Goal: Task Accomplishment & Management: Complete application form

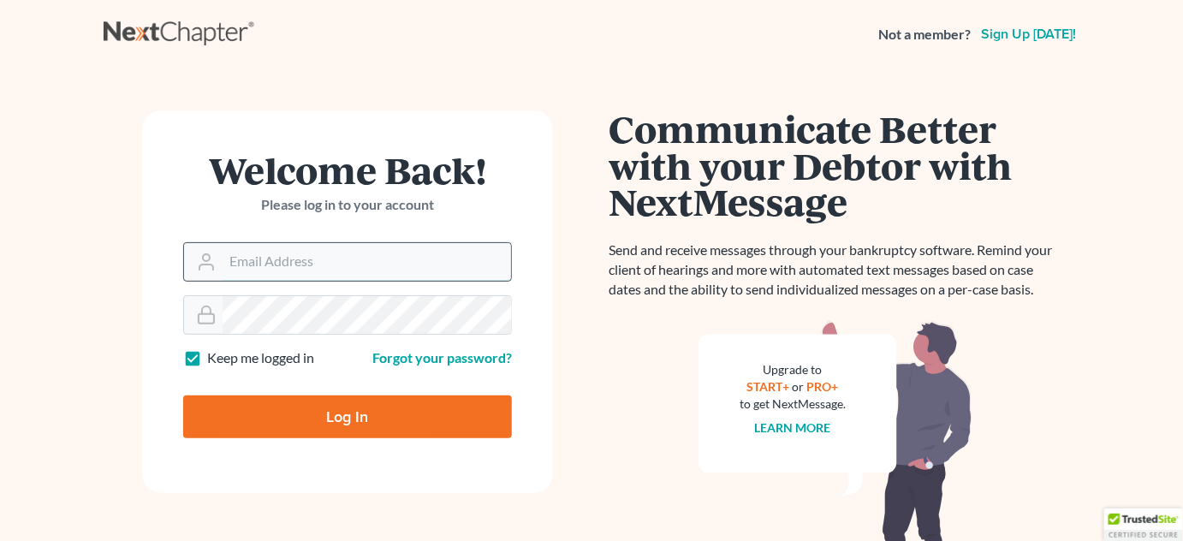
click at [391, 260] on input "Email Address" at bounding box center [367, 262] width 288 height 38
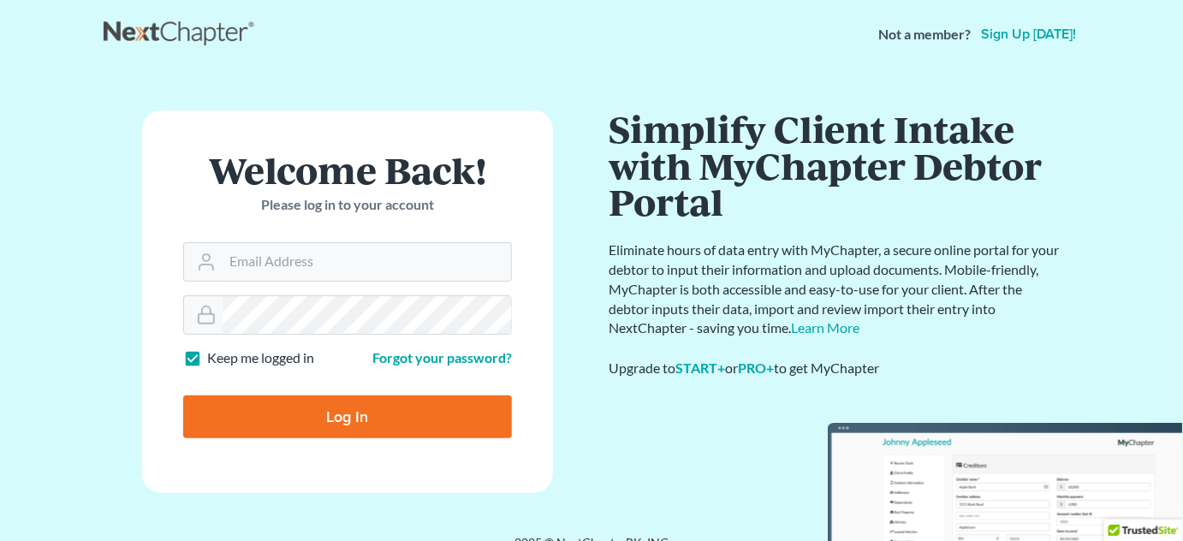
type input "[EMAIL_ADDRESS][DOMAIN_NAME]"
type input "Thinking..."
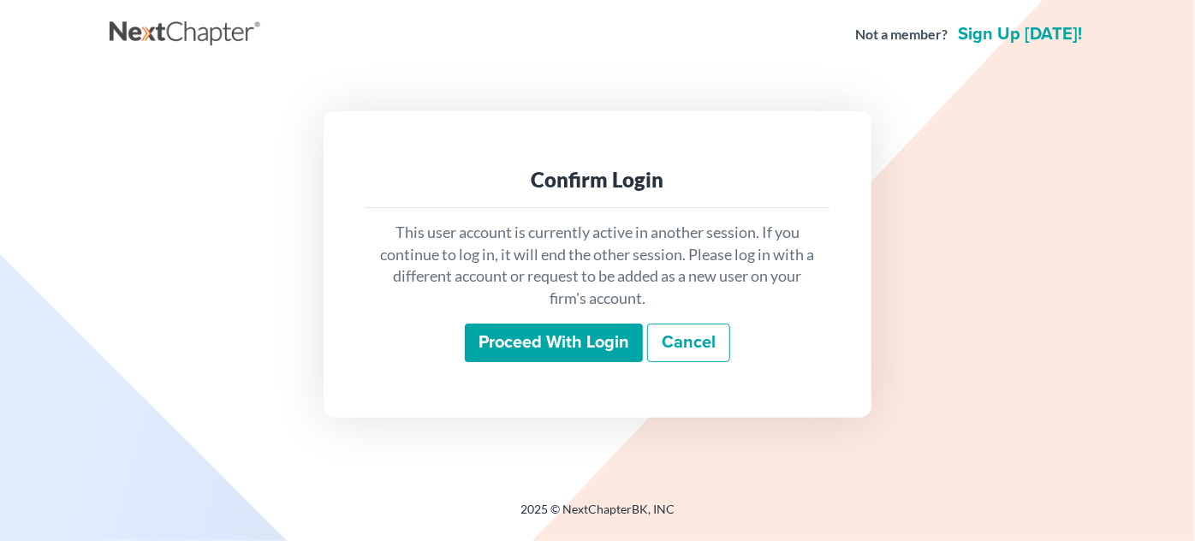
drag, startPoint x: 568, startPoint y: 342, endPoint x: 568, endPoint y: 332, distance: 9.4
click at [568, 342] on input "Proceed with login" at bounding box center [554, 343] width 178 height 39
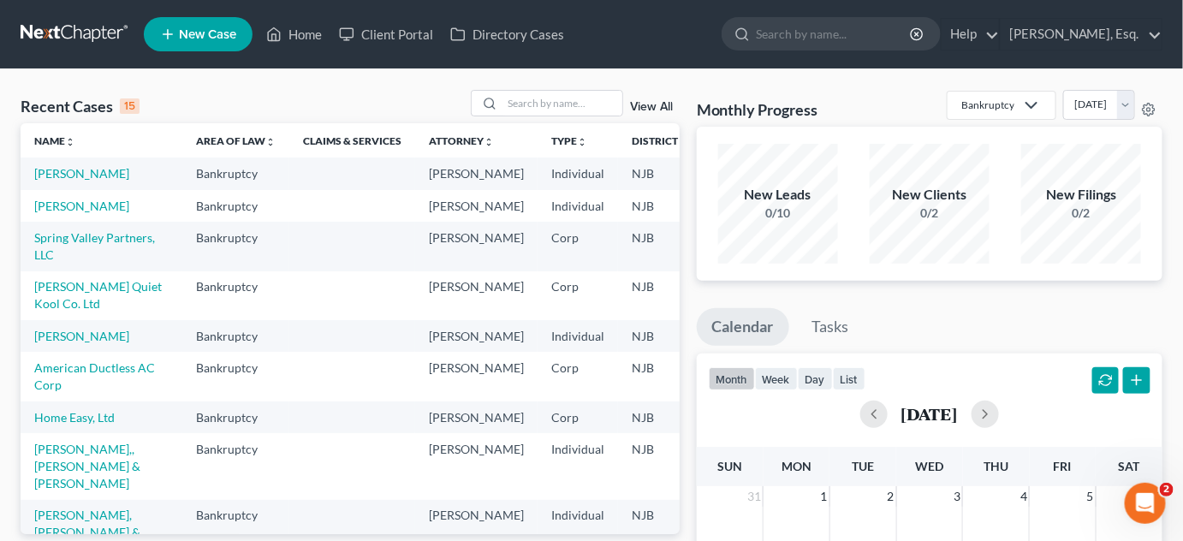
click at [208, 28] on span "New Case" at bounding box center [207, 34] width 57 height 13
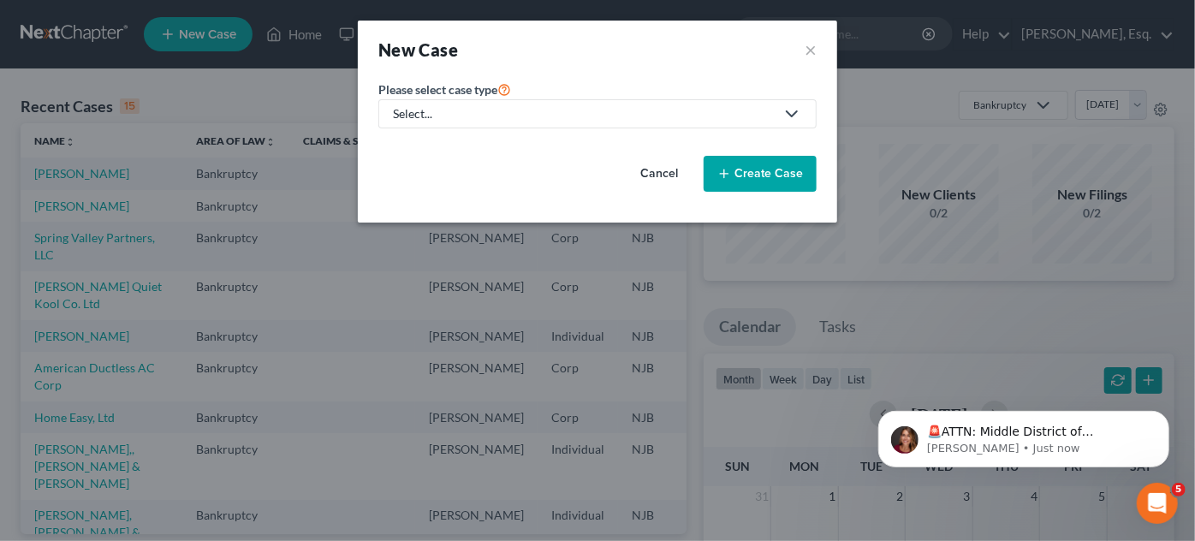
click at [480, 120] on div "Select..." at bounding box center [584, 113] width 382 height 17
click at [437, 147] on div "Bankruptcy" at bounding box center [426, 148] width 62 height 17
select select "51"
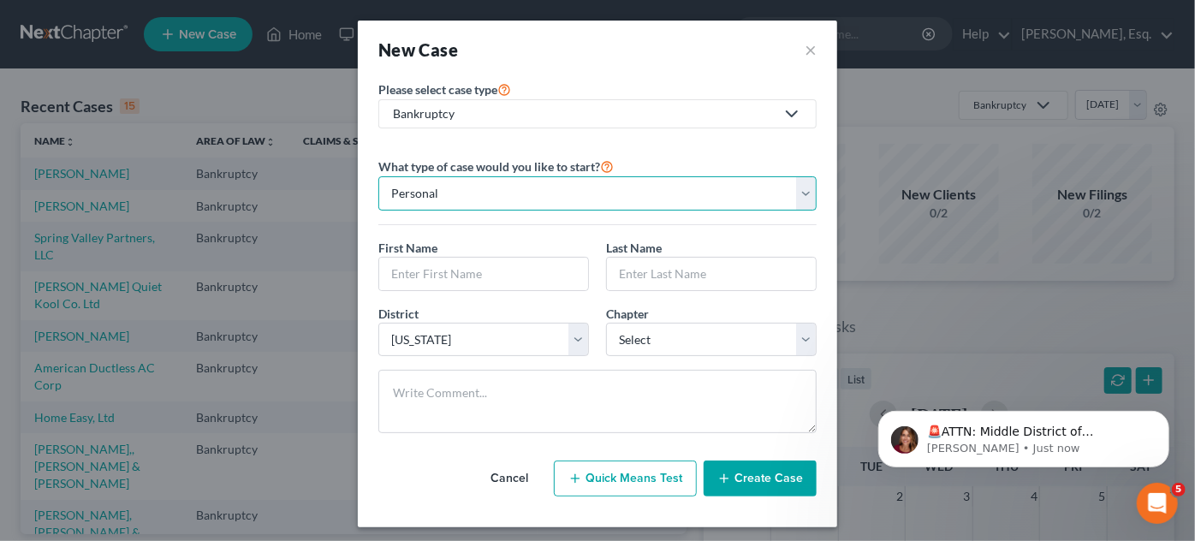
click at [484, 206] on select "Personal Business" at bounding box center [597, 193] width 438 height 34
click at [479, 187] on select "Personal Business" at bounding box center [597, 193] width 438 height 34
click at [455, 254] on div "First Name *" at bounding box center [484, 265] width 228 height 52
click at [486, 188] on select "Personal Business" at bounding box center [597, 193] width 438 height 34
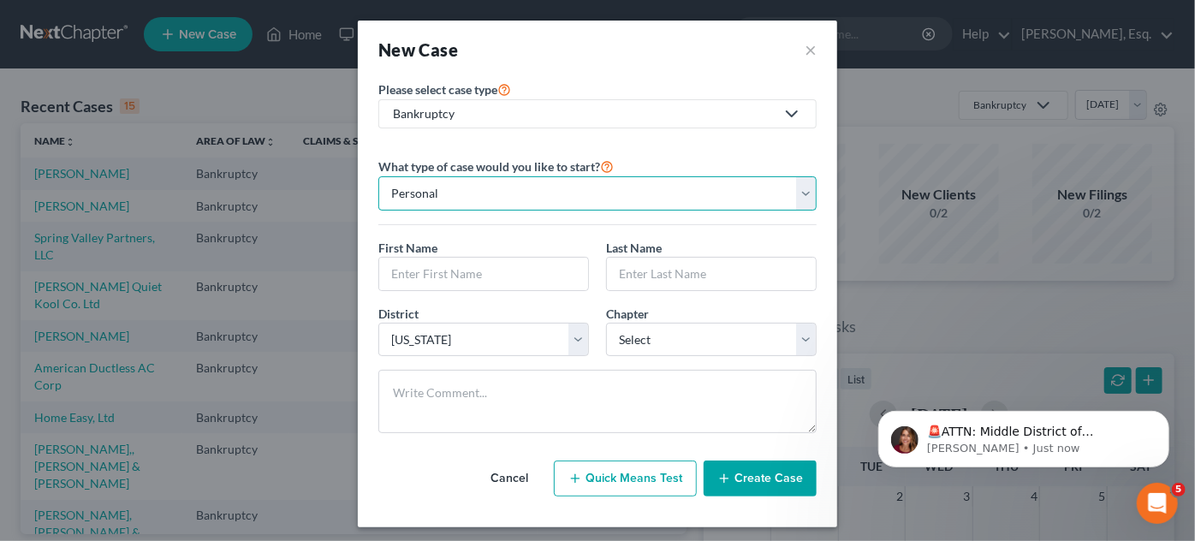
select select "1"
click at [378, 176] on select "Personal Business" at bounding box center [597, 193] width 438 height 34
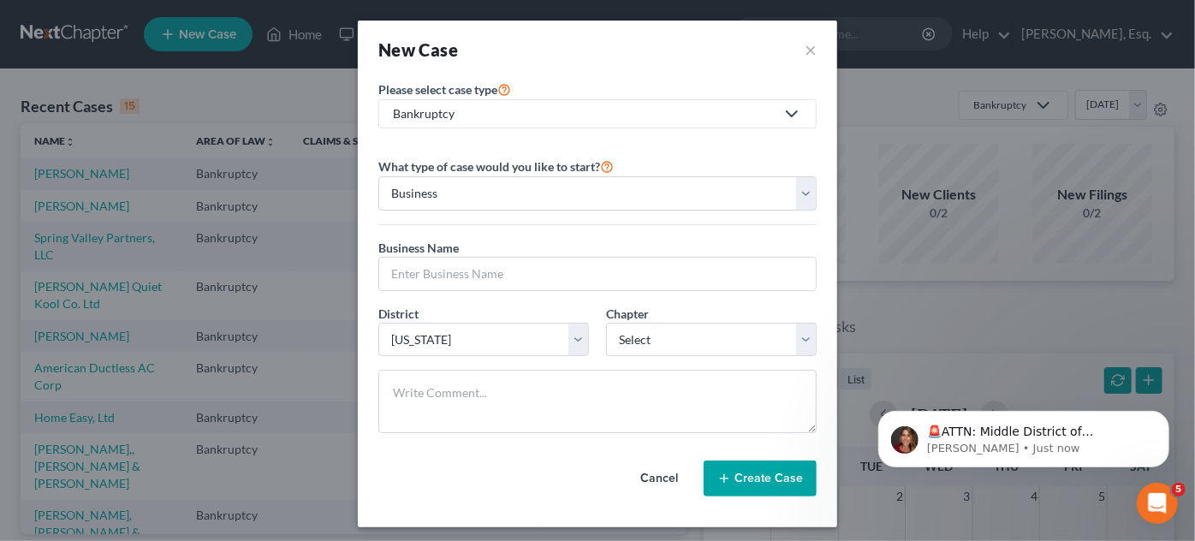
click at [449, 233] on div "What type of case would you like to start? Personal Business Business Name * Di…" at bounding box center [597, 301] width 438 height 291
click at [445, 277] on input "text" at bounding box center [597, 274] width 437 height 33
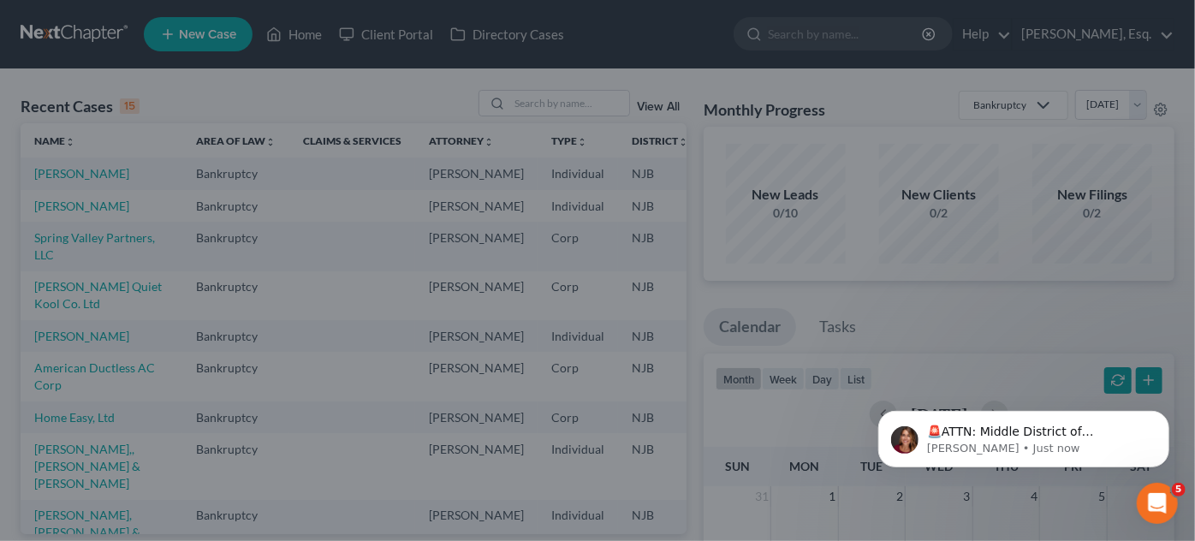
click at [908, 507] on div "New Case × Please select case type * Bankruptcy Bankruptcy Other What type of c…" at bounding box center [597, 270] width 1195 height 541
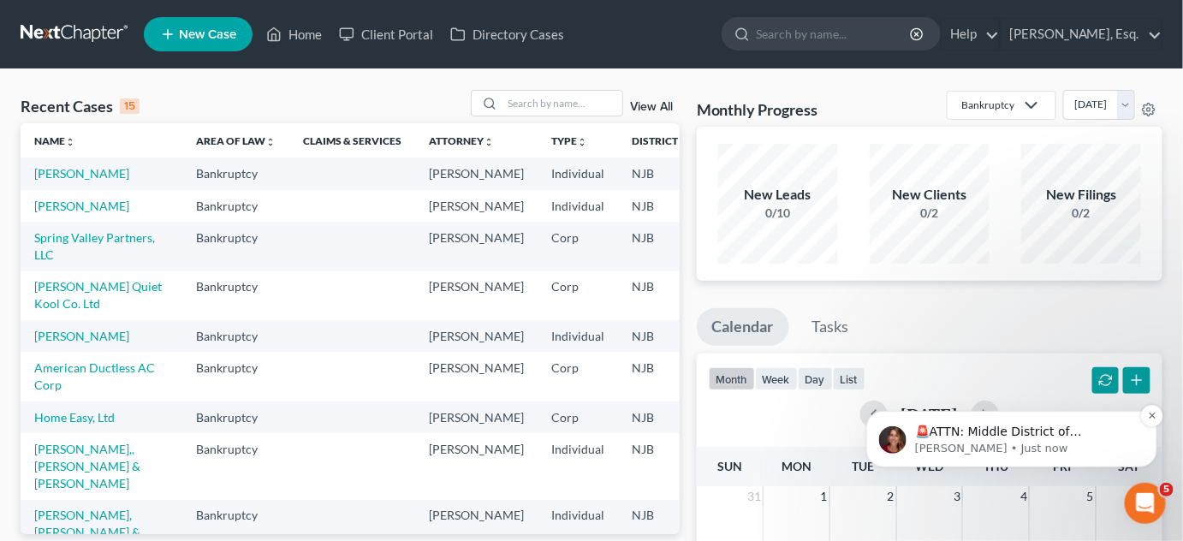
click at [959, 439] on p "🚨ATTN: Middle District of [US_STATE] The court has added a new Credit Counselin…" at bounding box center [1024, 431] width 221 height 17
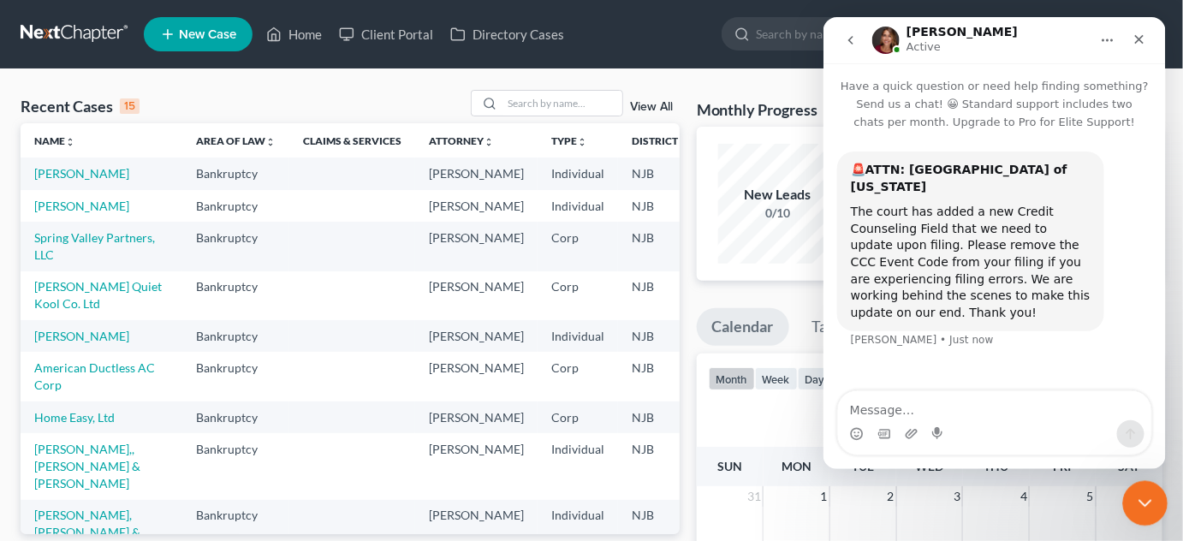
click at [1149, 497] on icon "Close Intercom Messenger" at bounding box center [1143, 501] width 21 height 21
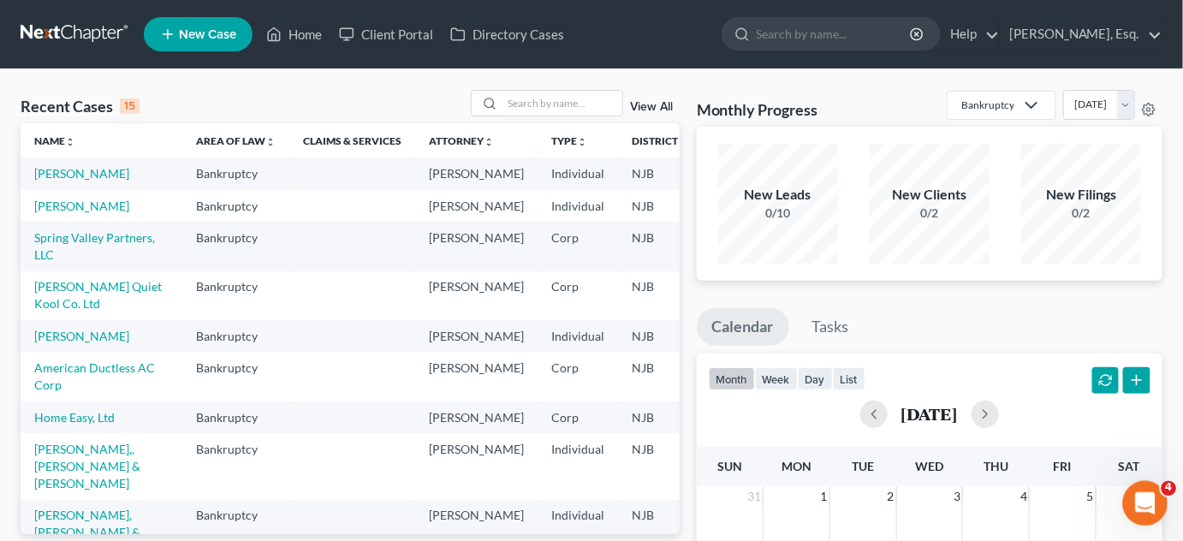
click at [1150, 491] on div "Open Intercom Messenger" at bounding box center [1143, 501] width 56 height 56
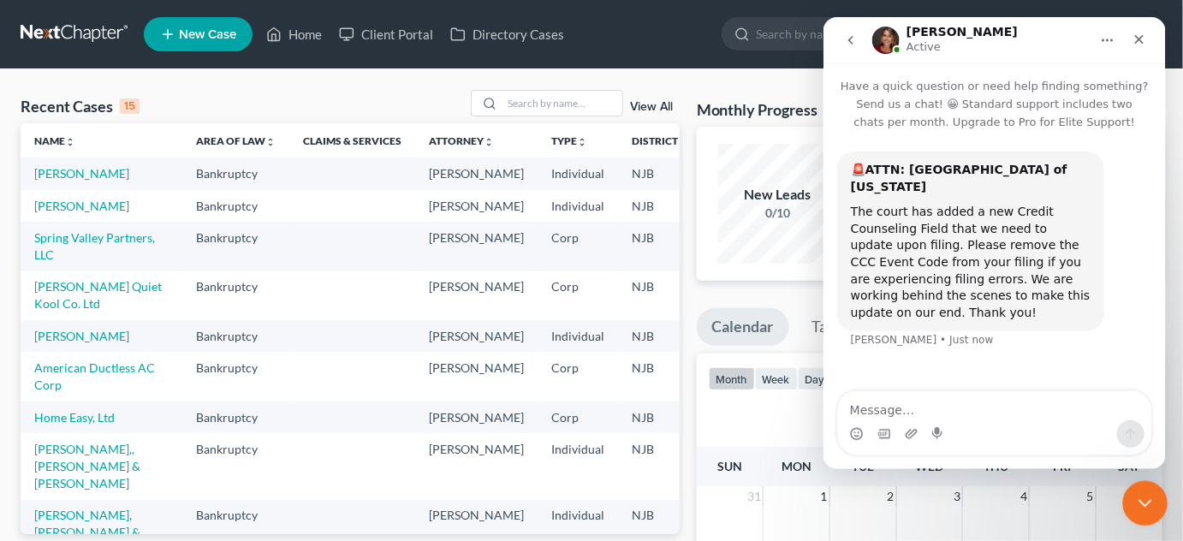
click at [1150, 491] on icon "Close Intercom Messenger" at bounding box center [1143, 501] width 21 height 21
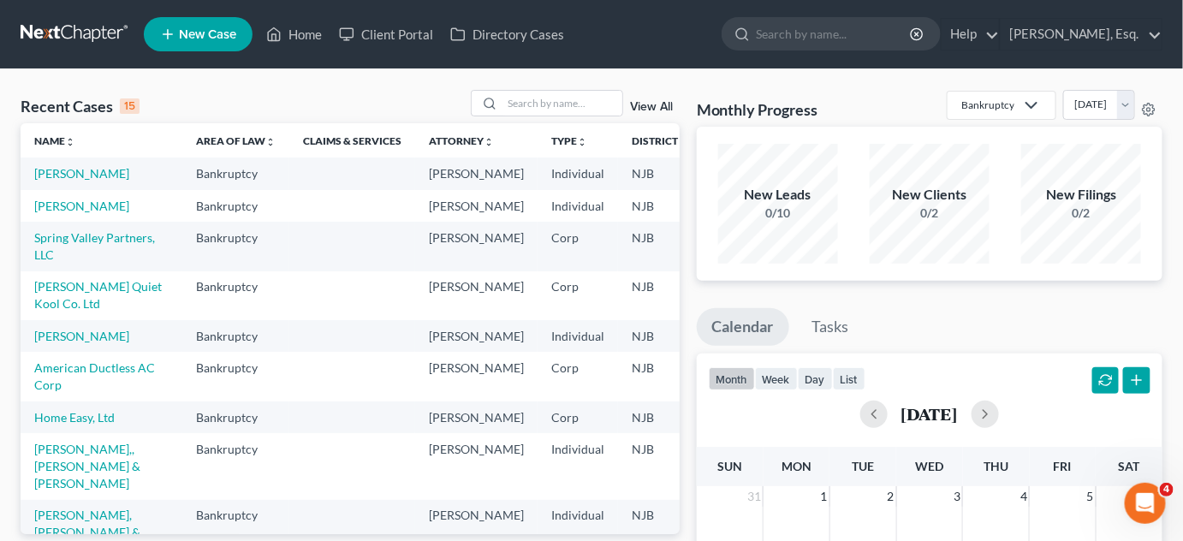
click at [1011, 262] on div "New Filings 0/2" at bounding box center [1082, 203] width 152 height 127
click at [1000, 277] on div "New Leads 0/10 New Clients 0/2 New Filings 0/2" at bounding box center [930, 204] width 466 height 154
click at [929, 336] on ul "Calendar Tasks" at bounding box center [930, 330] width 466 height 45
click at [165, 33] on icon at bounding box center [167, 34] width 15 height 21
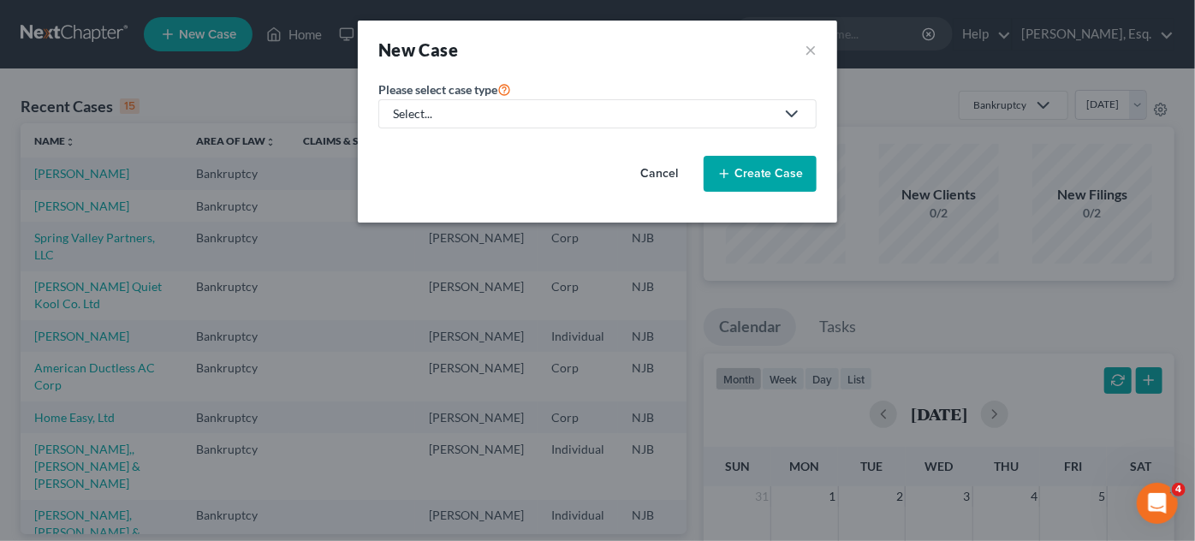
click at [431, 116] on div "Select..." at bounding box center [584, 113] width 382 height 17
click at [436, 122] on div "Select..." at bounding box center [584, 113] width 382 height 17
click at [415, 144] on div "Bankruptcy" at bounding box center [426, 148] width 62 height 17
select select "51"
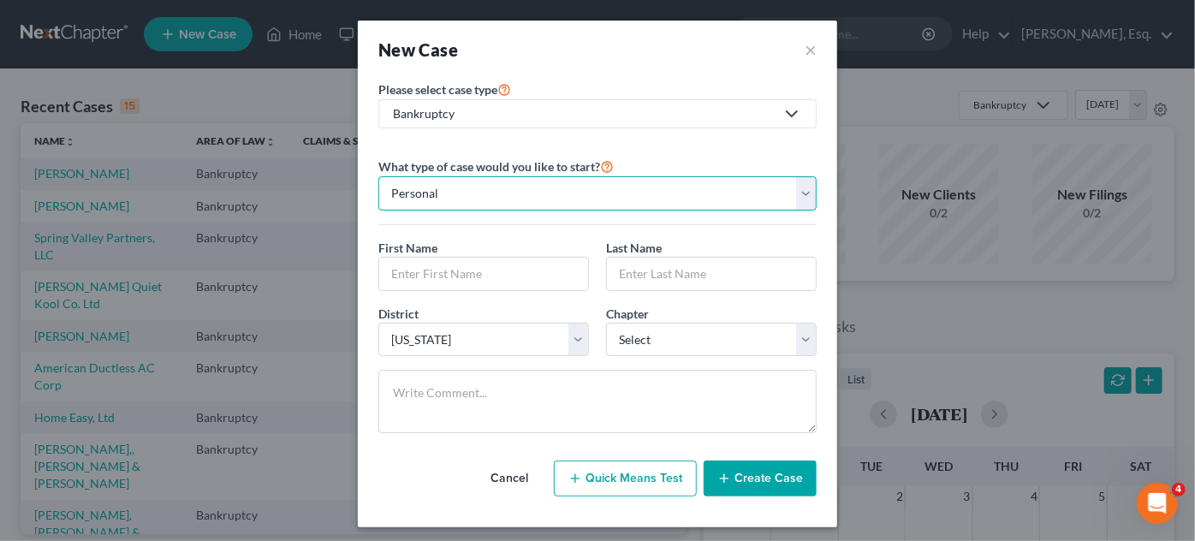
click at [469, 199] on select "Personal Business" at bounding box center [597, 193] width 438 height 34
select select "1"
click at [378, 176] on select "Personal Business" at bounding box center [597, 193] width 438 height 34
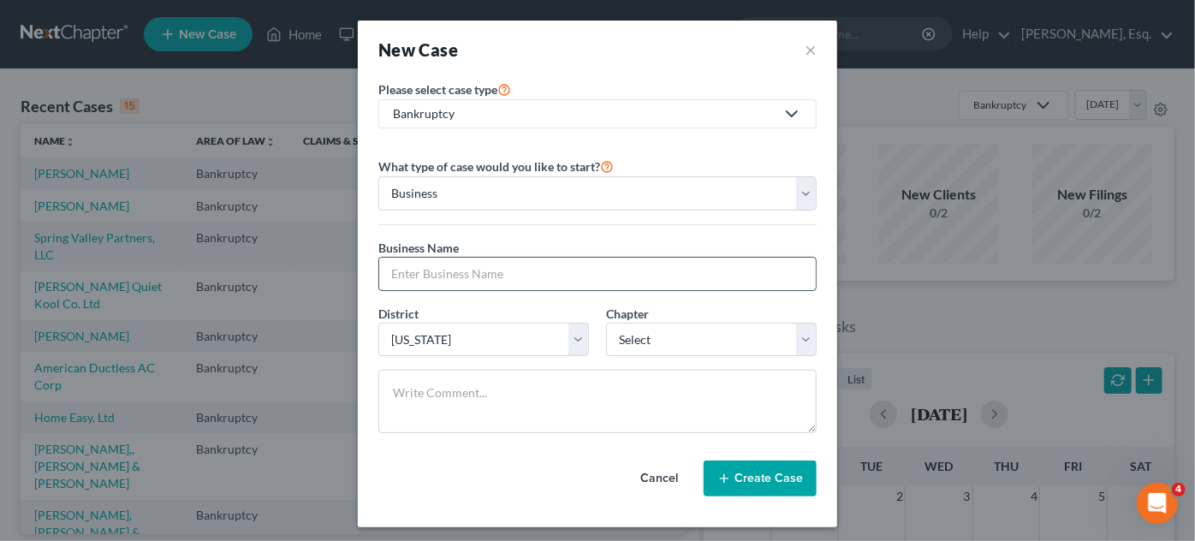
click at [428, 260] on input "text" at bounding box center [597, 274] width 437 height 33
click at [806, 39] on button "×" at bounding box center [811, 50] width 12 height 24
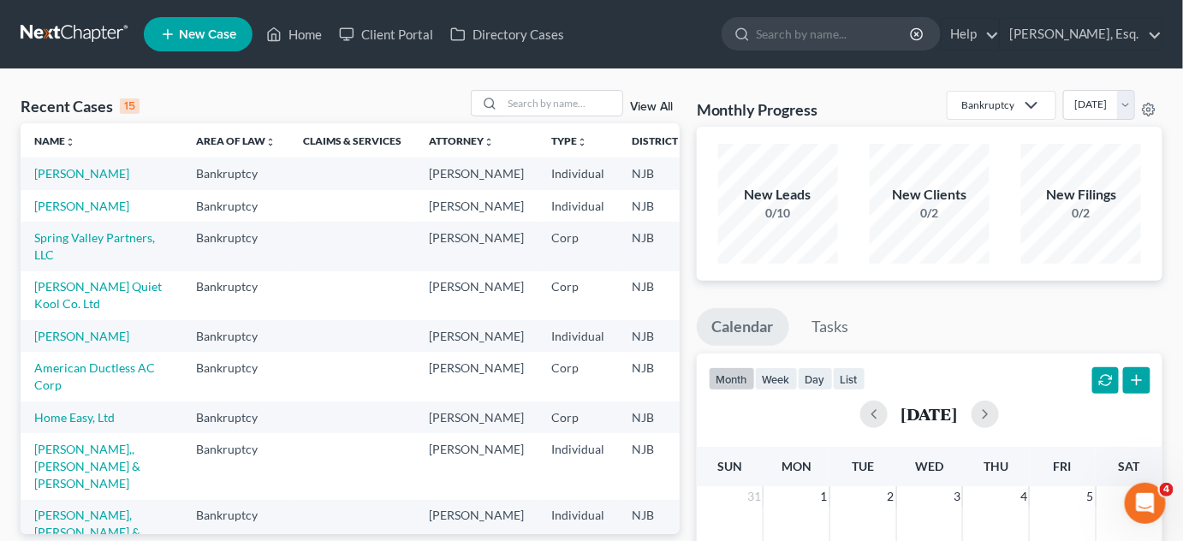
drag, startPoint x: 556, startPoint y: 481, endPoint x: 592, endPoint y: 483, distance: 36.0
click at [618, 401] on td "NJB" at bounding box center [660, 376] width 84 height 49
click at [188, 25] on link "New Case" at bounding box center [198, 34] width 109 height 34
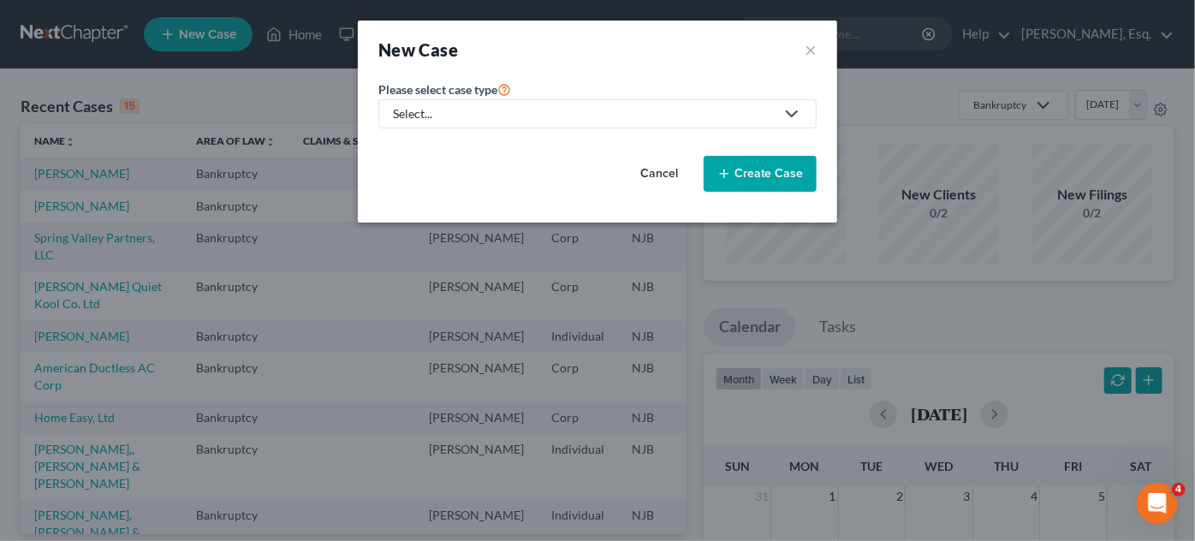
click at [474, 118] on div "Select..." at bounding box center [584, 113] width 382 height 17
click at [439, 152] on div "Bankruptcy" at bounding box center [426, 148] width 62 height 17
select select "51"
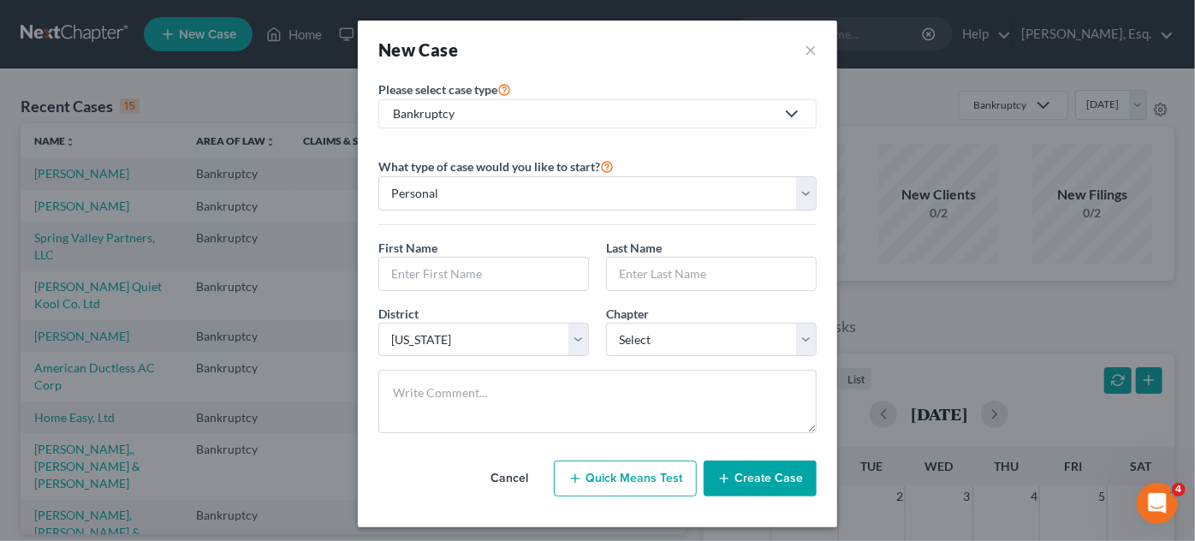
click at [467, 219] on div "What type of case would you like to start? Personal Business" at bounding box center [597, 190] width 438 height 69
click at [466, 284] on input "text" at bounding box center [483, 274] width 209 height 33
click at [309, 281] on div "New Case × Please select case type * Bankruptcy Bankruptcy Other What type of c…" at bounding box center [597, 270] width 1195 height 541
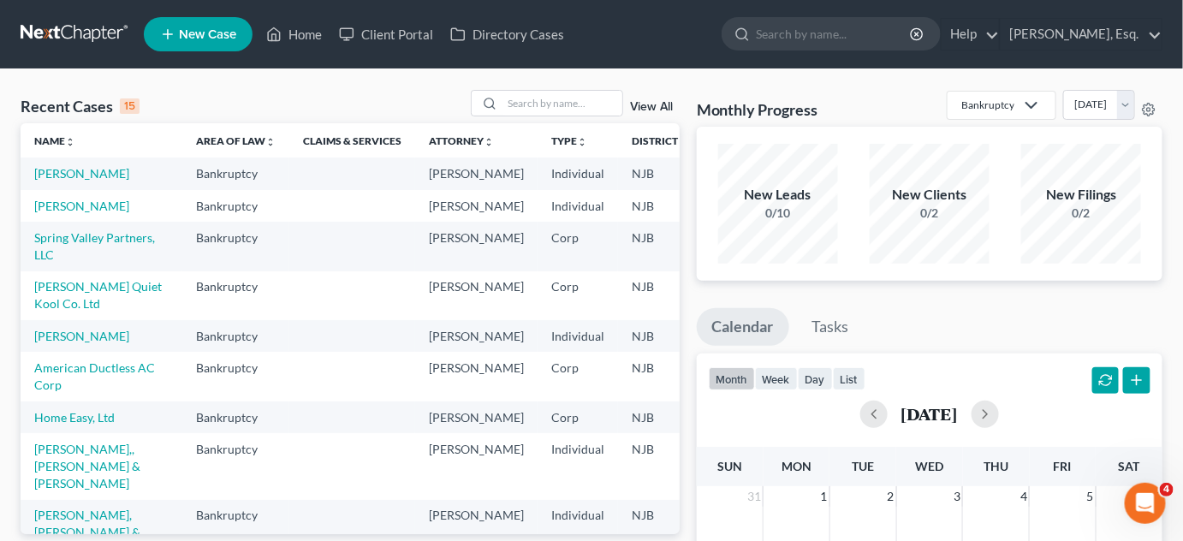
click at [223, 28] on span "New Case" at bounding box center [207, 34] width 57 height 13
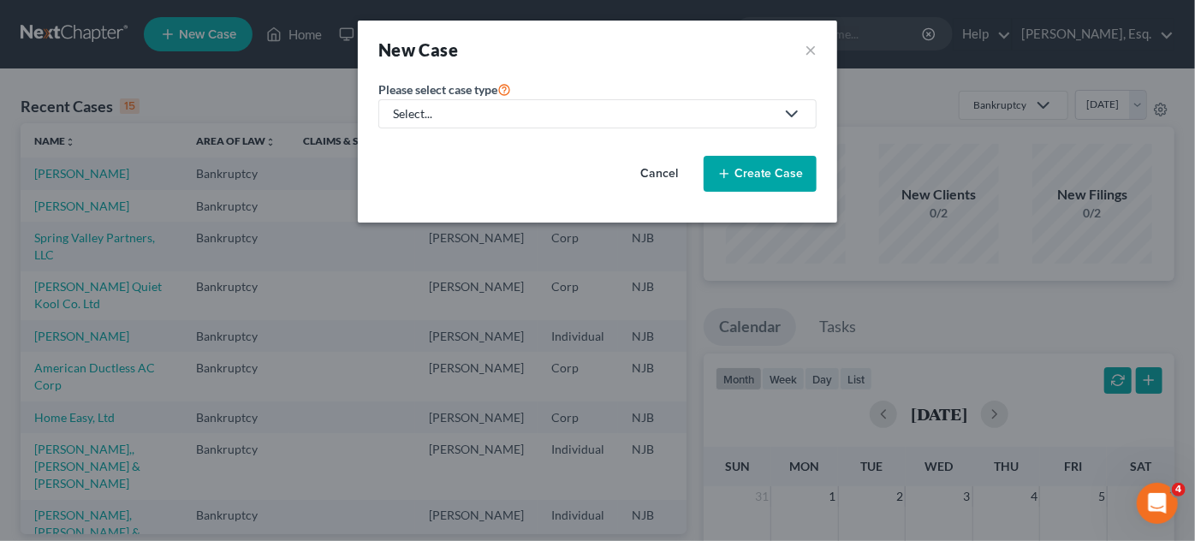
click at [465, 116] on div "Select..." at bounding box center [584, 113] width 382 height 17
click at [455, 131] on div "Bankruptcy Other" at bounding box center [425, 160] width 94 height 65
click at [466, 114] on div "Select..." at bounding box center [584, 113] width 382 height 17
click at [421, 142] on div "Bankruptcy" at bounding box center [426, 148] width 62 height 17
select select "51"
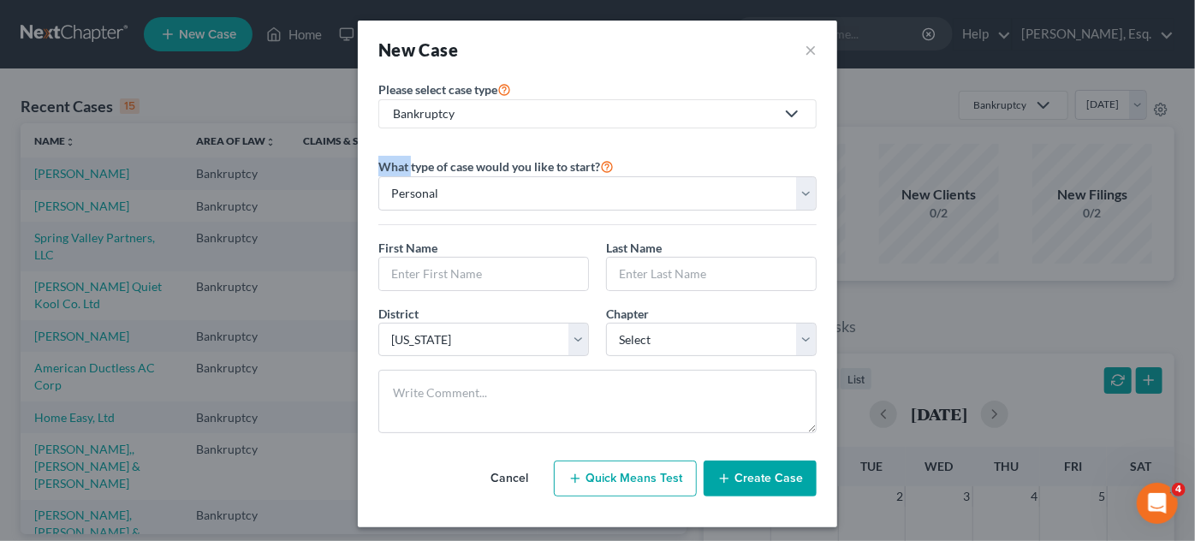
click at [421, 142] on div "What type of case would you like to start? Personal Business First Name * Last …" at bounding box center [597, 294] width 438 height 305
click at [464, 259] on input "text" at bounding box center [483, 274] width 209 height 33
type input "Estate of"
click at [630, 265] on input "text" at bounding box center [711, 274] width 209 height 33
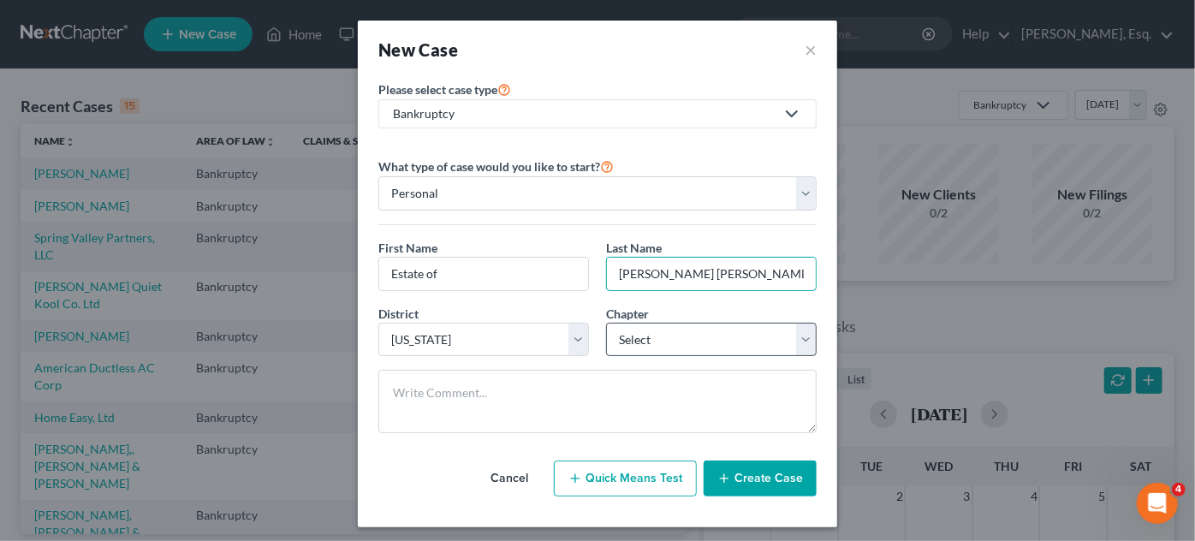
type input "[PERSON_NAME] [PERSON_NAME] Czekalso"
click at [654, 332] on select "Select 7 11 12 13" at bounding box center [711, 340] width 211 height 34
select select "0"
click at [606, 323] on select "Select 7 11 12 13" at bounding box center [711, 340] width 211 height 34
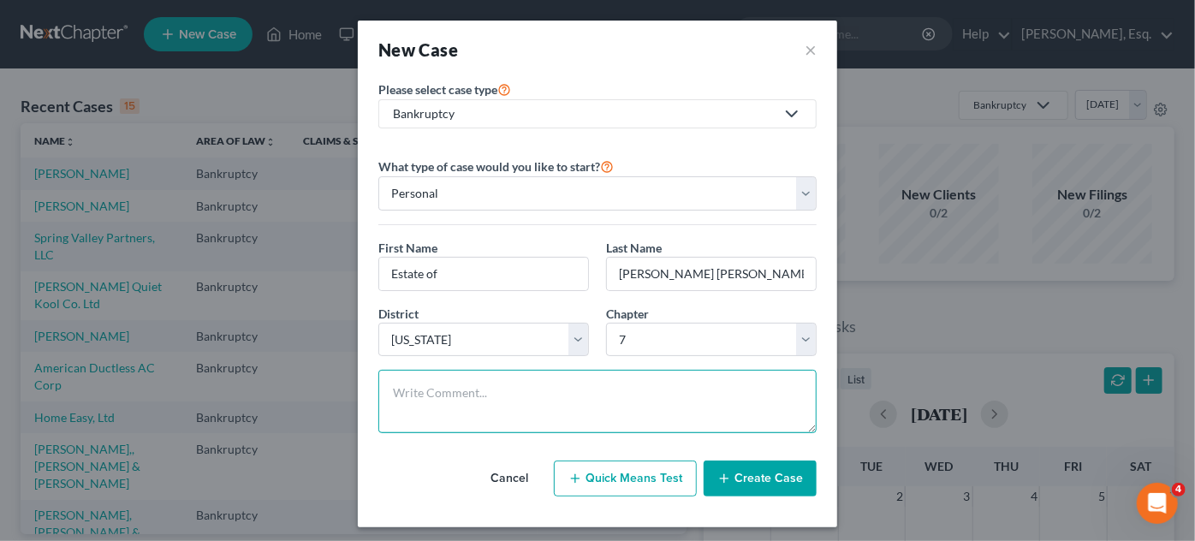
click at [541, 381] on textarea at bounding box center [597, 401] width 438 height 63
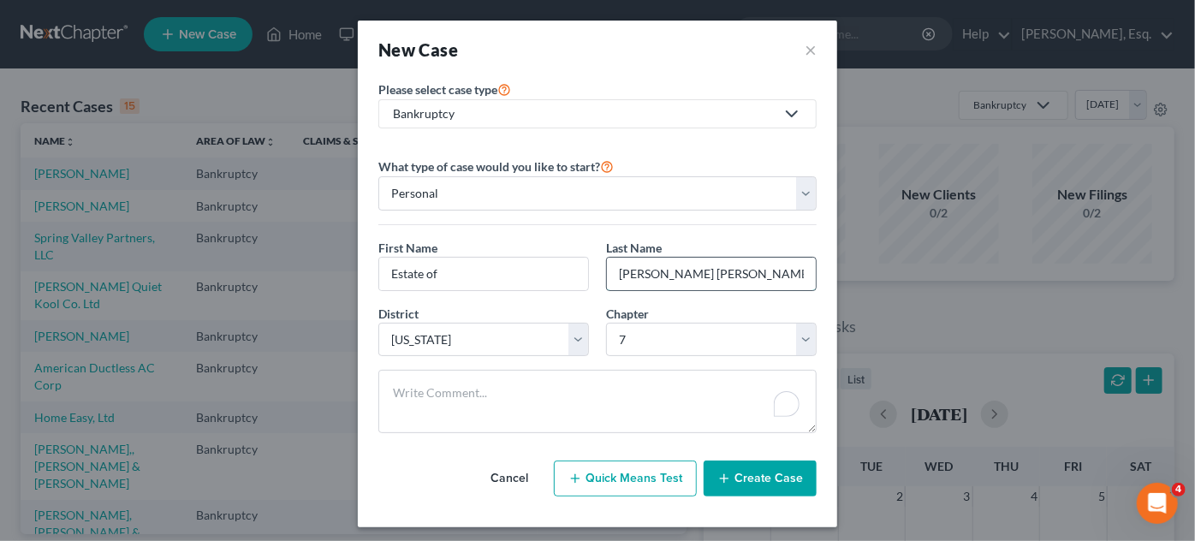
click at [723, 273] on input "[PERSON_NAME] [PERSON_NAME] Czekalso" at bounding box center [711, 274] width 209 height 33
type input "[PERSON_NAME] [PERSON_NAME] Czekalsi"
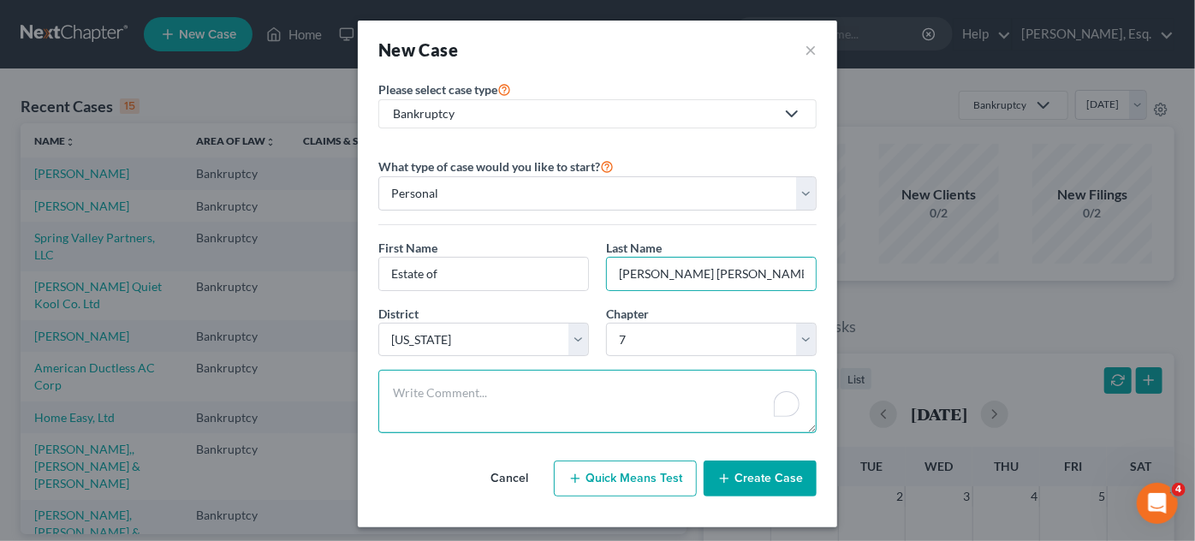
click at [507, 401] on textarea "To enrich screen reader interactions, please activate Accessibility in Grammarl…" at bounding box center [597, 401] width 438 height 63
type textarea "[PERSON_NAME], Executrix"
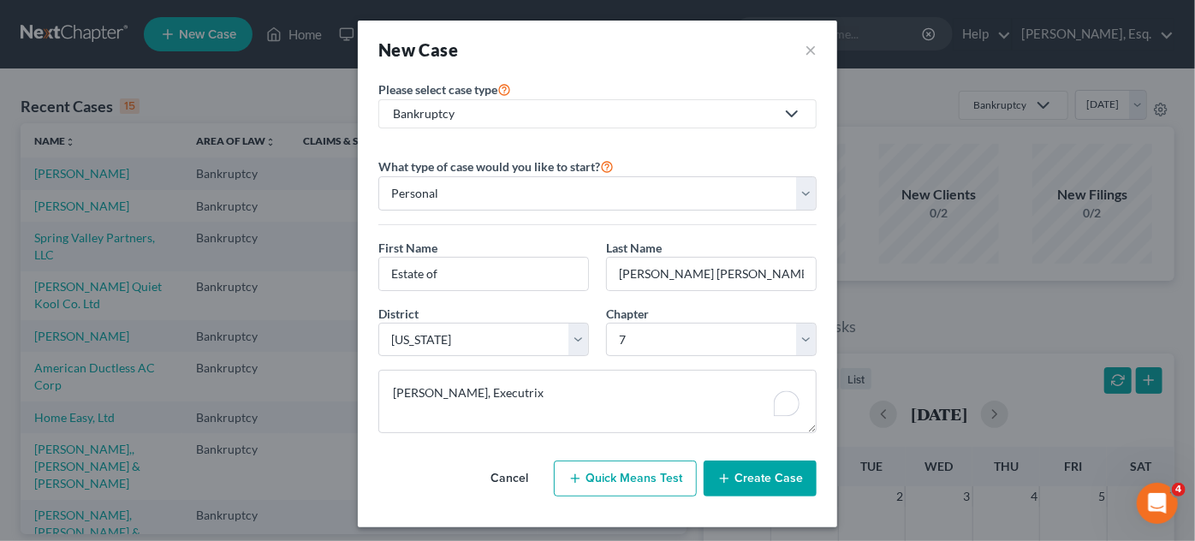
click at [733, 472] on button "Create Case" at bounding box center [760, 479] width 113 height 36
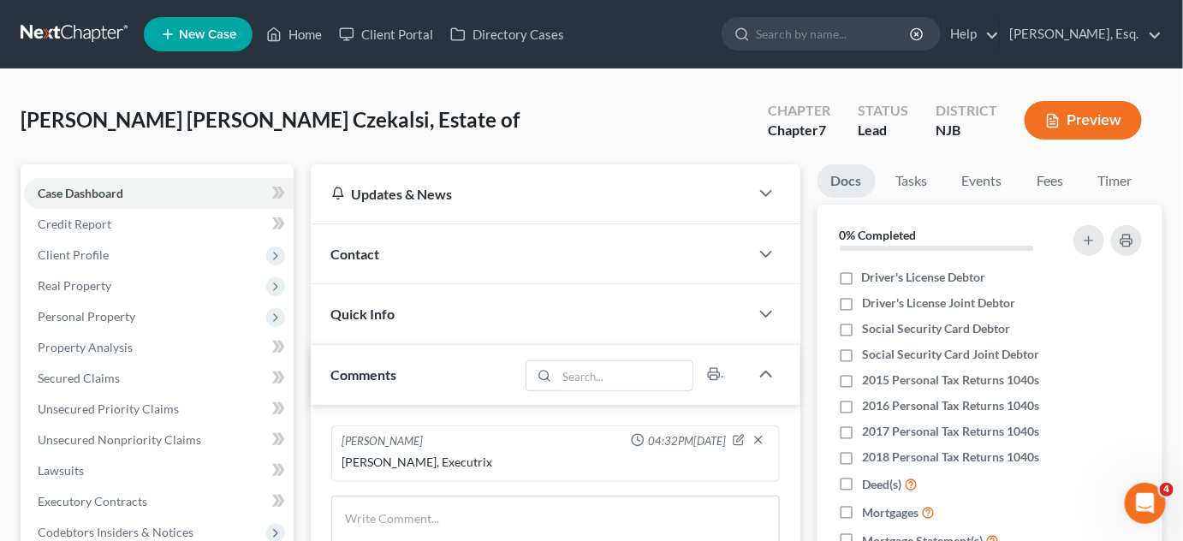
click at [55, 254] on span "Client Profile" at bounding box center [73, 254] width 71 height 15
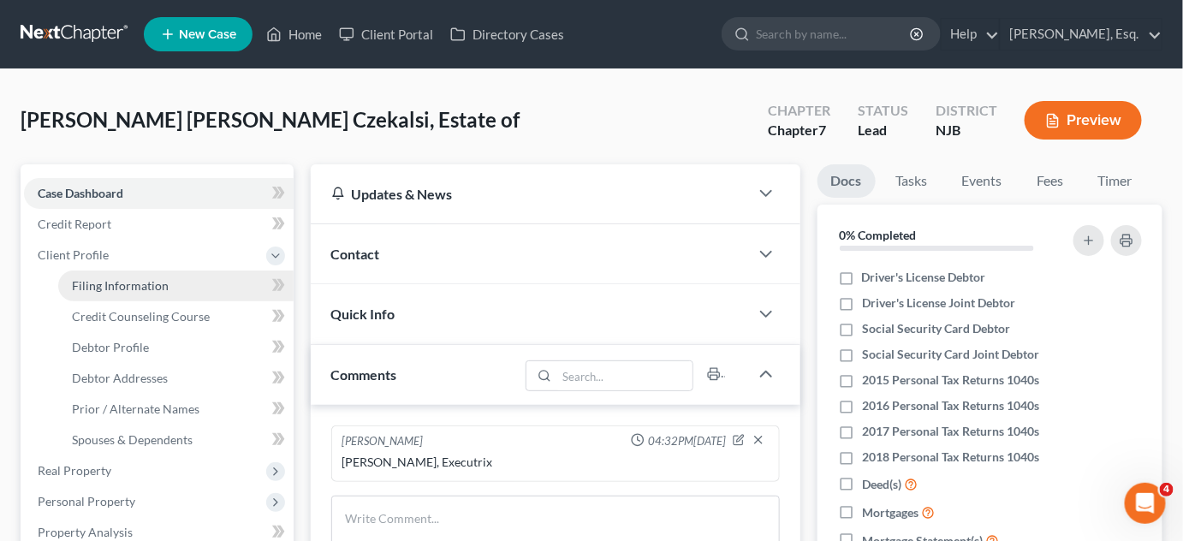
click at [93, 289] on span "Filing Information" at bounding box center [120, 285] width 97 height 15
select select "1"
select select "0"
select select "51"
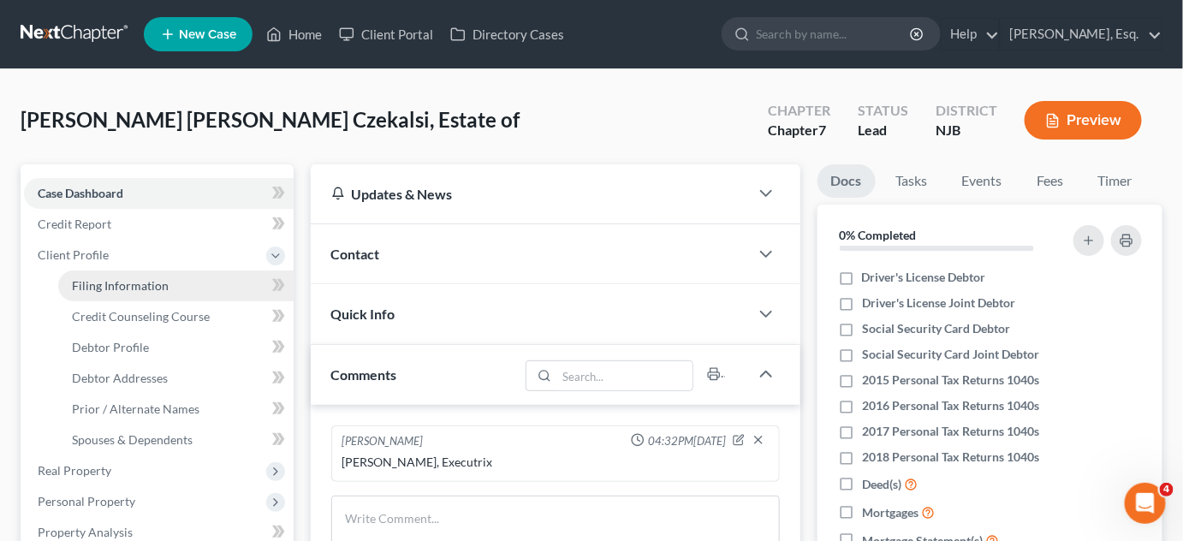
select select "33"
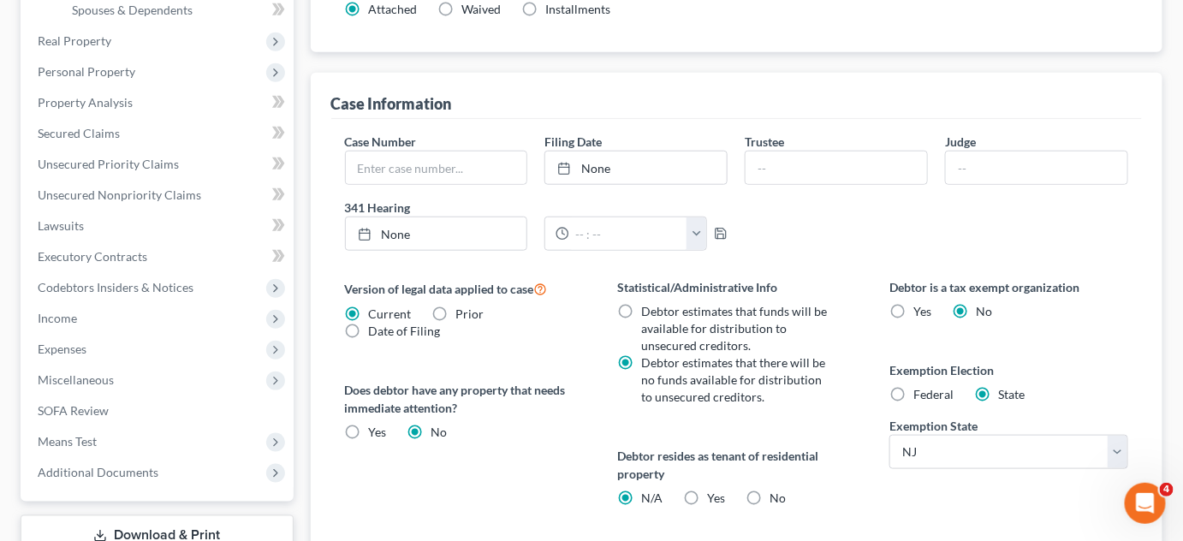
scroll to position [431, 0]
click at [790, 395] on label "Debtor estimates that there will be no funds available for distribution to unse…" at bounding box center [737, 378] width 193 height 51
click at [659, 364] on input "Debtor estimates that there will be no funds available for distribution to unse…" at bounding box center [653, 358] width 11 height 11
click at [790, 395] on label "Debtor estimates that there will be no funds available for distribution to unse…" at bounding box center [737, 378] width 193 height 51
click at [659, 364] on input "Debtor estimates that there will be no funds available for distribution to unse…" at bounding box center [653, 358] width 11 height 11
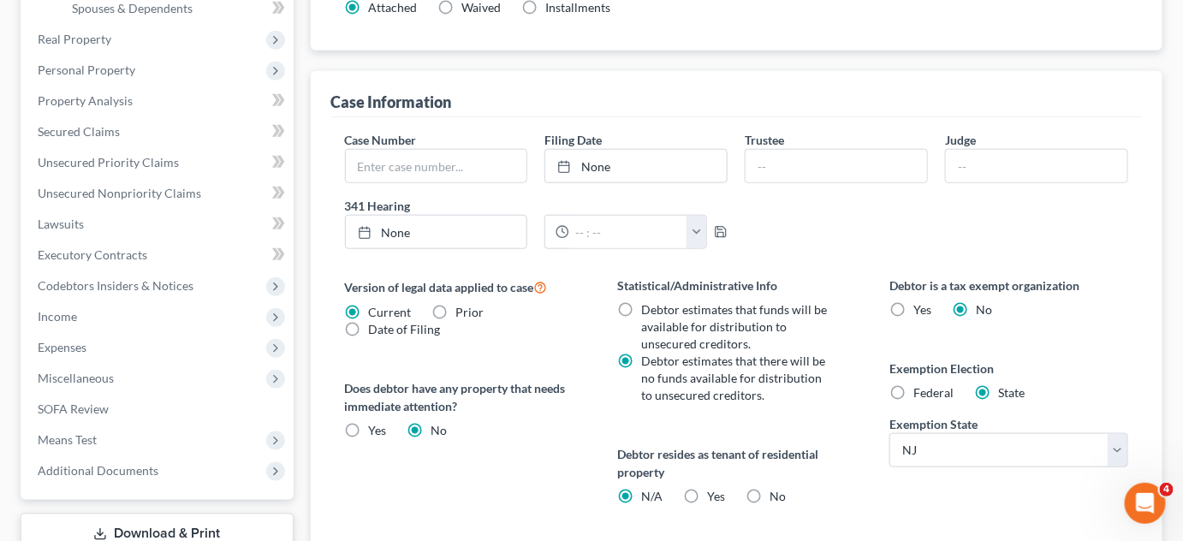
click at [913, 388] on label "Federal" at bounding box center [933, 392] width 40 height 17
click at [920, 388] on input "Federal" at bounding box center [925, 389] width 11 height 11
radio input "true"
radio input "false"
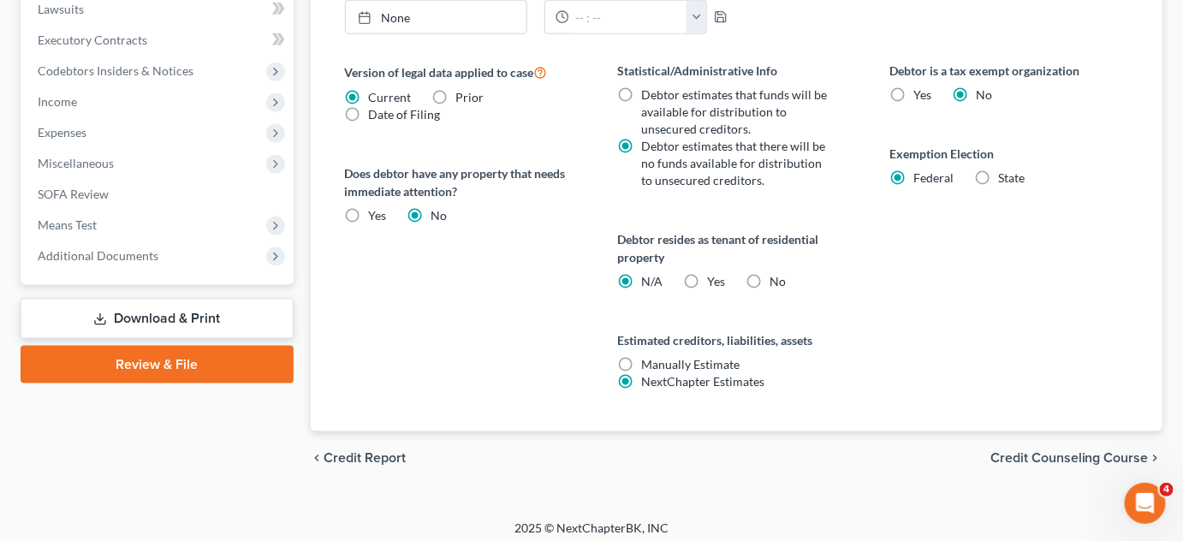
scroll to position [650, 0]
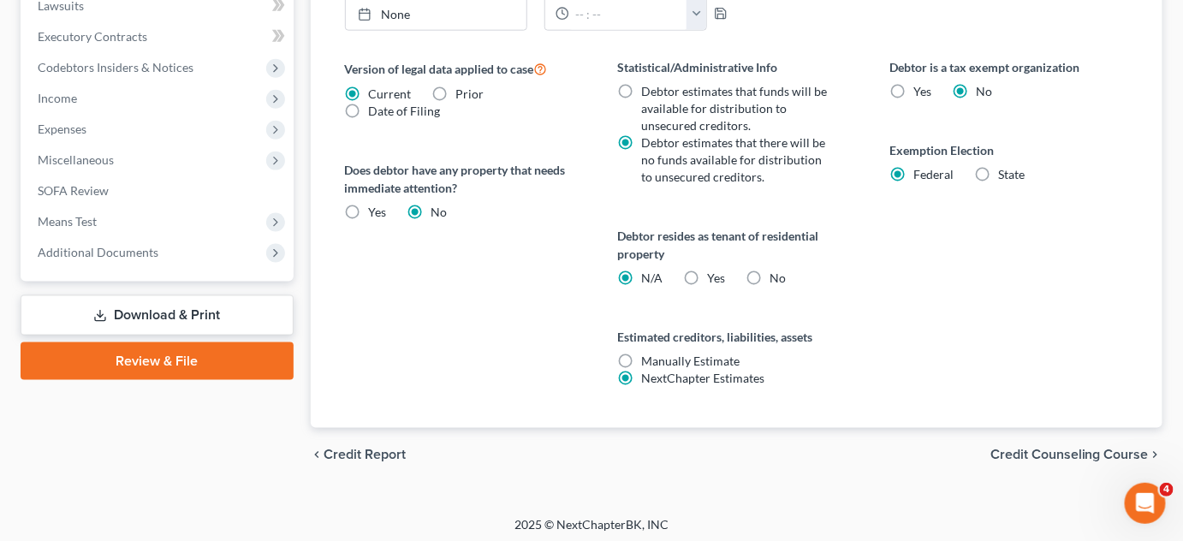
click at [1034, 452] on span "Credit Counseling Course" at bounding box center [1069, 456] width 158 height 14
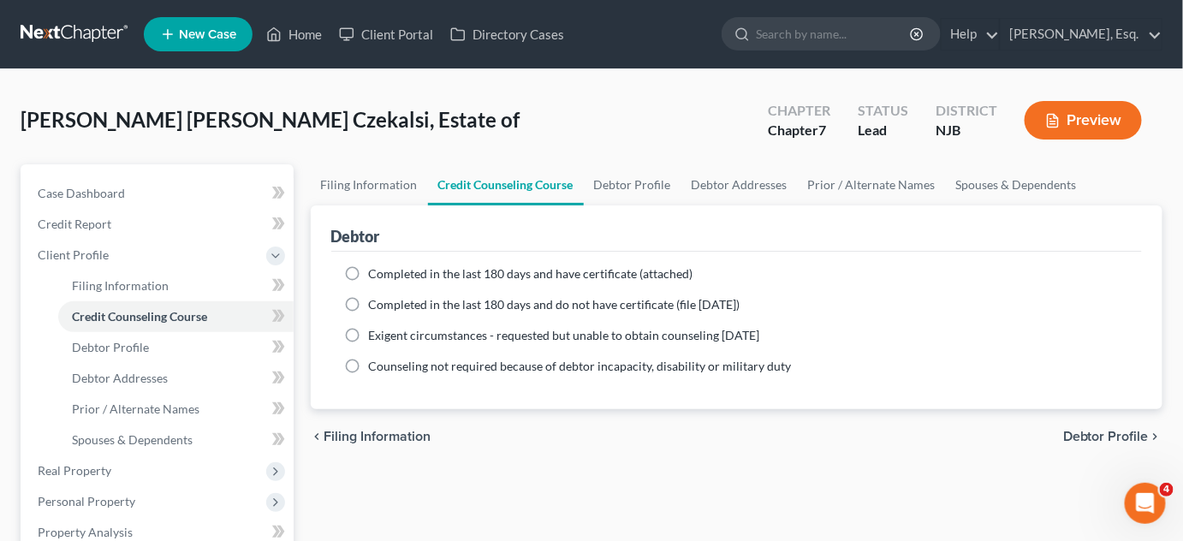
click at [369, 366] on label "Counseling not required because of debtor incapacity, disability or military du…" at bounding box center [580, 366] width 423 height 17
click at [376, 366] on input "Counseling not required because of debtor incapacity, disability or military du…" at bounding box center [381, 363] width 11 height 11
radio input "true"
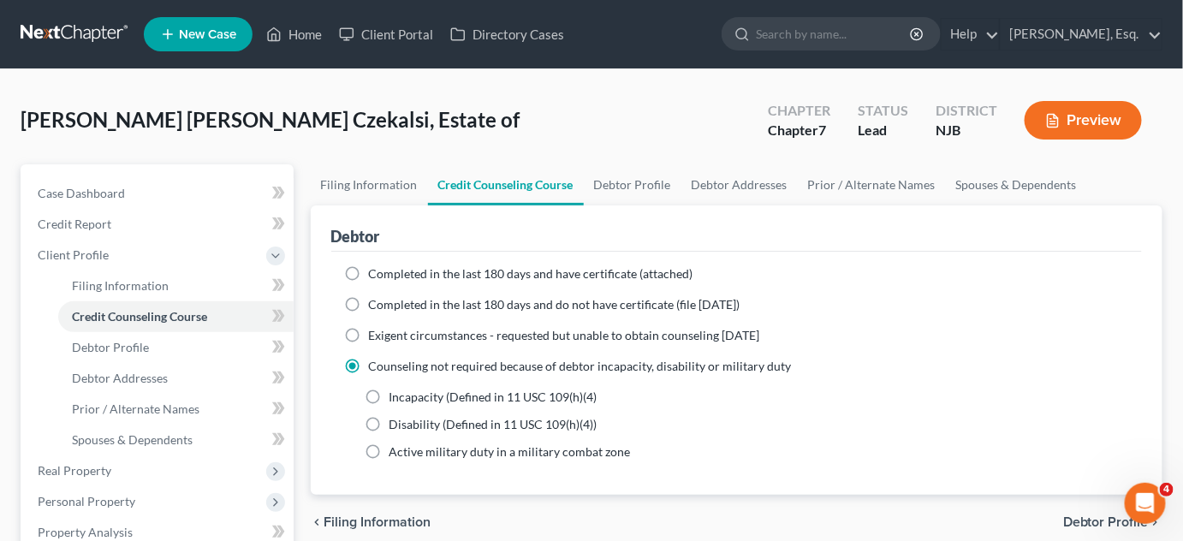
click at [748, 440] on div "Incapacity (Defined in 11 USC 109(h)(4) Disability (Defined in 11 USC 109(h)(4)…" at bounding box center [748, 425] width 764 height 72
click at [562, 393] on span "Incapacity (Defined in 11 USC 109(h)(4)" at bounding box center [493, 396] width 208 height 15
click at [407, 393] on input "Incapacity (Defined in 11 USC 109(h)(4)" at bounding box center [401, 394] width 11 height 11
radio input "true"
drag, startPoint x: 389, startPoint y: 394, endPoint x: 577, endPoint y: 406, distance: 188.7
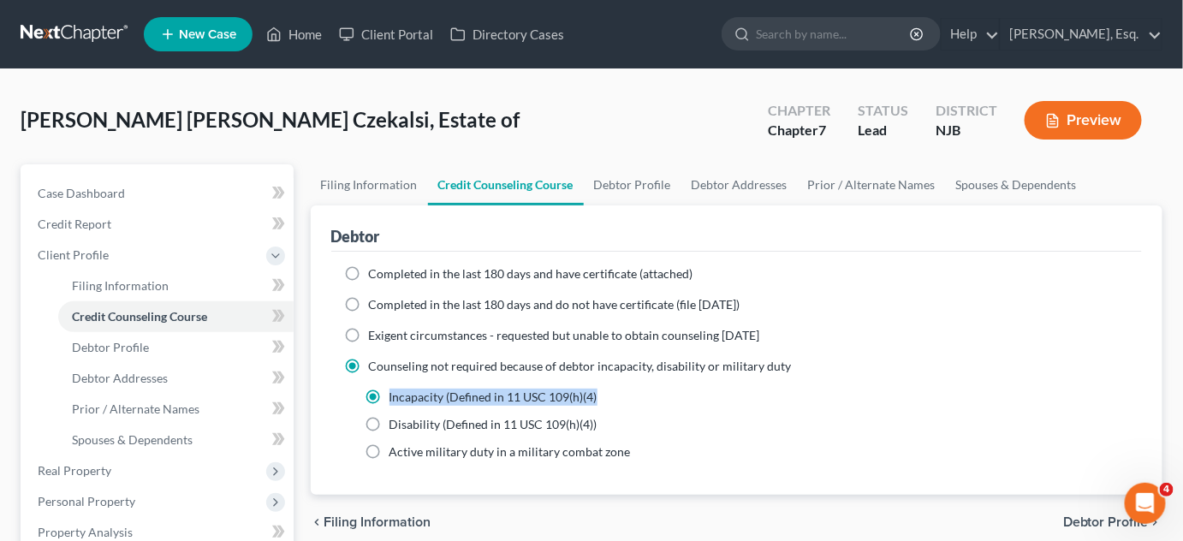
click at [577, 406] on div "Incapacity (Defined in 11 USC 109(h)(4) Disability (Defined in 11 USC 109(h)(4)…" at bounding box center [748, 425] width 764 height 72
copy div "Incapacity (Defined in 11 USC 109(h)(4)"
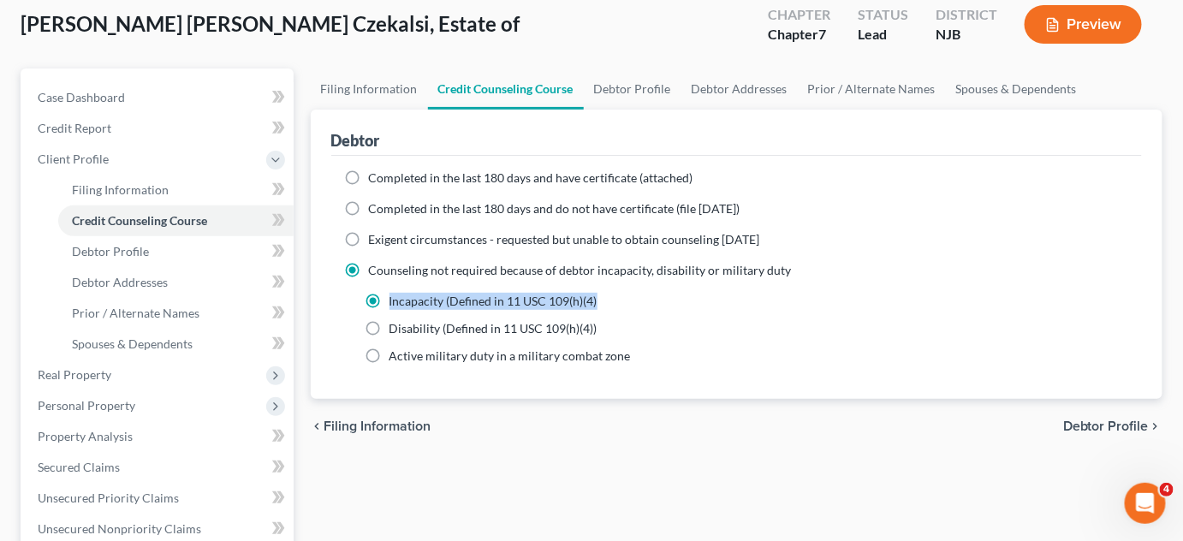
click at [389, 296] on label "Incapacity (Defined in 11 USC 109(h)(4)" at bounding box center [493, 301] width 208 height 17
click at [396, 296] on input "Incapacity (Defined in 11 USC 109(h)(4)" at bounding box center [401, 298] width 11 height 11
click at [369, 236] on label "Exigent circumstances - requested but unable to obtain counseling [DATE]" at bounding box center [564, 239] width 391 height 17
click at [376, 236] on input "Exigent circumstances - requested but unable to obtain counseling [DATE]" at bounding box center [381, 236] width 11 height 11
radio input "true"
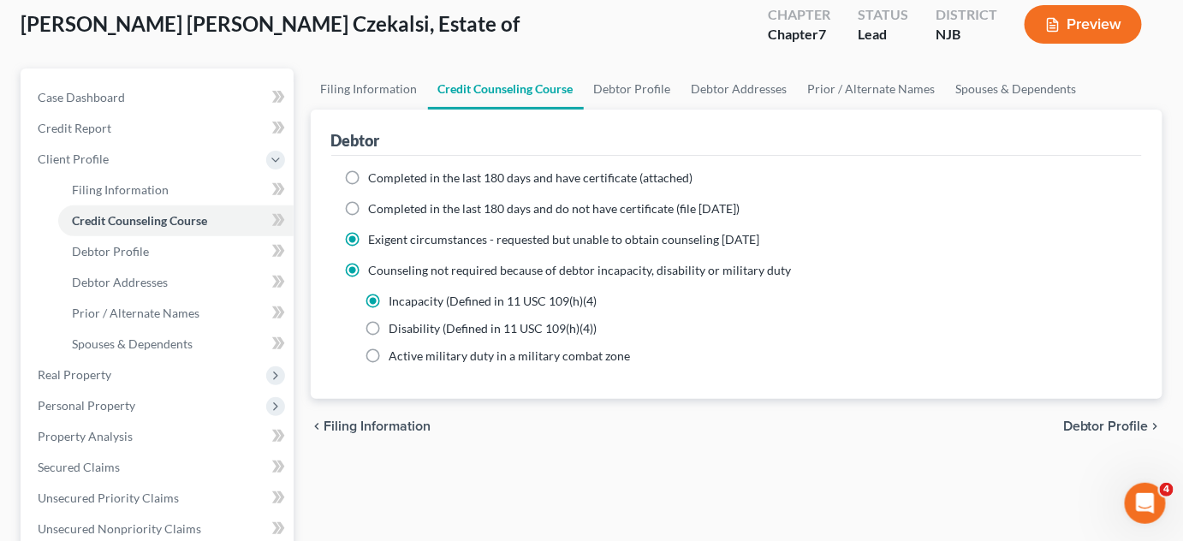
radio input "false"
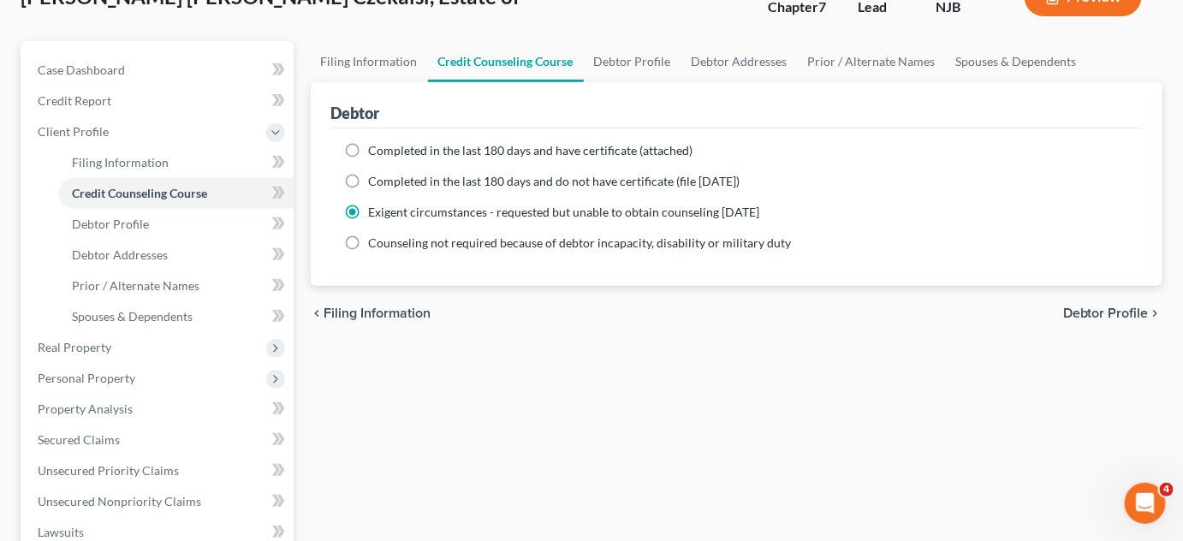
click at [356, 194] on ng-include "Completed in the last 180 days and have certificate (attached) Date Completed N…" at bounding box center [737, 197] width 784 height 110
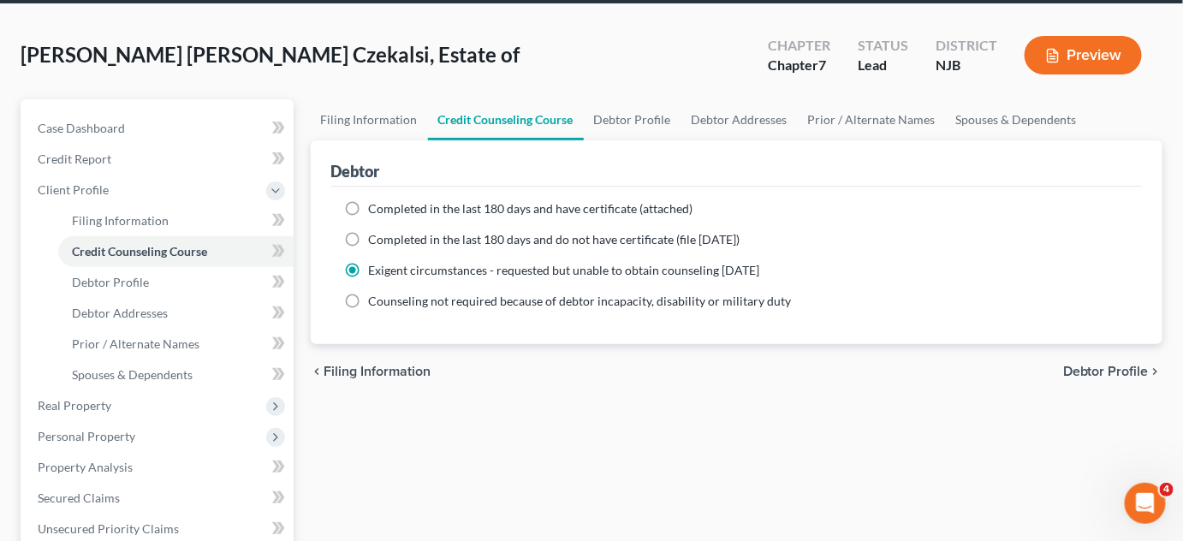
scroll to position [64, 0]
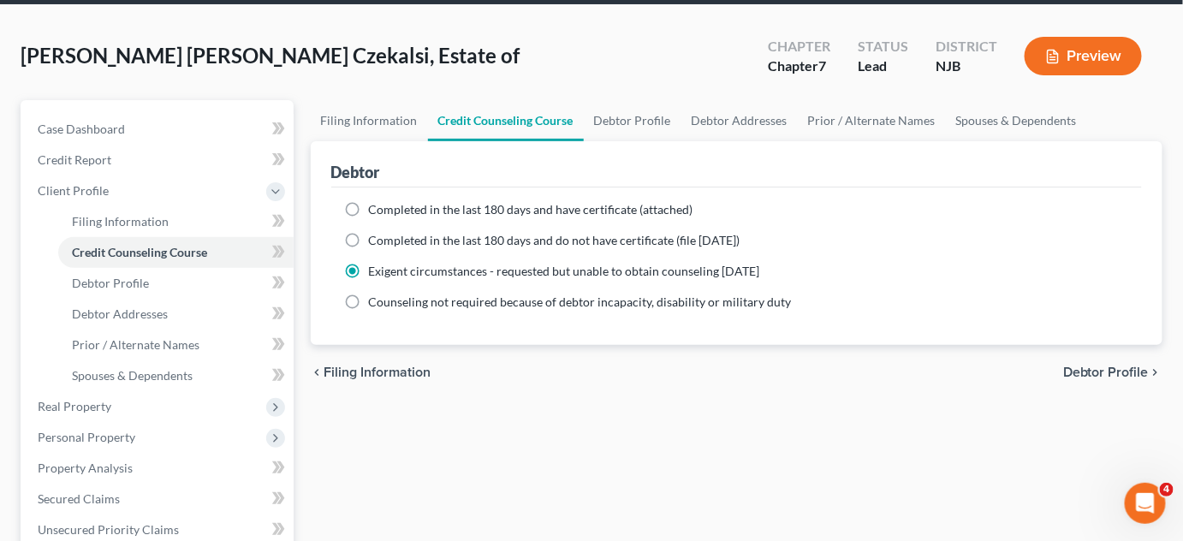
click at [369, 207] on label "Completed in the last 180 days and have certificate (attached)" at bounding box center [531, 209] width 324 height 17
click at [376, 207] on input "Completed in the last 180 days and have certificate (attached)" at bounding box center [381, 206] width 11 height 11
radio input "true"
radio input "false"
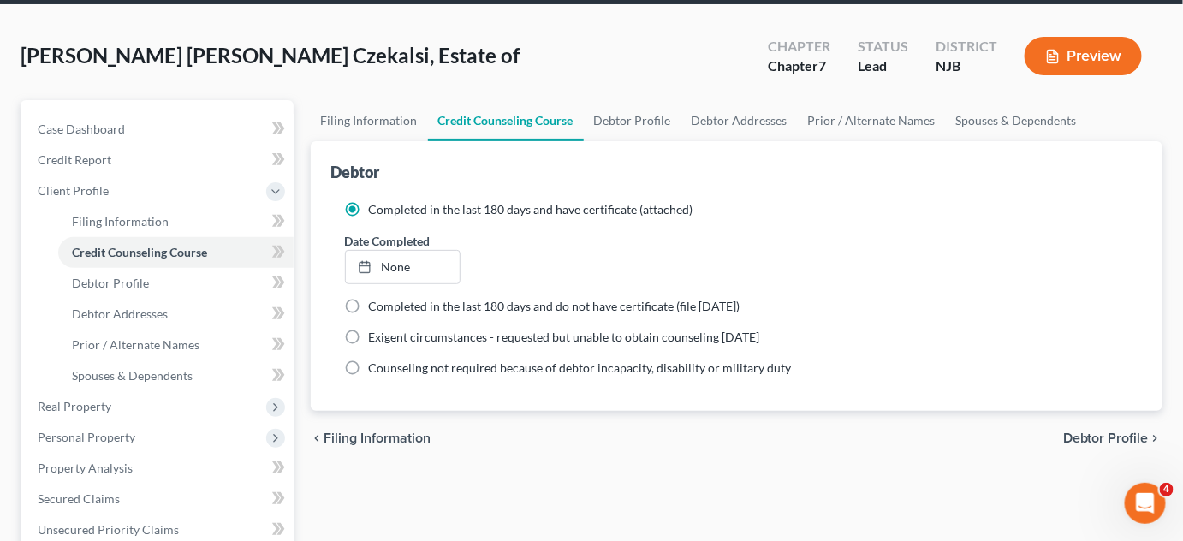
click at [369, 207] on label "Completed in the last 180 days and have certificate (attached)" at bounding box center [531, 209] width 324 height 17
click at [376, 207] on input "Completed in the last 180 days and have certificate (attached)" at bounding box center [381, 206] width 11 height 11
click at [337, 223] on div "Completed in the last 180 days and have certificate (attached) Date Completed N…" at bounding box center [737, 298] width 812 height 223
click at [369, 312] on label "Completed in the last 180 days and do not have certificate (file [DATE])" at bounding box center [555, 306] width 372 height 17
click at [376, 309] on input "Completed in the last 180 days and do not have certificate (file [DATE])" at bounding box center [381, 303] width 11 height 11
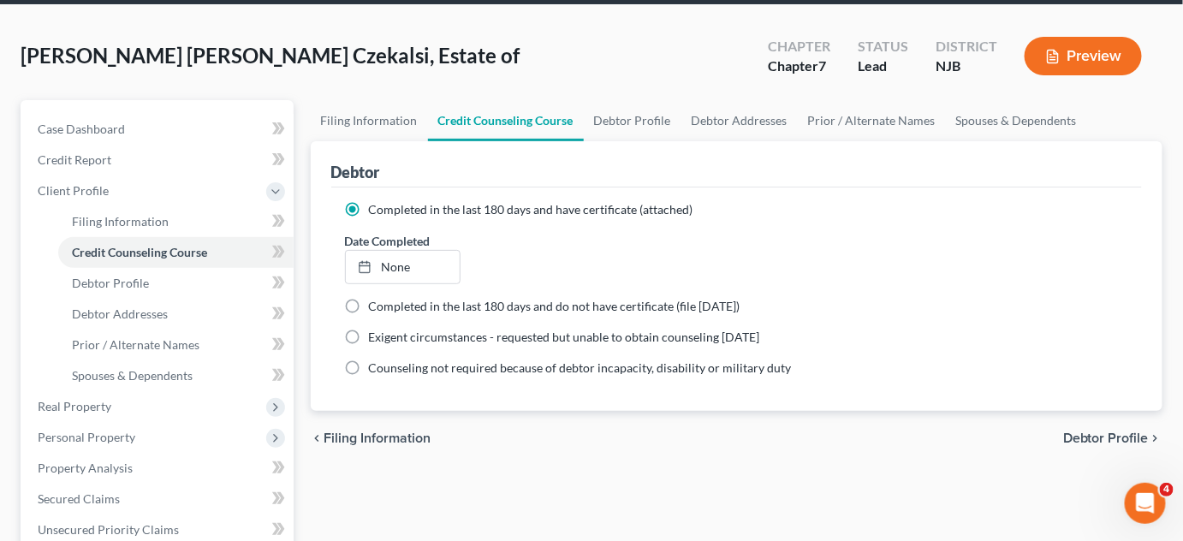
radio input "true"
radio input "false"
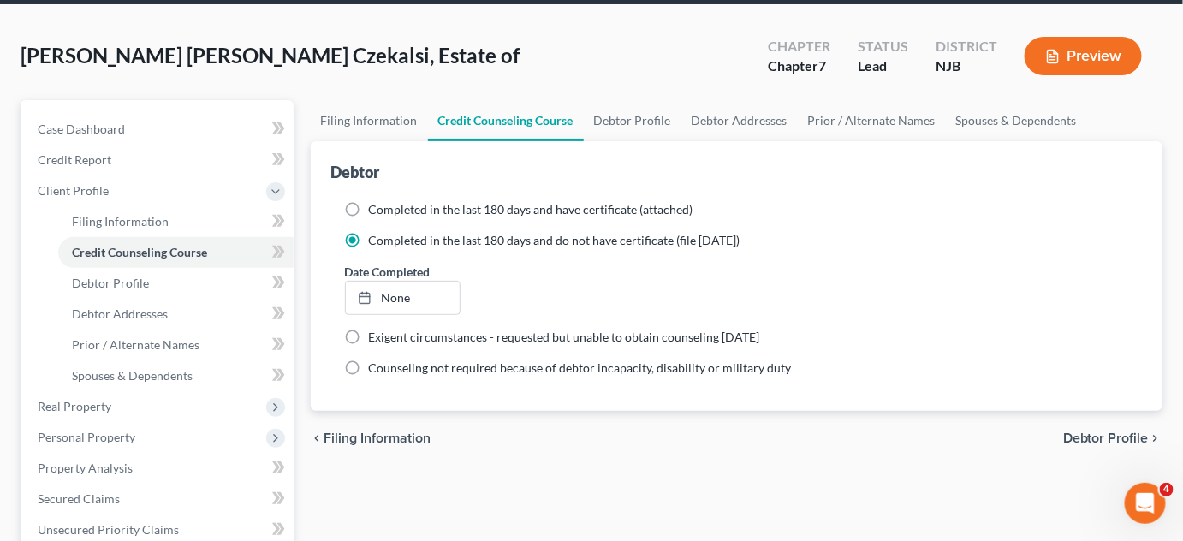
click at [369, 330] on label "Exigent circumstances - requested but unable to obtain counseling [DATE]" at bounding box center [564, 337] width 391 height 17
click at [376, 330] on input "Exigent circumstances - requested but unable to obtain counseling [DATE]" at bounding box center [381, 334] width 11 height 11
radio input "true"
radio input "false"
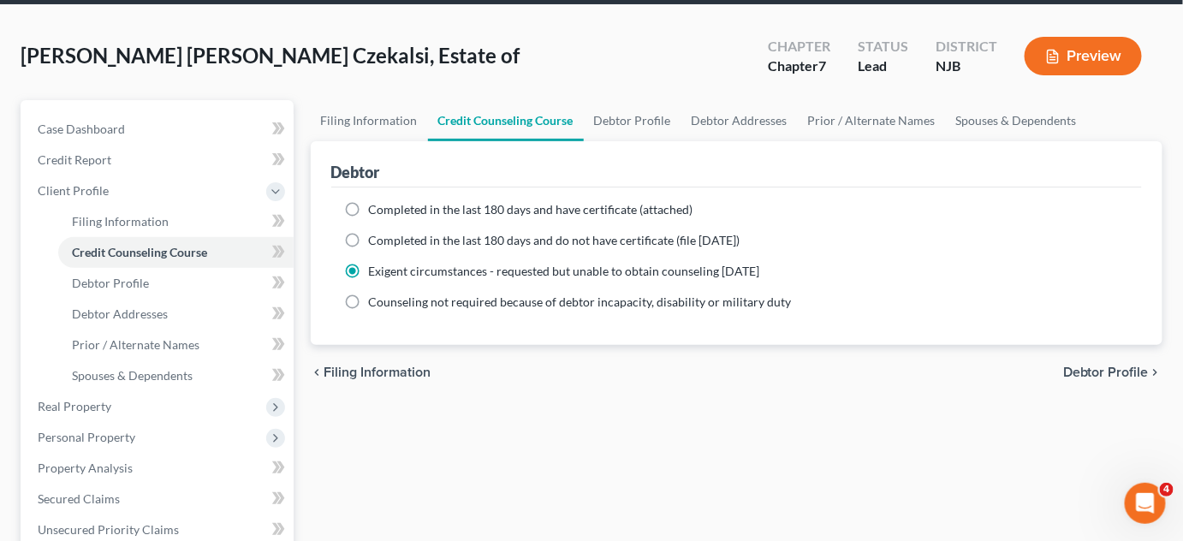
click at [369, 303] on label "Counseling not required because of debtor incapacity, disability or military du…" at bounding box center [580, 302] width 423 height 17
click at [376, 303] on input "Counseling not required because of debtor incapacity, disability or military du…" at bounding box center [381, 299] width 11 height 11
radio input "true"
radio input "false"
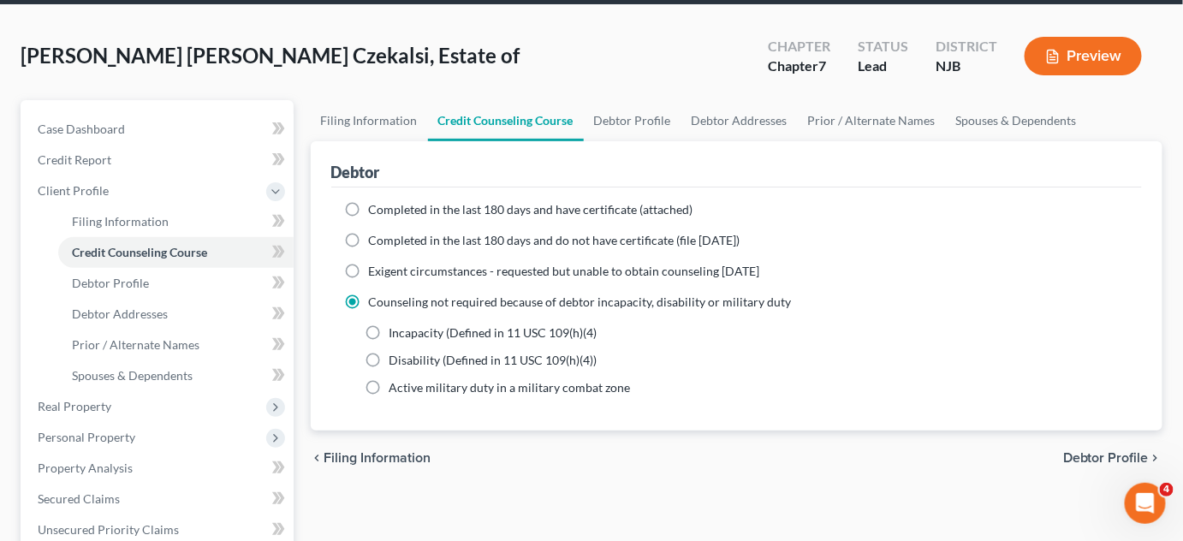
click at [369, 303] on label "Counseling not required because of debtor incapacity, disability or military du…" at bounding box center [580, 302] width 423 height 17
click at [376, 303] on input "Counseling not required because of debtor incapacity, disability or military du…" at bounding box center [381, 299] width 11 height 11
click at [1108, 462] on span "Debtor Profile" at bounding box center [1106, 458] width 86 height 14
select select "0"
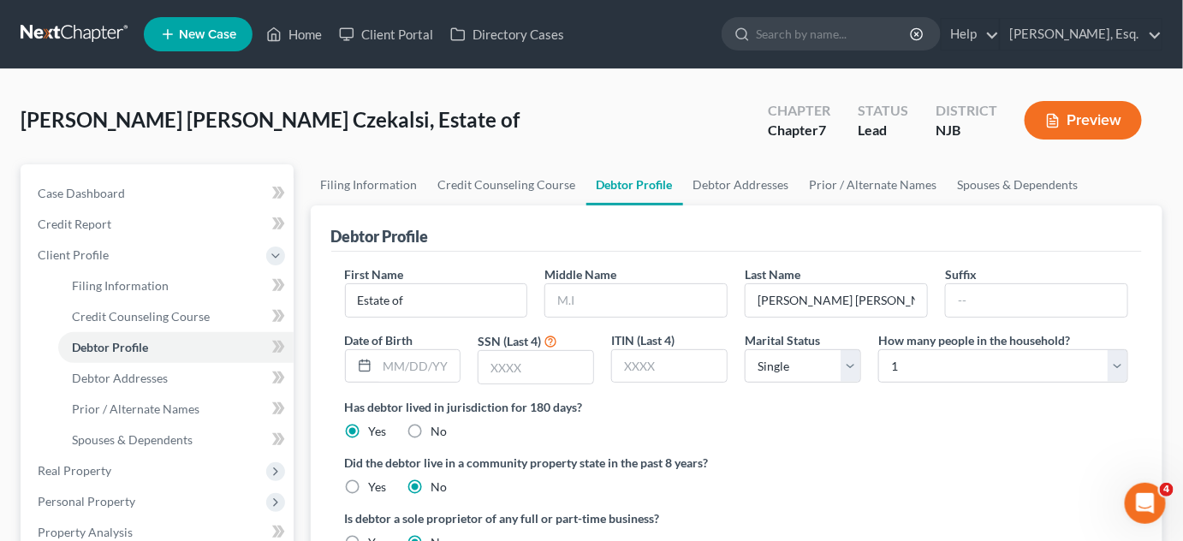
click at [1055, 461] on label "Did the debtor live in a community property state in the past 8 years?" at bounding box center [737, 463] width 784 height 18
click at [907, 300] on input "[PERSON_NAME] [PERSON_NAME] Czekalsi" at bounding box center [836, 300] width 181 height 33
click at [402, 353] on input "text" at bounding box center [419, 366] width 83 height 33
type input "[DATE]"
click at [532, 372] on input "text" at bounding box center [536, 367] width 115 height 33
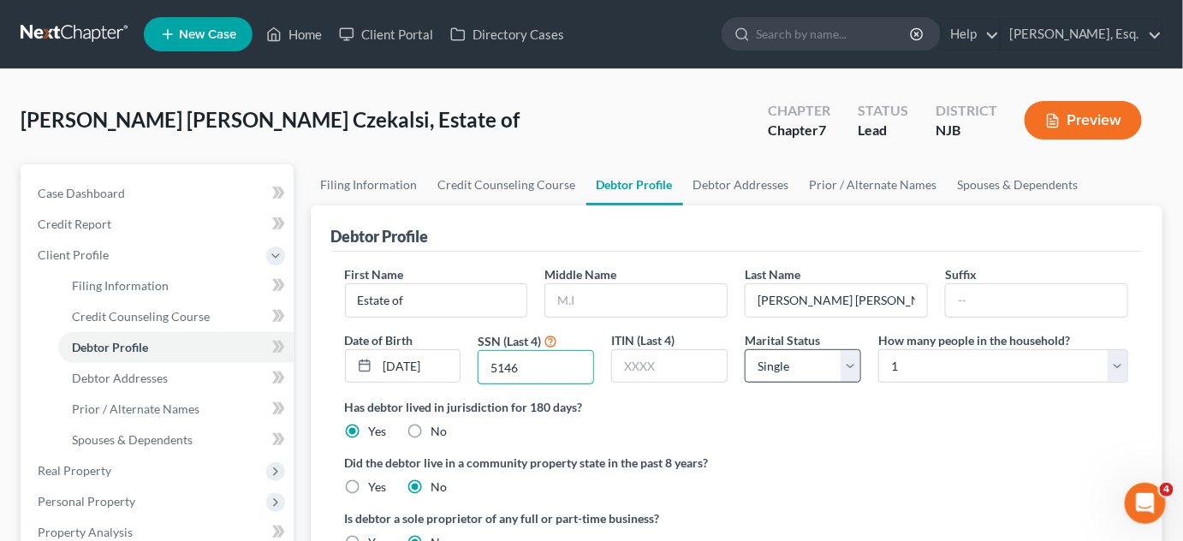
type input "5146"
click at [850, 366] on select "Select Single Married Separated Divorced Widowed" at bounding box center [803, 366] width 116 height 34
click at [911, 432] on div "Has debtor lived in jurisdiction for 180 days? Yes No Debtor must reside in jur…" at bounding box center [737, 419] width 784 height 42
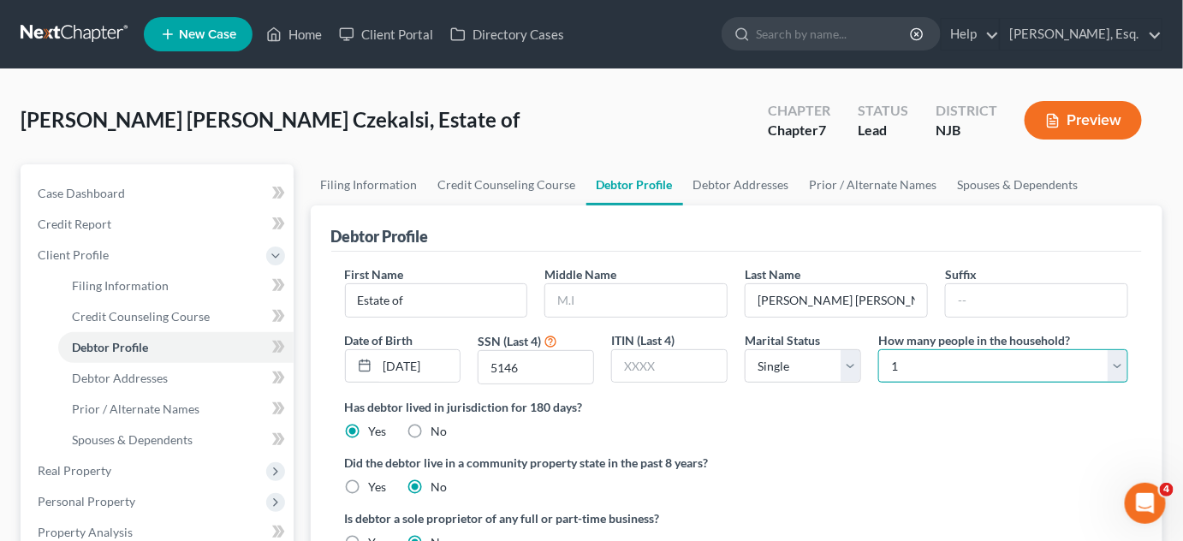
click at [911, 366] on select "Select 1 2 3 4 5 6 7 8 9 10 11 12 13 14 15 16 17 18 19 20" at bounding box center [1003, 366] width 250 height 34
click at [875, 402] on label "Has debtor lived in jurisdiction for 180 days?" at bounding box center [737, 407] width 784 height 18
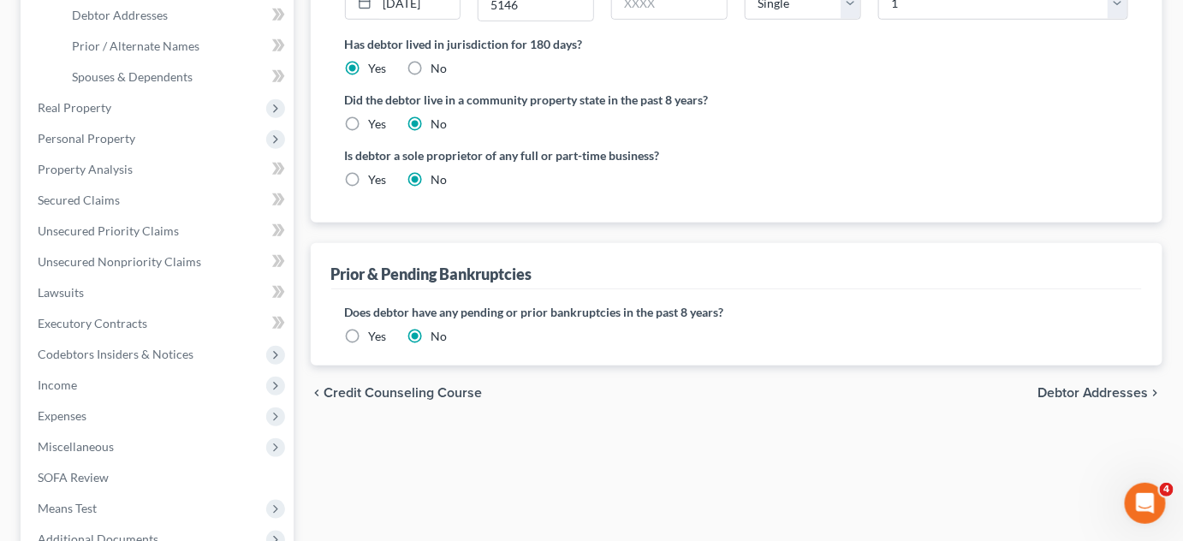
scroll to position [367, 0]
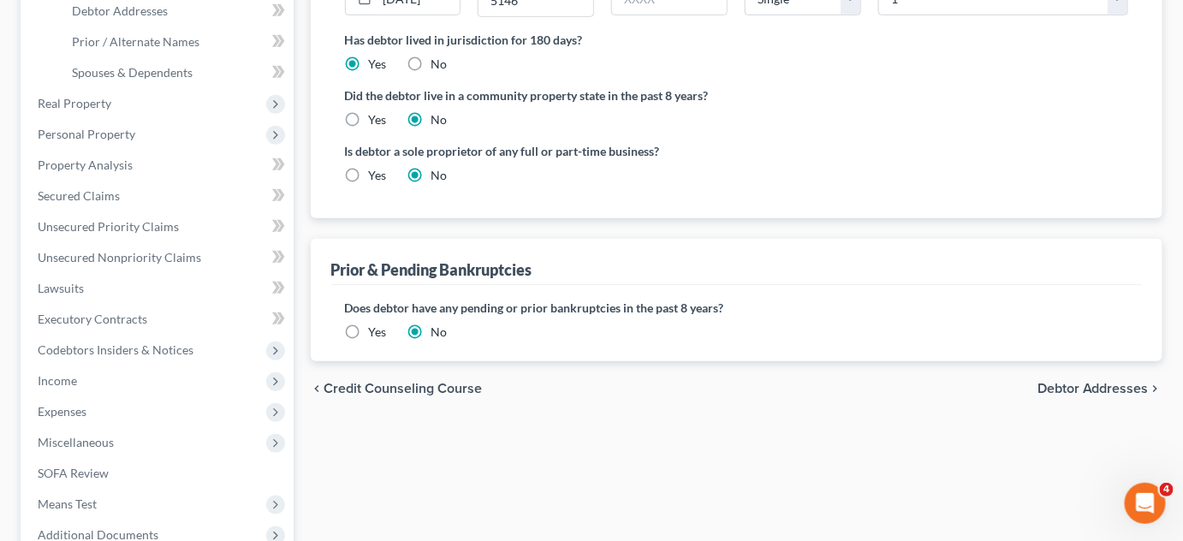
click at [1093, 388] on span "Debtor Addresses" at bounding box center [1093, 389] width 111 height 14
select select "0"
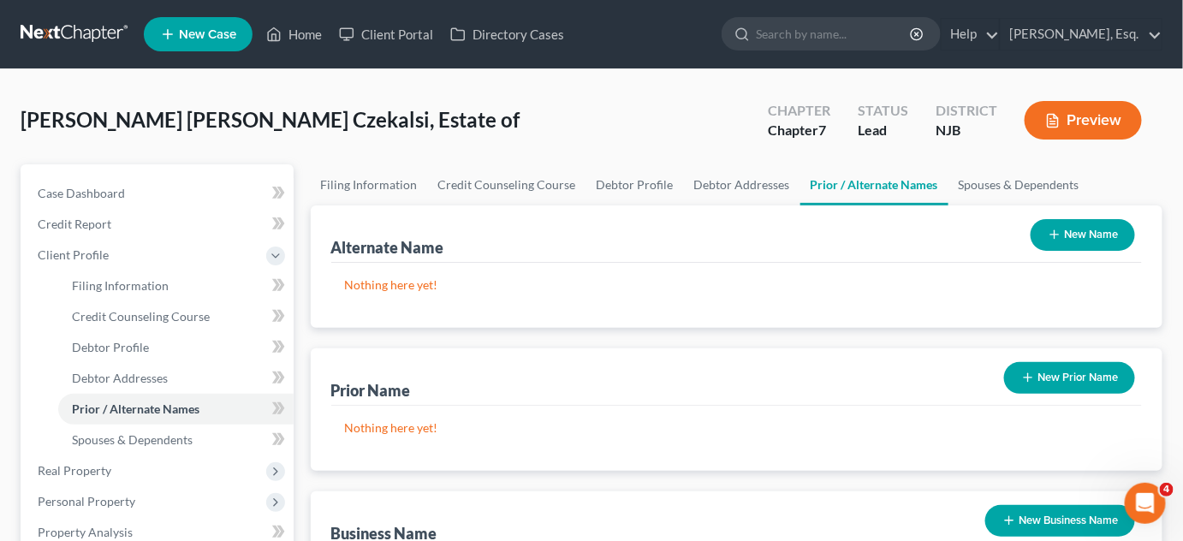
select select "0"
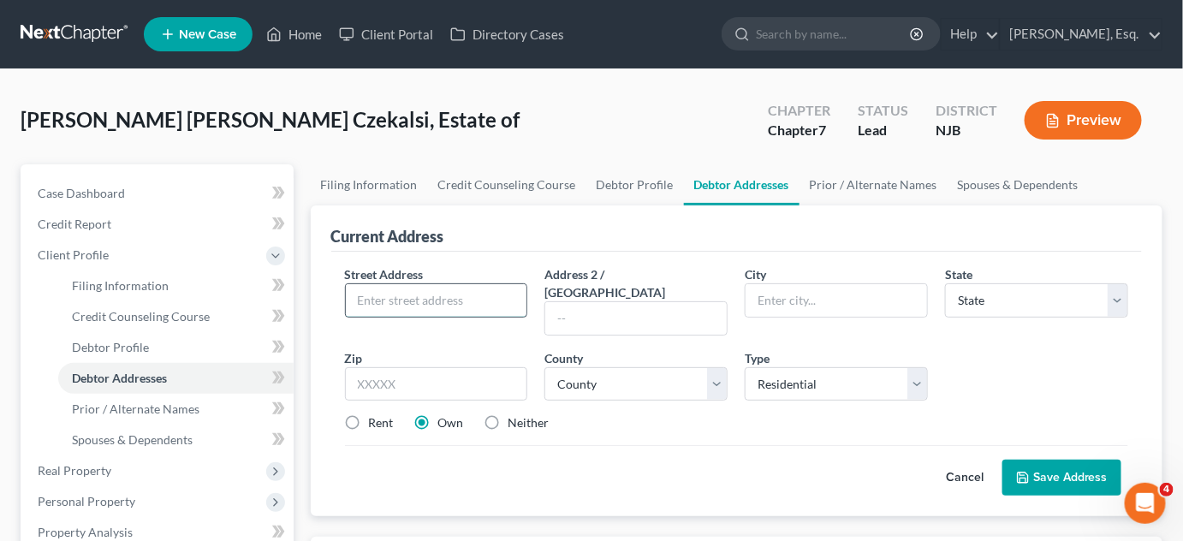
click at [399, 287] on input "text" at bounding box center [436, 300] width 181 height 33
type input "[STREET_ADDRESS]"
type input "[GEOGRAPHIC_DATA]"
select select "33"
type input "07663"
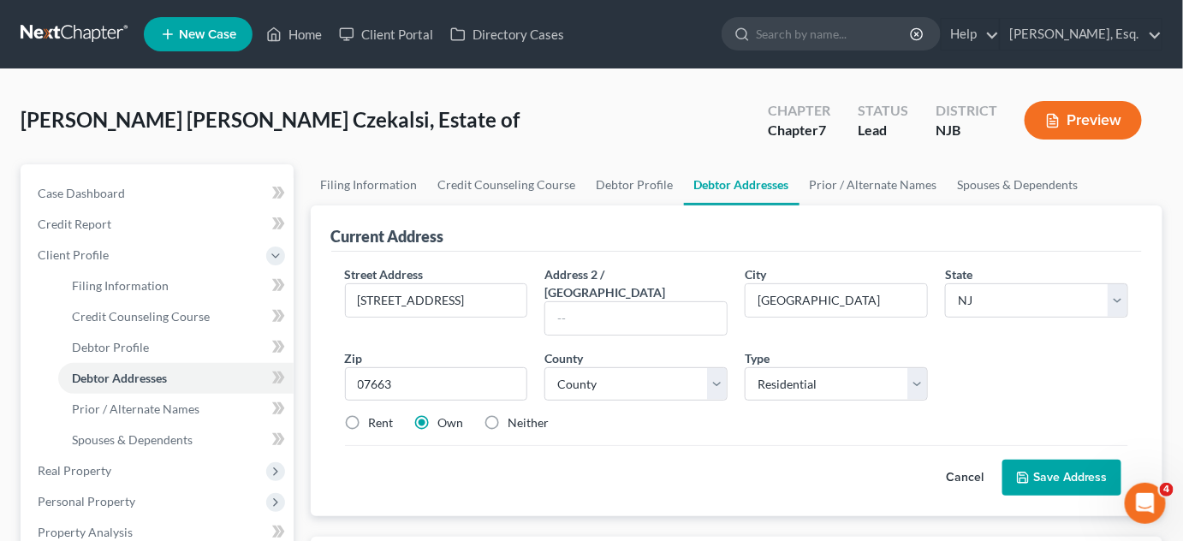
click at [720, 467] on div "Cancel Save Address" at bounding box center [737, 470] width 784 height 51
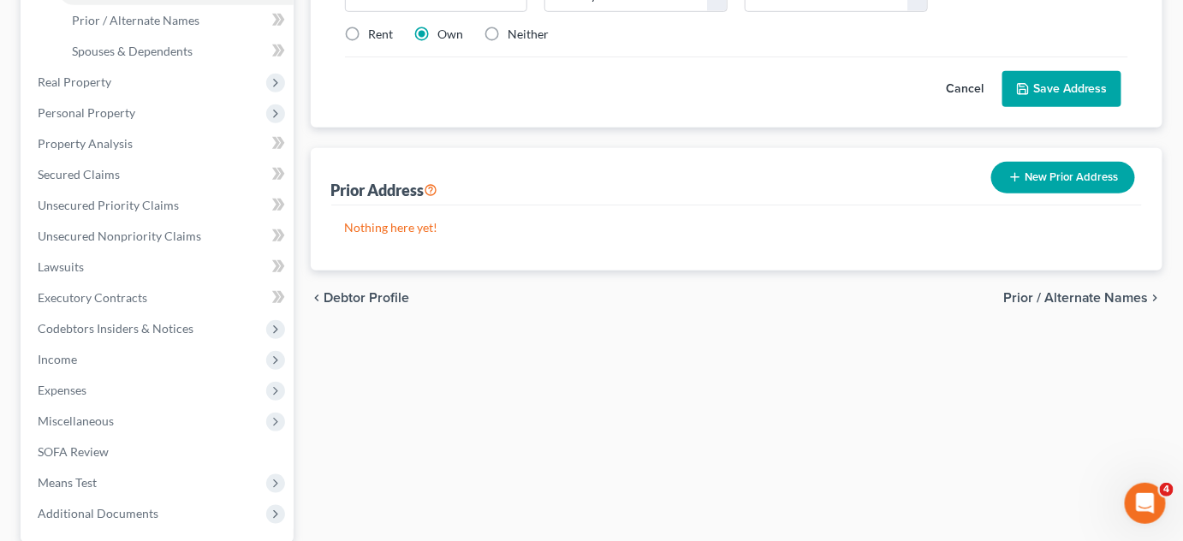
scroll to position [390, 0]
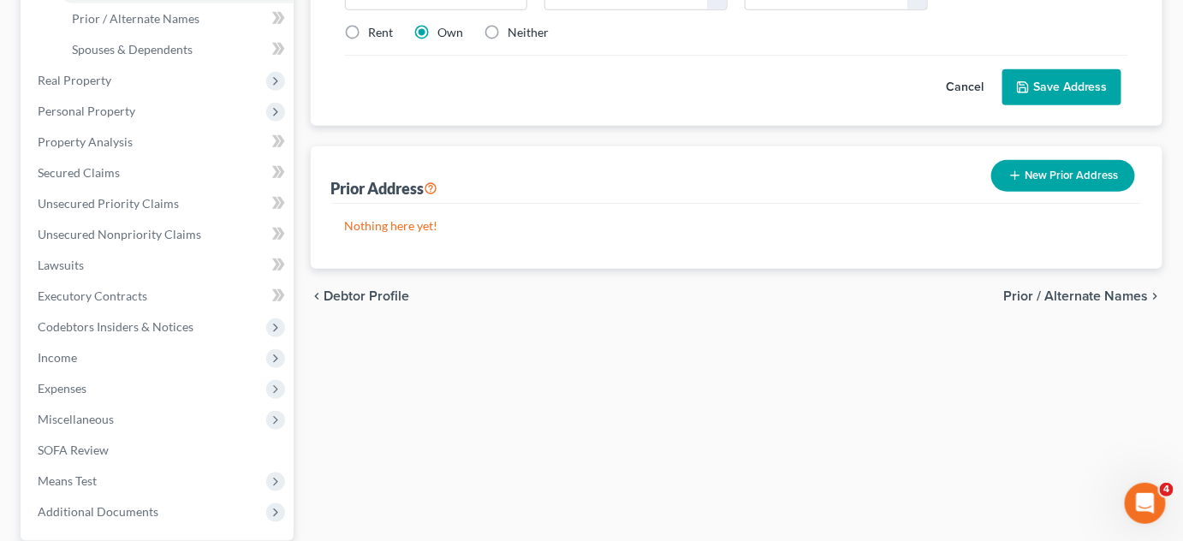
click at [396, 289] on span "Debtor Profile" at bounding box center [367, 296] width 86 height 14
select select "0"
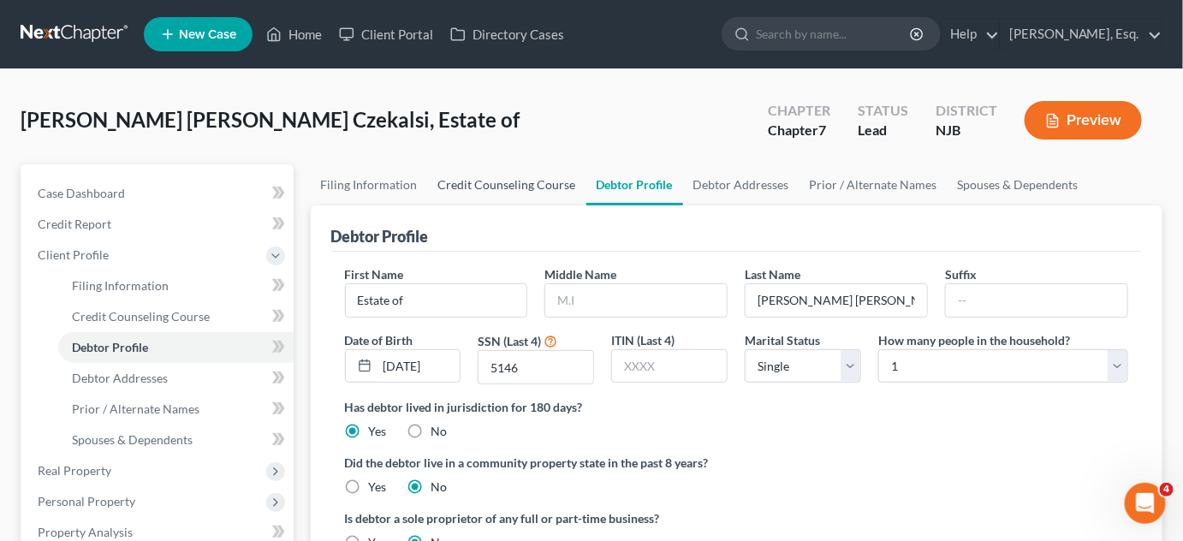
click at [489, 192] on link "Credit Counseling Course" at bounding box center [507, 184] width 158 height 41
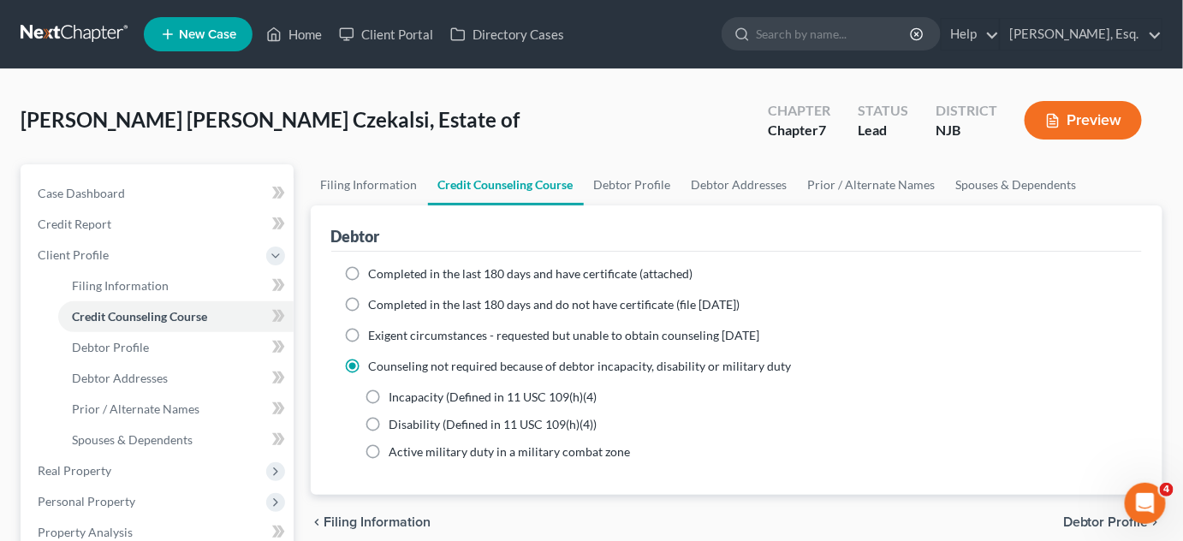
click at [369, 330] on label "Exigent circumstances - requested but unable to obtain counseling [DATE]" at bounding box center [564, 335] width 391 height 17
click at [376, 330] on input "Exigent circumstances - requested but unable to obtain counseling [DATE]" at bounding box center [381, 332] width 11 height 11
radio input "true"
radio input "false"
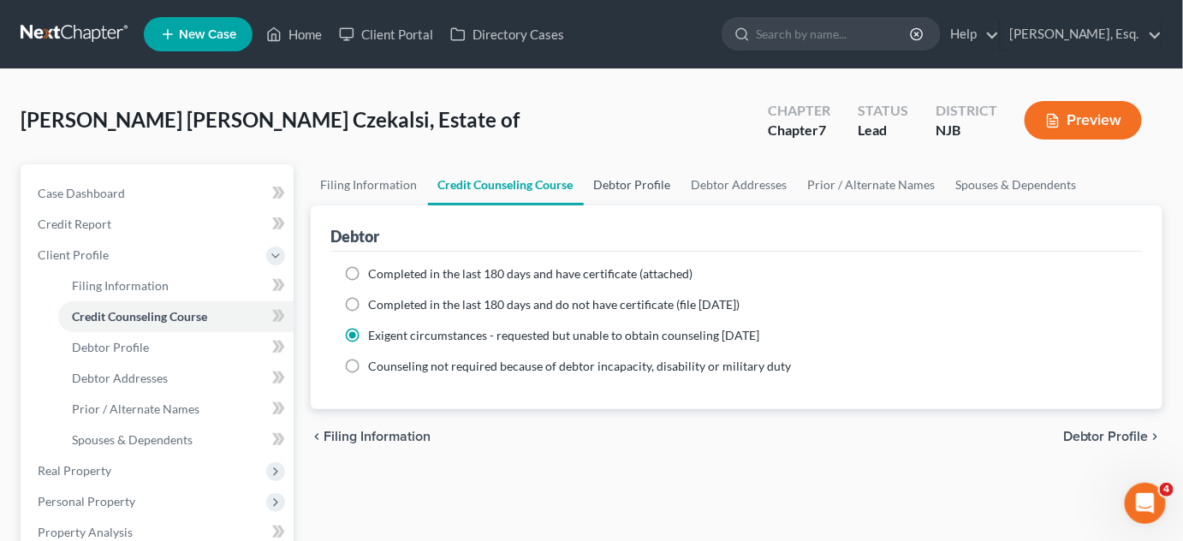
click at [636, 189] on link "Debtor Profile" at bounding box center [633, 184] width 98 height 41
select select "0"
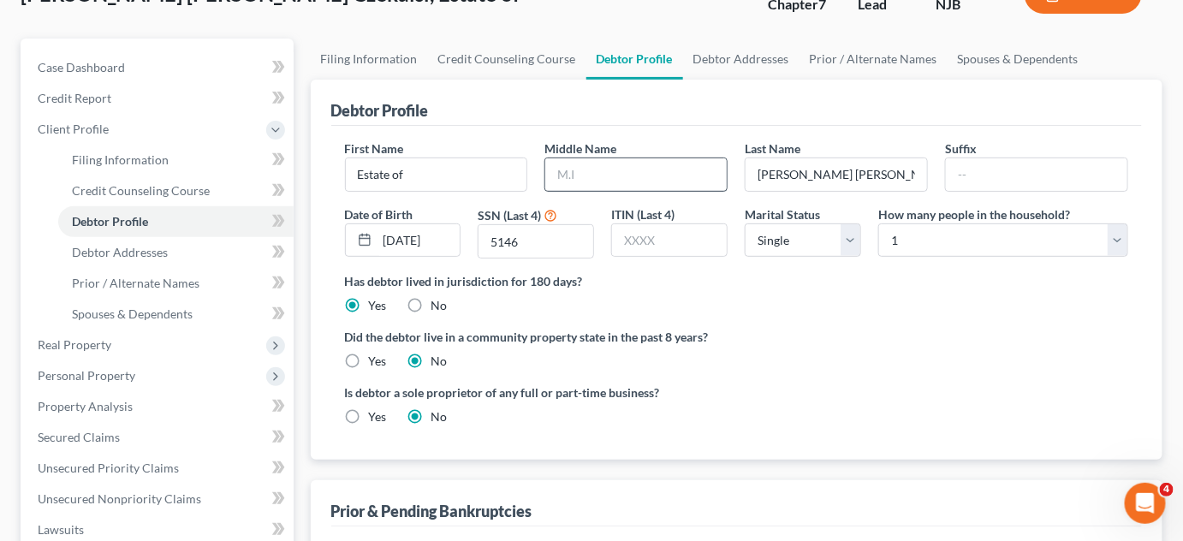
scroll to position [129, 0]
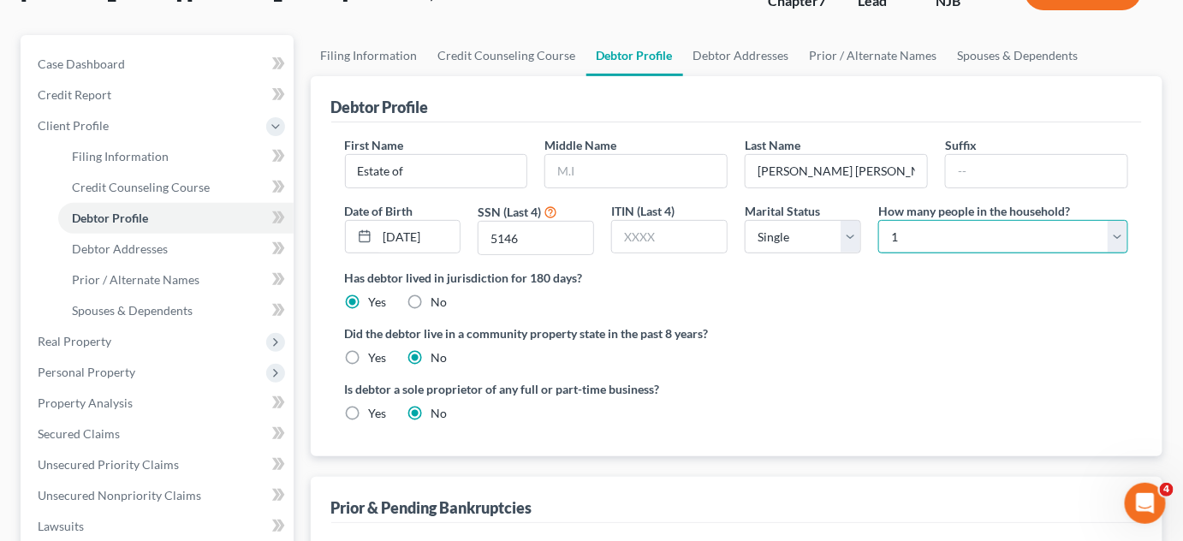
click at [935, 235] on select "Select 1 2 3 4 5 6 7 8 9 10 11 12 13 14 15 16 17 18 19 20" at bounding box center [1003, 237] width 250 height 34
drag, startPoint x: 935, startPoint y: 235, endPoint x: 942, endPoint y: 221, distance: 15.7
click at [935, 235] on select "Select 1 2 3 4 5 6 7 8 9 10 11 12 13 14 15 16 17 18 19 20" at bounding box center [1003, 237] width 250 height 34
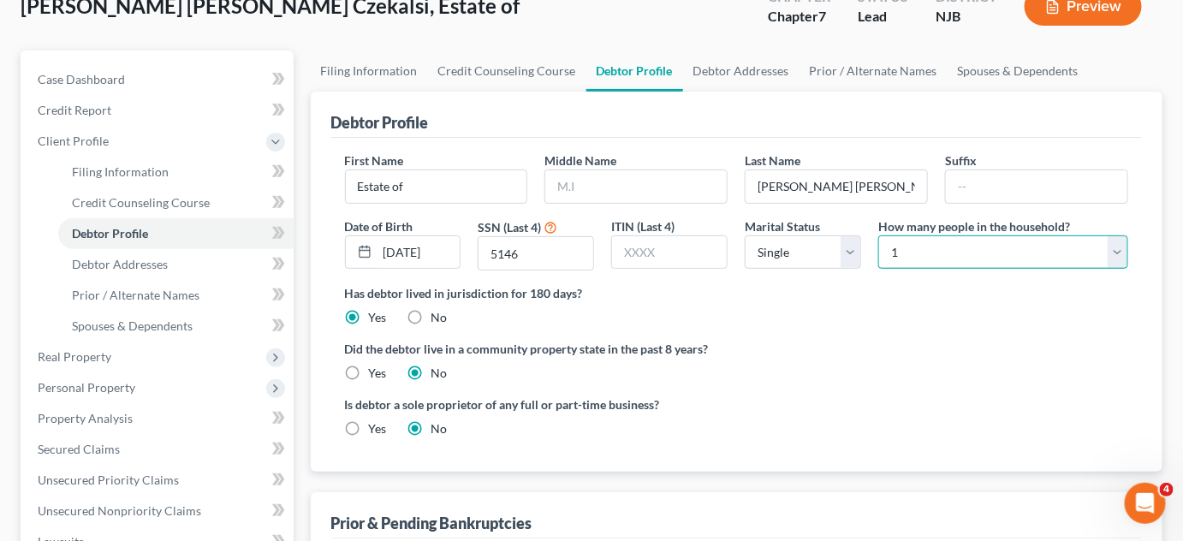
scroll to position [121, 0]
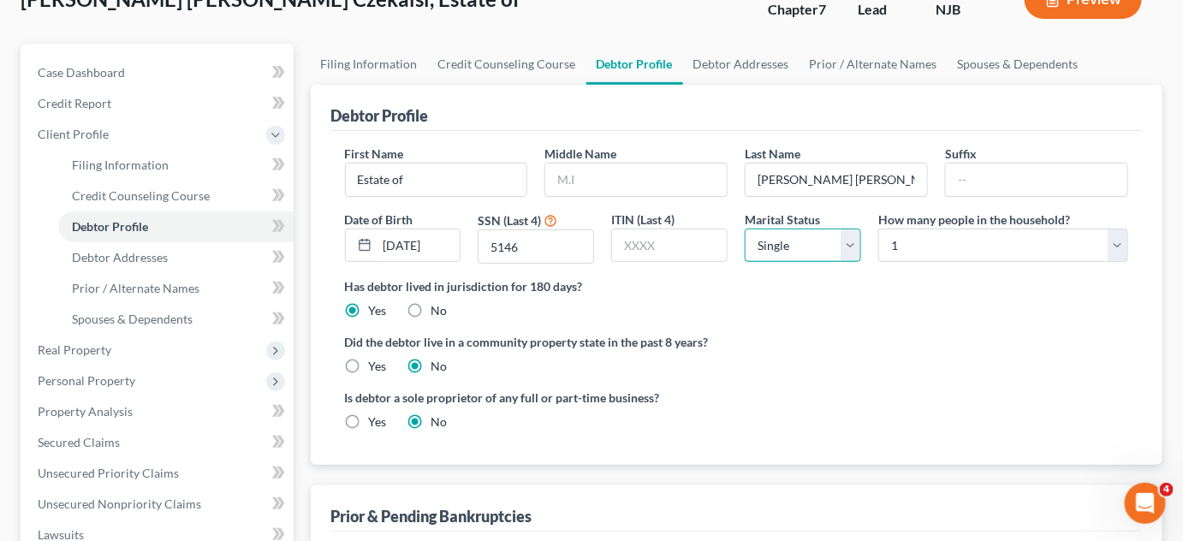
click at [853, 237] on select "Select Single Married Separated Divorced Widowed" at bounding box center [803, 246] width 116 height 34
click at [936, 393] on div "Is debtor a sole proprietor of any full or part-time business? Yes No" at bounding box center [736, 417] width 801 height 56
click at [800, 253] on select "Select Single Married Separated Divorced Widowed" at bounding box center [803, 246] width 116 height 34
click at [848, 241] on select "Select Single Married Separated Divorced Widowed" at bounding box center [803, 246] width 116 height 34
select select "4"
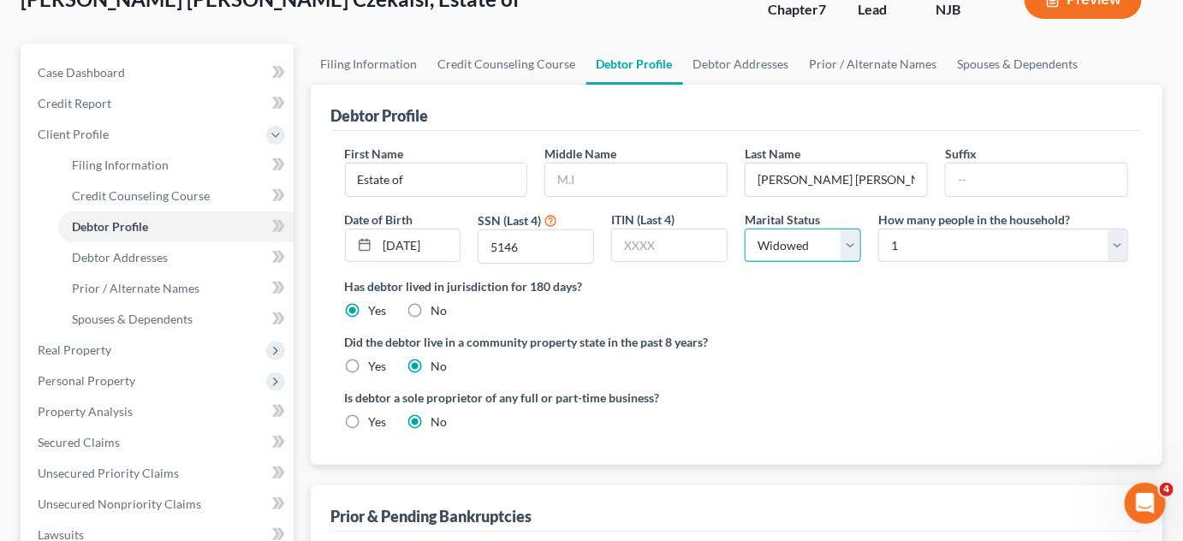
click at [745, 229] on select "Select Single Married Separated Divorced Widowed" at bounding box center [803, 246] width 116 height 34
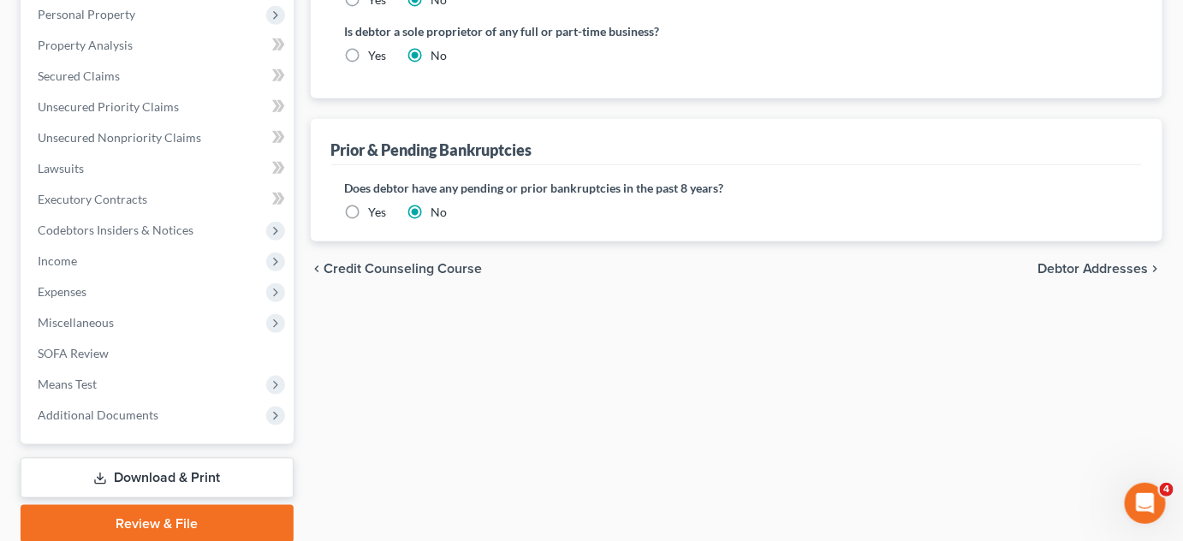
scroll to position [488, 0]
click at [1078, 270] on span "Debtor Addresses" at bounding box center [1093, 268] width 111 height 14
select select "0"
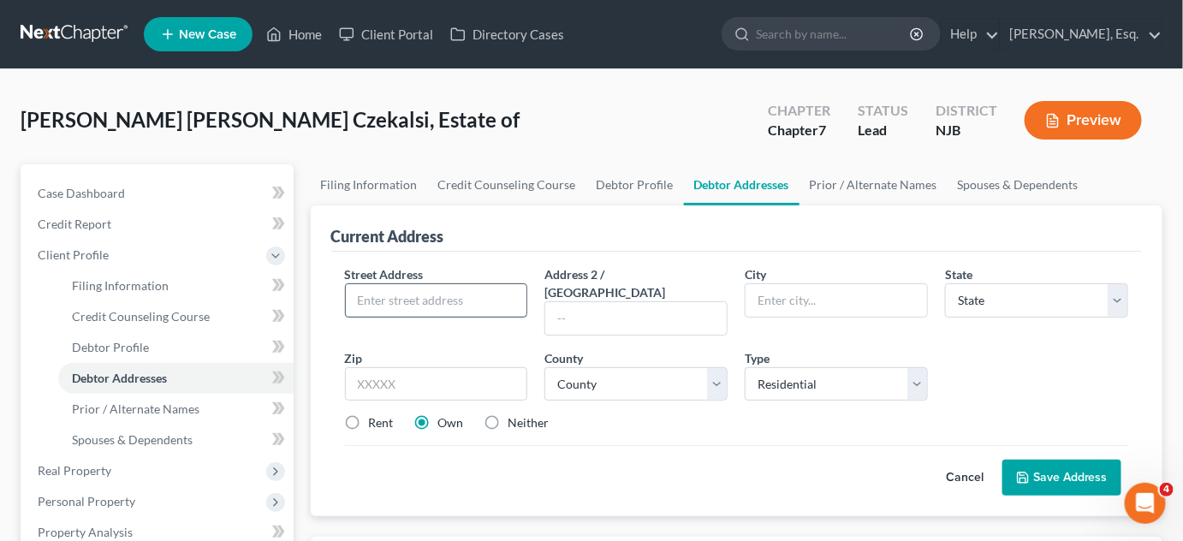
click at [426, 288] on input "text" at bounding box center [436, 300] width 181 height 33
type input "[STREET_ADDRESS]"
type input "[GEOGRAPHIC_DATA]"
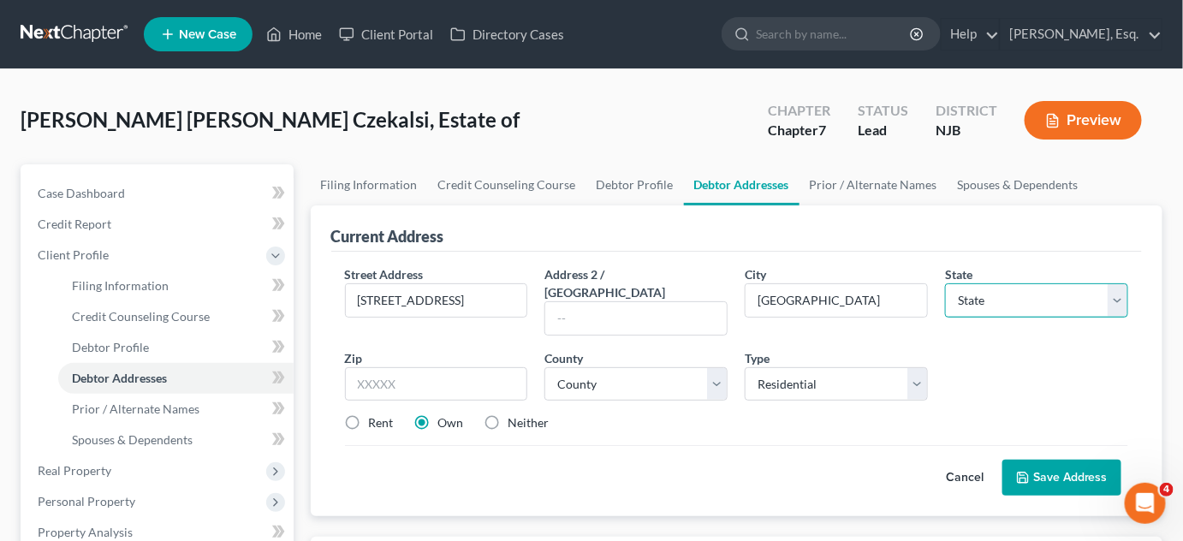
click at [995, 306] on select "State [US_STATE] AK AR AZ CA CO CT DE DC [GEOGRAPHIC_DATA] [GEOGRAPHIC_DATA] GU…" at bounding box center [1036, 300] width 183 height 34
select select "33"
click at [945, 283] on select "State [US_STATE] AK AR AZ CA CO CT DE DC [GEOGRAPHIC_DATA] [GEOGRAPHIC_DATA] GU…" at bounding box center [1036, 300] width 183 height 34
click at [443, 367] on input "text" at bounding box center [436, 384] width 183 height 34
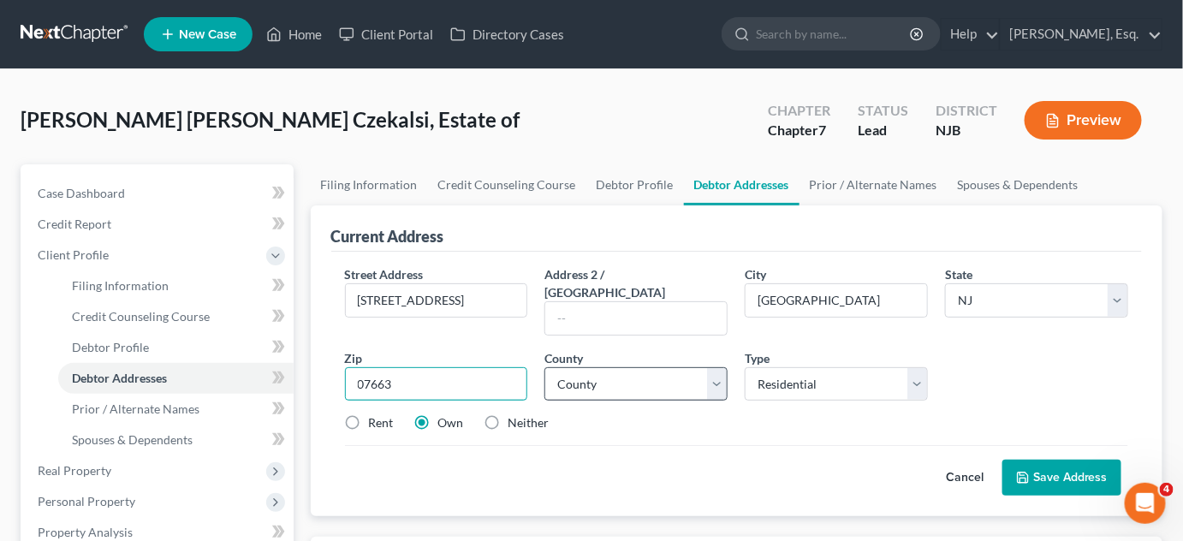
type input "07663"
click at [663, 367] on select "County [GEOGRAPHIC_DATA] [GEOGRAPHIC_DATA] [GEOGRAPHIC_DATA] [GEOGRAPHIC_DATA] …" at bounding box center [635, 384] width 183 height 34
select select "1"
click at [544, 367] on select "County [GEOGRAPHIC_DATA] [GEOGRAPHIC_DATA] [GEOGRAPHIC_DATA] [GEOGRAPHIC_DATA] …" at bounding box center [635, 384] width 183 height 34
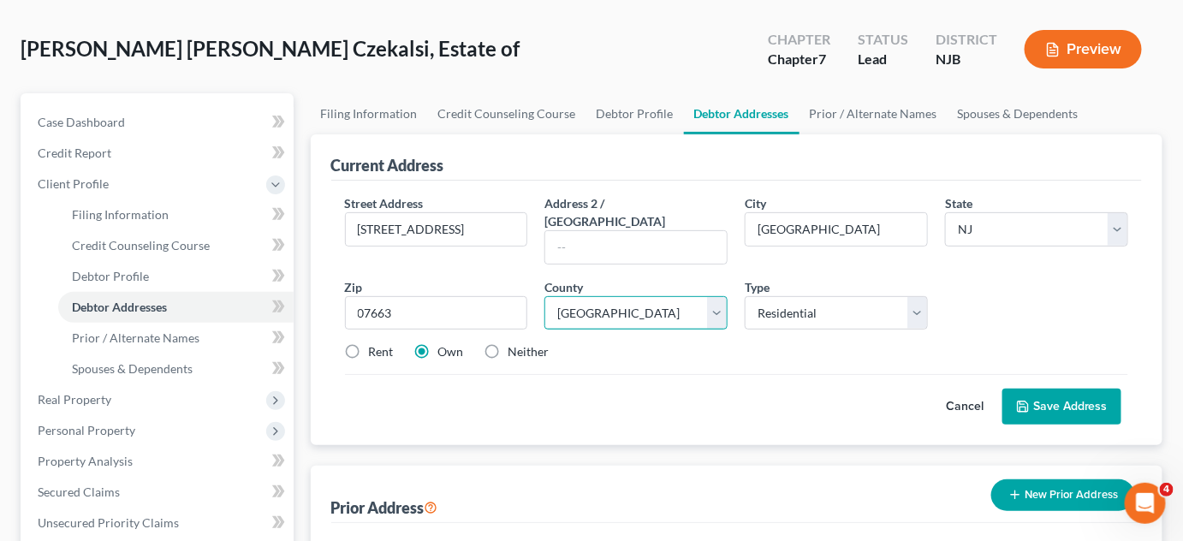
scroll to position [109, 0]
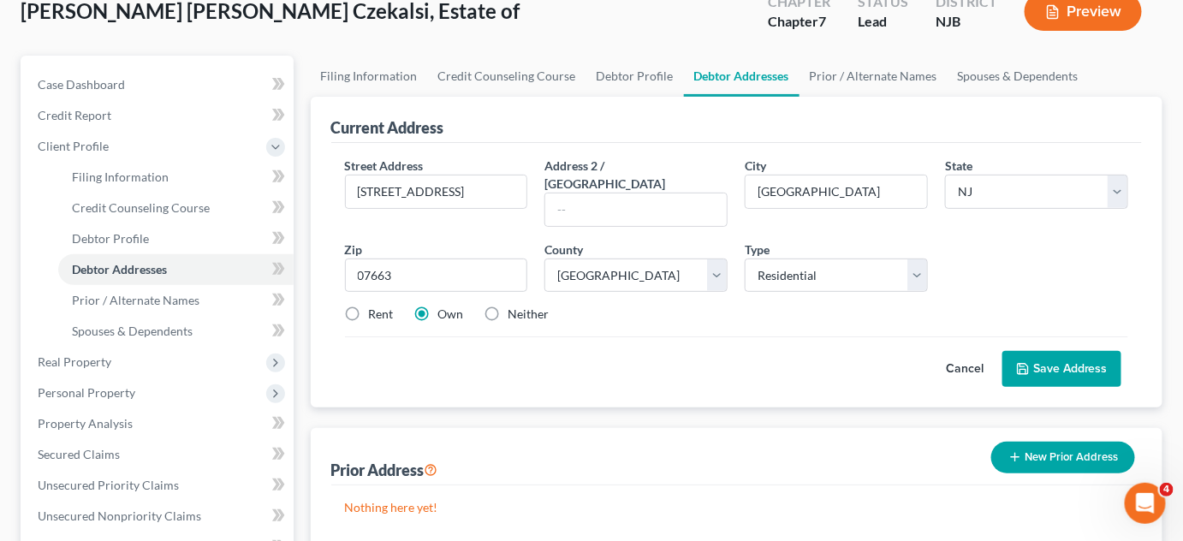
click at [1047, 351] on button "Save Address" at bounding box center [1061, 369] width 119 height 36
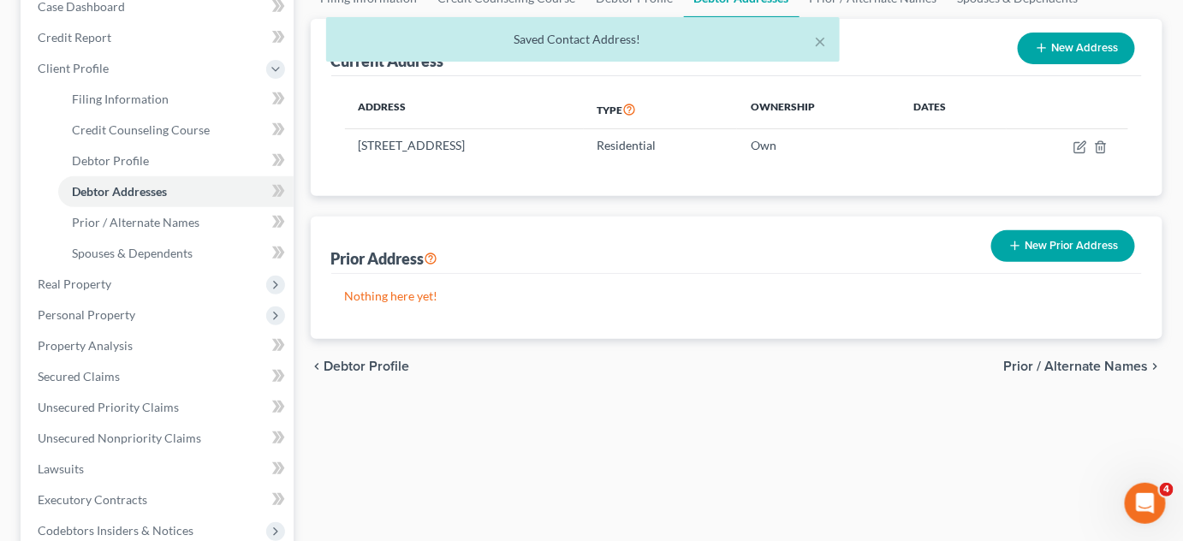
scroll to position [196, 0]
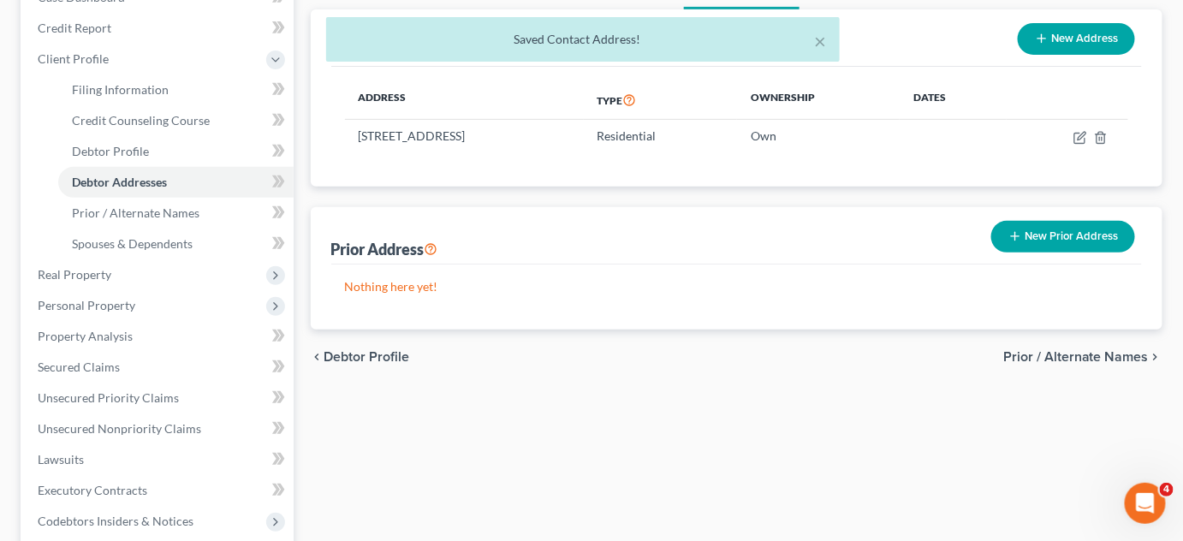
click at [1055, 353] on span "Prior / Alternate Names" at bounding box center [1076, 357] width 146 height 14
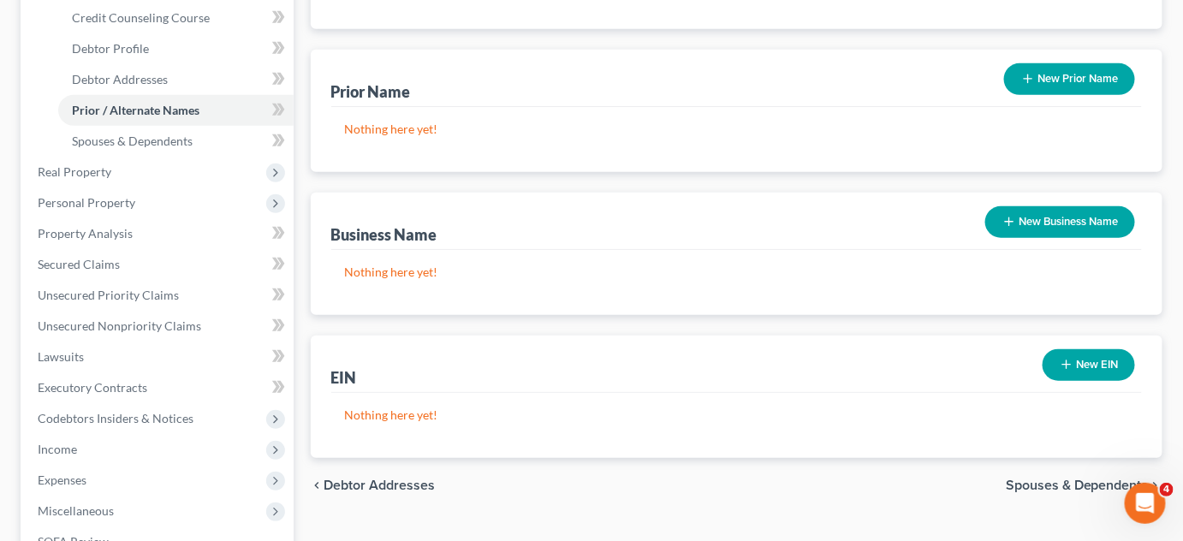
scroll to position [303, 0]
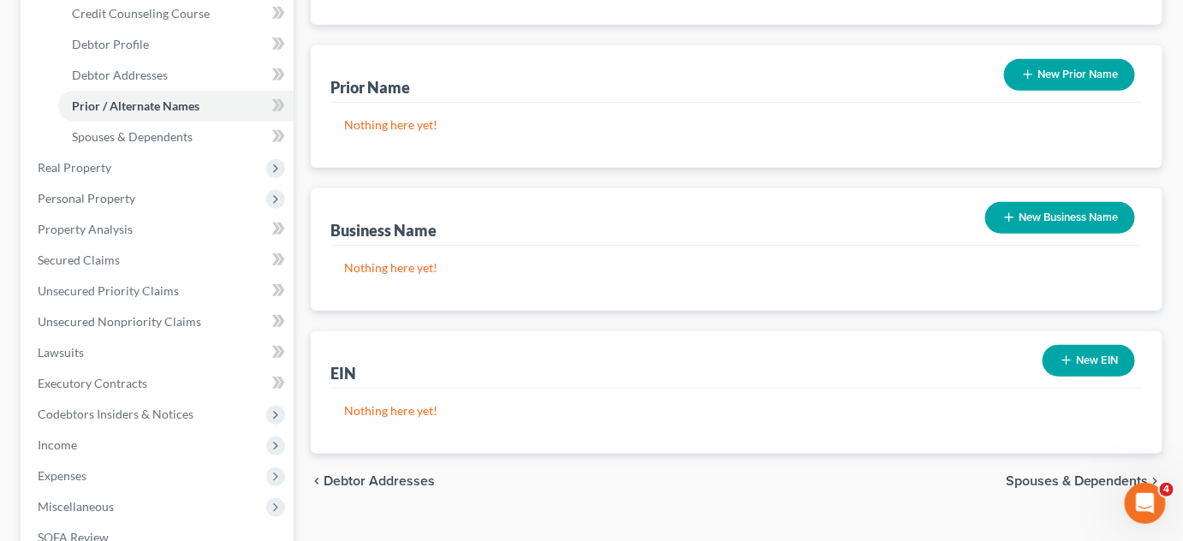
click at [1050, 474] on span "Spouses & Dependents" at bounding box center [1077, 481] width 143 height 14
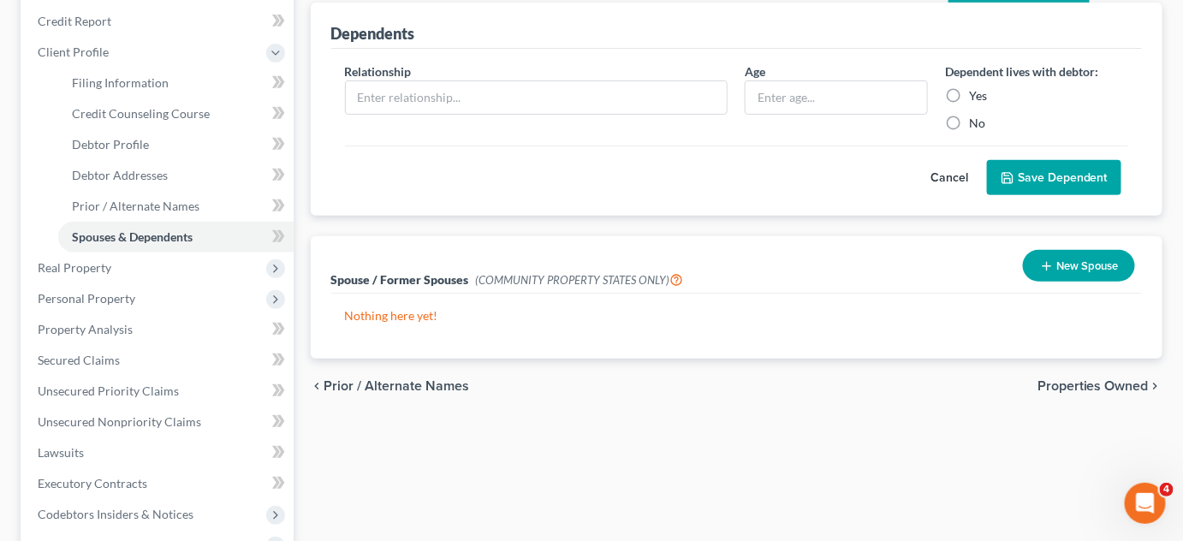
scroll to position [204, 0]
click at [1096, 384] on span "Properties Owned" at bounding box center [1093, 385] width 111 height 14
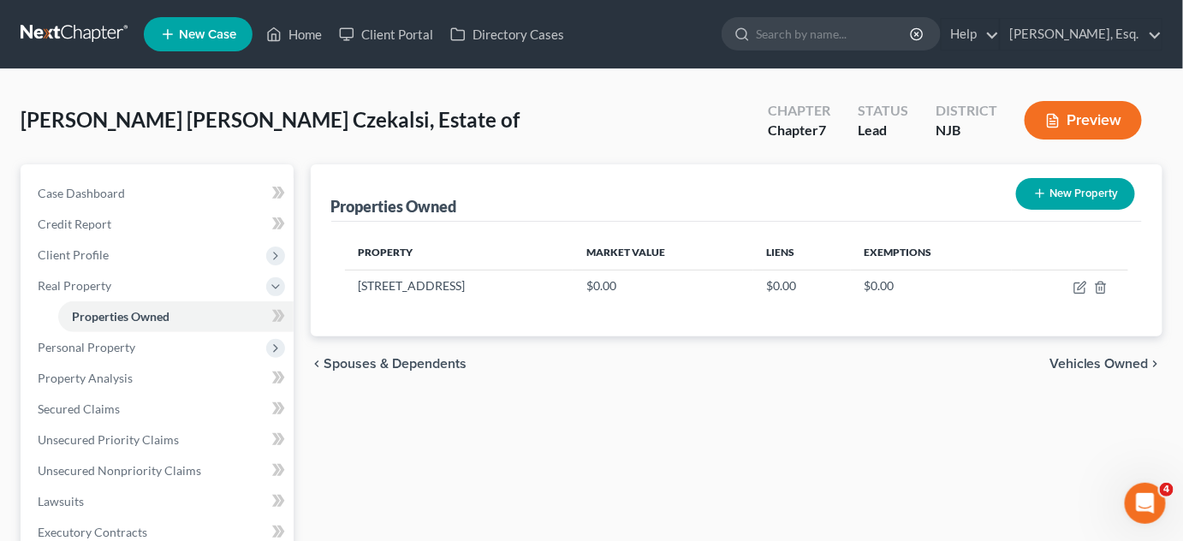
click at [1107, 360] on span "Vehicles Owned" at bounding box center [1098, 364] width 99 height 14
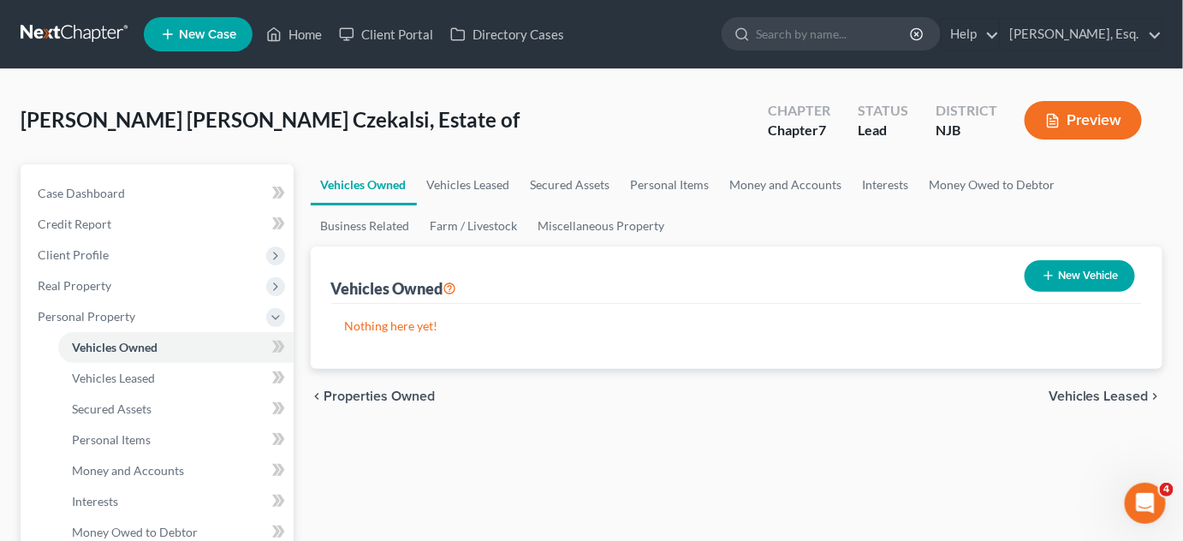
click at [1095, 390] on span "Vehicles Leased" at bounding box center [1099, 396] width 100 height 14
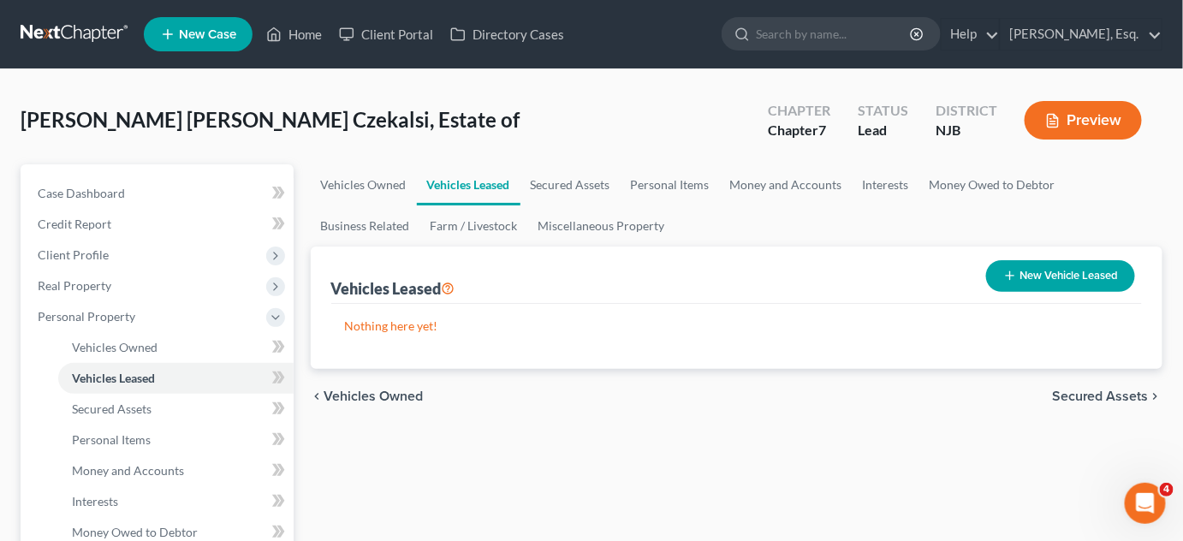
click at [1095, 390] on span "Secured Assets" at bounding box center [1100, 396] width 97 height 14
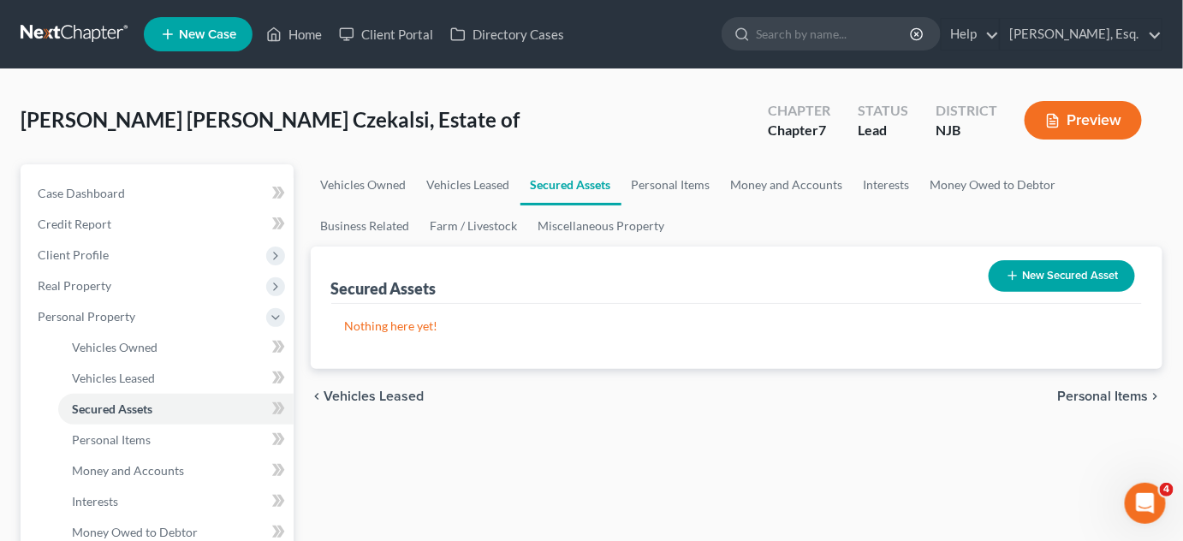
click at [1095, 390] on span "Personal Items" at bounding box center [1103, 396] width 92 height 14
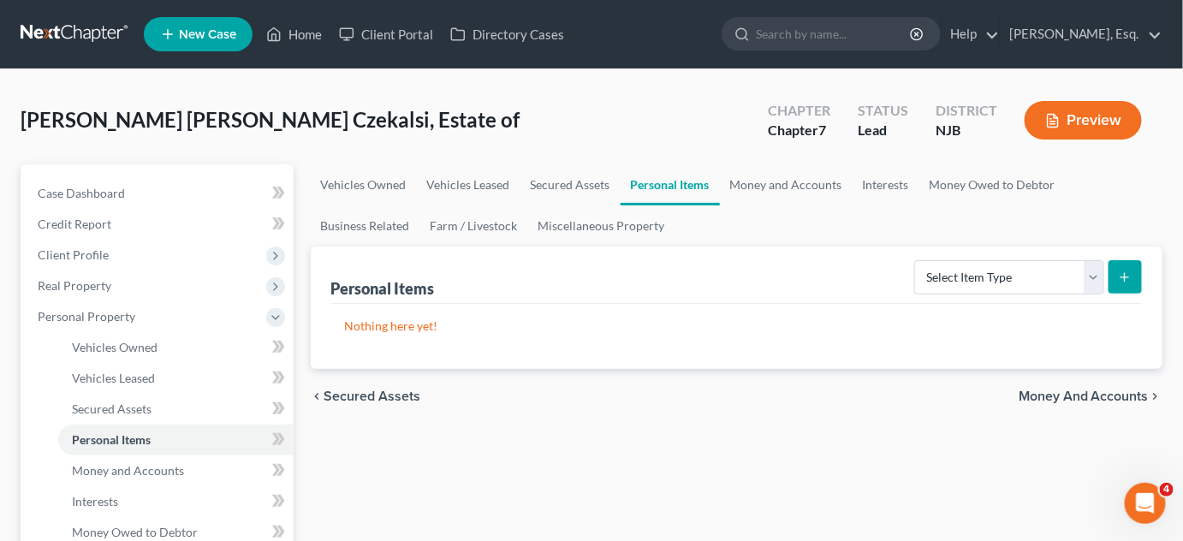
click at [1095, 390] on span "Money and Accounts" at bounding box center [1084, 396] width 130 height 14
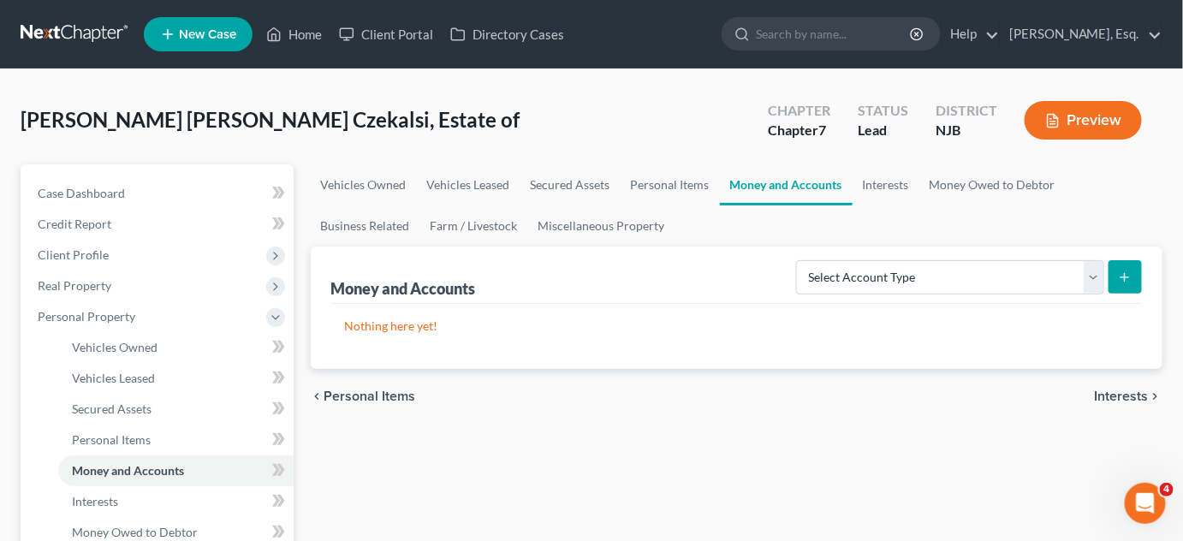
click at [1095, 390] on div "chevron_left Personal Items Interests chevron_right" at bounding box center [737, 396] width 853 height 55
click at [1119, 396] on span "Interests" at bounding box center [1122, 396] width 54 height 14
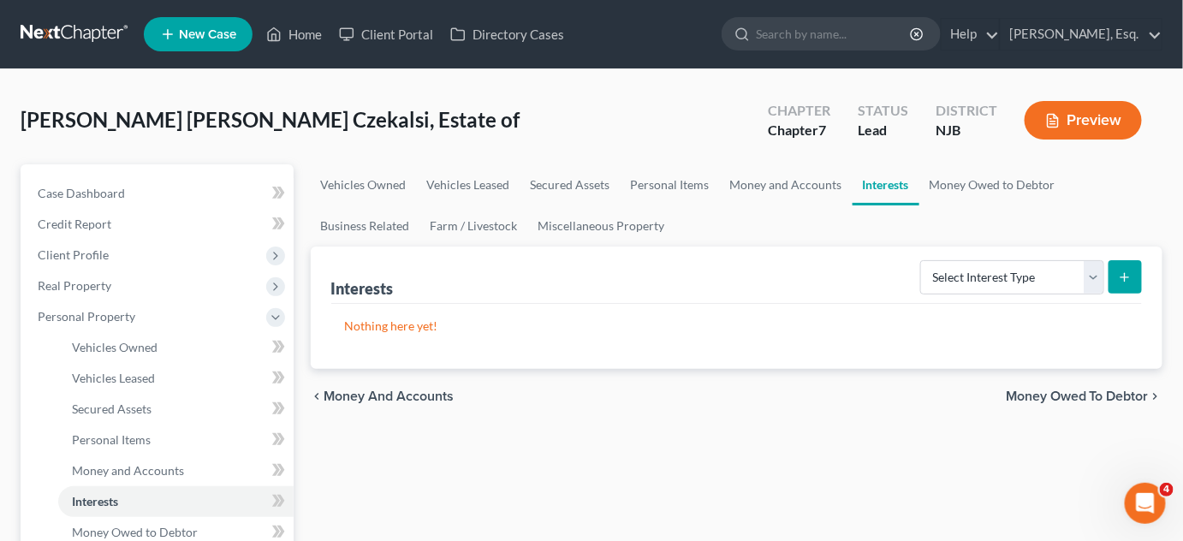
click at [1119, 390] on span "Money Owed to Debtor" at bounding box center [1077, 396] width 143 height 14
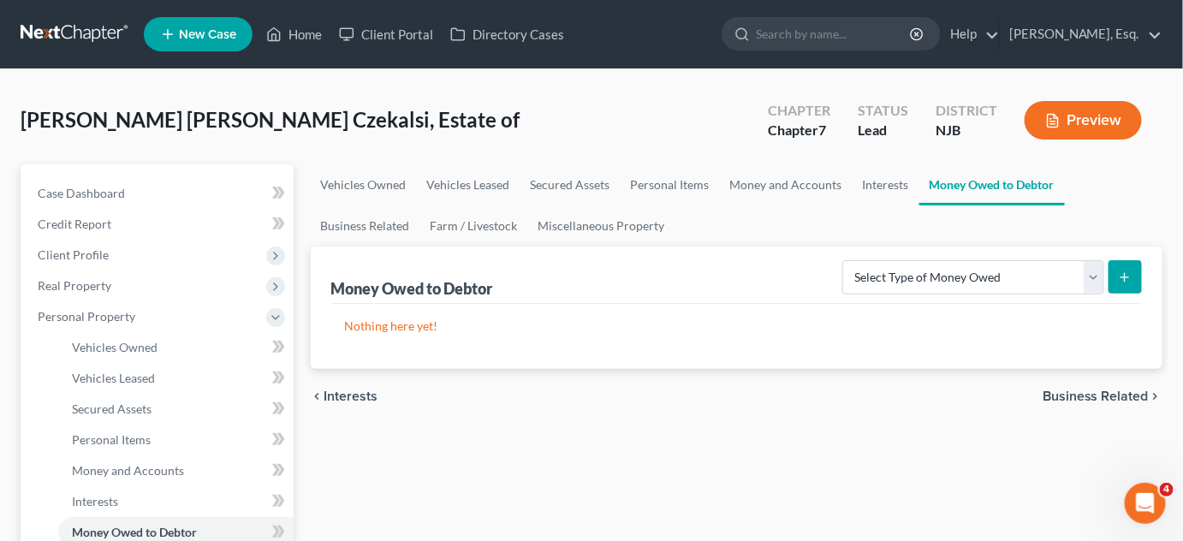
click at [1119, 390] on span "Business Related" at bounding box center [1096, 396] width 106 height 14
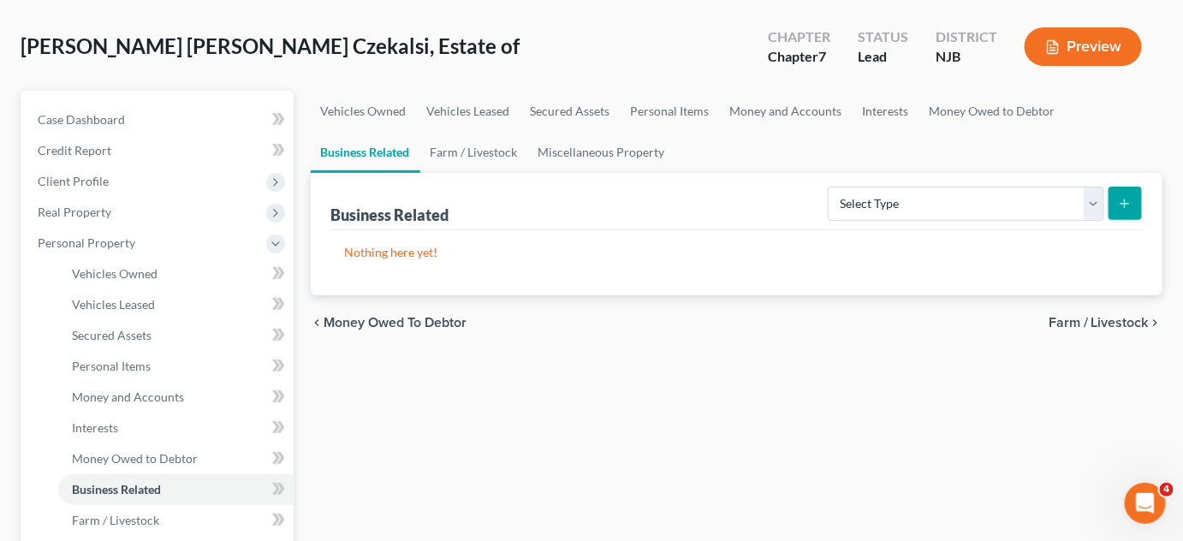
scroll to position [77, 0]
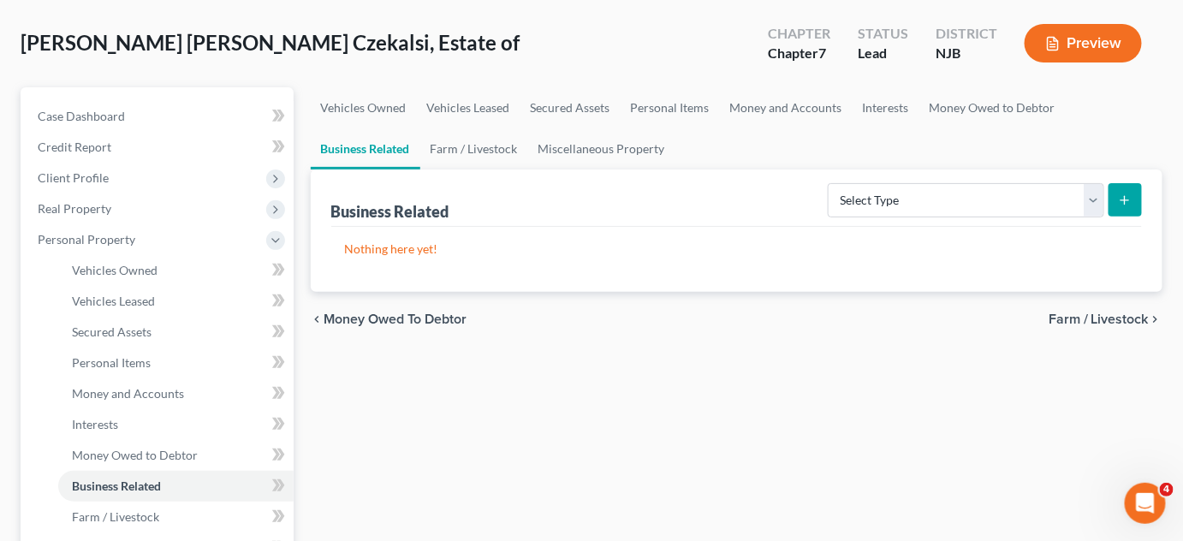
click at [1121, 315] on span "Farm / Livestock" at bounding box center [1099, 319] width 100 height 14
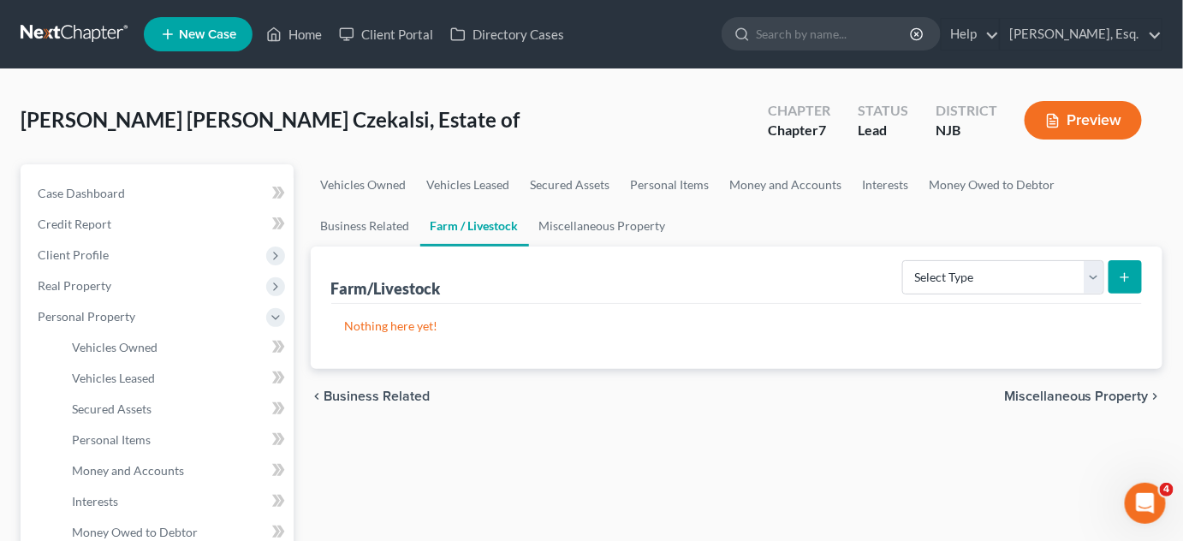
click at [1087, 396] on span "Miscellaneous Property" at bounding box center [1076, 396] width 145 height 14
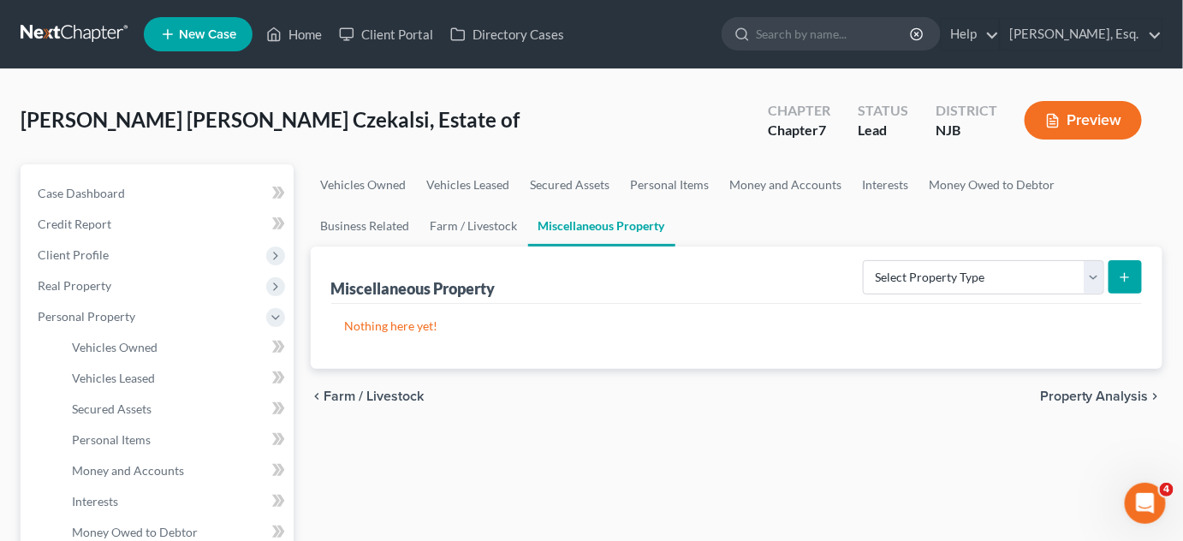
click at [1087, 396] on span "Property Analysis" at bounding box center [1094, 396] width 109 height 14
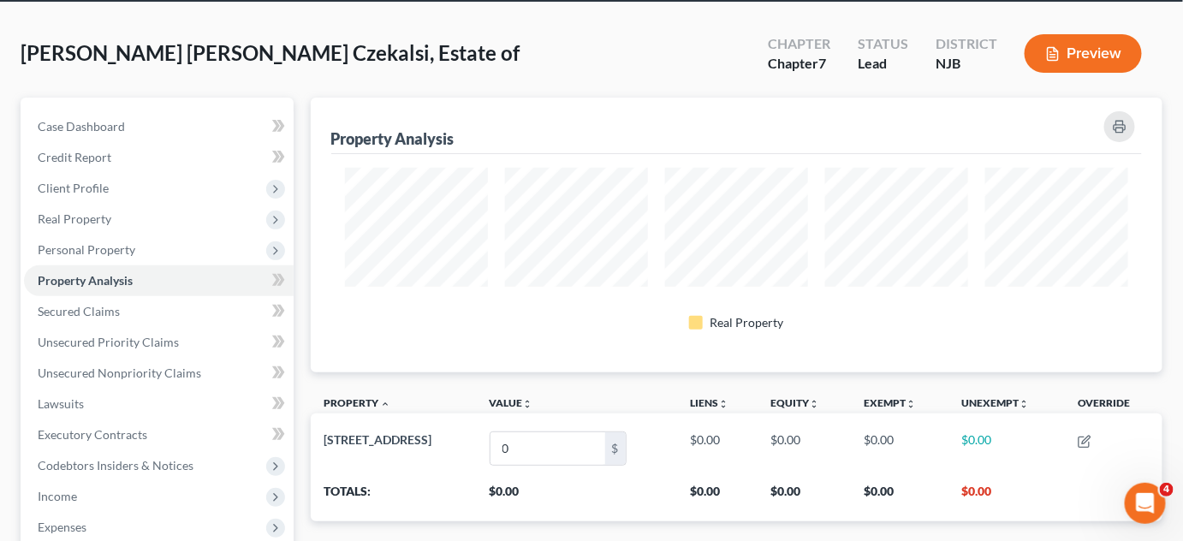
scroll to position [68, 0]
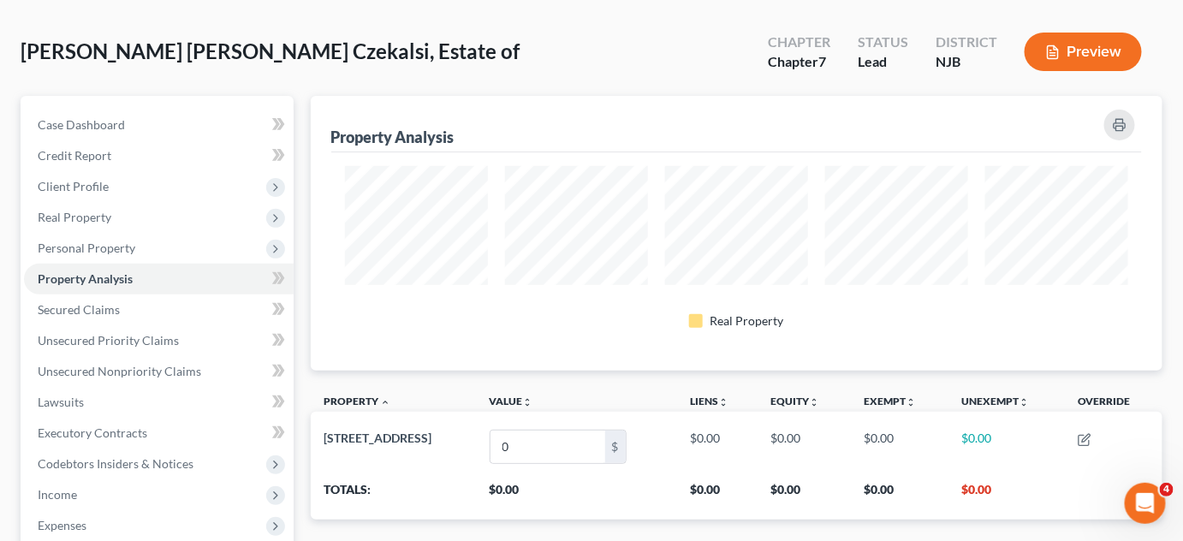
click at [1087, 396] on th "Override" at bounding box center [1113, 403] width 98 height 39
click at [77, 312] on span "Secured Claims" at bounding box center [79, 309] width 82 height 15
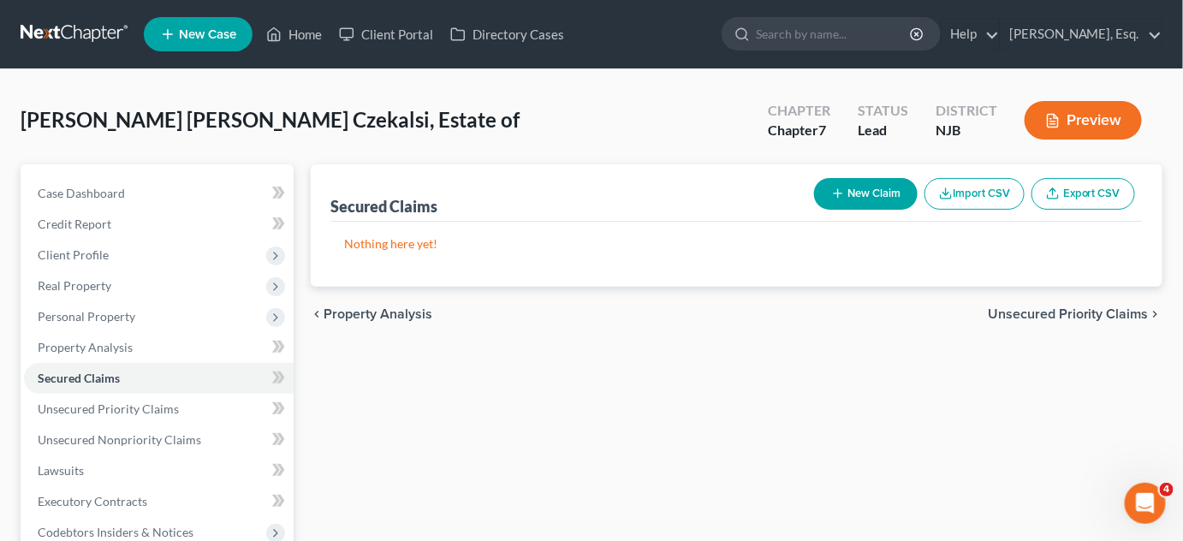
click at [871, 187] on button "New Claim" at bounding box center [866, 194] width 104 height 32
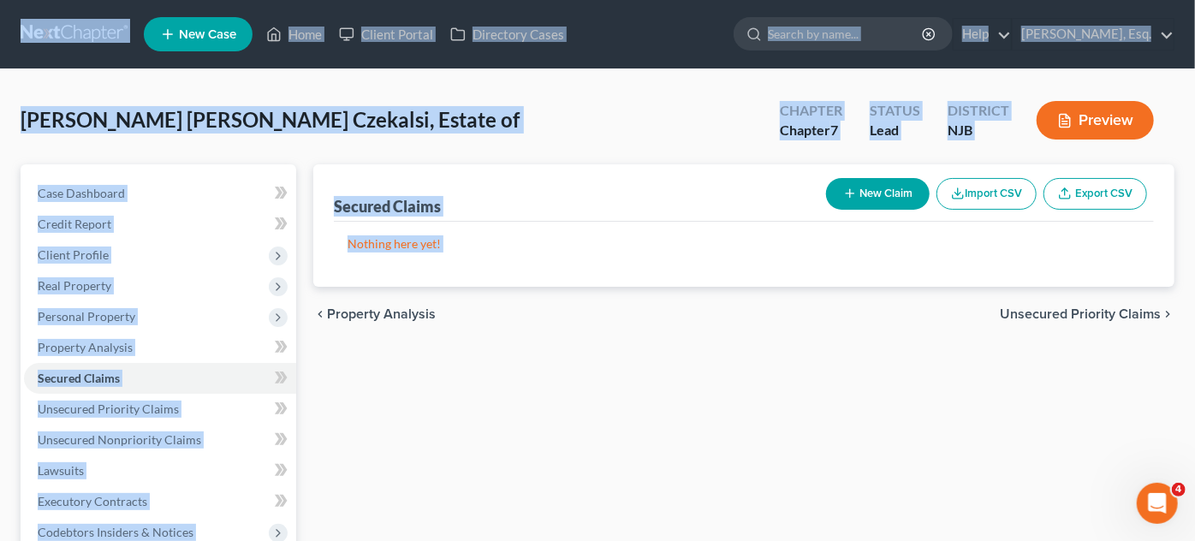
select select "0"
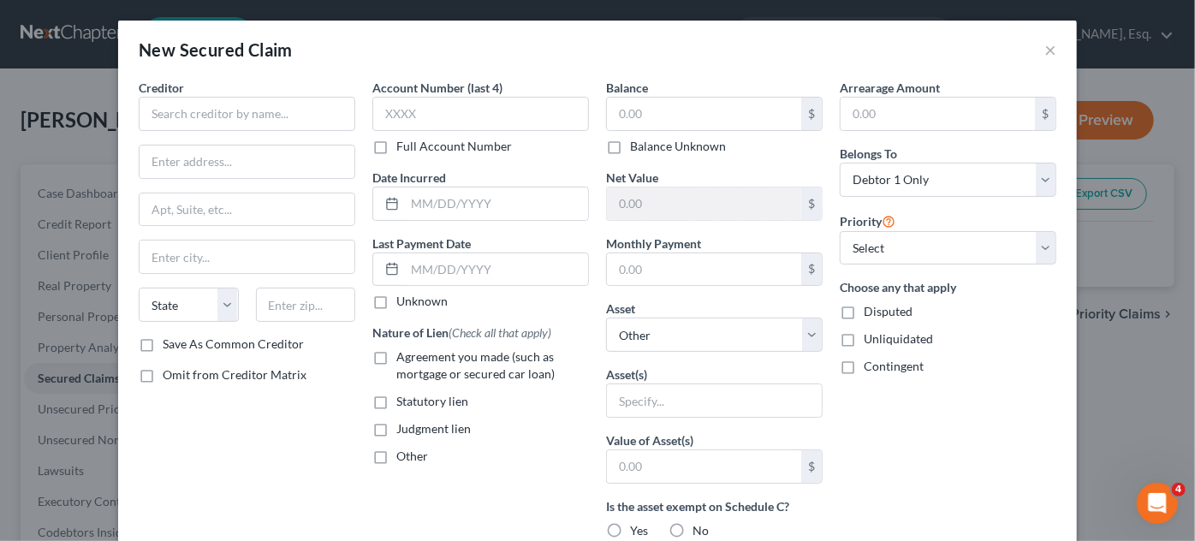
click at [606, 179] on label "Net Value" at bounding box center [632, 178] width 52 height 18
click at [529, 180] on div "Date Incurred" at bounding box center [480, 195] width 217 height 52
click at [247, 108] on input "text" at bounding box center [247, 114] width 217 height 34
drag, startPoint x: 258, startPoint y: 88, endPoint x: 228, endPoint y: 96, distance: 30.9
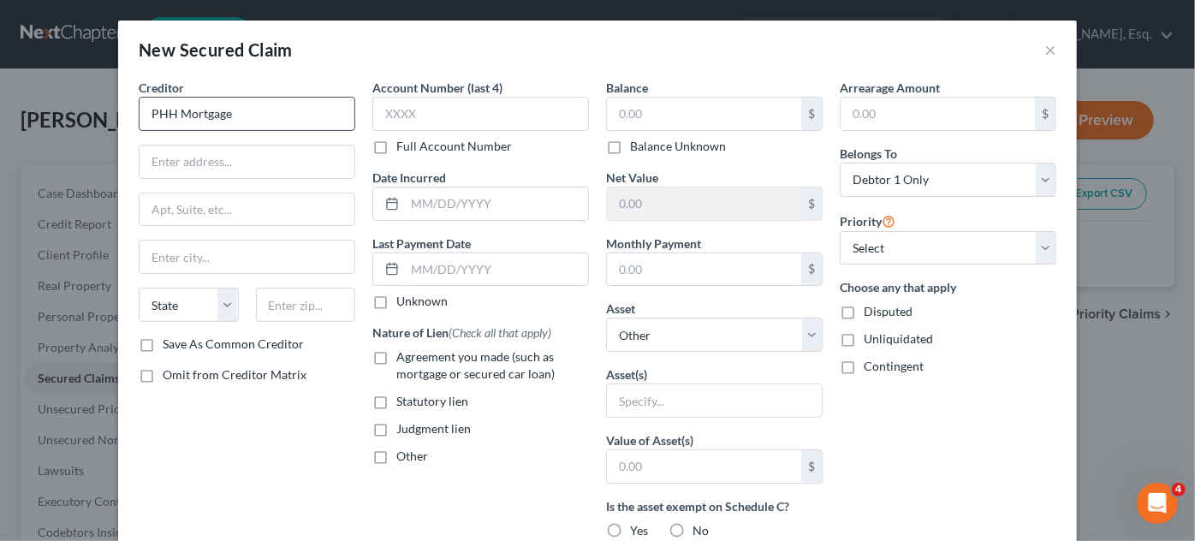
click at [228, 96] on div "Creditor * PHH Mortgage" at bounding box center [247, 105] width 217 height 52
click at [238, 105] on input "PHH Mortgage" at bounding box center [247, 114] width 217 height 34
type input "PHH Mortgage Services"
click at [235, 157] on input "text" at bounding box center [247, 162] width 215 height 33
type input "1"
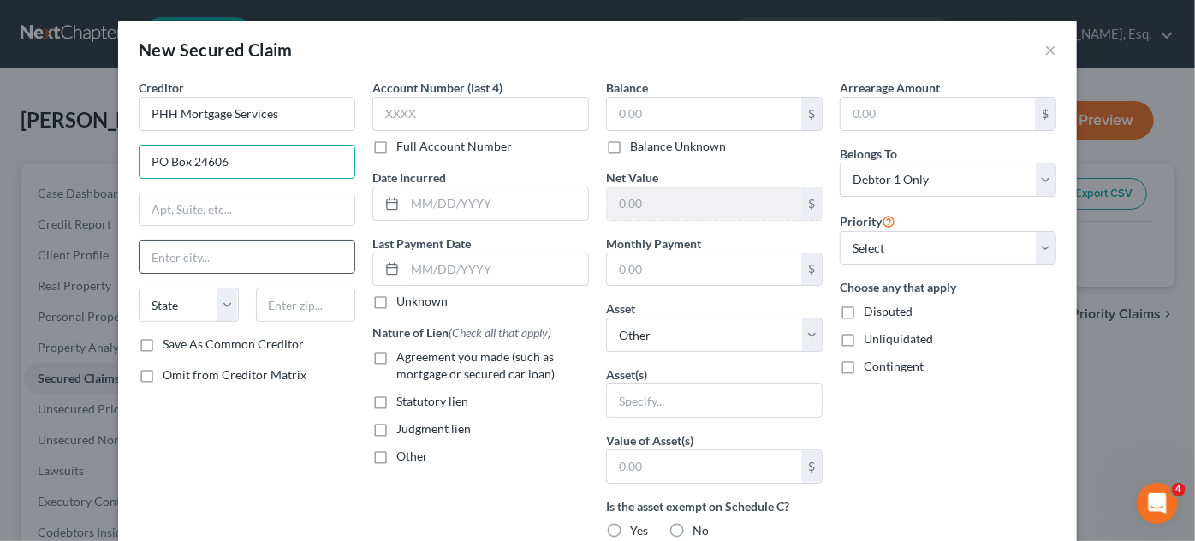
type input "PO Box 24606"
click at [164, 250] on input "text" at bounding box center [247, 257] width 215 height 33
type input "[GEOGRAPHIC_DATA]"
click at [151, 303] on select "State [US_STATE] AK AR AZ CA CO CT DE DC [GEOGRAPHIC_DATA] [GEOGRAPHIC_DATA] GU…" at bounding box center [189, 305] width 100 height 34
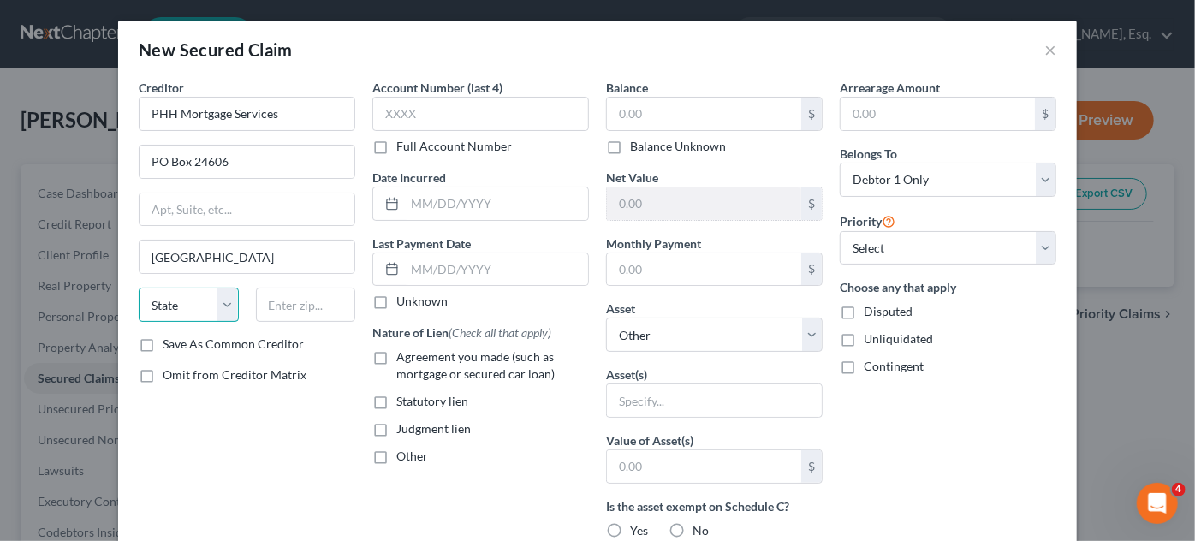
select select "9"
click at [139, 288] on select "State [US_STATE] AK AR AZ CA CO CT DE DC [GEOGRAPHIC_DATA] [GEOGRAPHIC_DATA] GU…" at bounding box center [189, 305] width 100 height 34
click at [299, 308] on input "text" at bounding box center [306, 305] width 100 height 34
type input "e"
type input "33416"
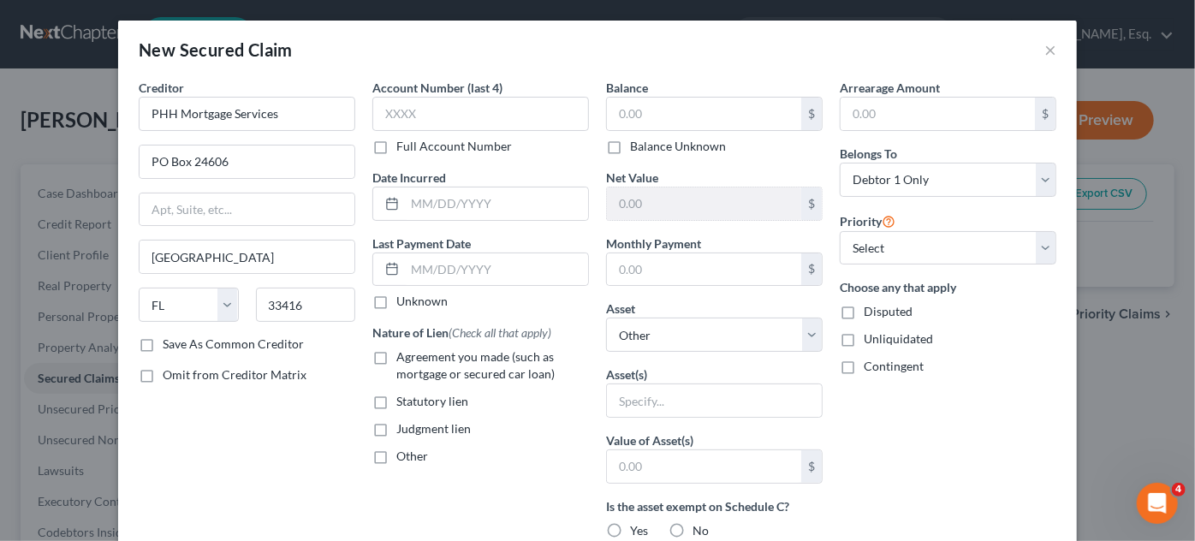
click at [396, 154] on label "Full Account Number" at bounding box center [454, 146] width 116 height 17
click at [403, 149] on input "Full Account Number" at bounding box center [408, 143] width 11 height 11
click at [393, 116] on input "text" at bounding box center [480, 114] width 217 height 34
type input "270860"
click at [396, 354] on label "Agreement you made (such as mortgage or secured car loan)" at bounding box center [492, 365] width 193 height 34
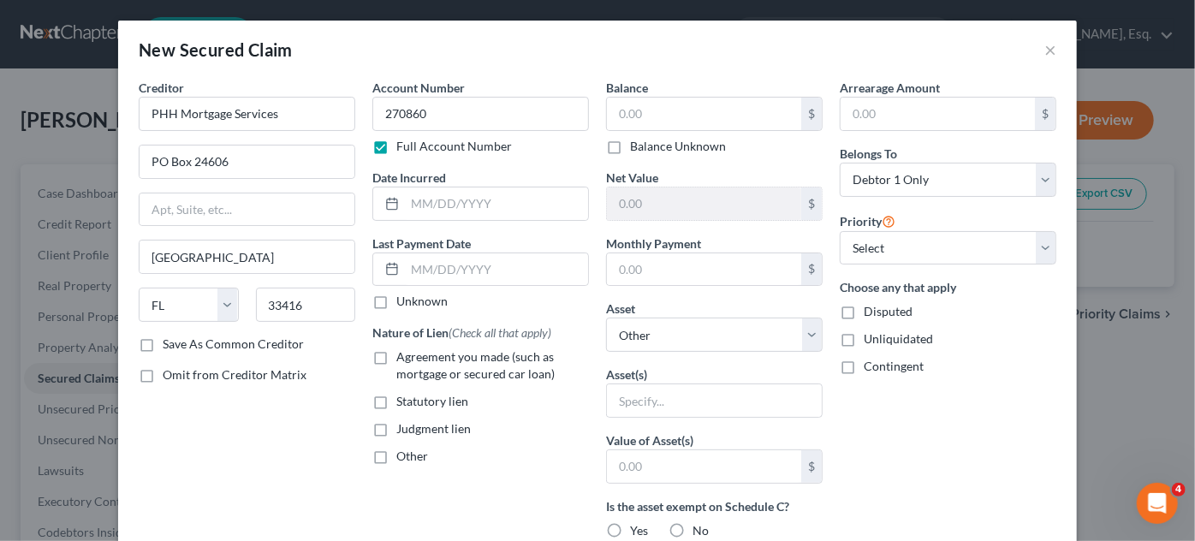
click at [403, 354] on input "Agreement you made (such as mortgage or secured car loan)" at bounding box center [408, 353] width 11 height 11
checkbox input "true"
click at [705, 120] on input "text" at bounding box center [704, 114] width 194 height 33
type input "629,745"
click at [708, 257] on input "text" at bounding box center [704, 269] width 194 height 33
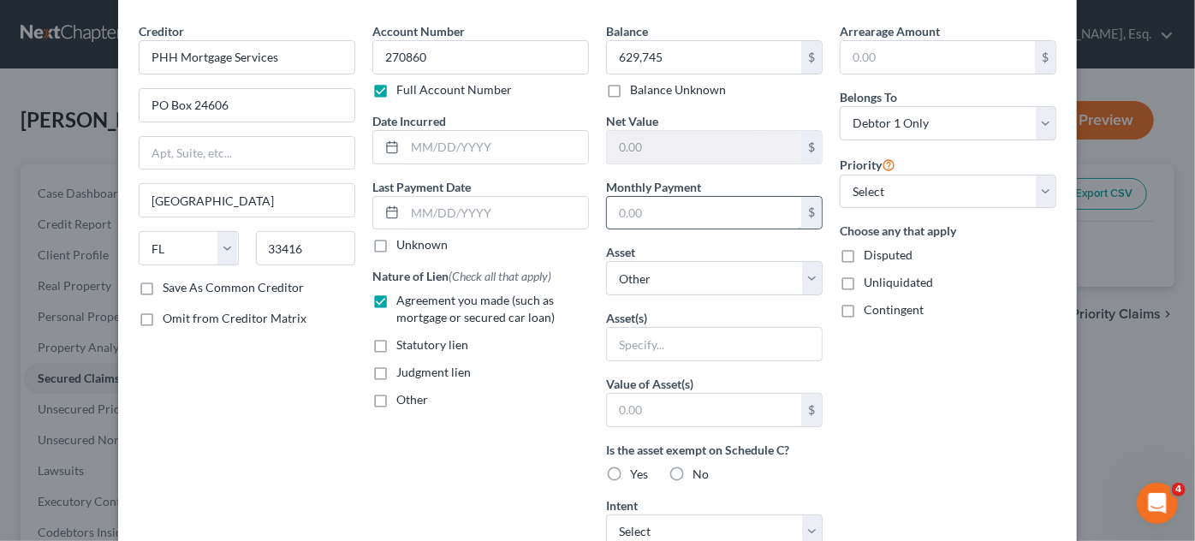
scroll to position [58, 0]
click at [808, 277] on select "Select Other Multiple Assets [STREET_ADDRESS] - $0.0" at bounding box center [714, 276] width 217 height 34
select select "2"
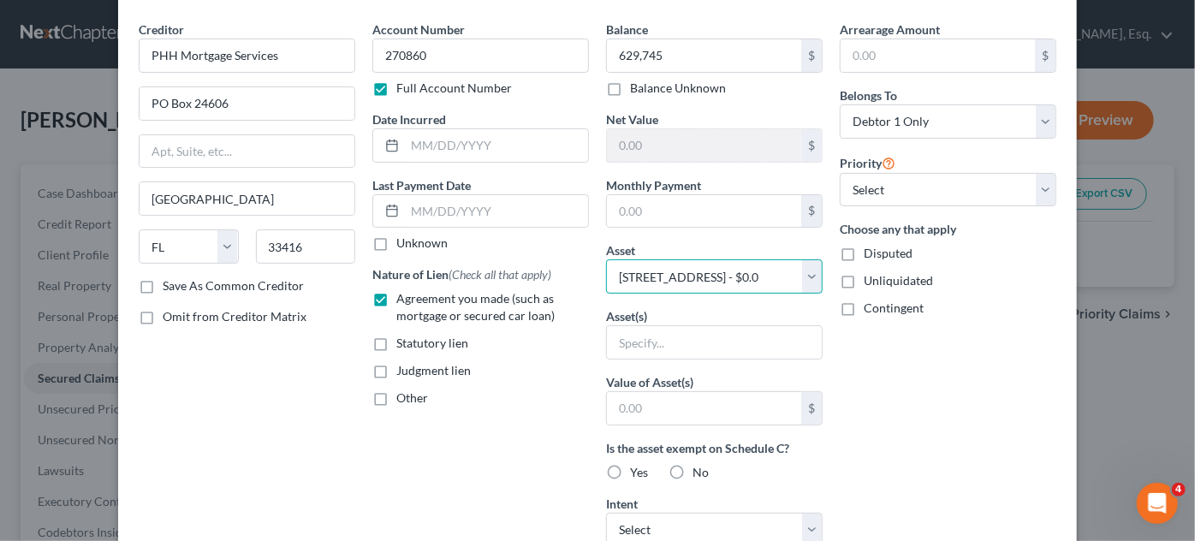
click at [606, 259] on select "Select Other Multiple Assets [STREET_ADDRESS] - $0.0" at bounding box center [714, 276] width 217 height 34
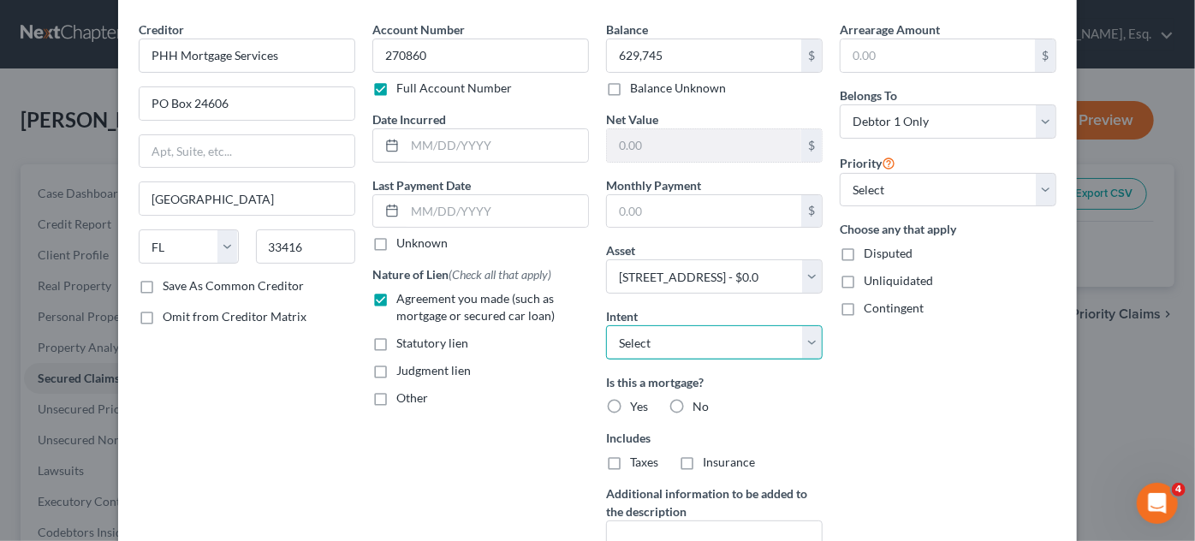
click at [798, 339] on select "Select Surrender Redeem Reaffirm Avoid Other" at bounding box center [714, 342] width 217 height 34
select select "2"
click at [606, 325] on select "Select Surrender Redeem Reaffirm Avoid Other" at bounding box center [714, 342] width 217 height 34
click at [630, 403] on label "Yes" at bounding box center [639, 406] width 18 height 17
click at [637, 403] on input "Yes" at bounding box center [642, 403] width 11 height 11
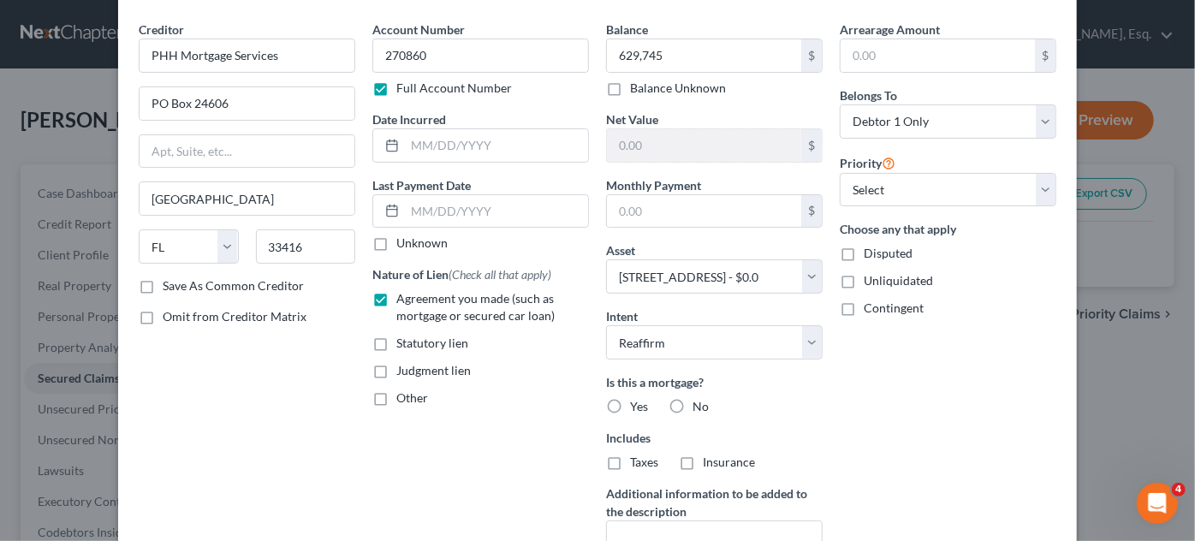
radio input "true"
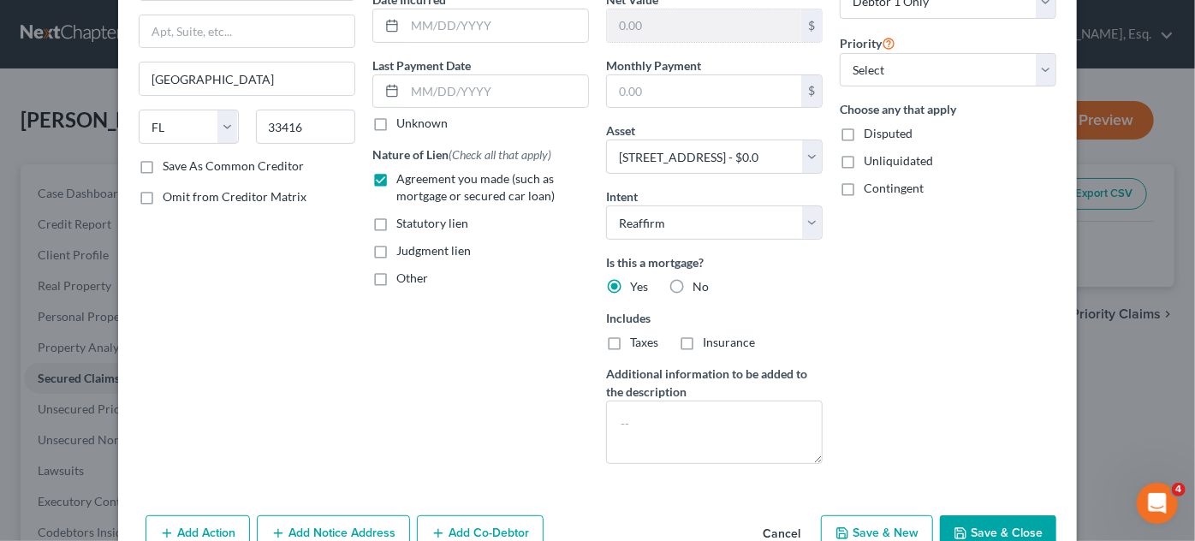
scroll to position [219, 0]
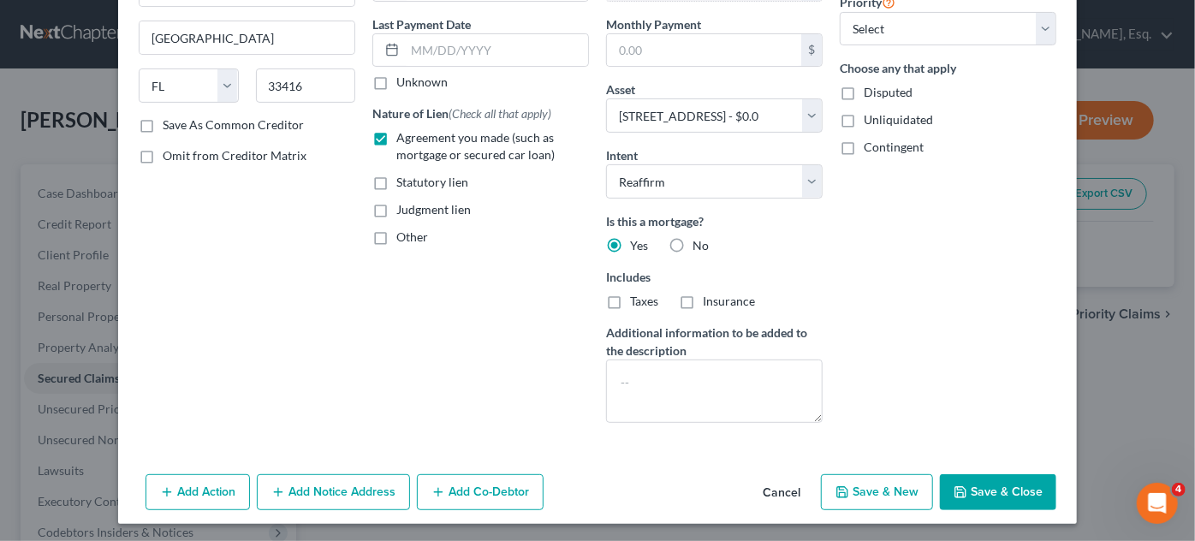
click at [797, 426] on div "Balance 629,745.00 $ Balance Unknown Balance Undetermined 629,745 $ Balance Unk…" at bounding box center [715, 148] width 234 height 577
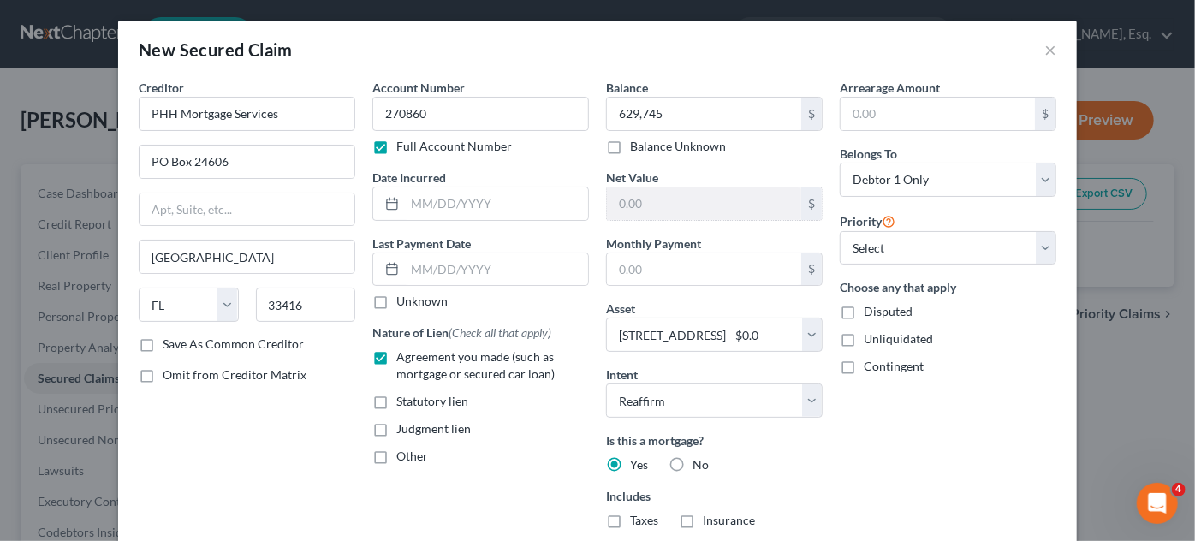
scroll to position [0, 0]
click at [687, 199] on input "text" at bounding box center [704, 203] width 194 height 33
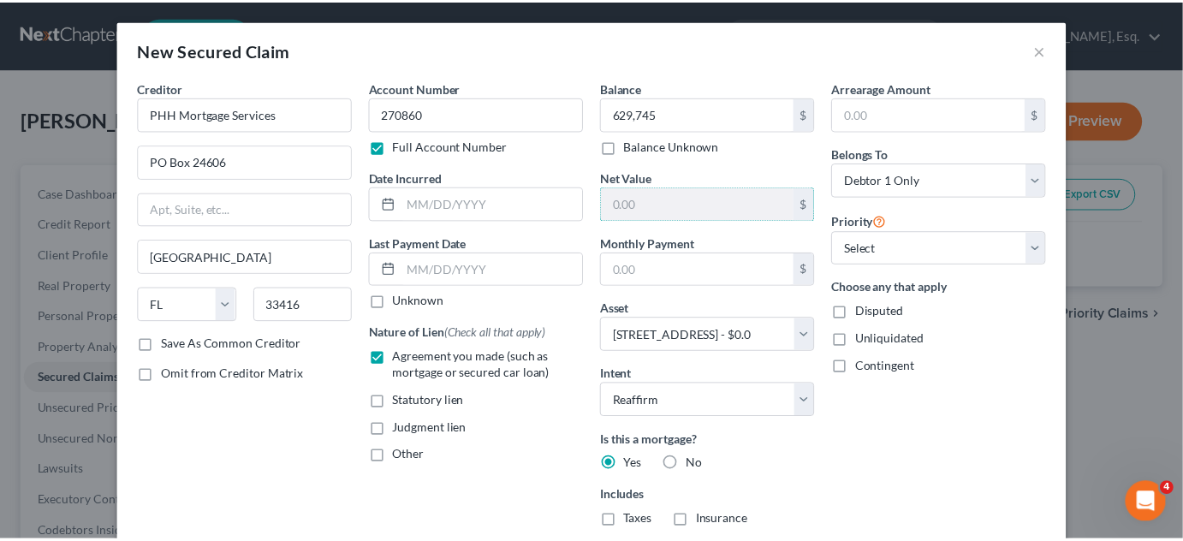
scroll to position [219, 0]
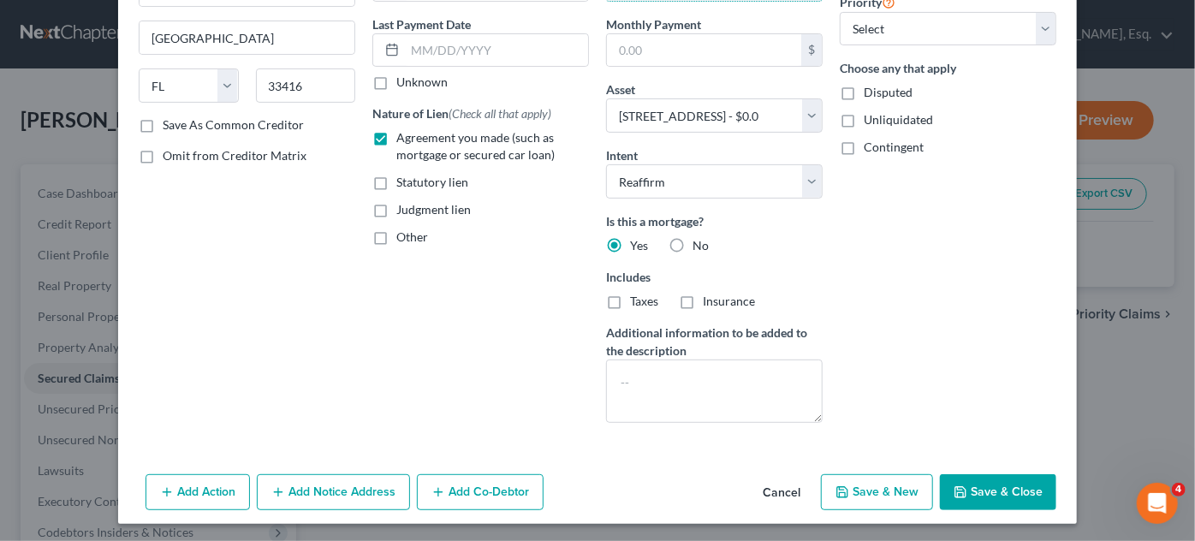
click at [979, 488] on button "Save & Close" at bounding box center [998, 492] width 116 height 36
select select
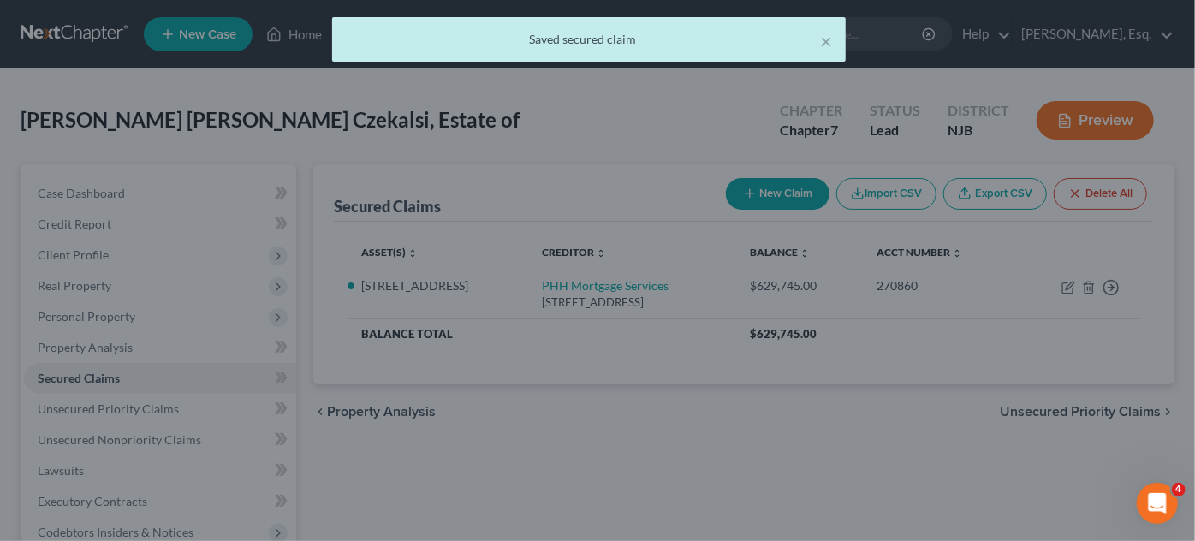
scroll to position [0, 0]
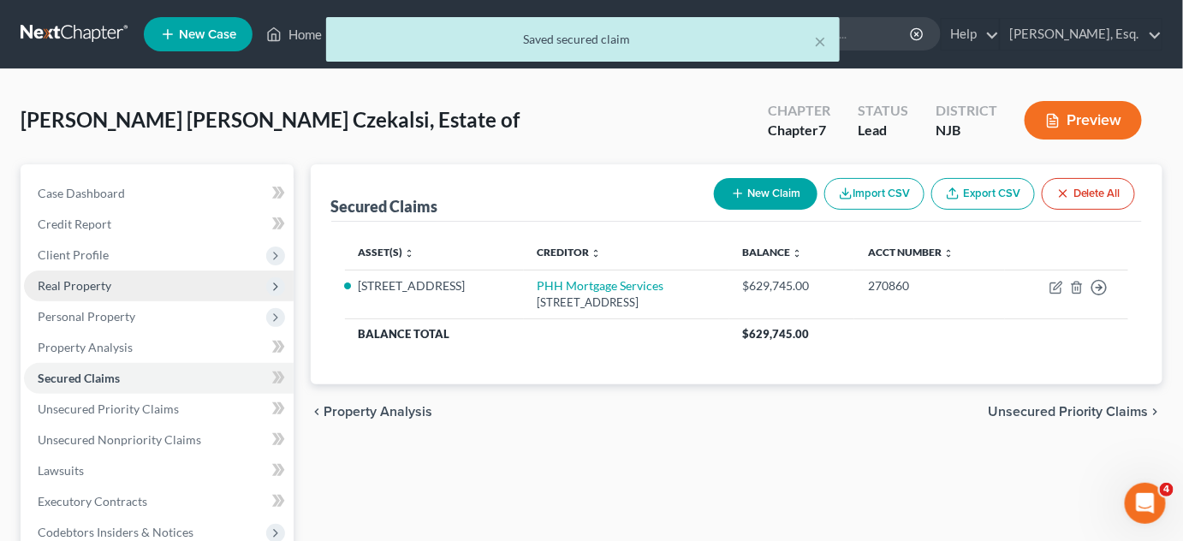
click at [104, 292] on span "Real Property" at bounding box center [159, 286] width 270 height 31
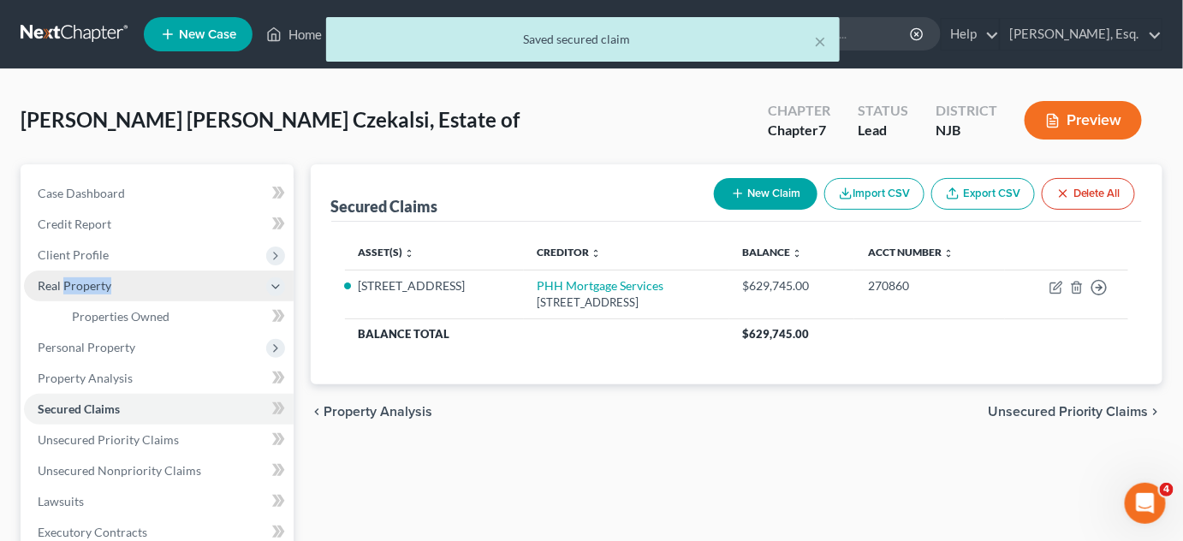
click at [104, 292] on span "Real Property" at bounding box center [159, 286] width 270 height 31
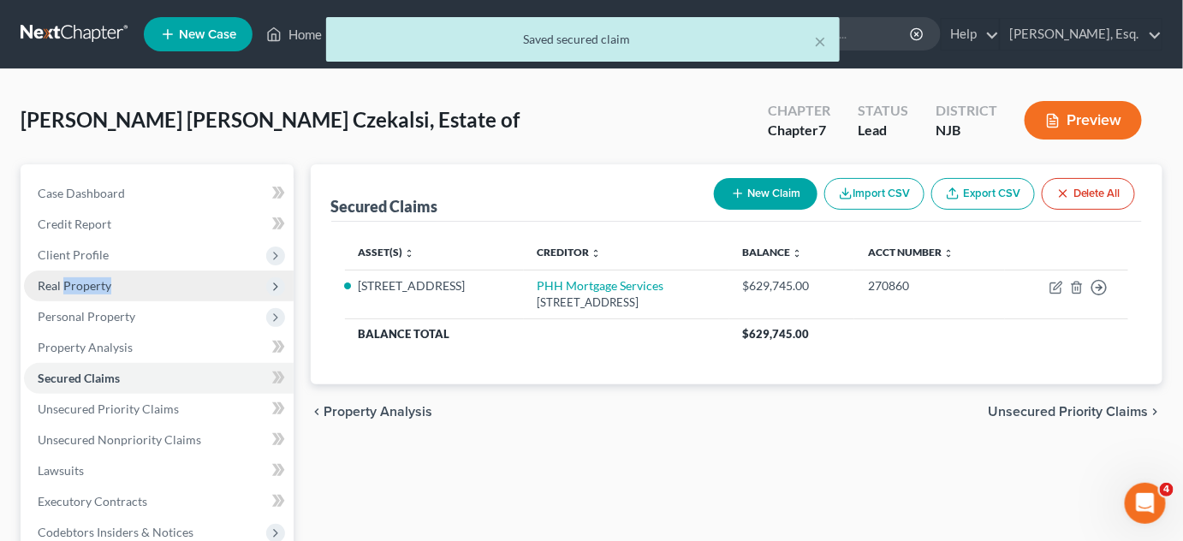
click at [104, 292] on span "Real Property" at bounding box center [159, 286] width 270 height 31
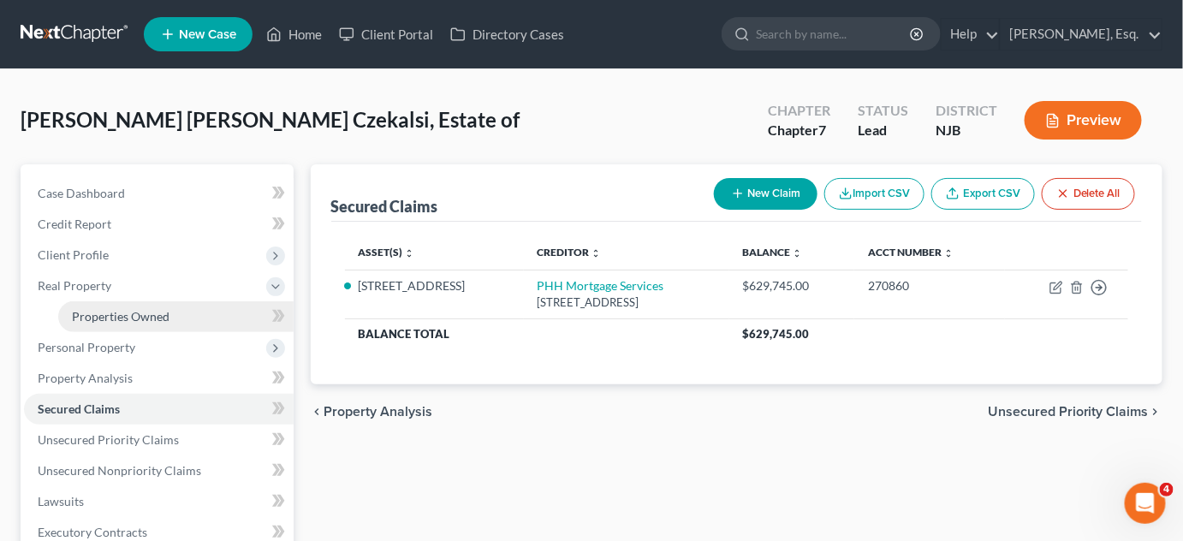
click at [122, 317] on span "Properties Owned" at bounding box center [121, 316] width 98 height 15
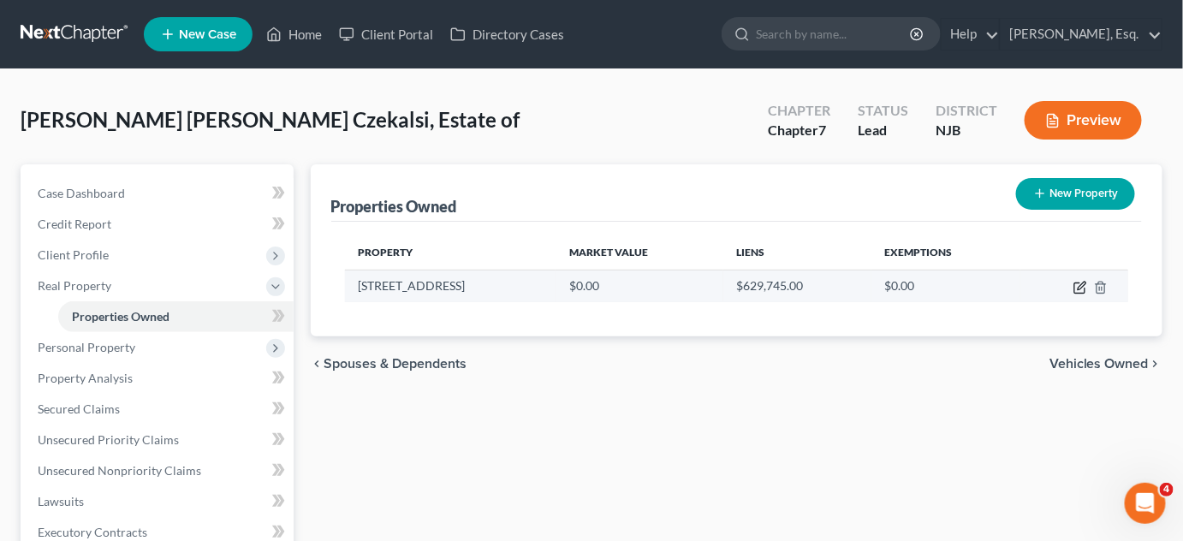
click at [1081, 290] on icon "button" at bounding box center [1080, 288] width 14 height 14
select select "33"
select select "1"
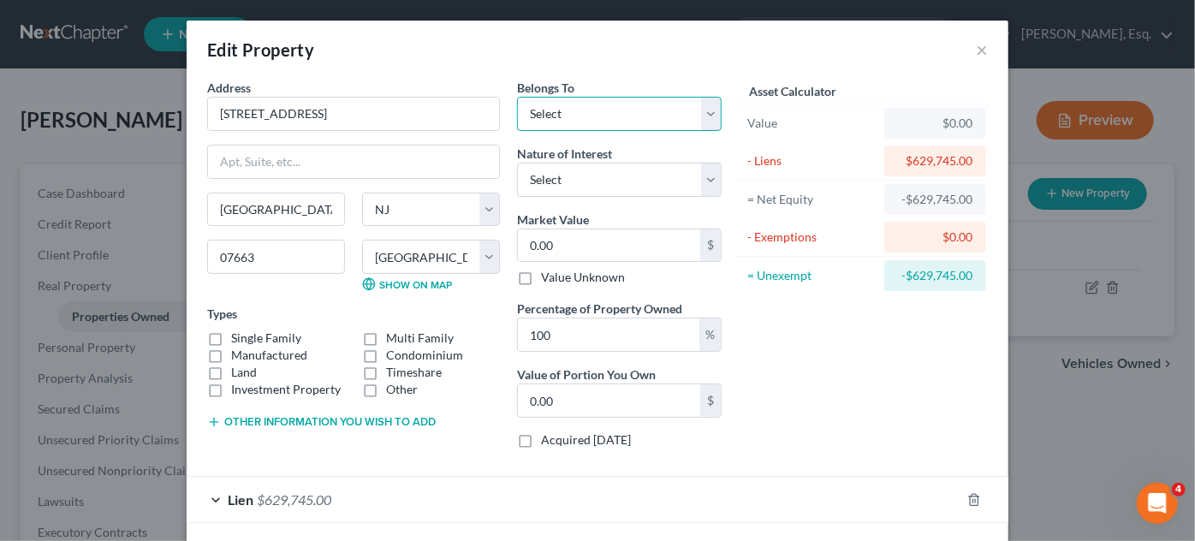
click at [705, 109] on select "Select Debtor 1 Only Debtor 2 Only Debtor 1 And Debtor 2 Only At Least One Of T…" at bounding box center [619, 114] width 205 height 34
select select "0"
click at [517, 97] on select "Select Debtor 1 Only Debtor 2 Only Debtor 1 And Debtor 2 Only At Least One Of T…" at bounding box center [619, 114] width 205 height 34
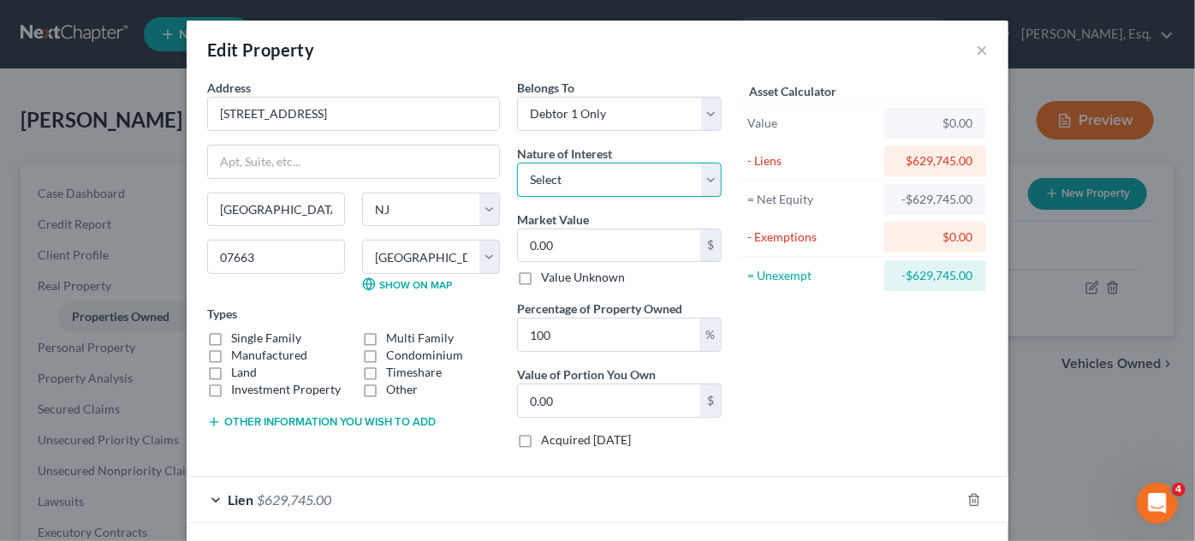
click at [712, 177] on select "Select Fee Simple Joint Tenant Life Estate Equitable Interest Future Interest T…" at bounding box center [619, 180] width 205 height 34
select select "0"
click at [517, 163] on select "Select Fee Simple Joint Tenant Life Estate Equitable Interest Future Interest T…" at bounding box center [619, 180] width 205 height 34
click at [641, 247] on input "0.00" at bounding box center [609, 245] width 182 height 33
type input "6"
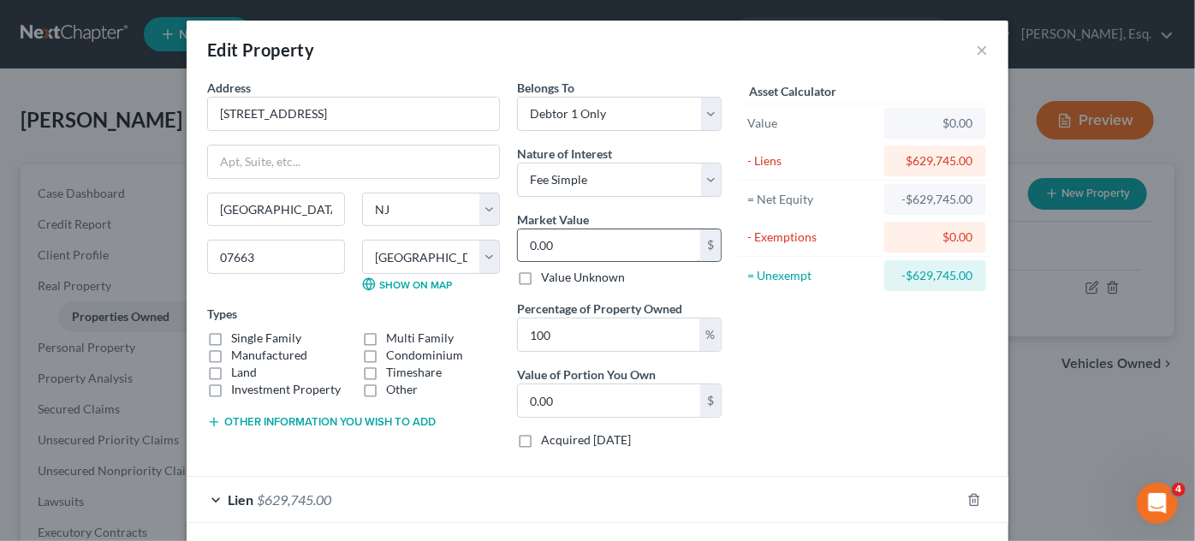
type input "6.00"
type input "63"
type input "63.00"
type input "632"
type input "632.00"
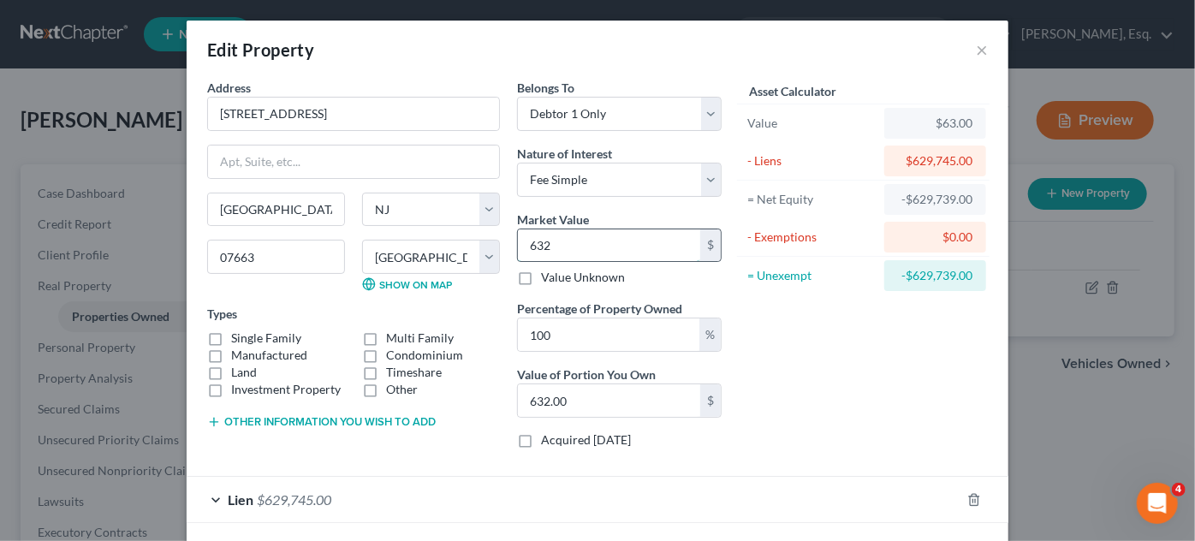
type input "6323"
type input "6,323.00"
type input "6,3230"
type input "63,230.00"
type input "63,2300"
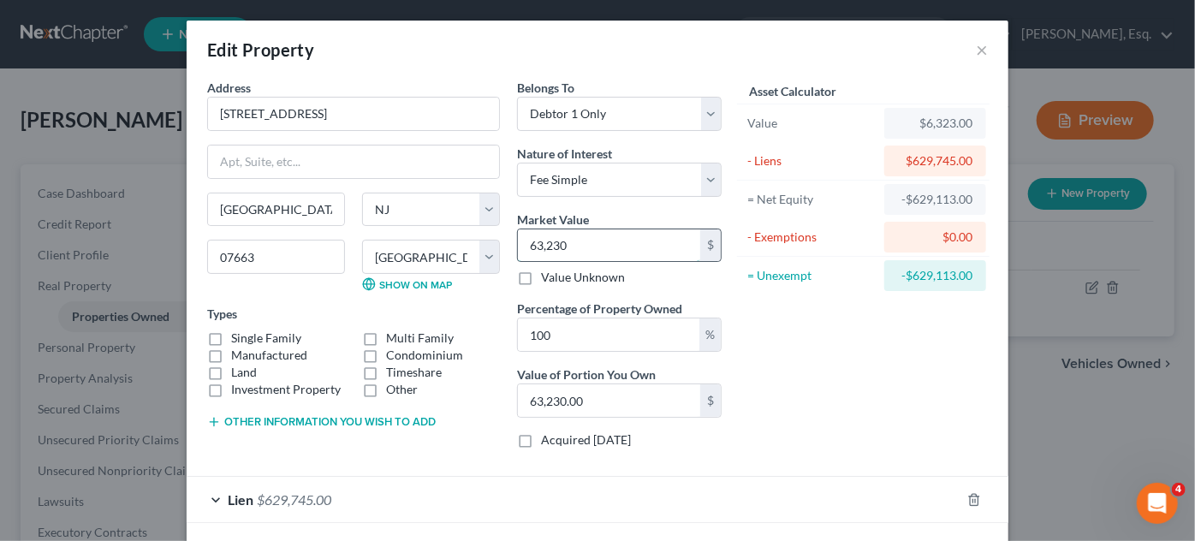
type input "632,300.00"
type input "632,300"
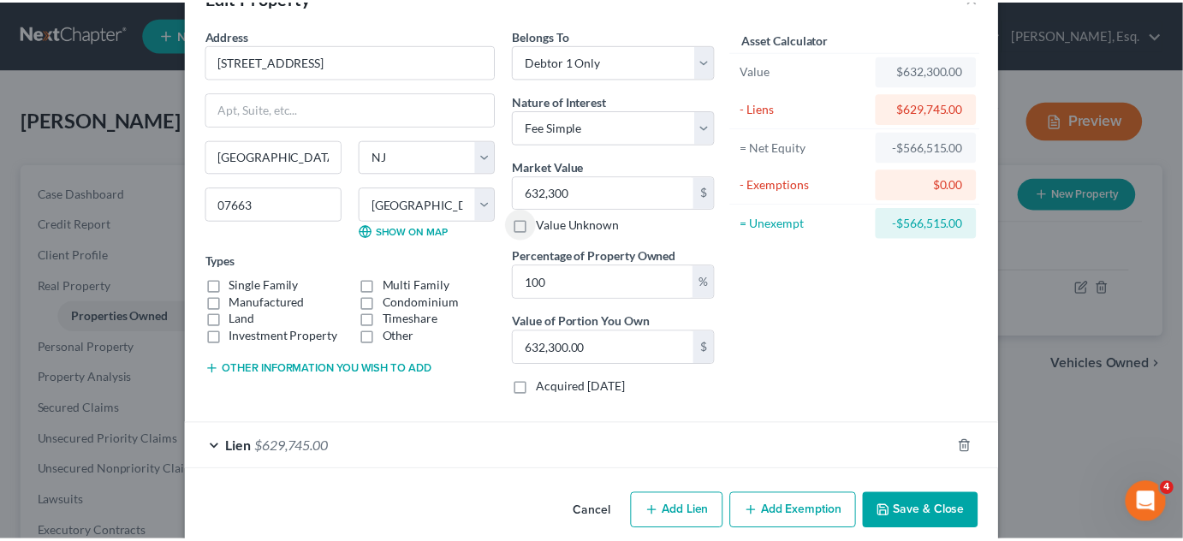
scroll to position [73, 0]
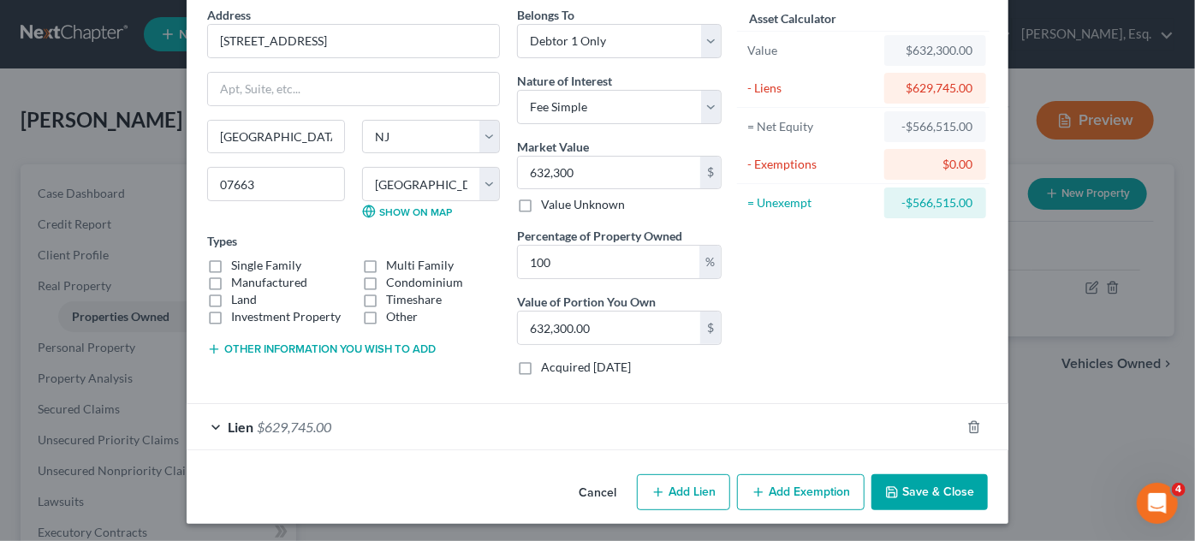
click at [906, 499] on button "Save & Close" at bounding box center [929, 492] width 116 height 36
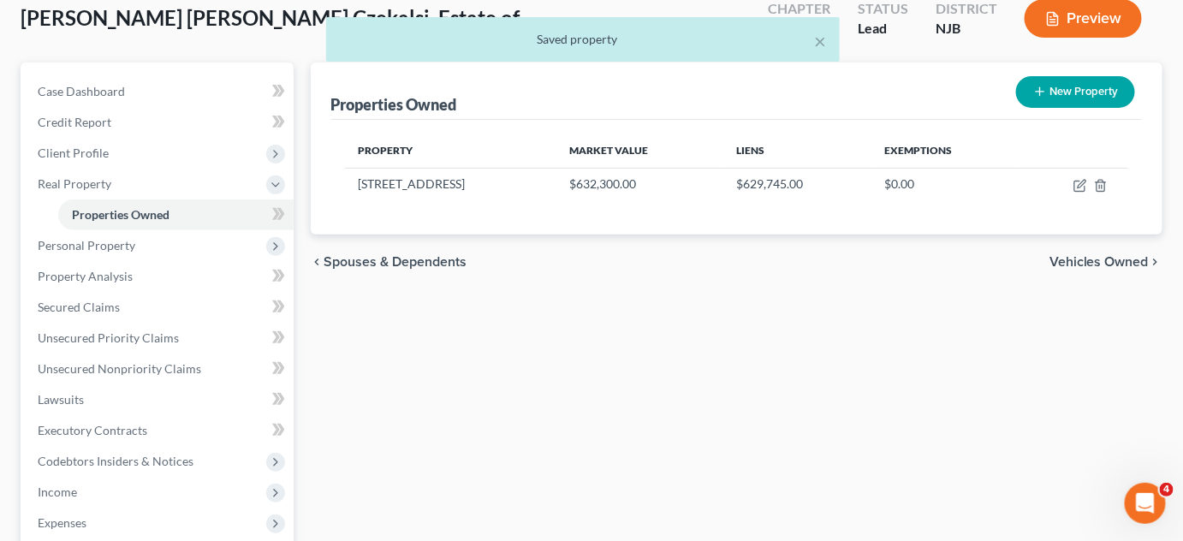
scroll to position [128, 0]
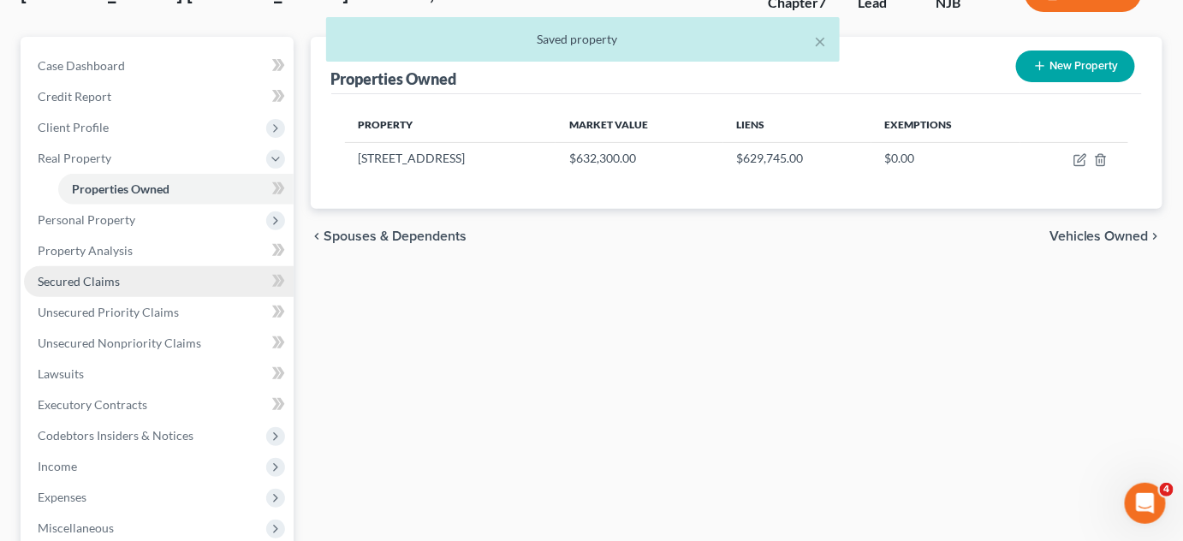
click at [67, 285] on span "Secured Claims" at bounding box center [79, 281] width 82 height 15
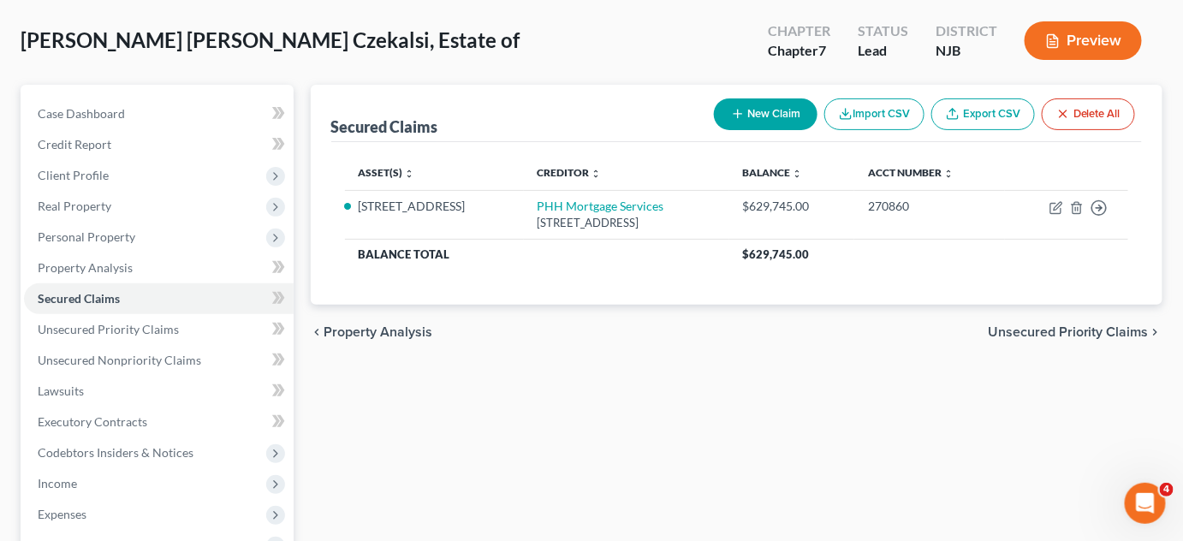
scroll to position [81, 0]
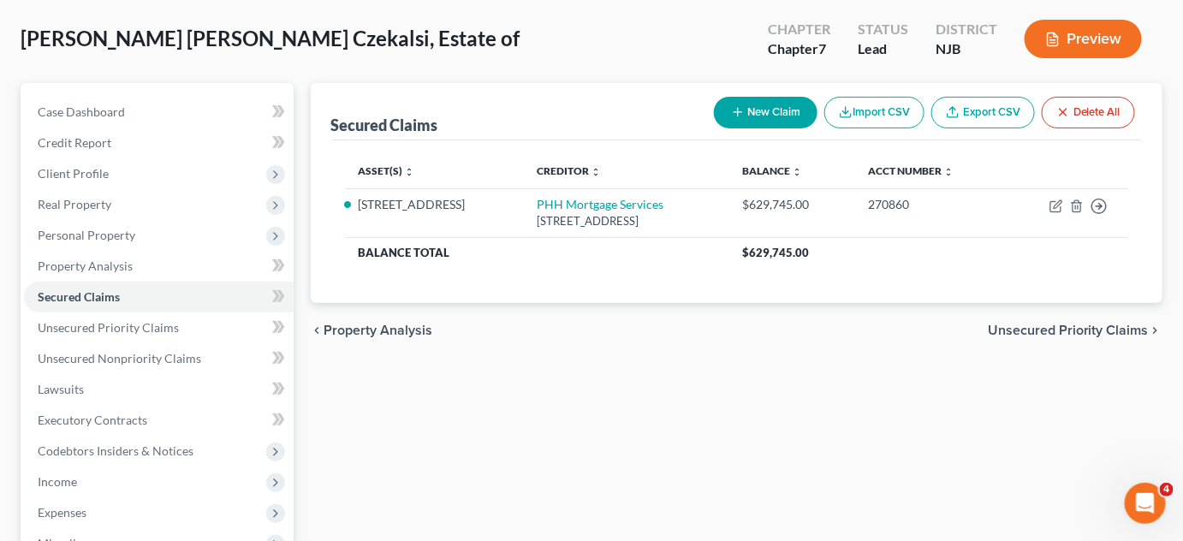
click at [1031, 326] on span "Unsecured Priority Claims" at bounding box center [1068, 331] width 161 height 14
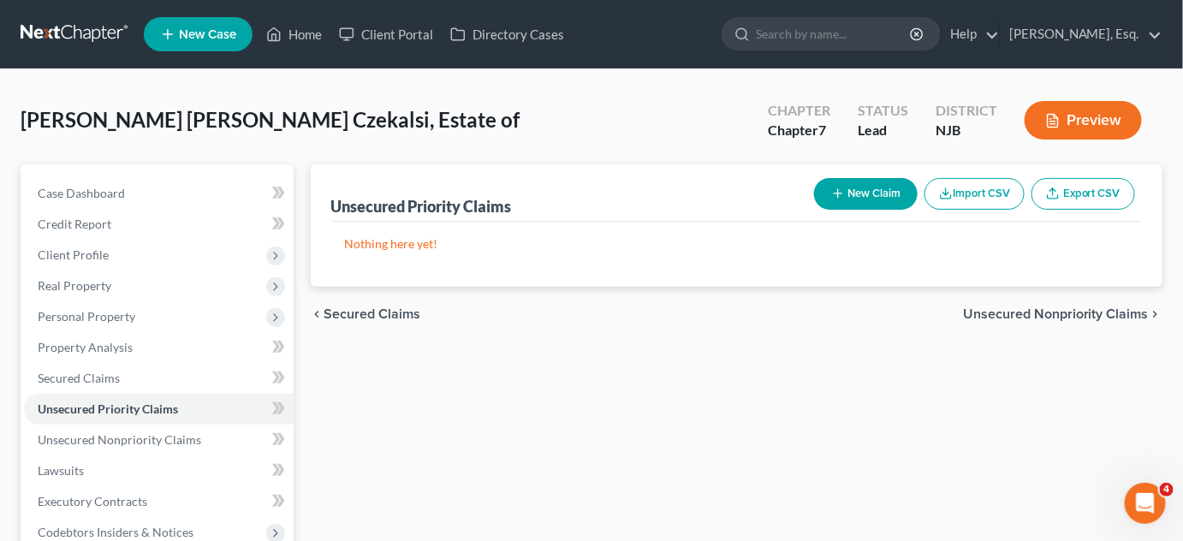
click at [1052, 312] on span "Unsecured Nonpriority Claims" at bounding box center [1056, 314] width 186 height 14
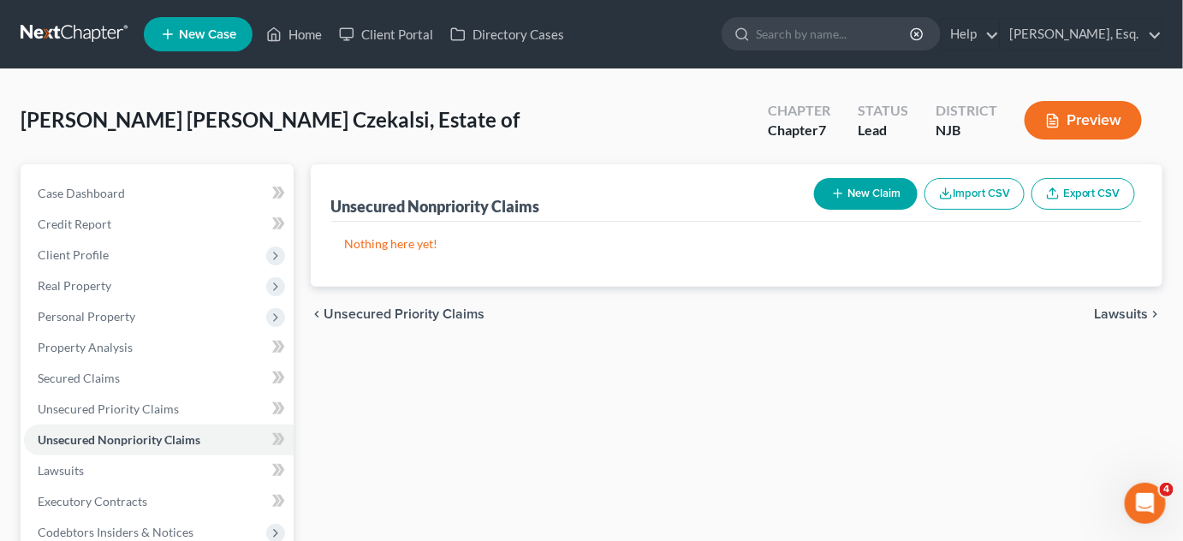
click at [1121, 317] on span "Lawsuits" at bounding box center [1122, 314] width 54 height 14
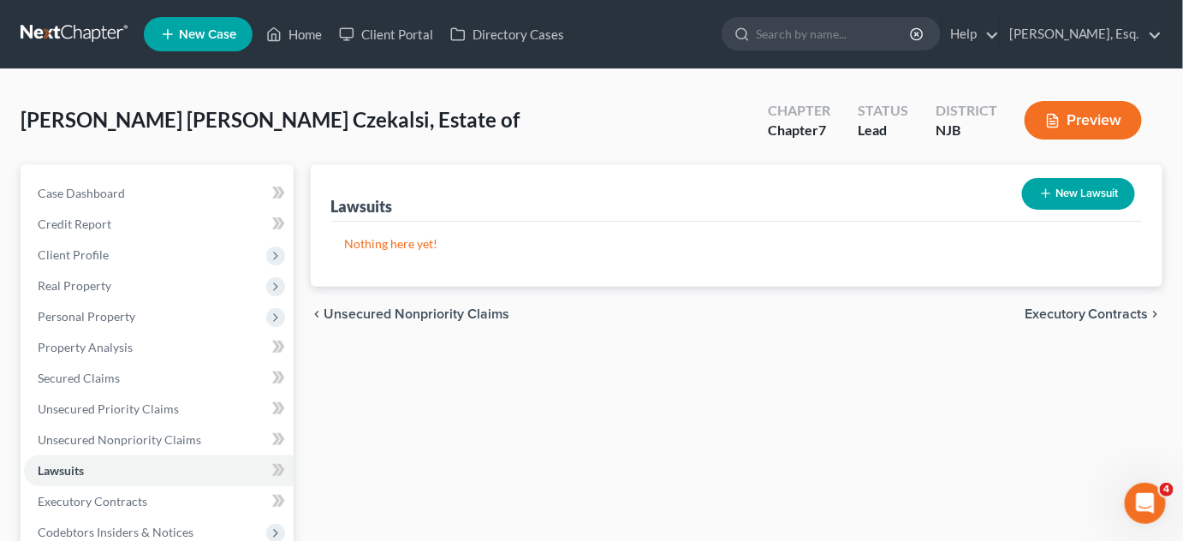
click at [1080, 185] on button "New Lawsuit" at bounding box center [1078, 194] width 113 height 32
select select "0"
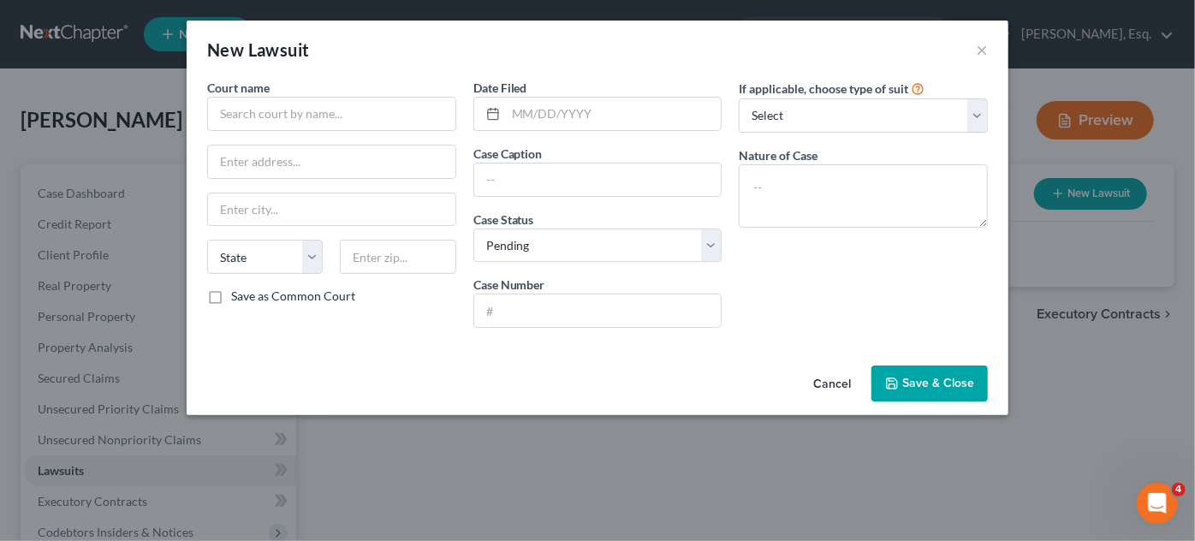
click at [974, 47] on div "New Lawsuit ×" at bounding box center [598, 50] width 822 height 58
click at [977, 50] on button "×" at bounding box center [982, 49] width 12 height 21
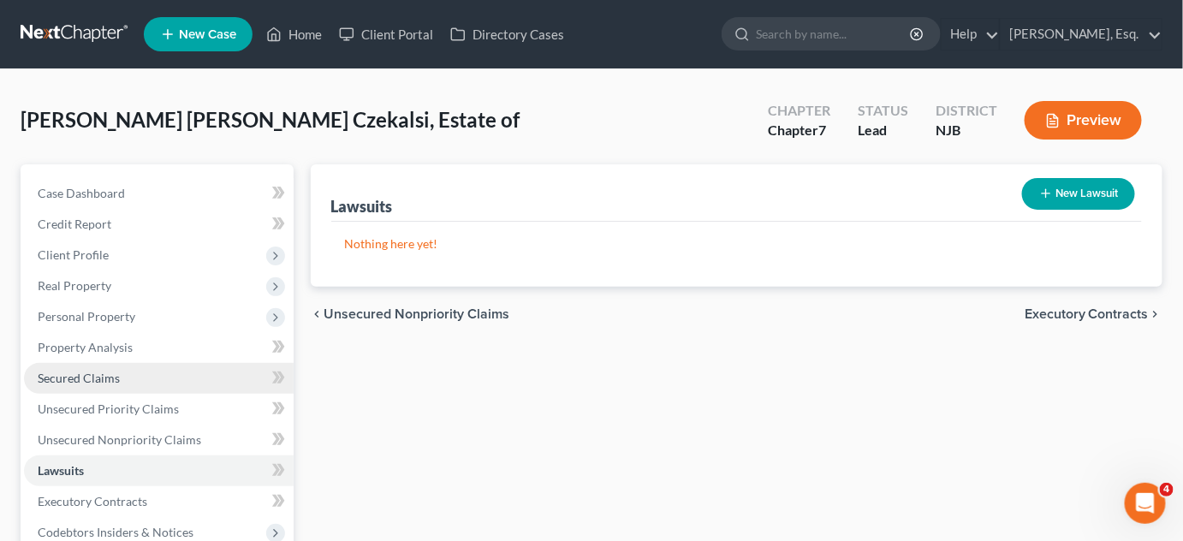
click at [86, 369] on link "Secured Claims" at bounding box center [159, 378] width 270 height 31
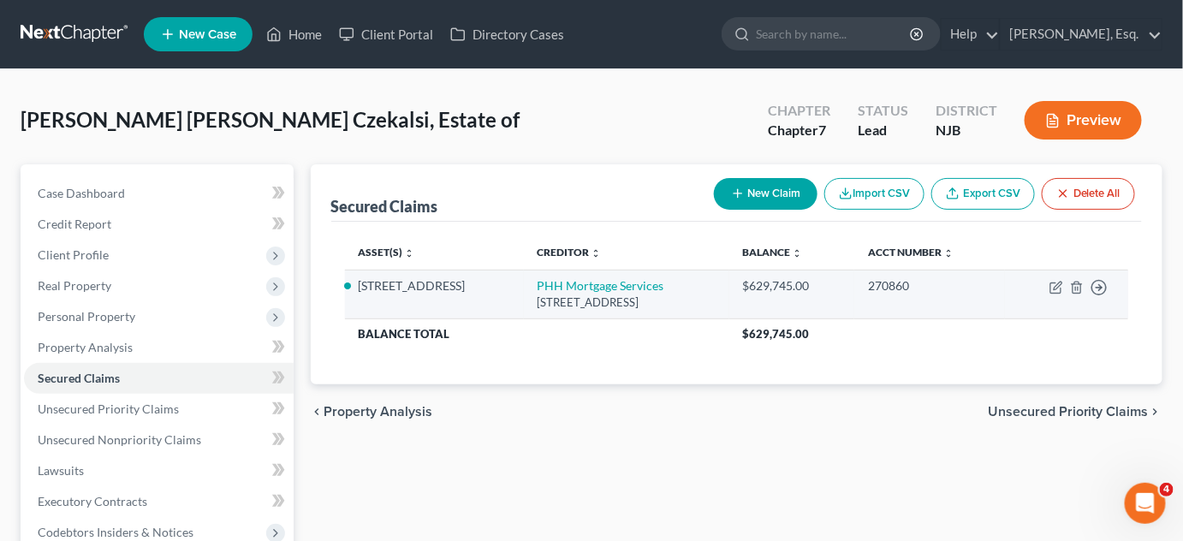
click at [1063, 289] on td "Move to E Move to F Move to G Move to Notice Only" at bounding box center [1066, 294] width 123 height 49
click at [1059, 282] on icon "button" at bounding box center [1056, 288] width 14 height 14
select select "9"
select select "2"
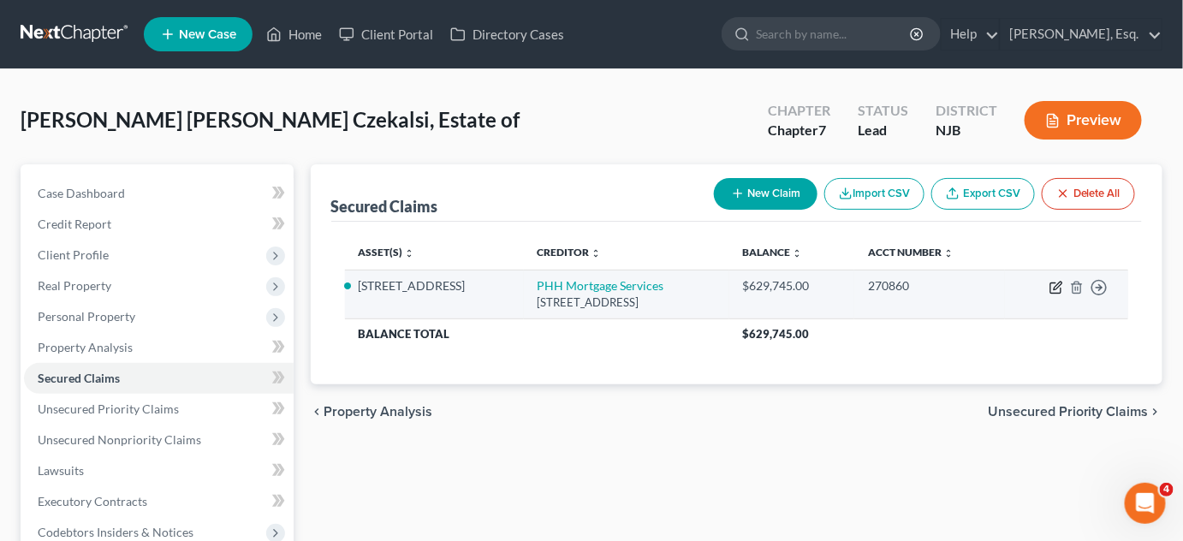
select select "0"
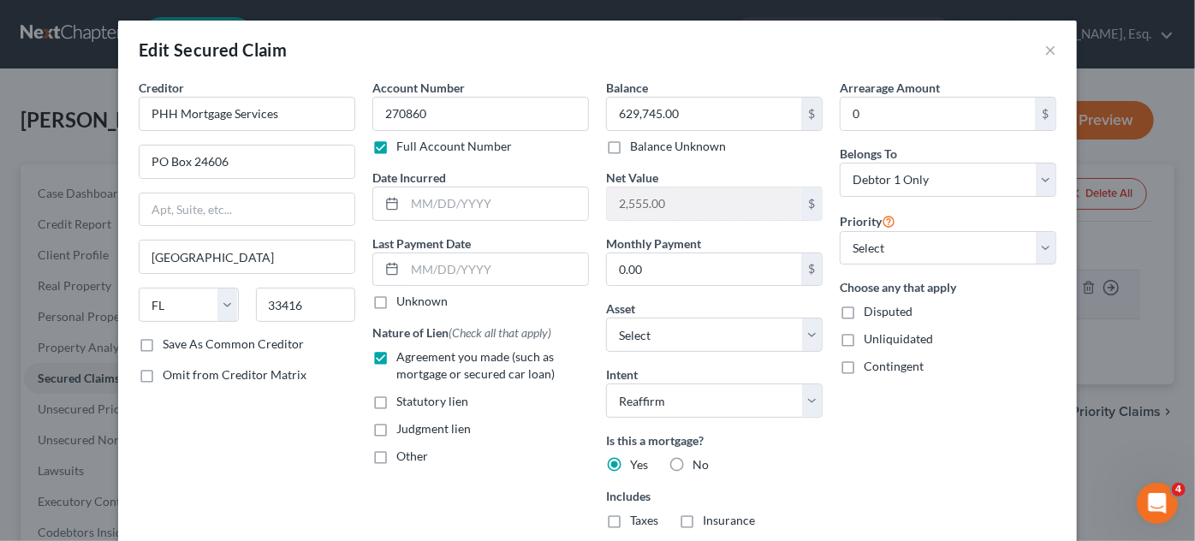
scroll to position [233, 0]
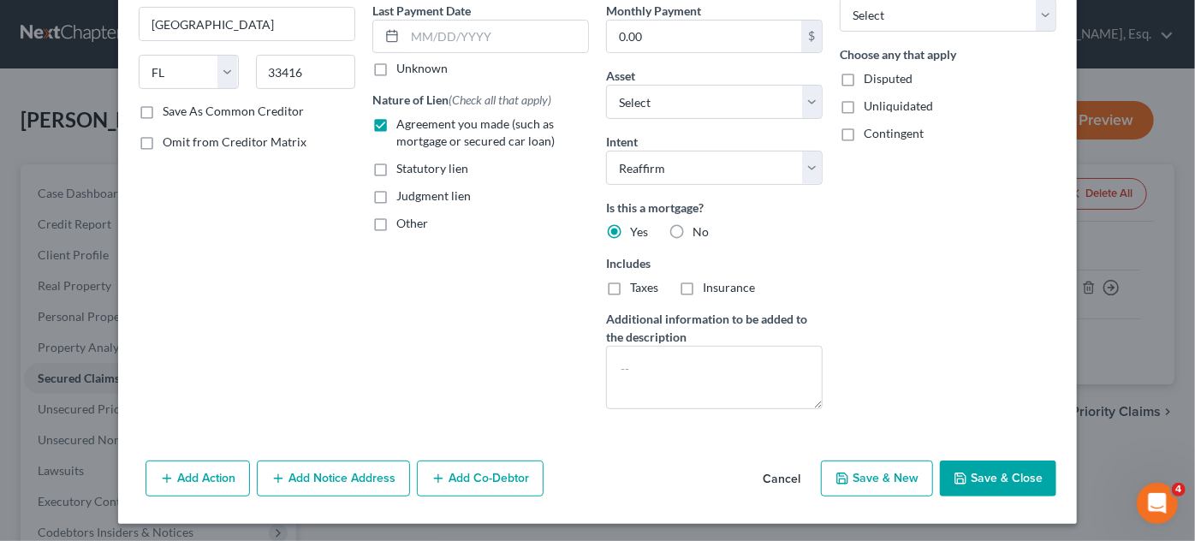
click at [182, 472] on button "Add Action" at bounding box center [198, 479] width 104 height 36
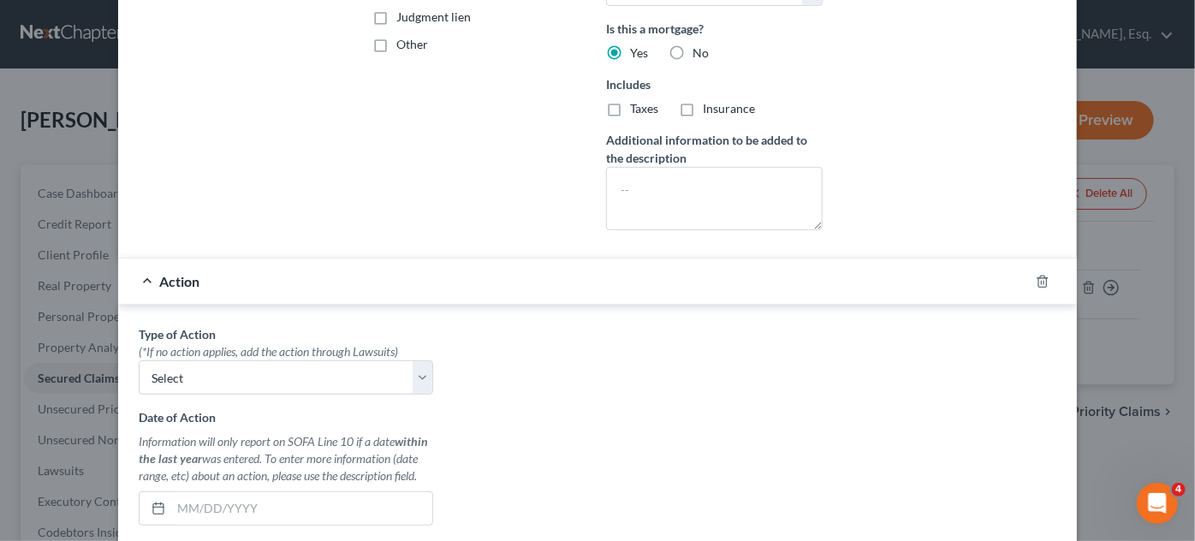
scroll to position [415, 0]
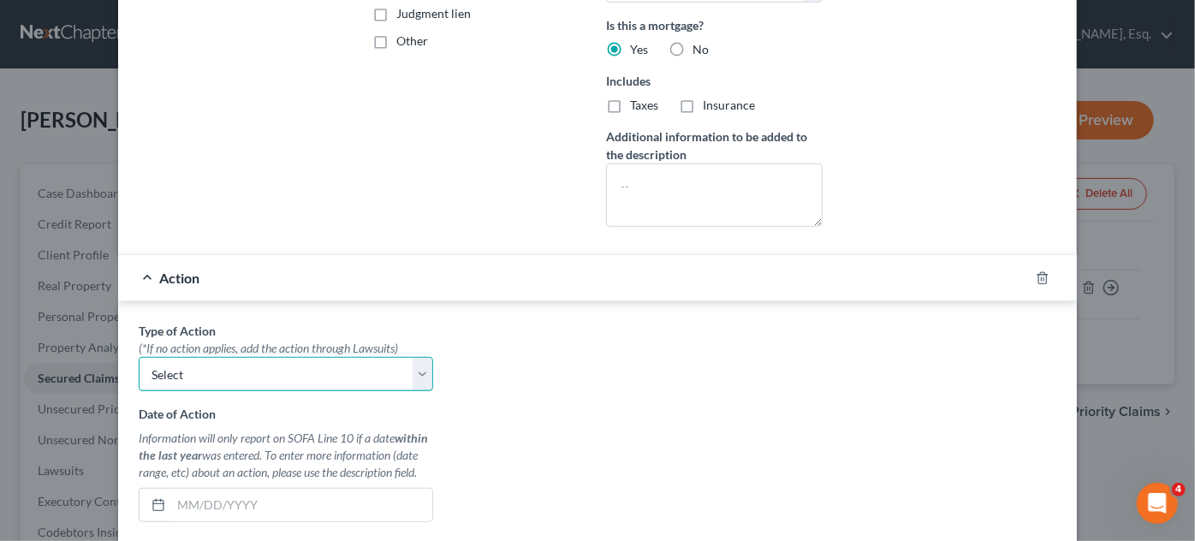
click at [413, 372] on select "Select Repossession Garnishment Foreclosure Personal Injury Attached, Seized, O…" at bounding box center [286, 374] width 294 height 34
select select "2"
click at [139, 357] on select "Select Repossession Garnishment Foreclosure Personal Injury Attached, Seized, O…" at bounding box center [286, 374] width 294 height 34
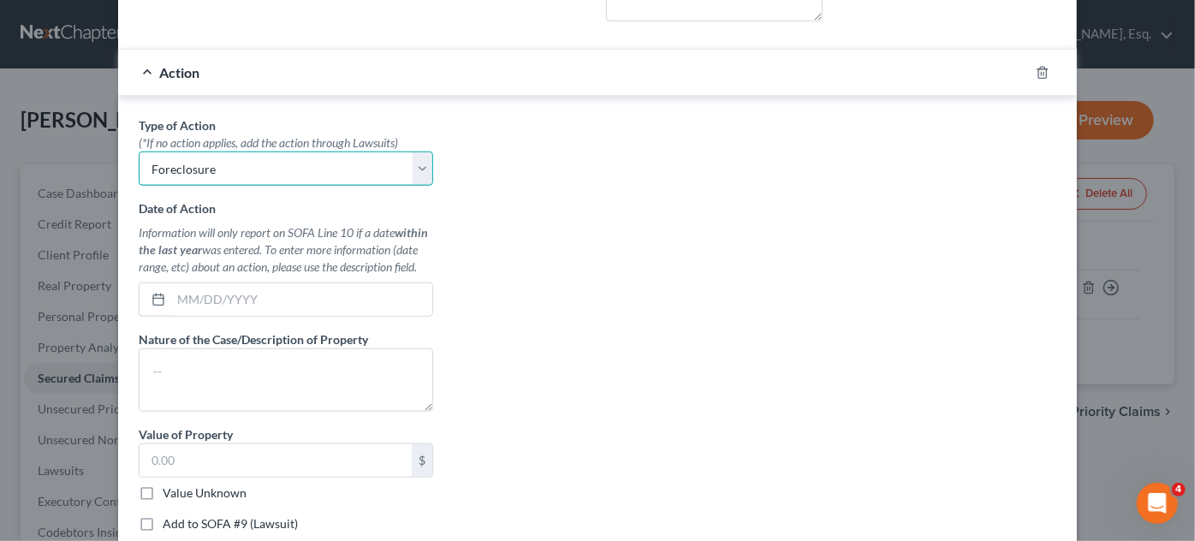
scroll to position [630, 0]
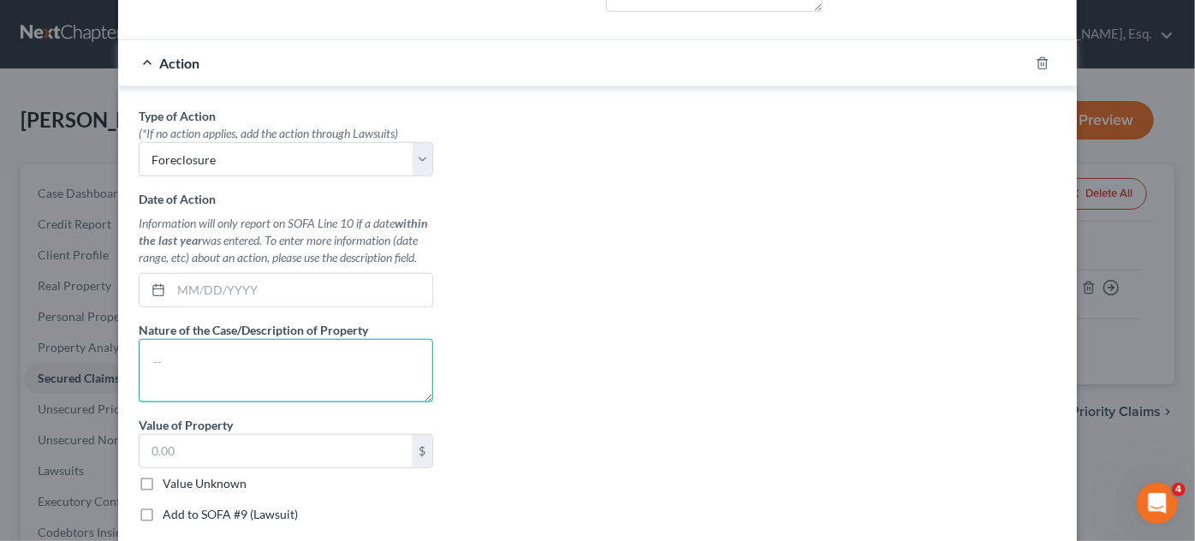
click at [307, 347] on textarea at bounding box center [286, 370] width 294 height 63
click at [307, 347] on textarea "F" at bounding box center [286, 370] width 294 height 63
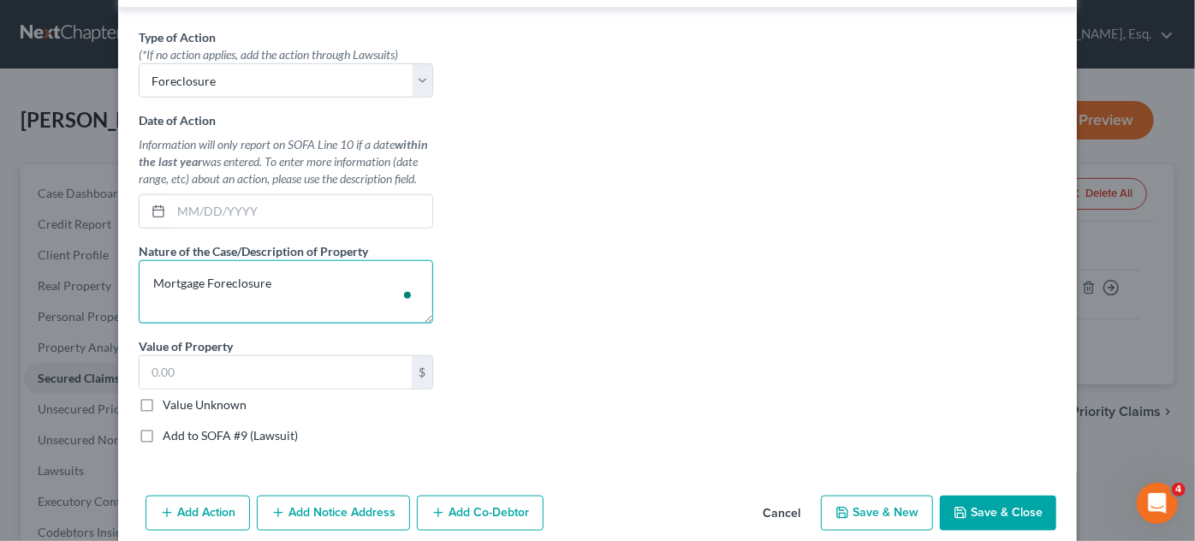
scroll to position [741, 0]
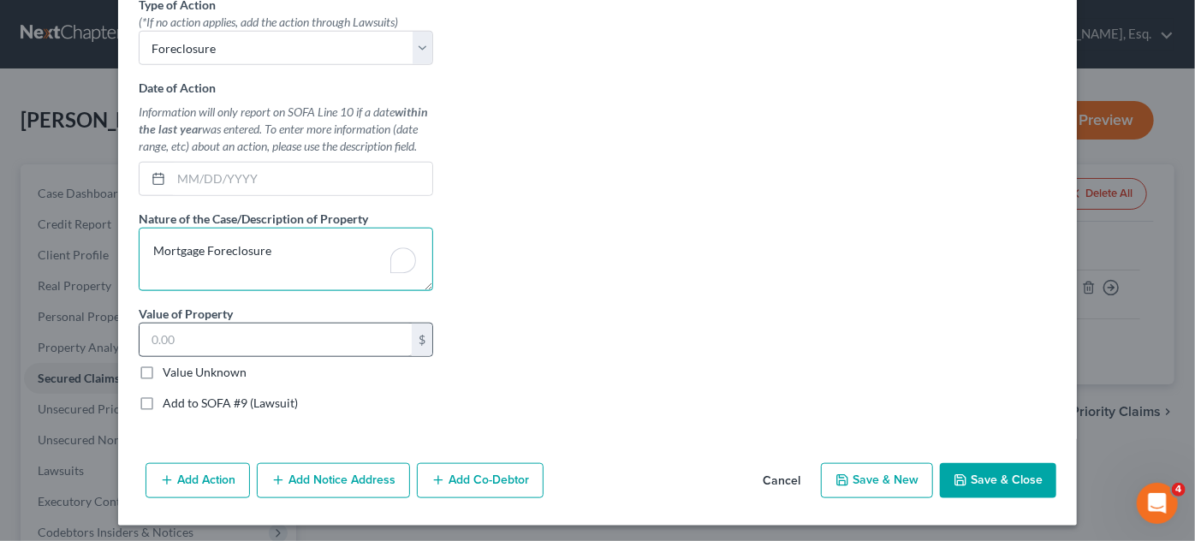
type textarea "Mortgage Foreclosure"
click at [229, 344] on input "text" at bounding box center [276, 340] width 272 height 33
type input "632,300"
click at [522, 387] on div "Type of Action * (*If no action applies, add the action through Lawsuits) Selec…" at bounding box center [597, 210] width 935 height 429
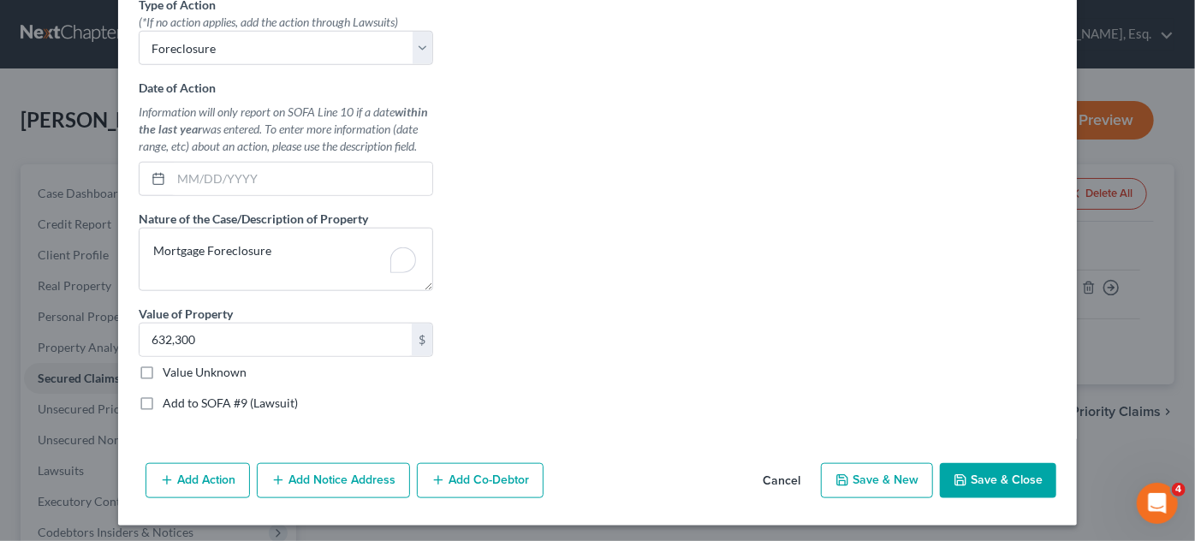
click at [199, 395] on label "Add to SOFA #9 (Lawsuit)" at bounding box center [230, 403] width 135 height 17
click at [181, 395] on input "Add to SOFA #9 (Lawsuit)" at bounding box center [174, 400] width 11 height 11
checkbox input "true"
select select "0"
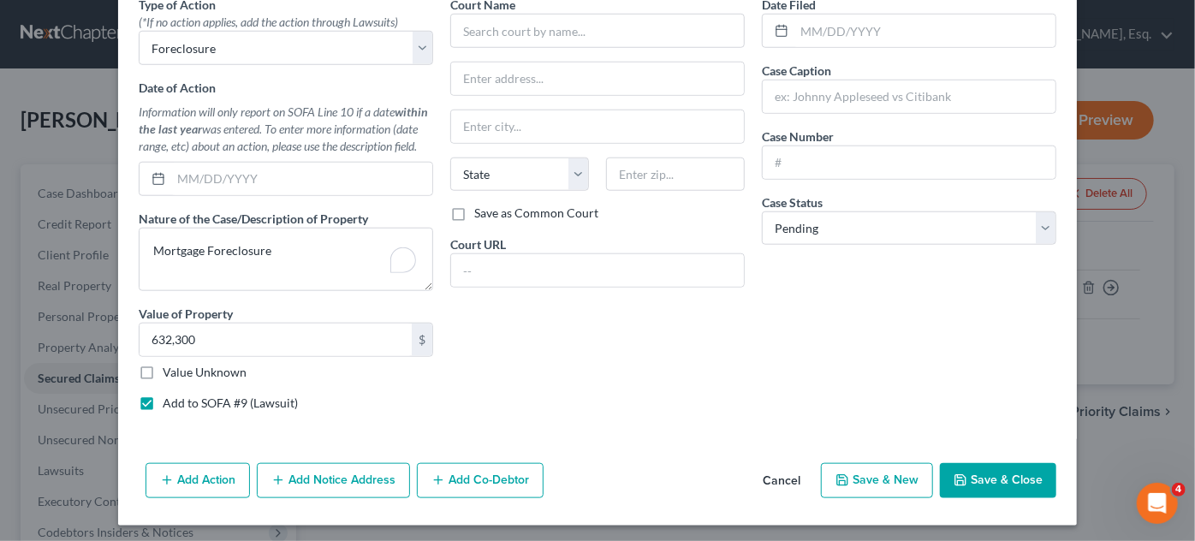
click at [992, 476] on button "Save & Close" at bounding box center [998, 481] width 116 height 36
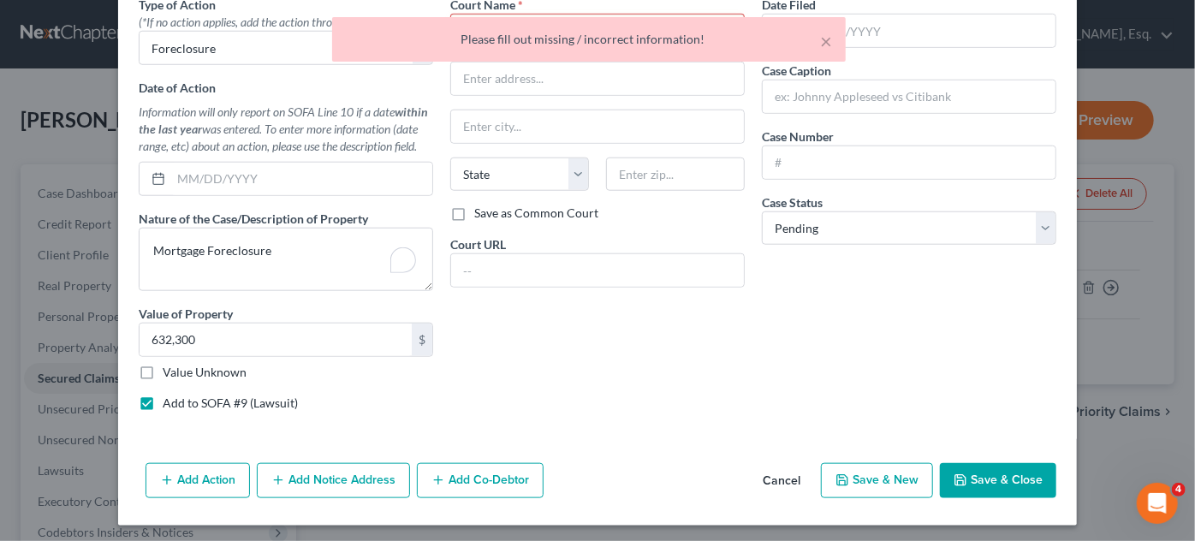
click at [830, 369] on div "Date Filed Case Caption Case Number Case Status * Select Pending On Appeal Conc…" at bounding box center [909, 210] width 312 height 429
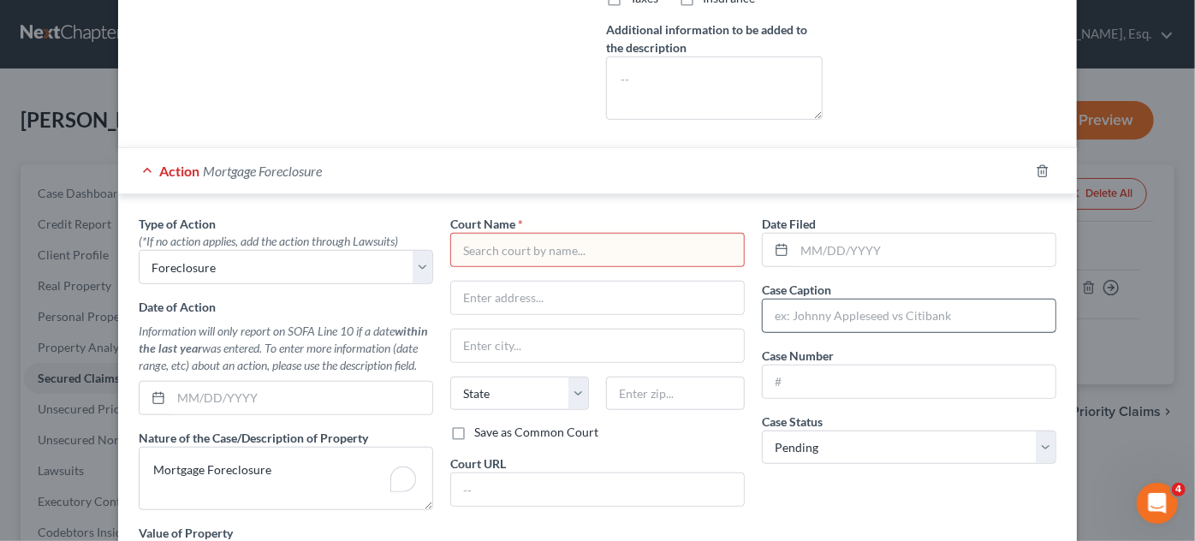
scroll to position [520, 0]
click at [538, 239] on input "text" at bounding box center [597, 252] width 294 height 34
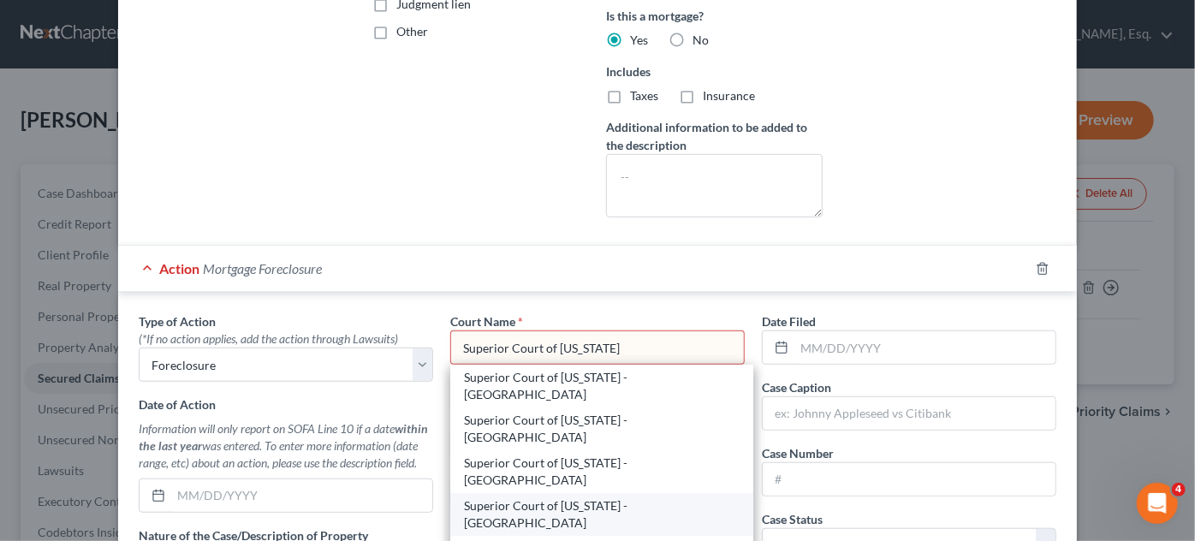
scroll to position [423, 0]
click at [612, 342] on input "Superior Court of [US_STATE]" at bounding box center [597, 349] width 294 height 34
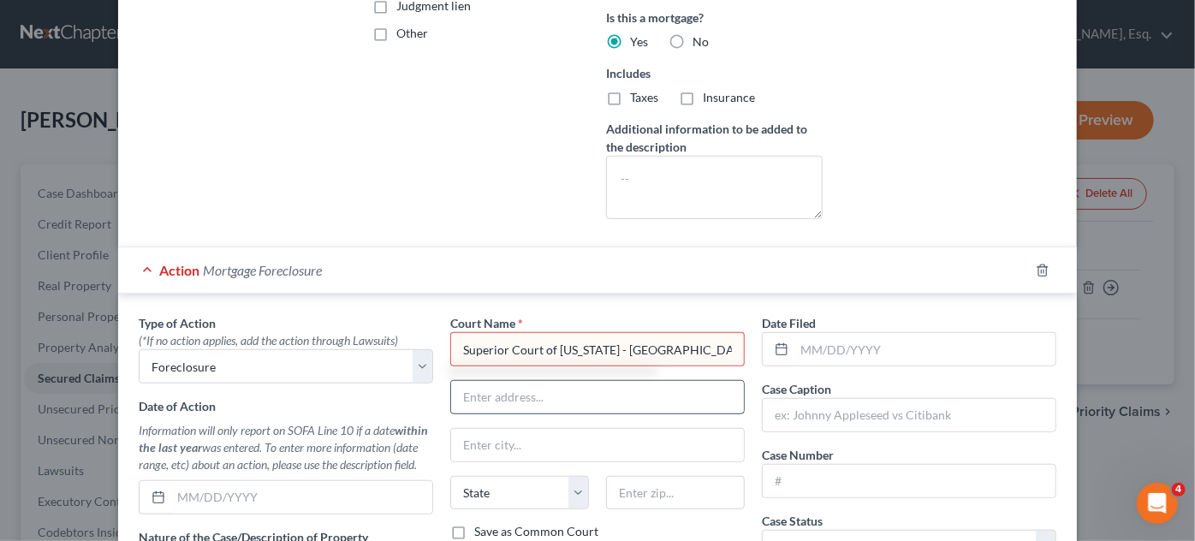
type input "Superior Court of [US_STATE] - [GEOGRAPHIC_DATA]"
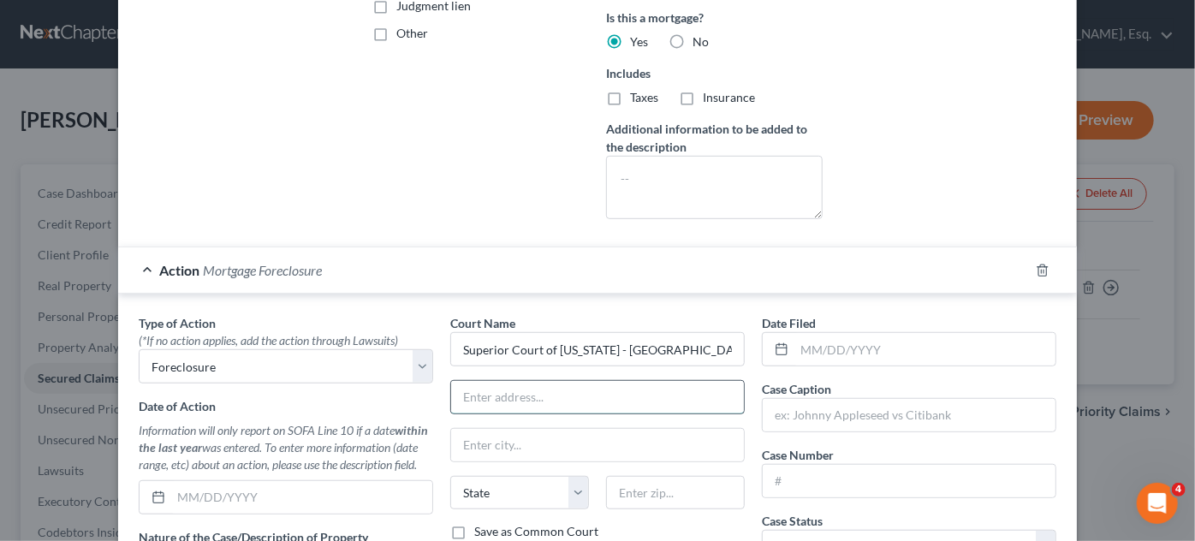
click at [589, 396] on input "text" at bounding box center [597, 397] width 293 height 33
type input "[STREET_ADDRESS]"
click at [591, 395] on input "[STREET_ADDRESS]" at bounding box center [597, 397] width 293 height 33
click at [608, 434] on input "HAckensack" at bounding box center [597, 445] width 293 height 33
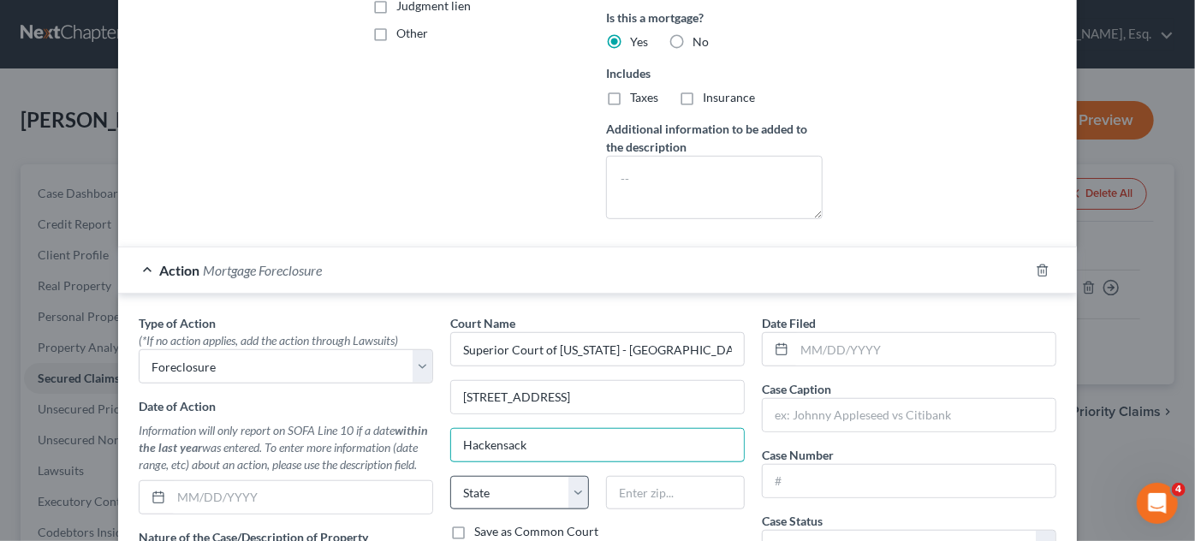
type input "Hackensack"
click at [564, 495] on select "State [US_STATE] AK AR AZ CA CO CT DE DC [GEOGRAPHIC_DATA] [GEOGRAPHIC_DATA] GU…" at bounding box center [519, 493] width 139 height 34
select select "33"
click at [450, 476] on select "State [US_STATE] AK AR AZ CA CO CT DE DC [GEOGRAPHIC_DATA] [GEOGRAPHIC_DATA] GU…" at bounding box center [519, 493] width 139 height 34
click at [636, 438] on input "Hackensack" at bounding box center [597, 445] width 293 height 33
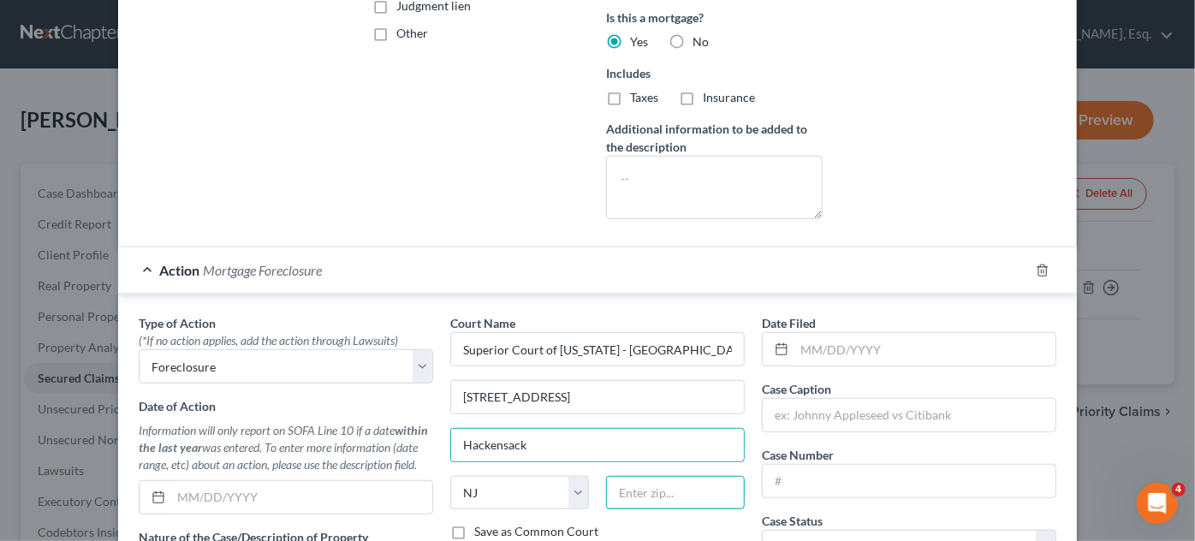
click at [635, 490] on input "text" at bounding box center [675, 493] width 139 height 34
type input "07601"
click at [799, 407] on input "text" at bounding box center [909, 415] width 293 height 33
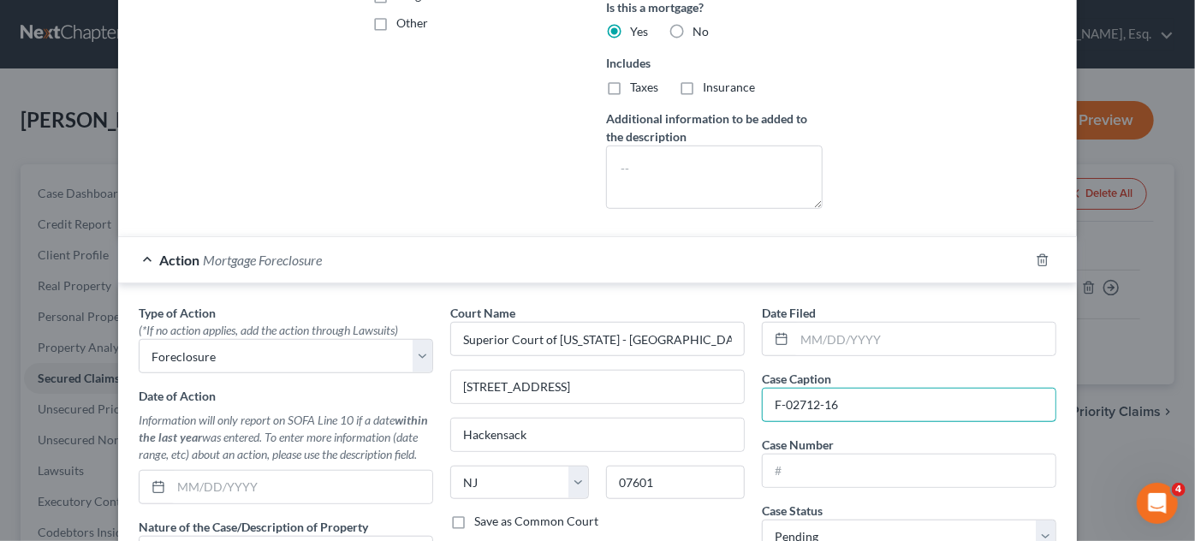
scroll to position [435, 0]
click at [802, 400] on input "F-02712-16" at bounding box center [909, 403] width 293 height 33
type input "F-027012-16"
click at [877, 407] on input "F-027012-16" at bounding box center [909, 403] width 293 height 33
click at [826, 468] on input "text" at bounding box center [909, 469] width 293 height 33
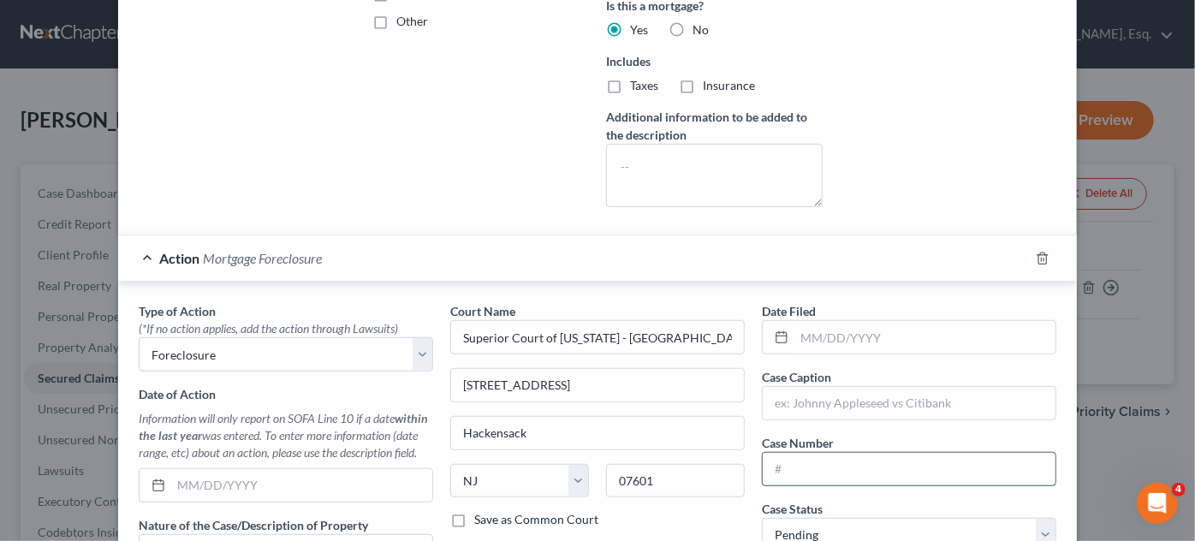
paste input "F-027012-16"
click at [826, 468] on input "F-027012-16" at bounding box center [909, 469] width 293 height 33
type input "F-027012-16"
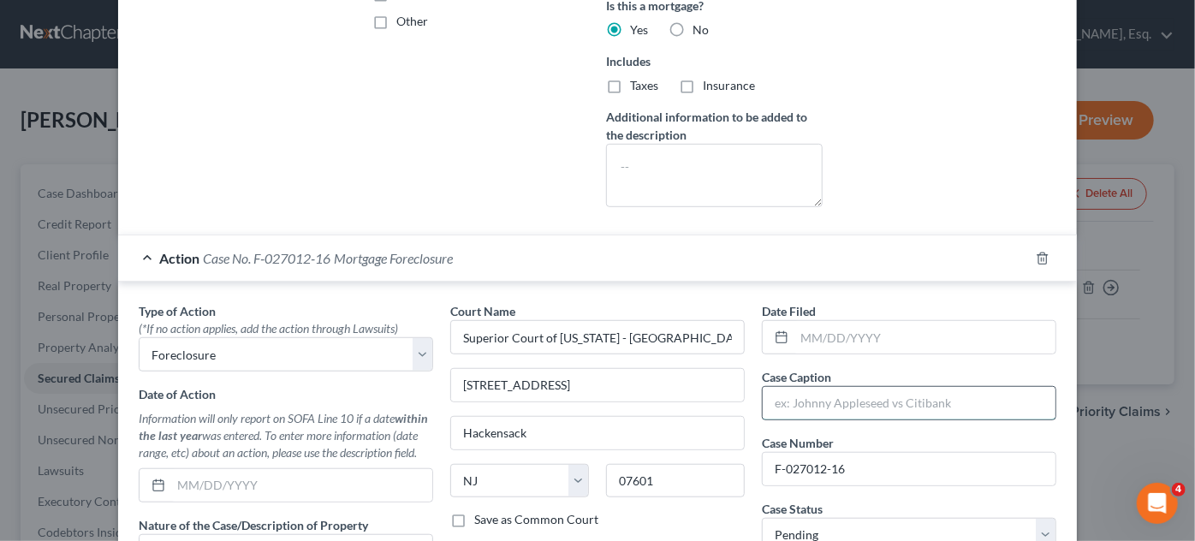
click at [788, 399] on input "text" at bounding box center [909, 403] width 293 height 33
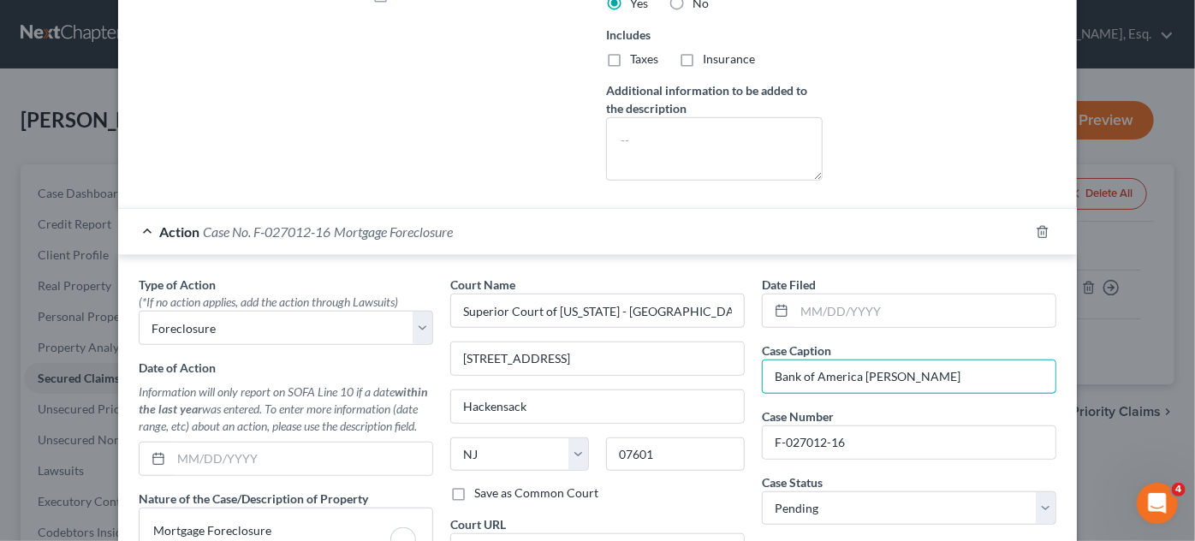
scroll to position [466, 0]
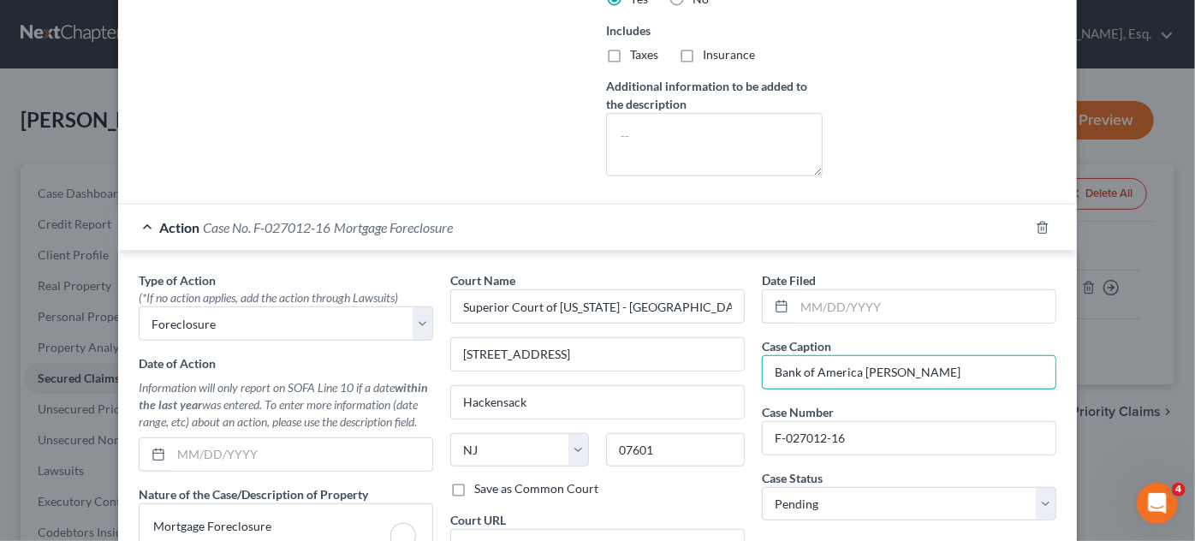
click at [919, 358] on input "Bank of America [PERSON_NAME]" at bounding box center [909, 372] width 293 height 33
type input "Bank of America [PERSON_NAME]"
click at [817, 305] on input "text" at bounding box center [924, 306] width 261 height 33
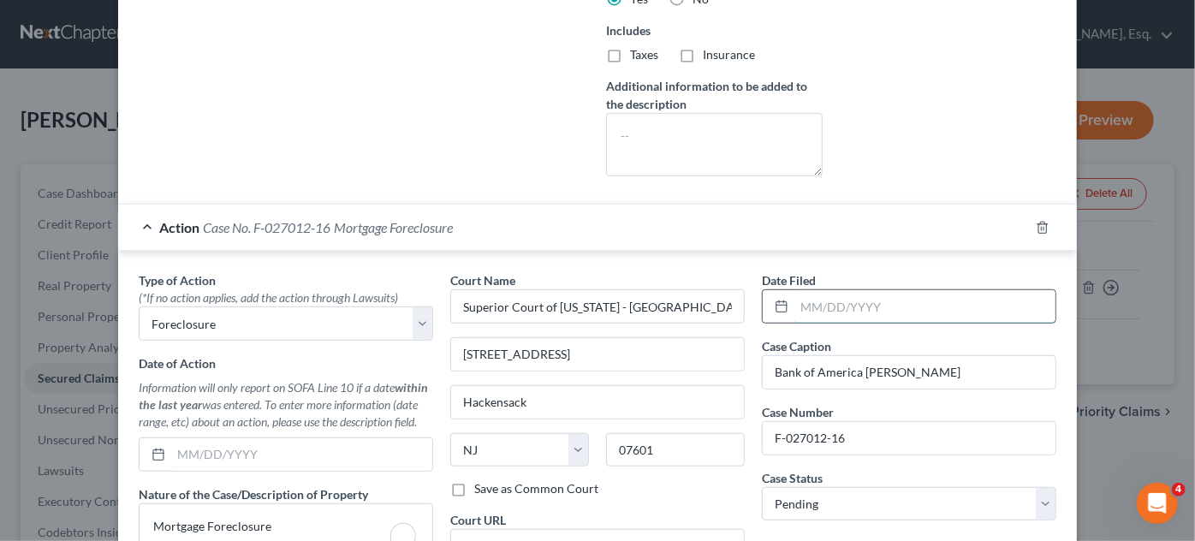
click at [817, 305] on input "text" at bounding box center [924, 306] width 261 height 33
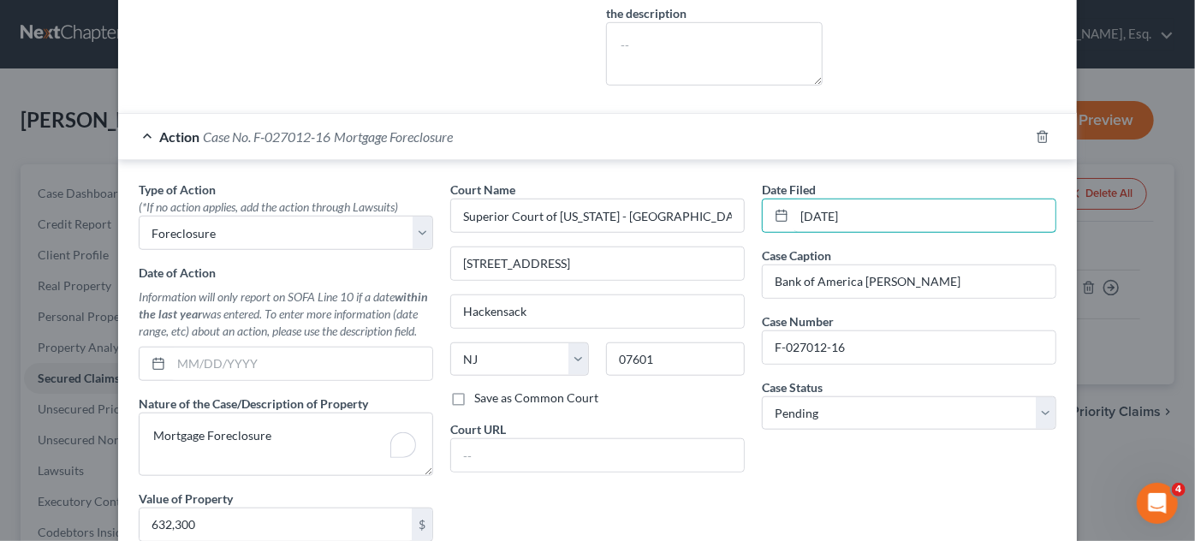
scroll to position [562, 0]
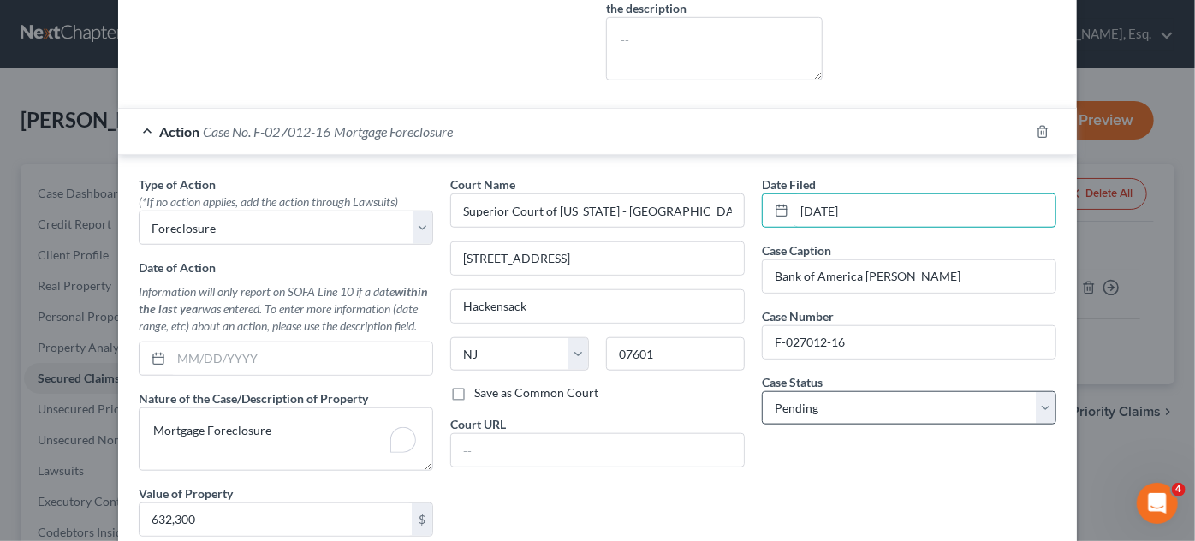
type input "[DATE]"
click at [865, 418] on select "Select Pending On Appeal Concluded" at bounding box center [909, 408] width 294 height 34
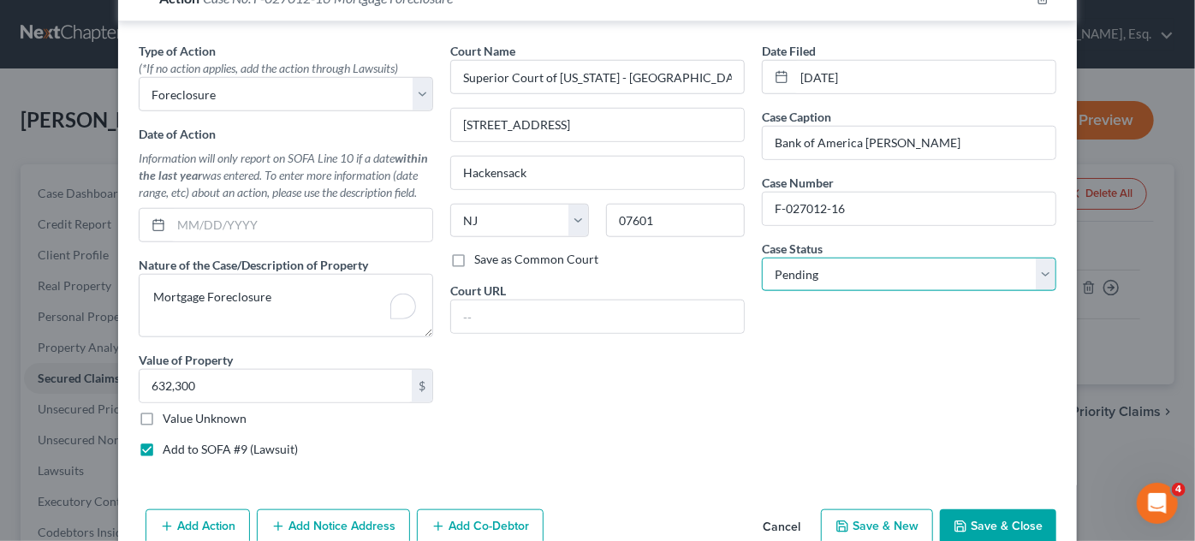
scroll to position [700, 0]
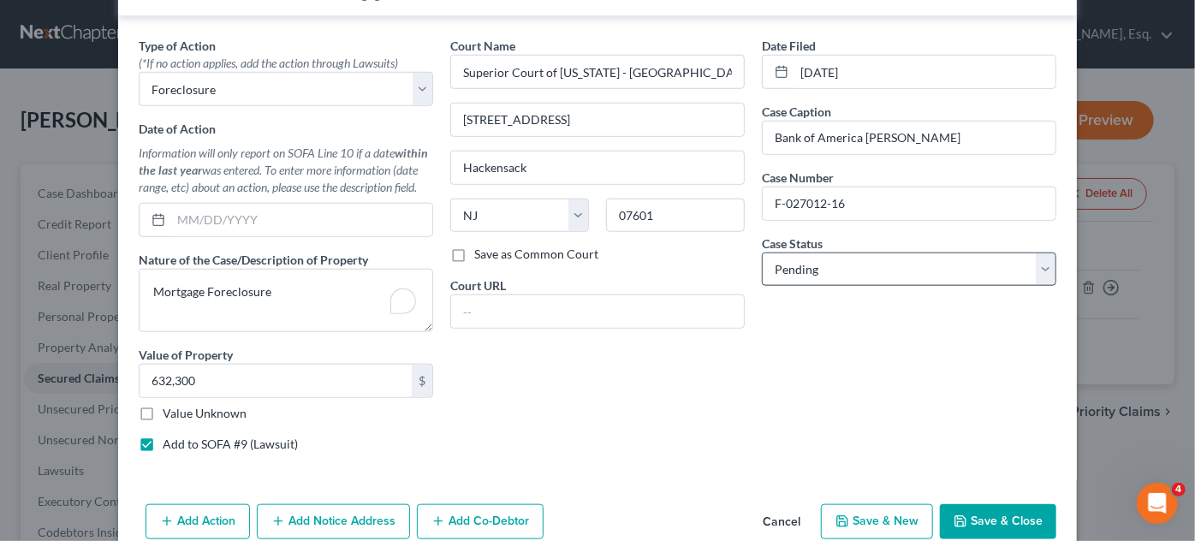
click at [865, 418] on div "Date Filed [DATE] Case Caption Bank of America [PERSON_NAME] Case Number F-0270…" at bounding box center [909, 251] width 312 height 429
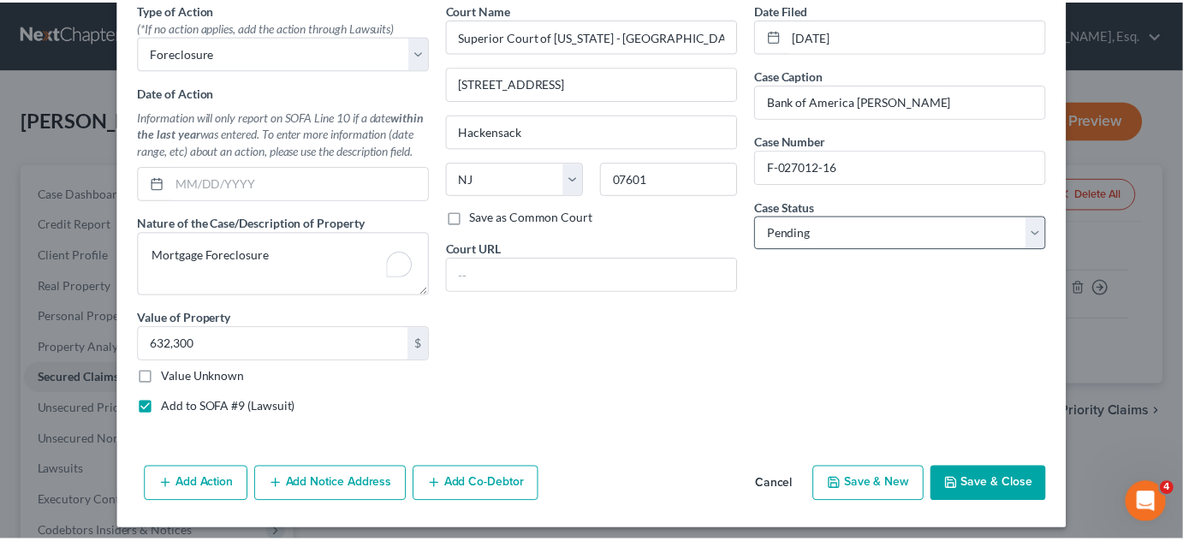
scroll to position [741, 0]
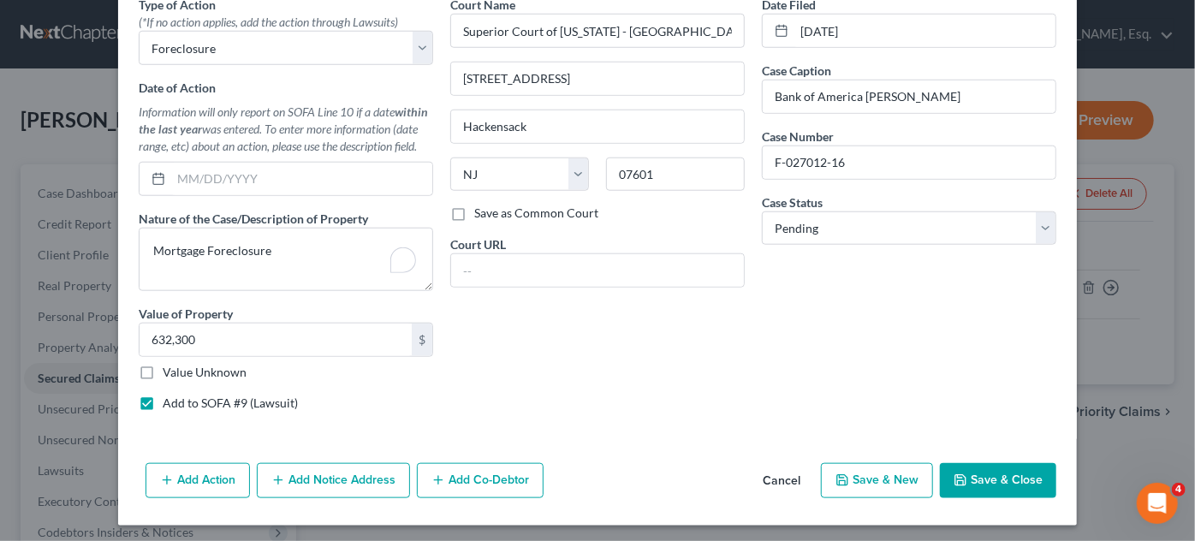
click at [1003, 472] on button "Save & Close" at bounding box center [998, 481] width 116 height 36
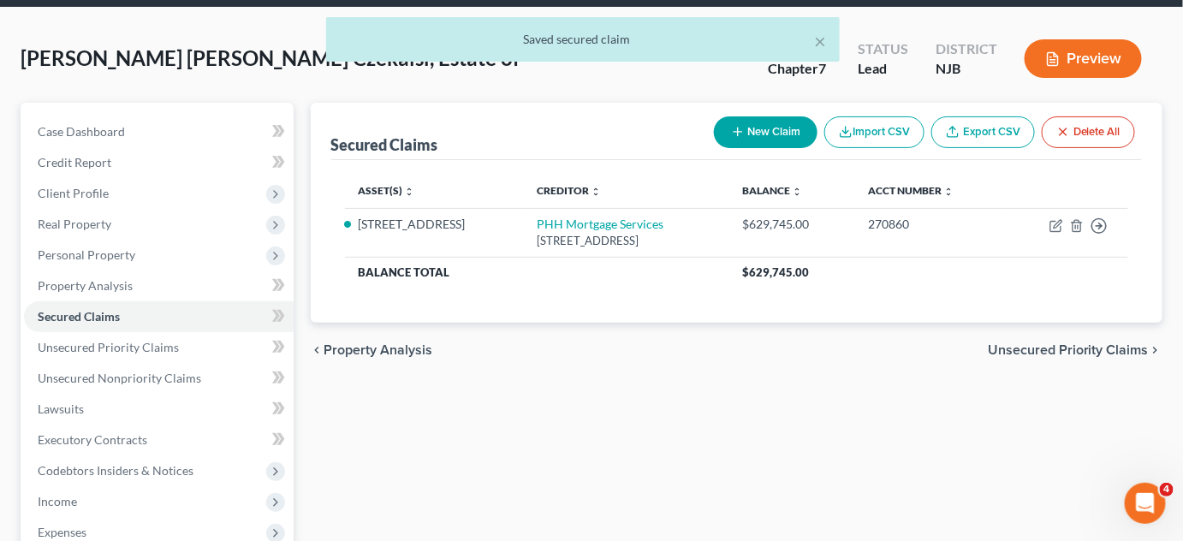
scroll to position [80, 0]
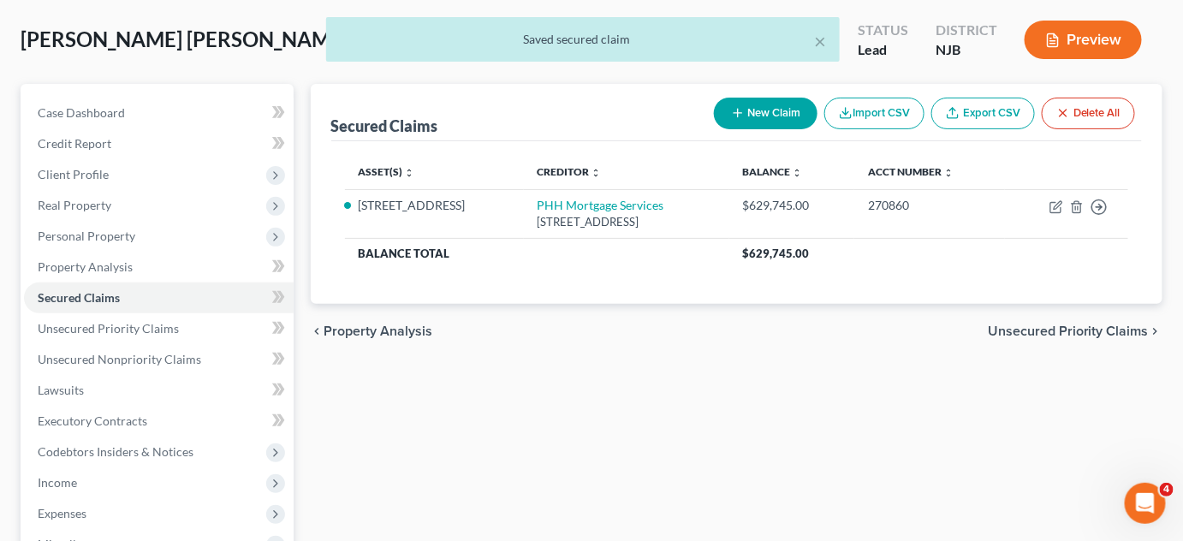
click at [1067, 331] on span "Unsecured Priority Claims" at bounding box center [1068, 331] width 161 height 14
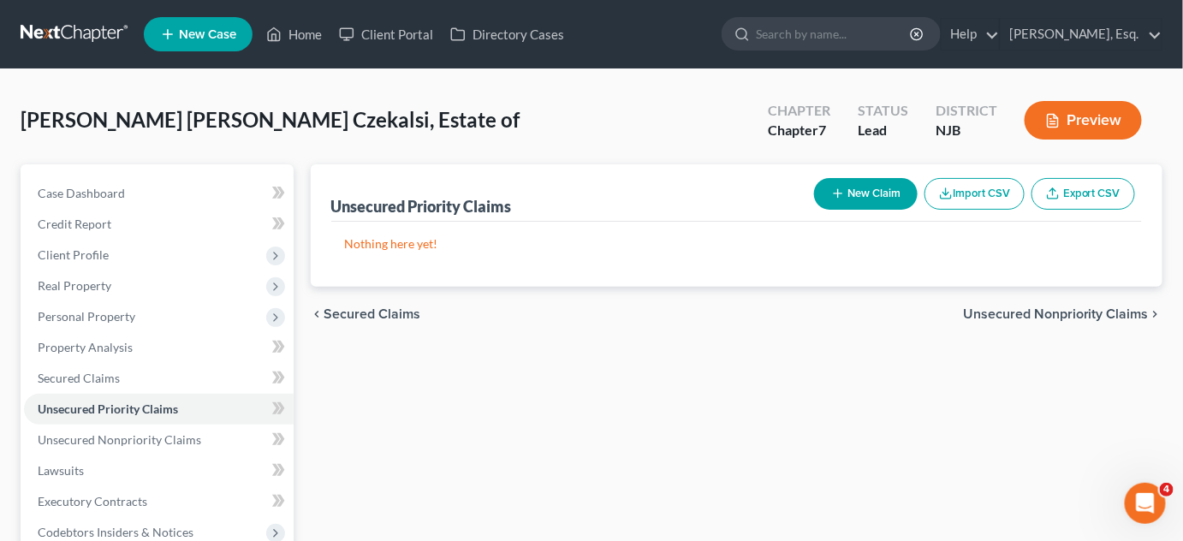
click at [1069, 319] on span "Unsecured Nonpriority Claims" at bounding box center [1056, 314] width 186 height 14
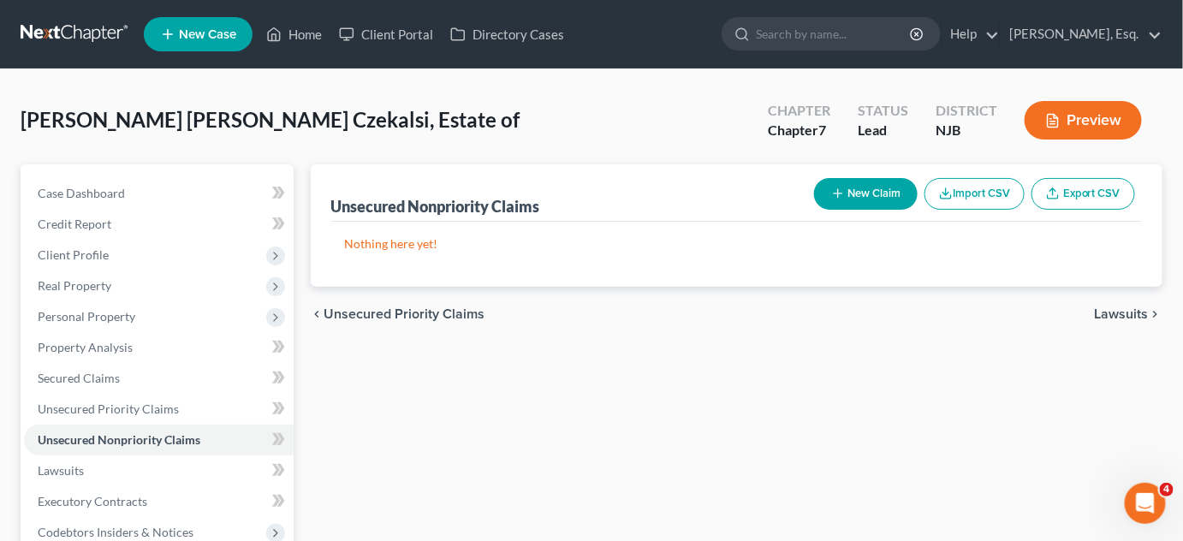
click at [1136, 311] on span "Lawsuits" at bounding box center [1122, 314] width 54 height 14
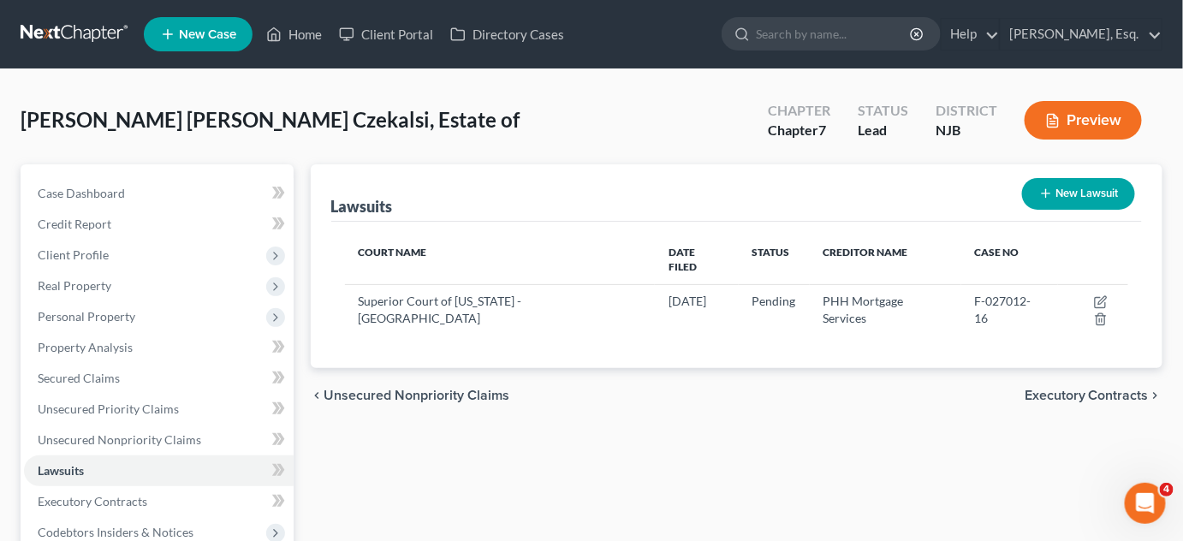
click at [1120, 368] on div "chevron_left Unsecured Nonpriority Claims Executory Contracts chevron_right" at bounding box center [737, 395] width 853 height 55
click at [1118, 368] on div "chevron_left Unsecured Nonpriority Claims Executory Contracts chevron_right" at bounding box center [737, 395] width 853 height 55
click at [1117, 368] on div "chevron_left Unsecured Nonpriority Claims Executory Contracts chevron_right" at bounding box center [737, 395] width 853 height 55
click at [1123, 389] on span "Executory Contracts" at bounding box center [1087, 396] width 124 height 14
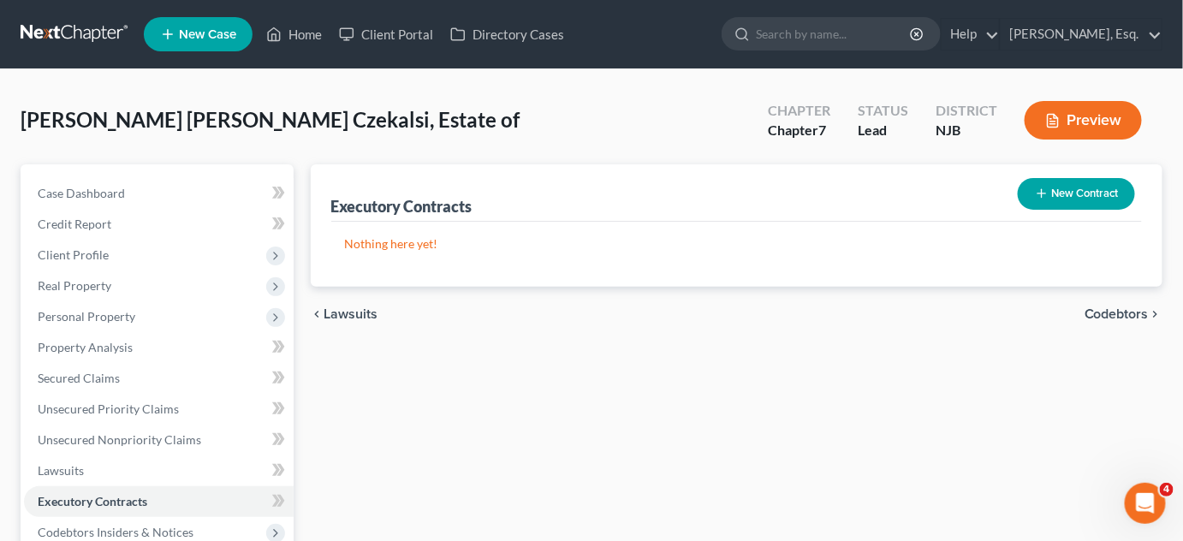
click at [1118, 307] on span "Codebtors" at bounding box center [1117, 314] width 64 height 14
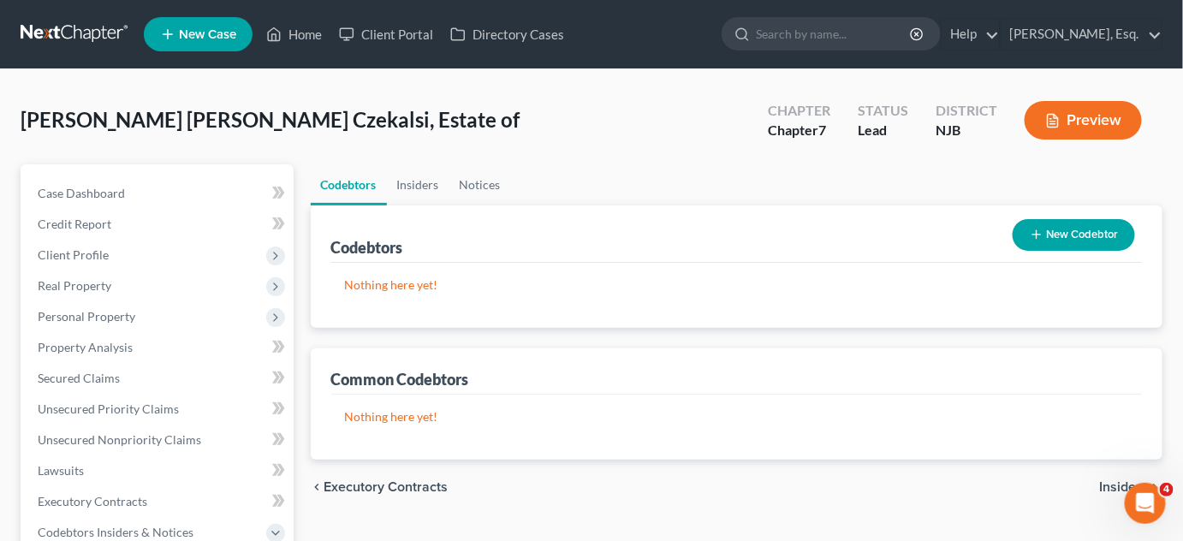
click at [1107, 488] on span "Insiders" at bounding box center [1124, 487] width 49 height 14
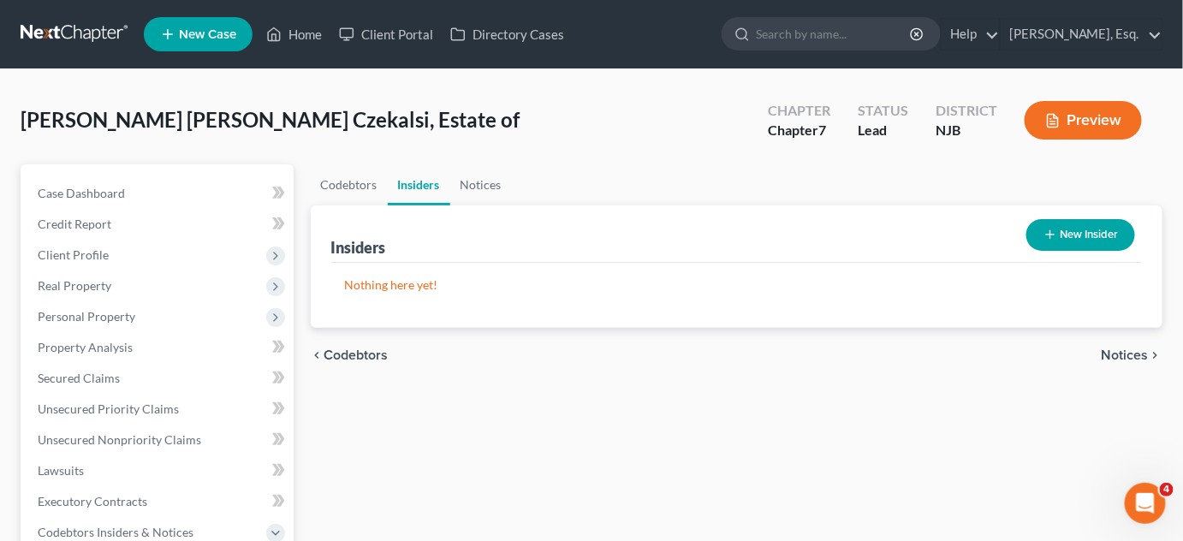
click at [1124, 355] on span "Notices" at bounding box center [1125, 355] width 47 height 14
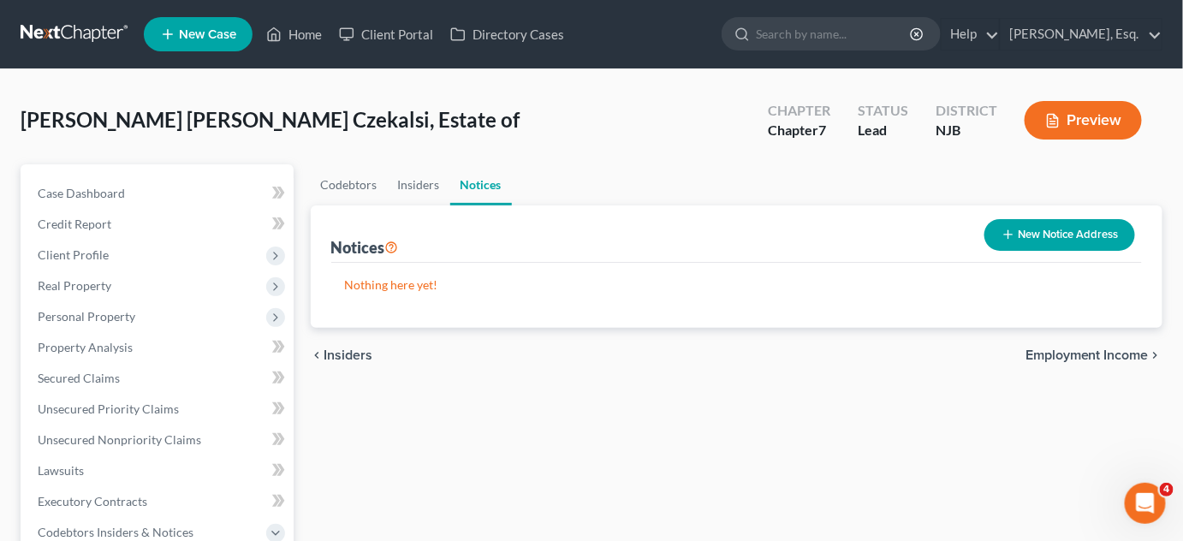
click at [1124, 355] on span "Employment Income" at bounding box center [1087, 355] width 123 height 14
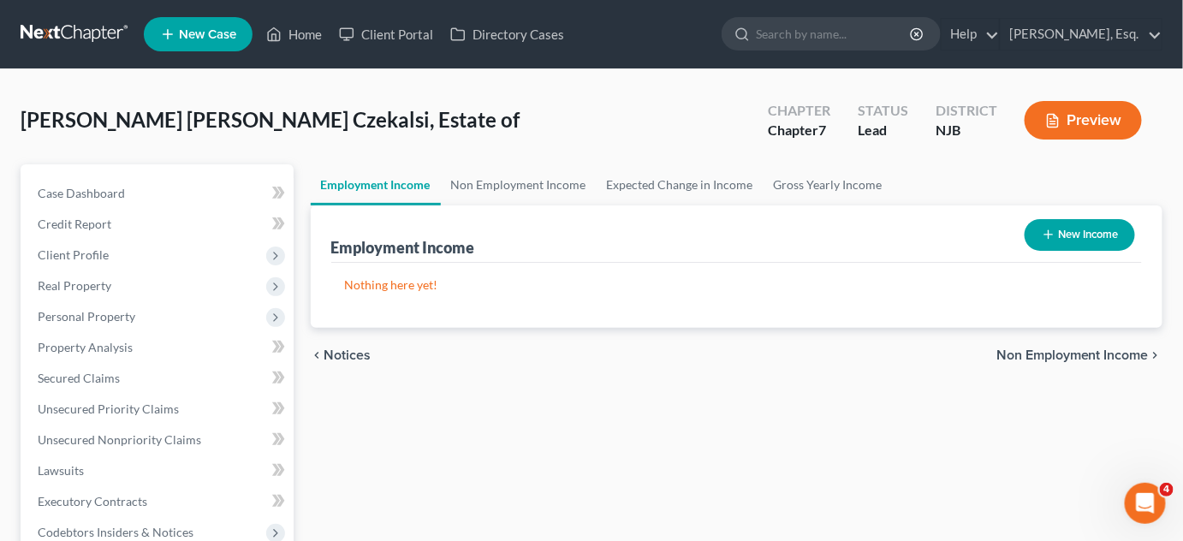
click at [341, 352] on span "Notices" at bounding box center [347, 355] width 47 height 14
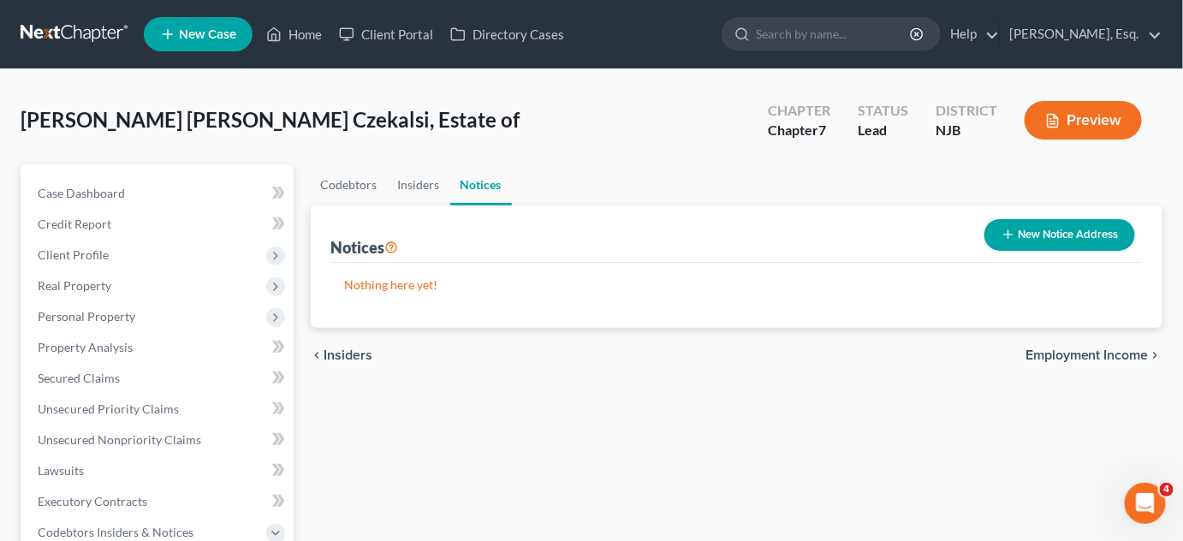
click at [1073, 235] on button "New Notice Address" at bounding box center [1059, 235] width 151 height 32
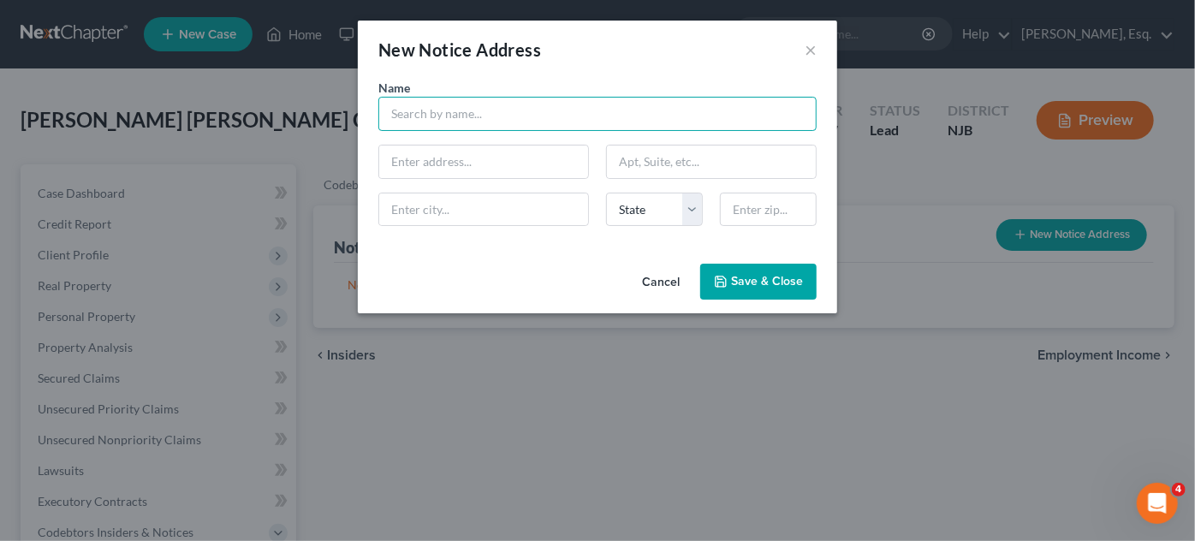
click at [678, 123] on input "text" at bounding box center [597, 114] width 438 height 34
type input "[GEOGRAPHIC_DATA]"
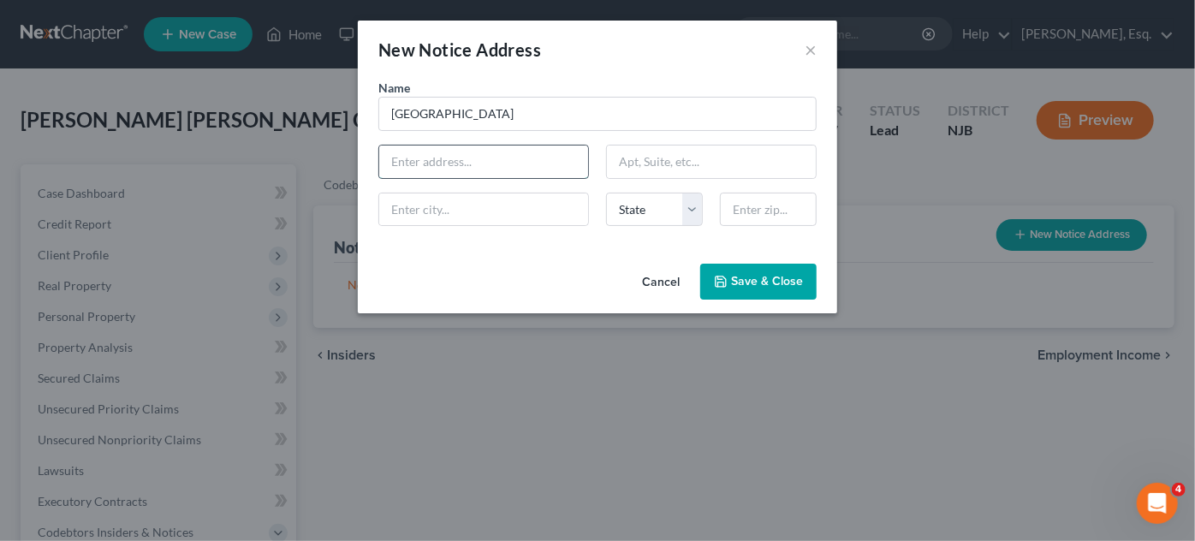
click at [525, 157] on input "text" at bounding box center [483, 162] width 209 height 33
type input "2"
type input "[GEOGRAPHIC_DATA]"
type input "2 [GEOGRAPHIC_DATA]"
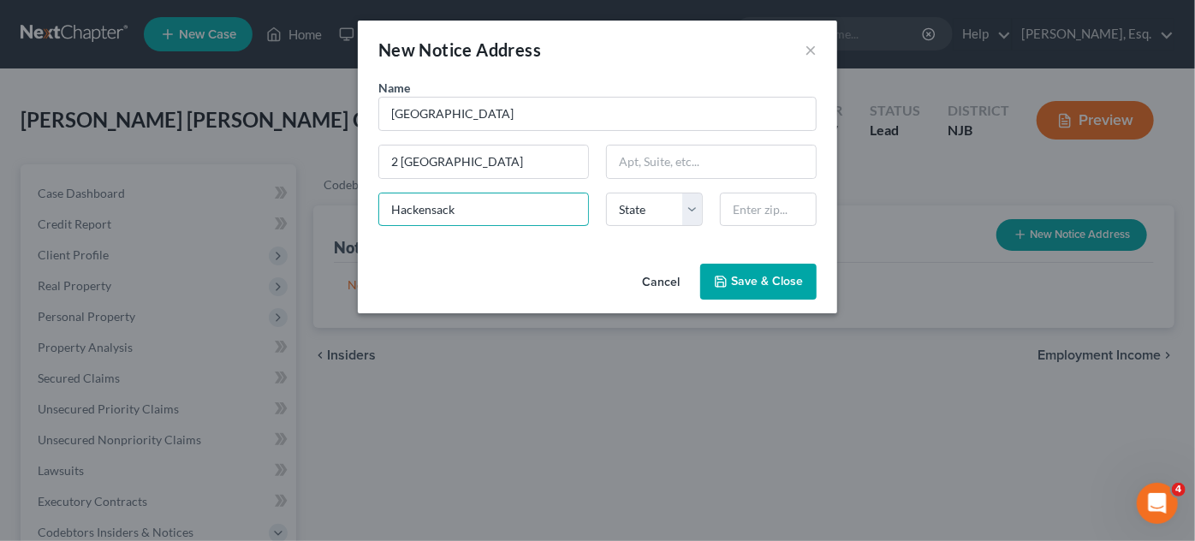
type input "Hackensack"
select select "33"
type input "07601"
click at [753, 292] on button "Save & Close" at bounding box center [758, 282] width 116 height 36
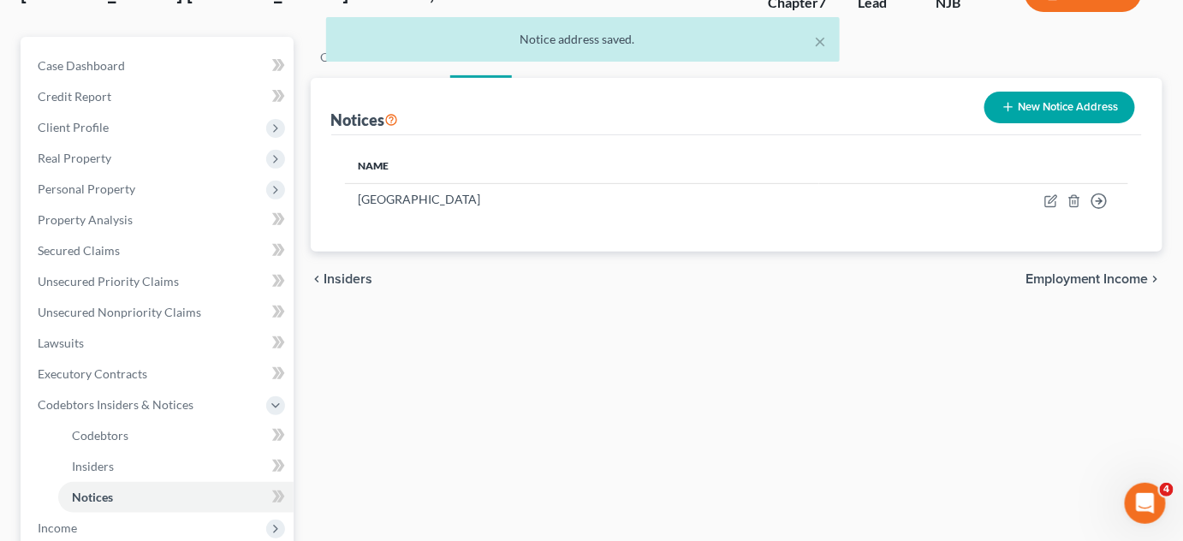
scroll to position [129, 0]
click at [1036, 276] on span "Employment Income" at bounding box center [1087, 278] width 123 height 14
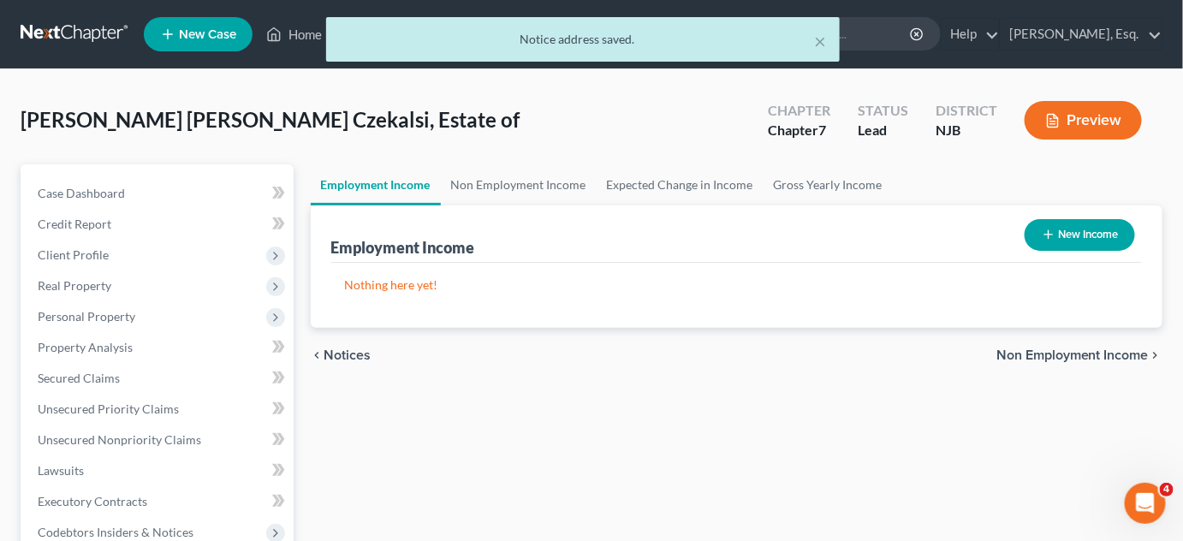
click at [1073, 362] on span "Non Employment Income" at bounding box center [1072, 355] width 152 height 14
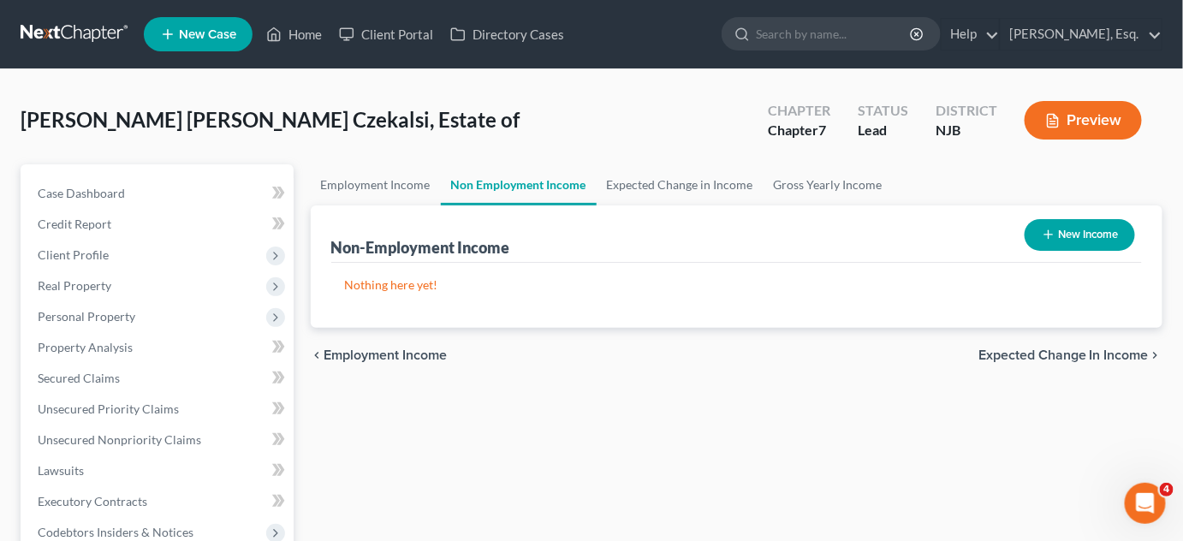
click at [1073, 362] on span "Expected Change in Income" at bounding box center [1063, 355] width 170 height 14
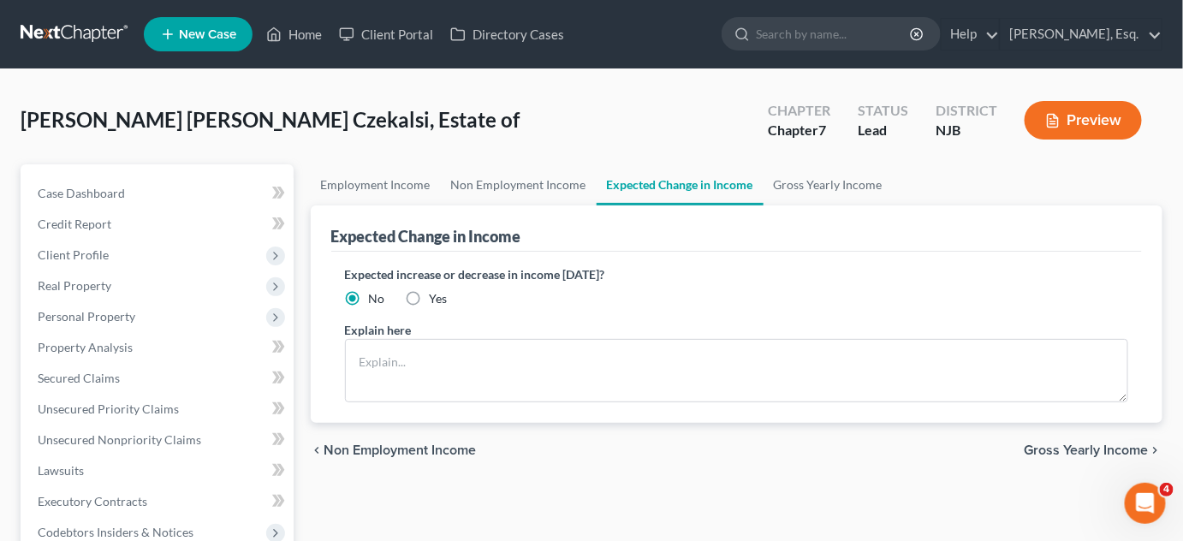
click at [1081, 449] on span "Gross Yearly Income" at bounding box center [1086, 450] width 125 height 14
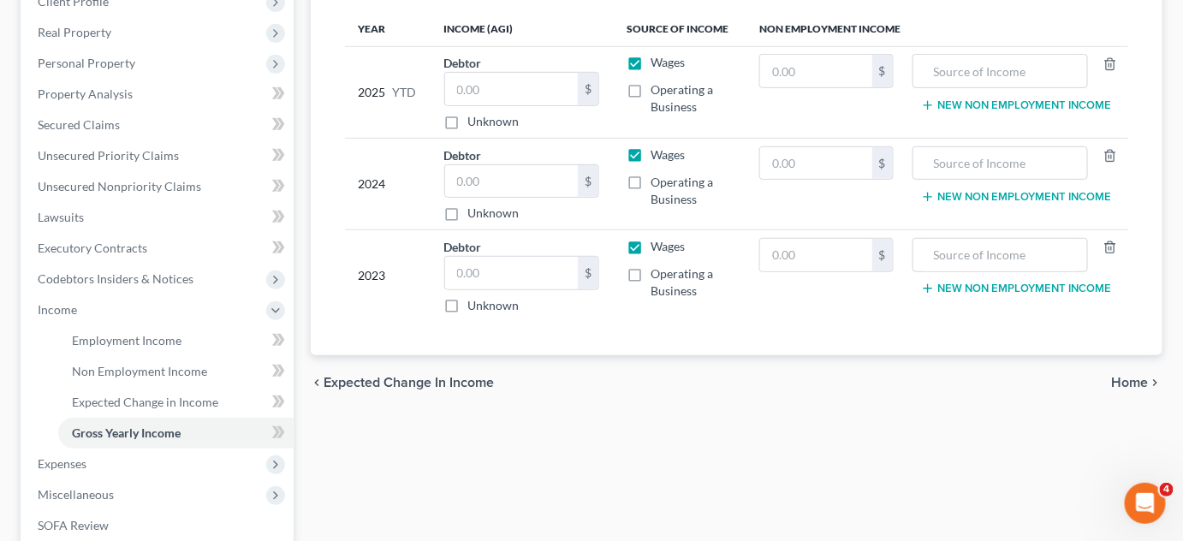
scroll to position [254, 0]
click at [1125, 380] on span "Home" at bounding box center [1130, 382] width 37 height 14
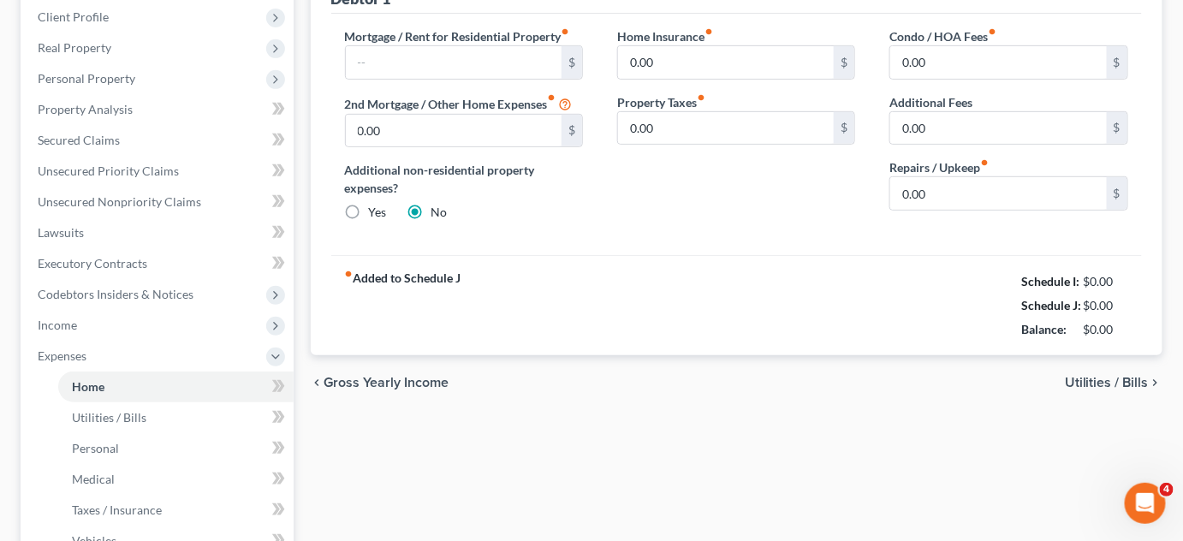
click at [1107, 378] on span "Utilities / Bills" at bounding box center [1107, 383] width 84 height 14
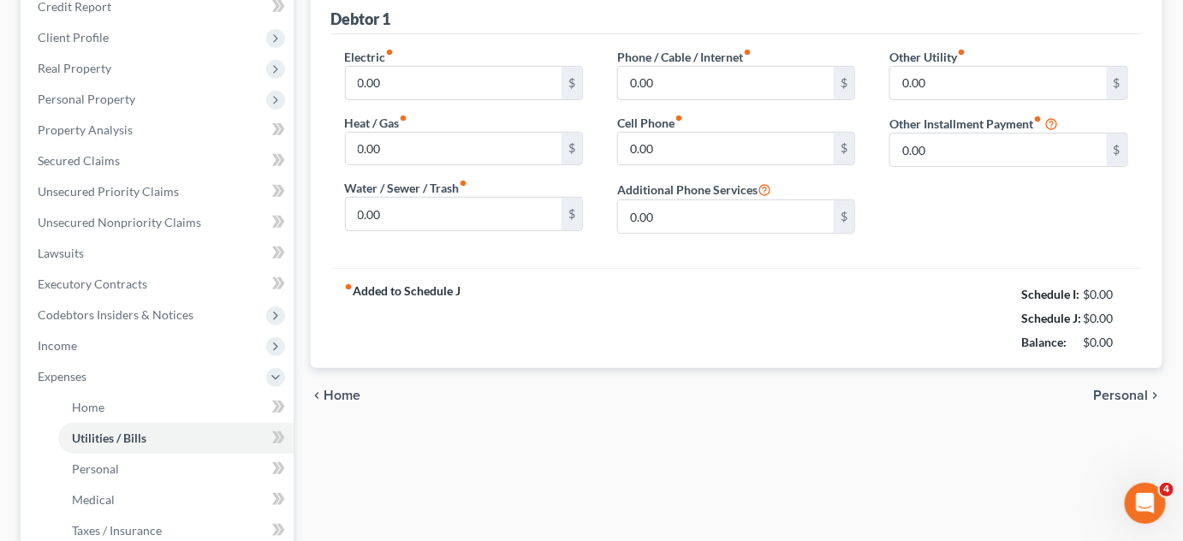
scroll to position [227, 0]
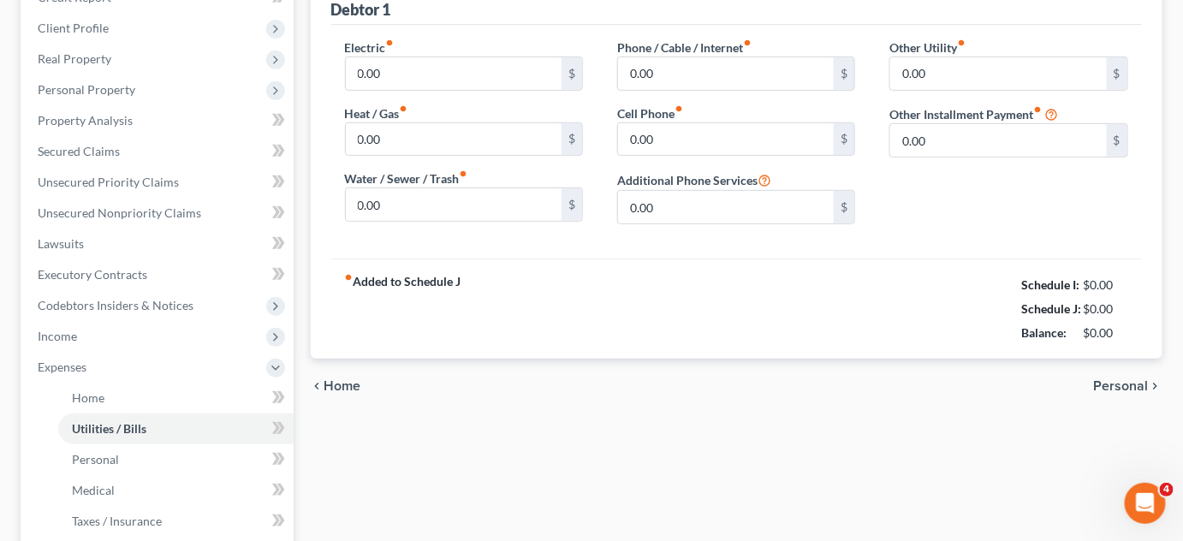
click at [1112, 381] on span "Personal" at bounding box center [1121, 386] width 55 height 14
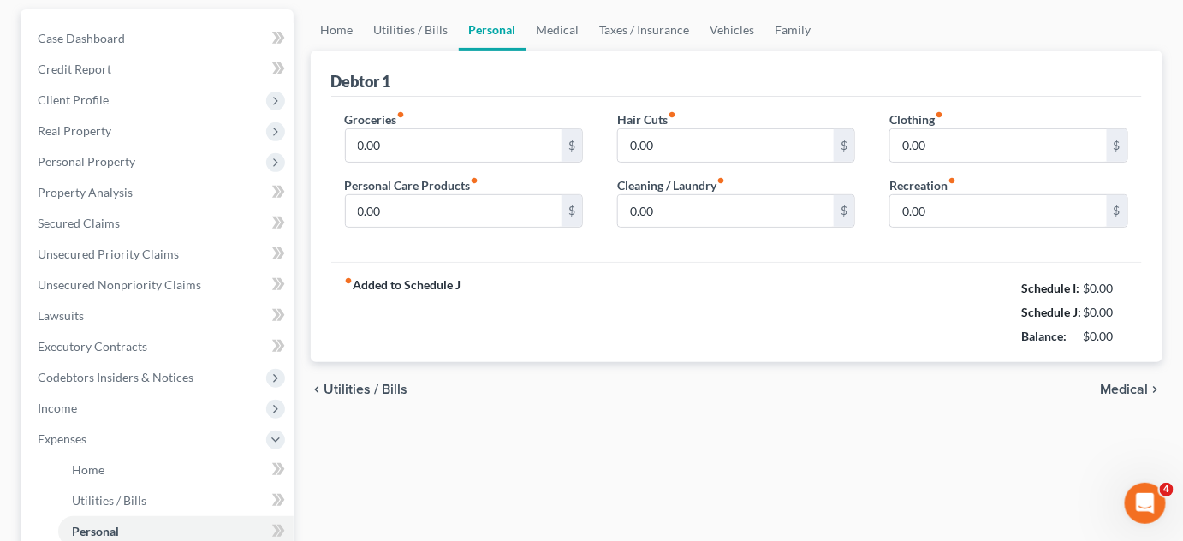
scroll to position [155, 0]
click at [1119, 388] on span "Medical" at bounding box center [1125, 390] width 48 height 14
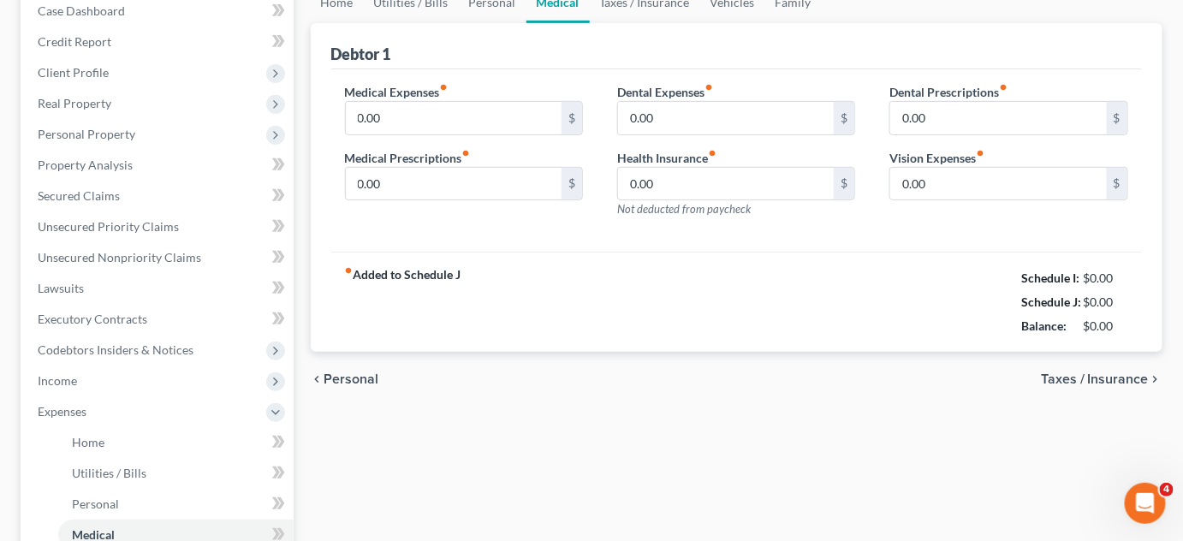
scroll to position [187, 0]
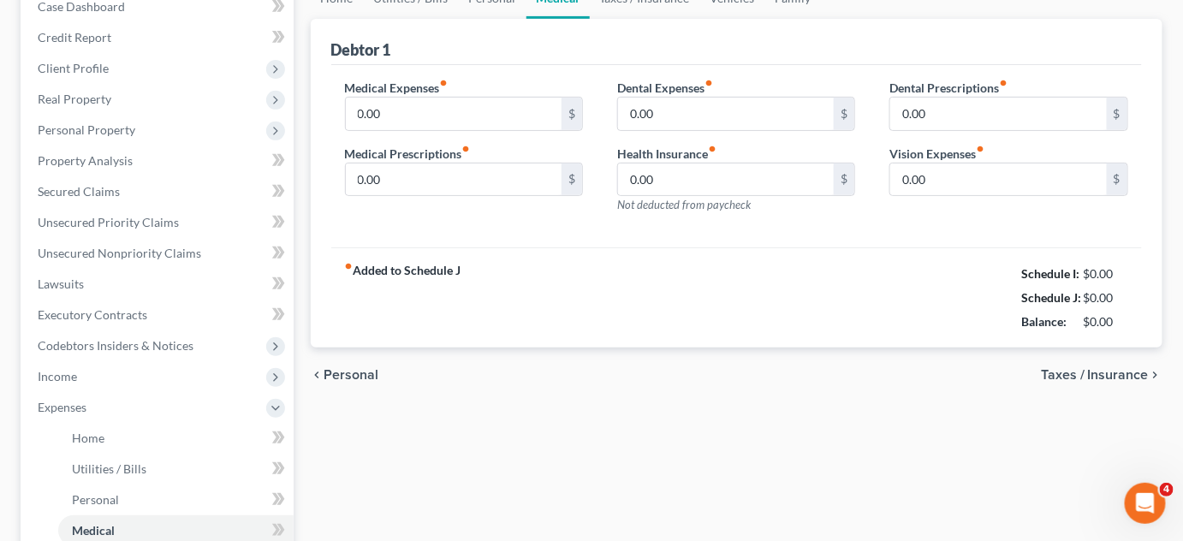
click at [1116, 369] on span "Taxes / Insurance" at bounding box center [1095, 375] width 108 height 14
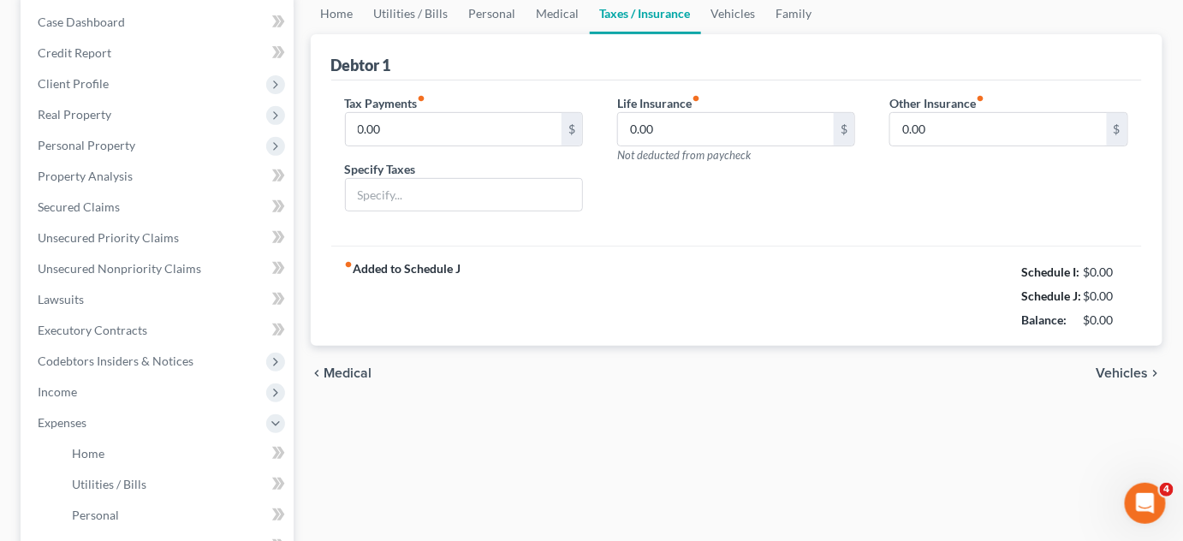
click at [1116, 369] on span "Vehicles" at bounding box center [1123, 373] width 52 height 14
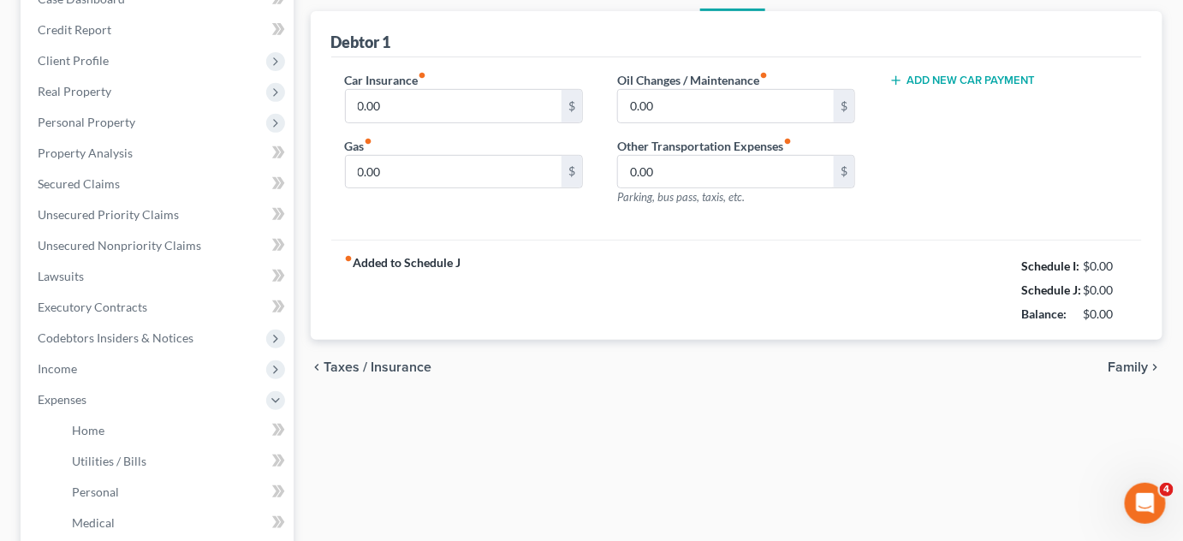
click at [1116, 369] on span "Family" at bounding box center [1129, 367] width 40 height 14
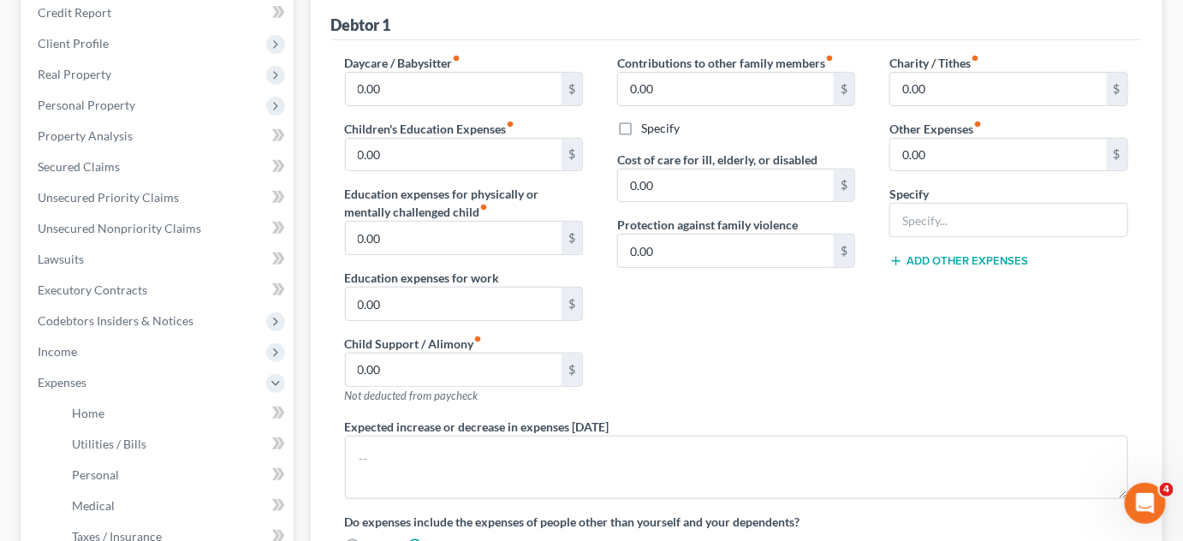
click at [1116, 369] on div "Charity / Tithes fiber_manual_record 0.00 $ Other Expenses fiber_manual_record …" at bounding box center [1008, 236] width 272 height 364
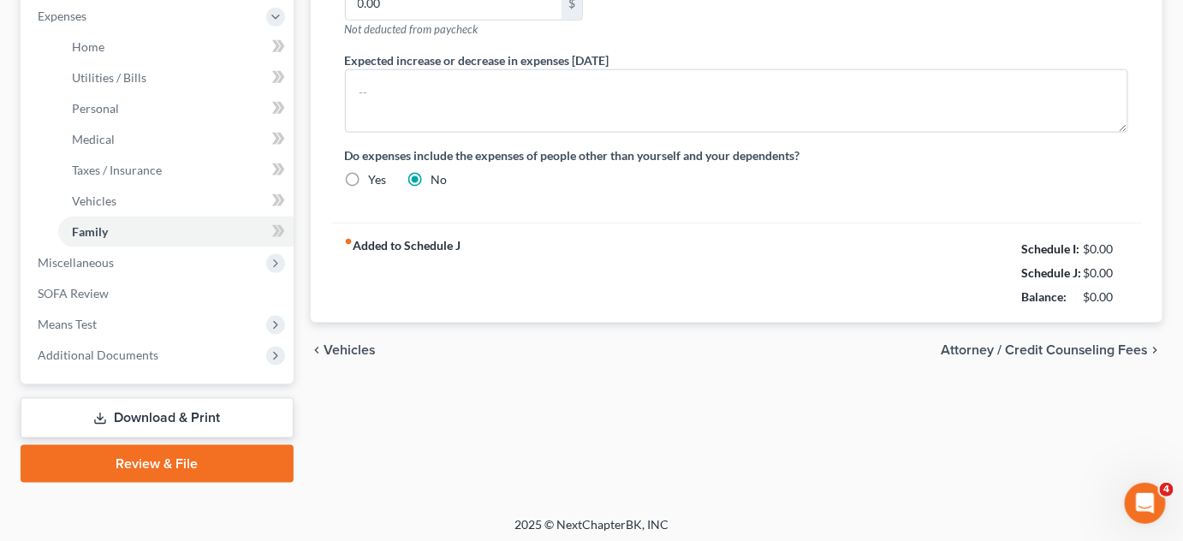
scroll to position [579, 0]
click at [1101, 347] on span "Attorney / Credit Counseling Fees" at bounding box center [1045, 349] width 208 height 14
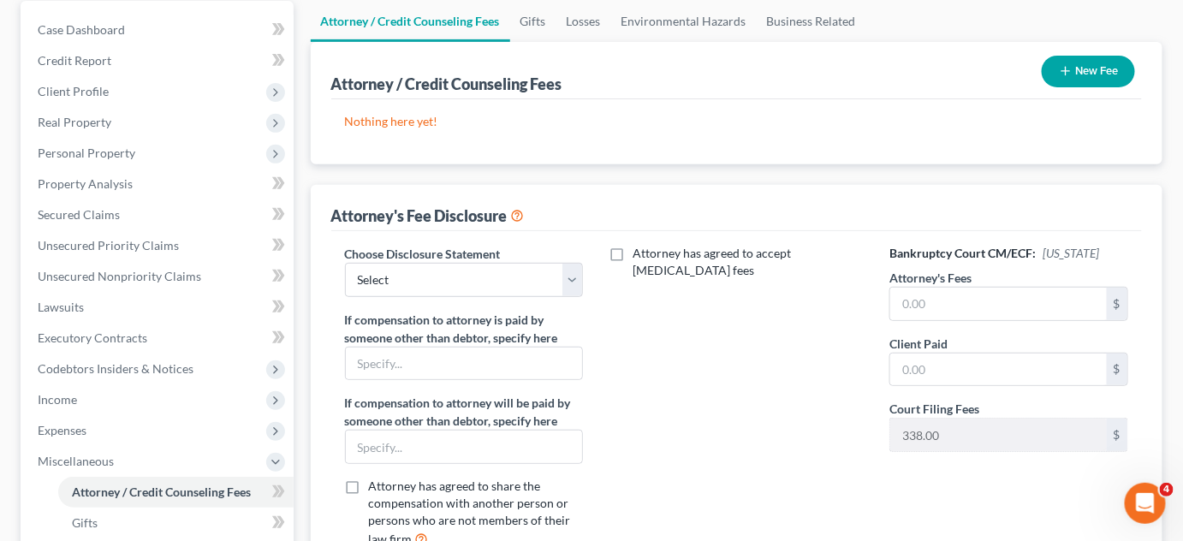
scroll to position [164, 0]
click at [570, 273] on select "Select Hourly [MEDICAL_DATA] | Trust Account Bifurcated Agreement Disclosure I" at bounding box center [464, 279] width 238 height 34
select select "2"
click at [345, 262] on select "Select Hourly [MEDICAL_DATA] | Trust Account Bifurcated Agreement Disclosure I" at bounding box center [464, 279] width 238 height 34
click at [534, 368] on input "text" at bounding box center [464, 363] width 236 height 33
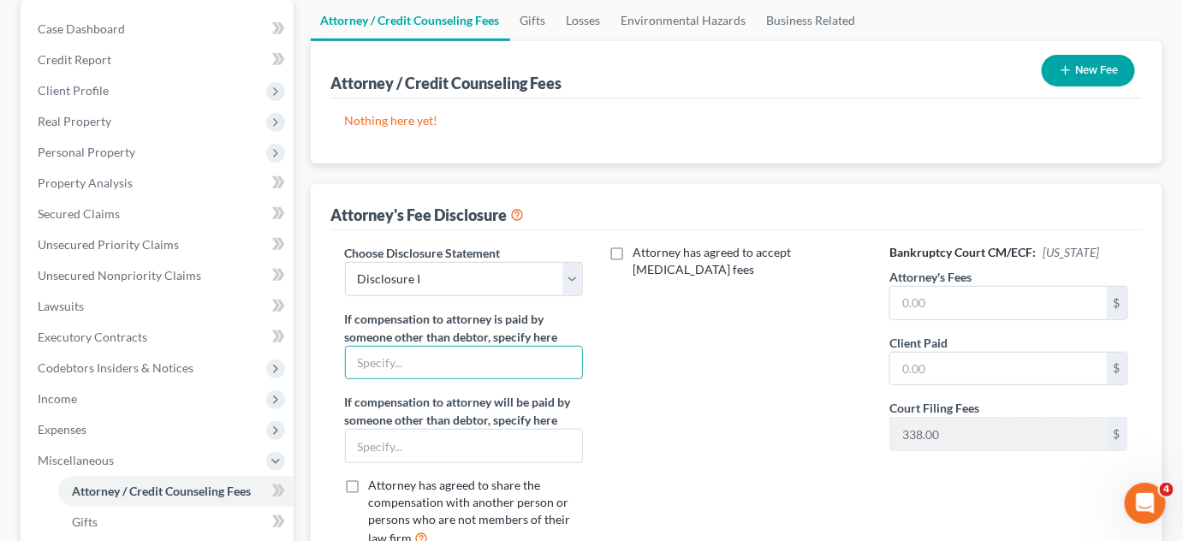
click at [788, 305] on div "Attorney has agreed to accept [MEDICAL_DATA] fees" at bounding box center [736, 403] width 272 height 318
drag, startPoint x: 954, startPoint y: 294, endPoint x: 925, endPoint y: 325, distance: 42.4
click at [925, 325] on div "Bankruptcy Court CM/ECF: [US_STATE] Attorney's Fees $ Client Paid $ Court Filin…" at bounding box center [1008, 403] width 272 height 318
type input "2,500"
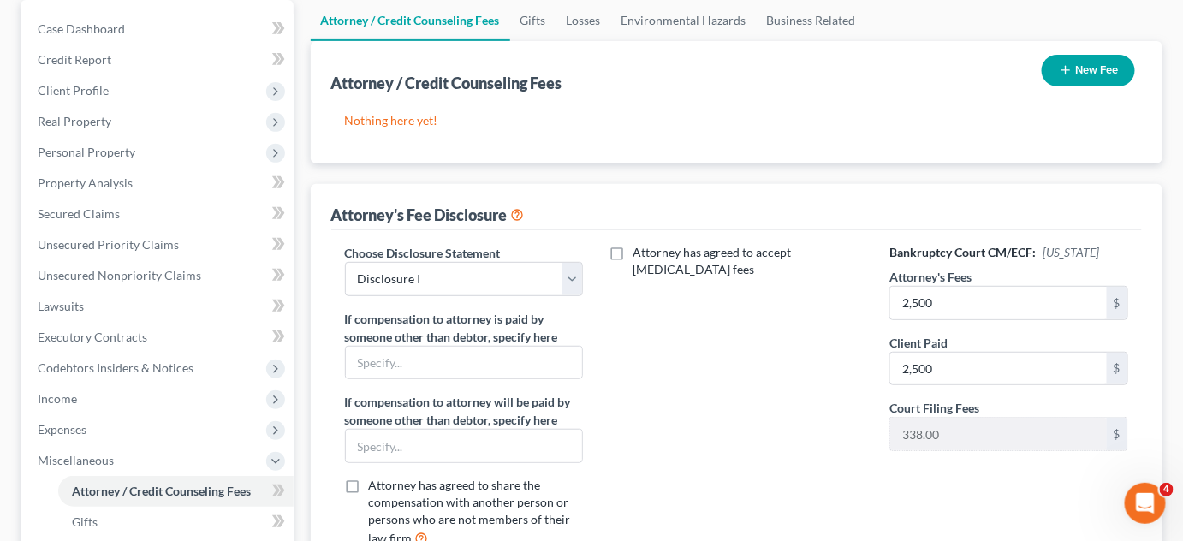
scroll to position [501, 0]
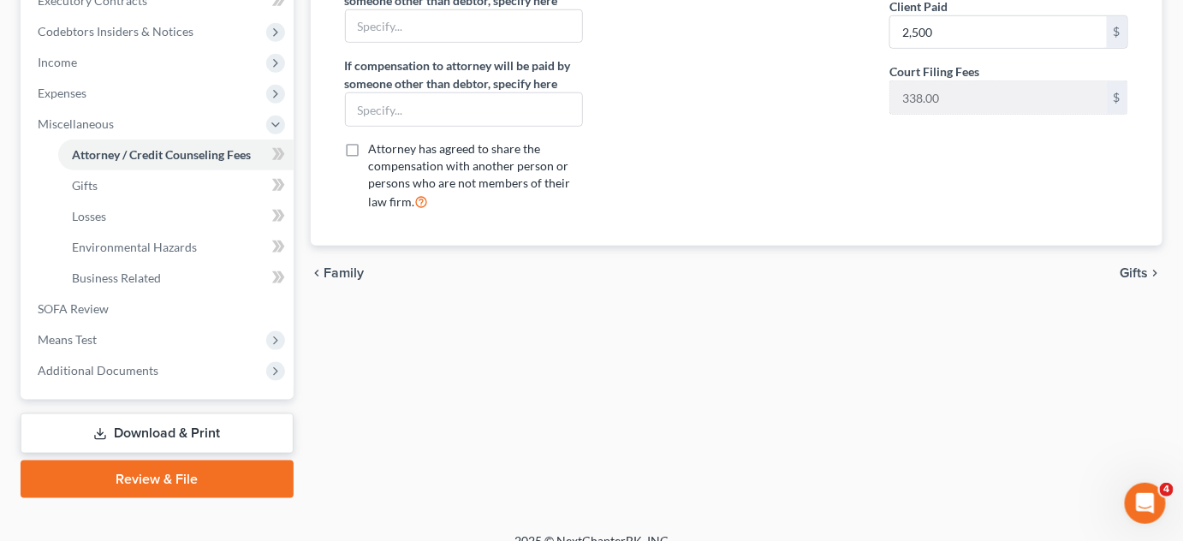
click at [1141, 271] on span "Gifts" at bounding box center [1135, 273] width 28 height 14
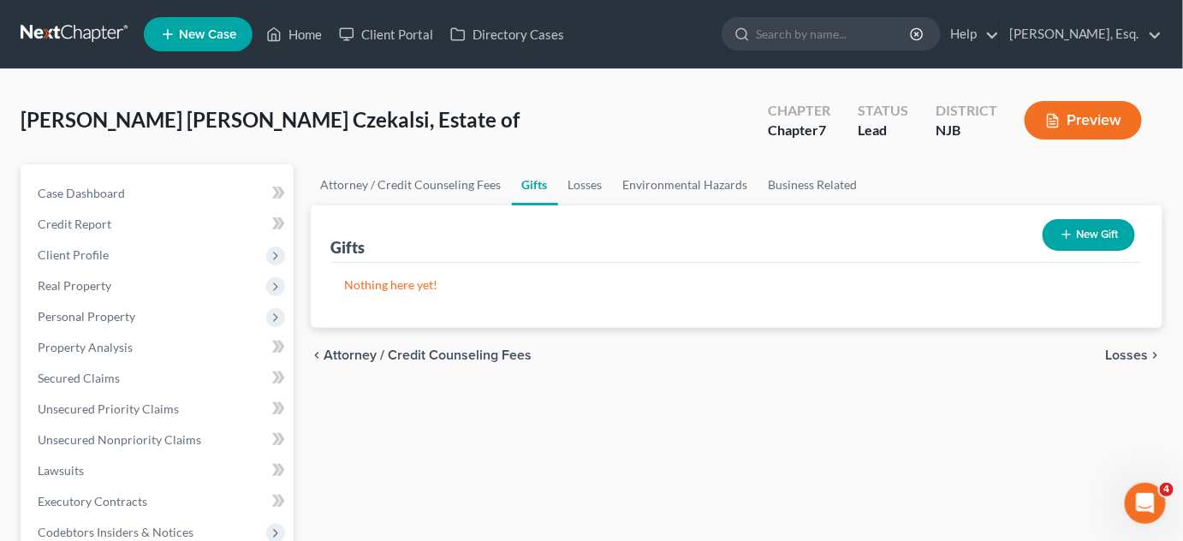
click at [1124, 354] on span "Losses" at bounding box center [1127, 355] width 43 height 14
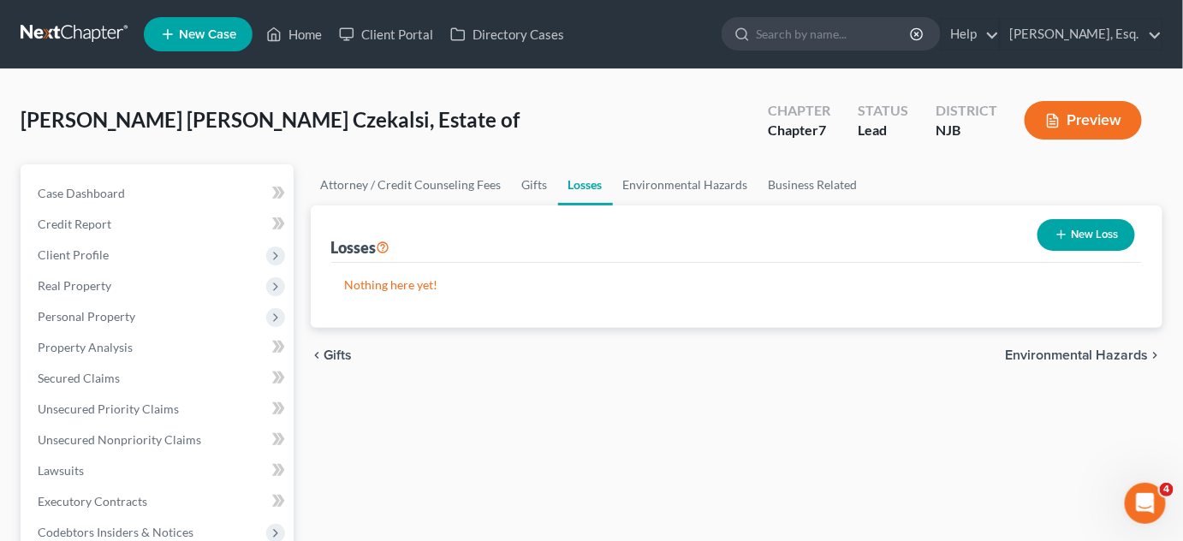
click at [1116, 353] on span "Environmental Hazards" at bounding box center [1077, 355] width 144 height 14
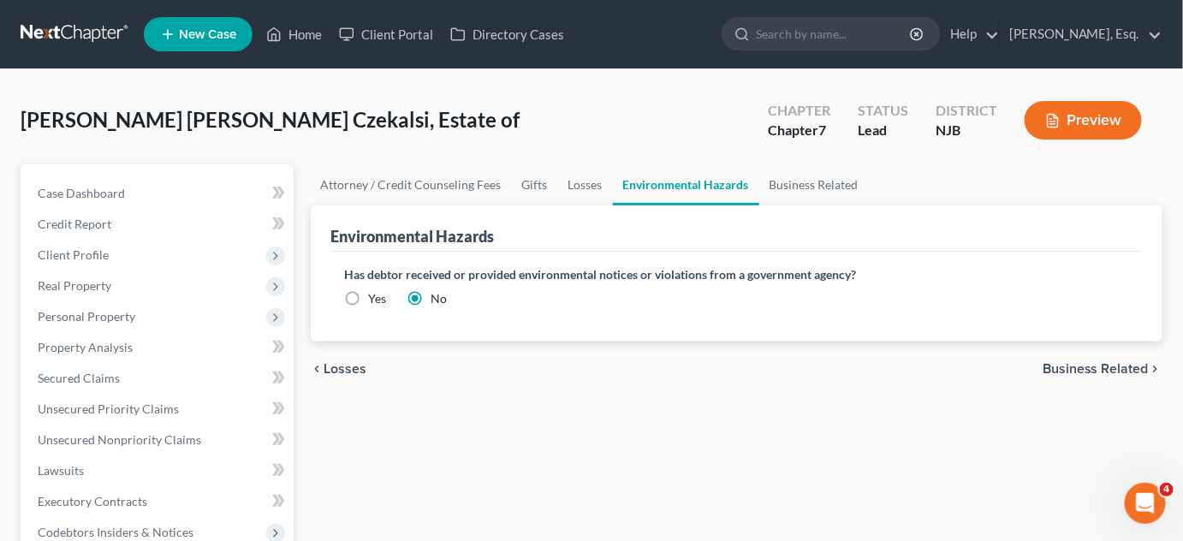
click at [1107, 362] on span "Business Related" at bounding box center [1096, 369] width 106 height 14
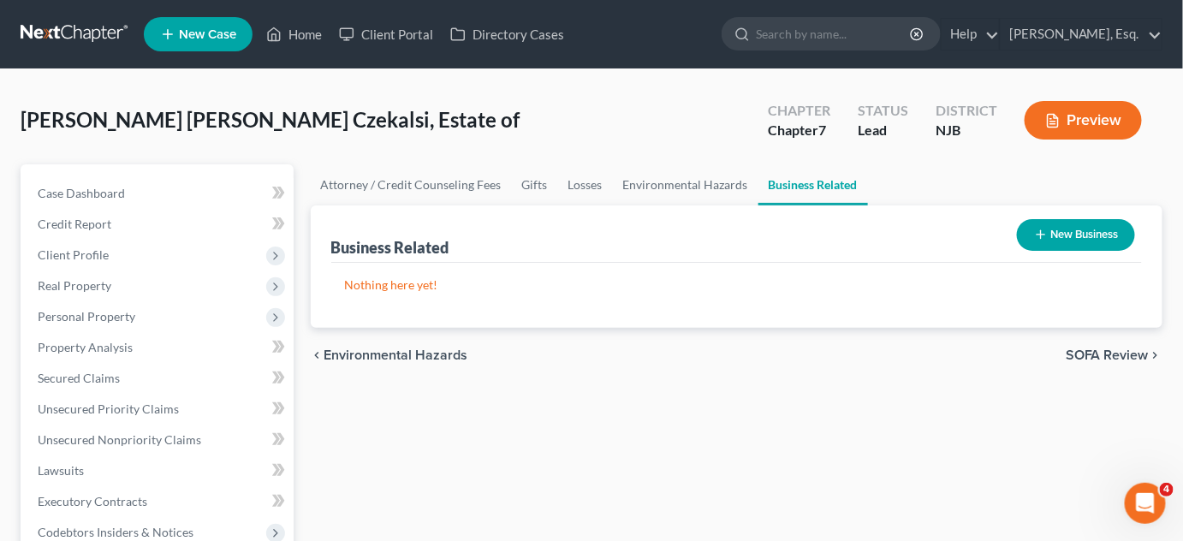
click at [1110, 351] on span "SOFA Review" at bounding box center [1107, 355] width 83 height 14
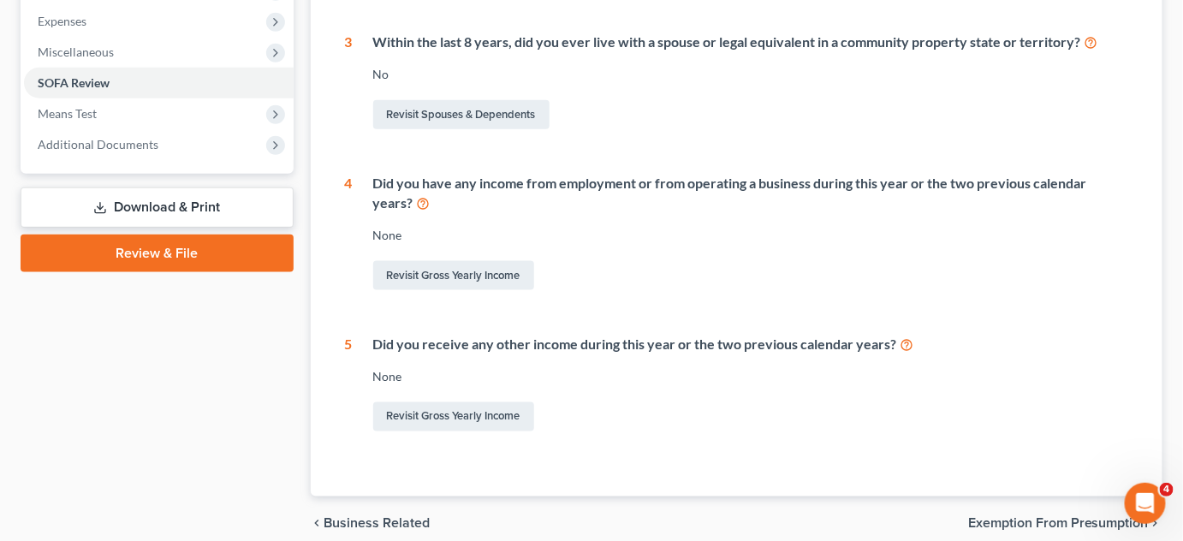
scroll to position [646, 0]
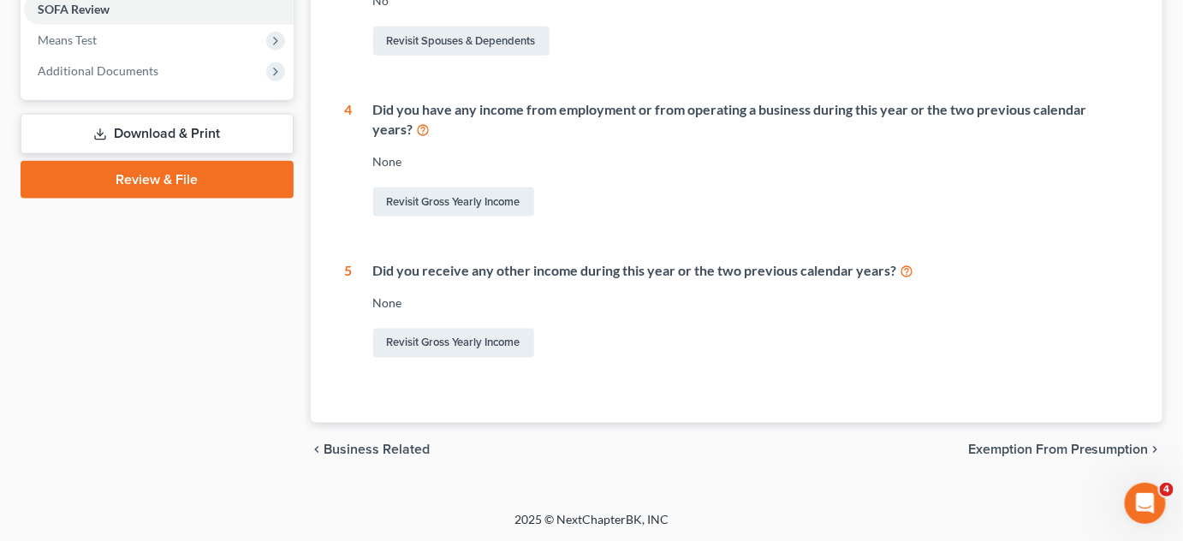
click at [1055, 446] on span "Exemption from Presumption" at bounding box center [1058, 450] width 181 height 14
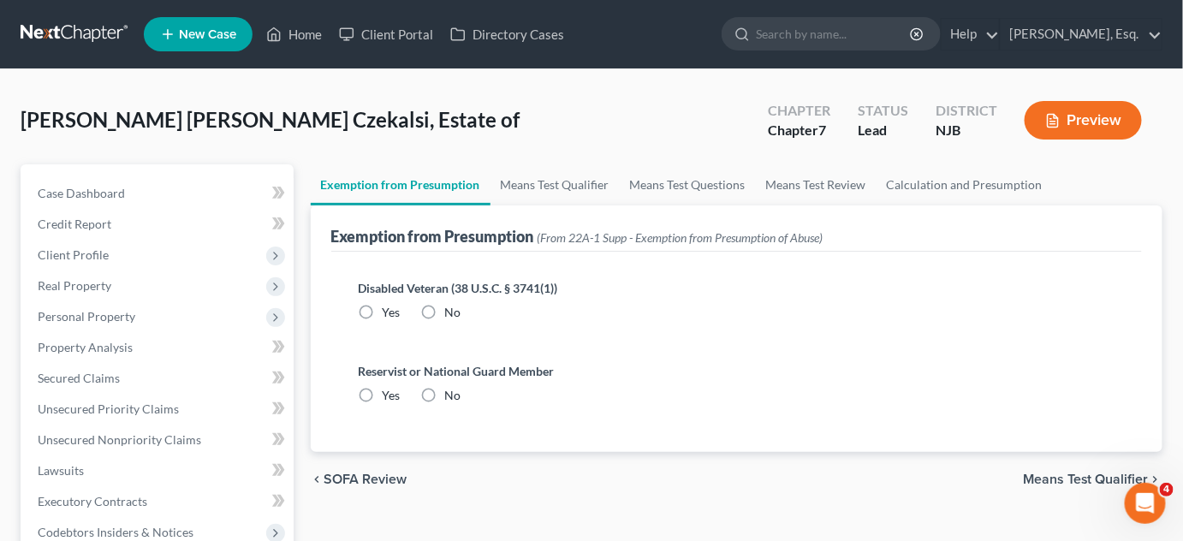
click at [455, 312] on span "No" at bounding box center [453, 312] width 16 height 15
click at [455, 312] on input "No" at bounding box center [457, 309] width 11 height 11
radio input "true"
click at [445, 395] on label "No" at bounding box center [453, 395] width 16 height 17
click at [452, 395] on input "No" at bounding box center [457, 392] width 11 height 11
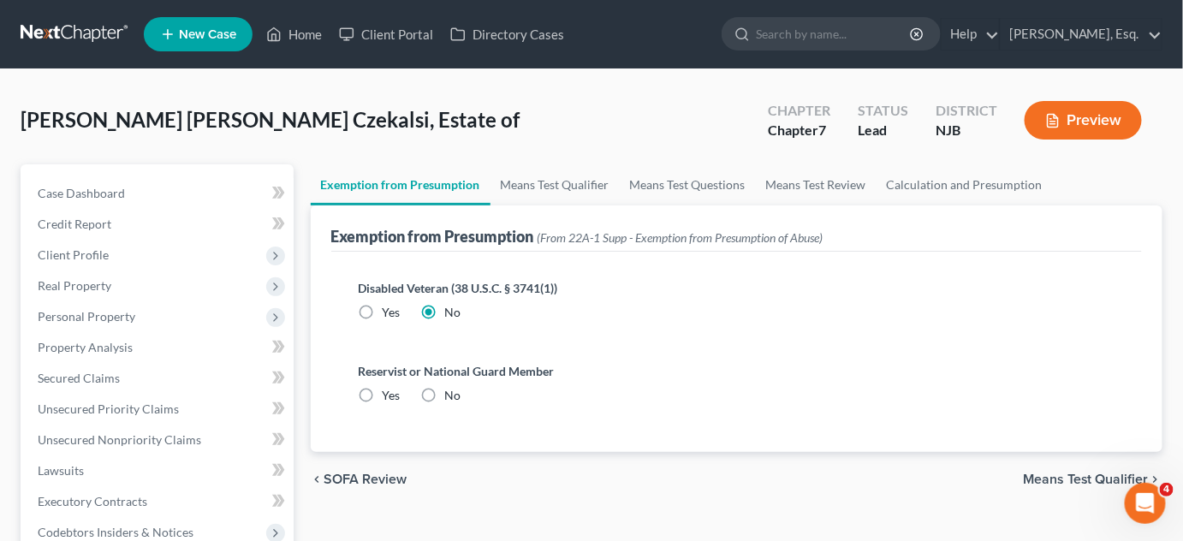
radio input "true"
click at [1055, 475] on span "Means Test Qualifier" at bounding box center [1086, 480] width 126 height 14
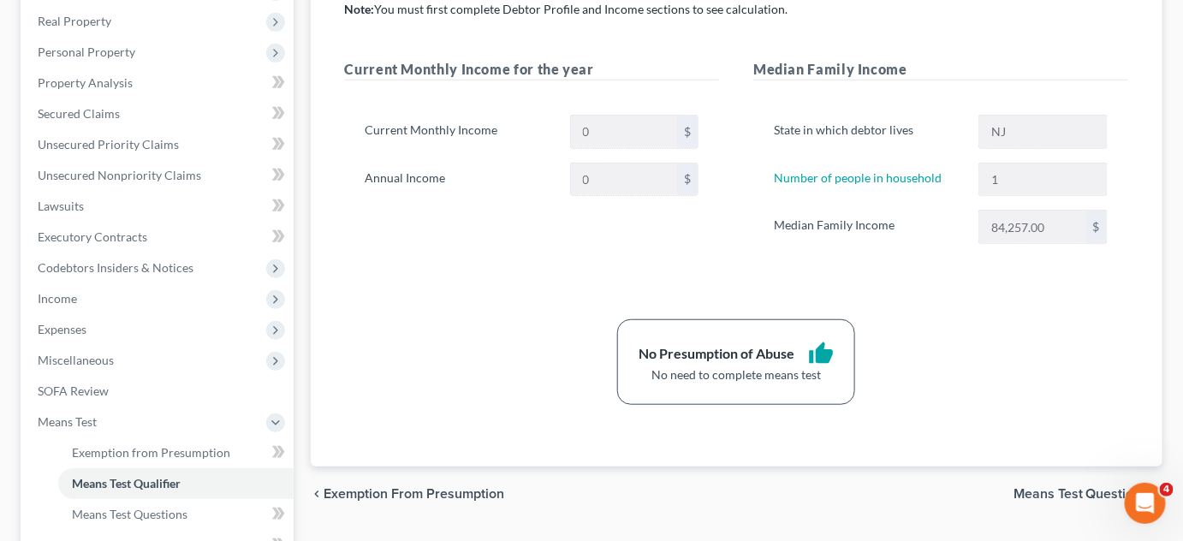
scroll to position [267, 0]
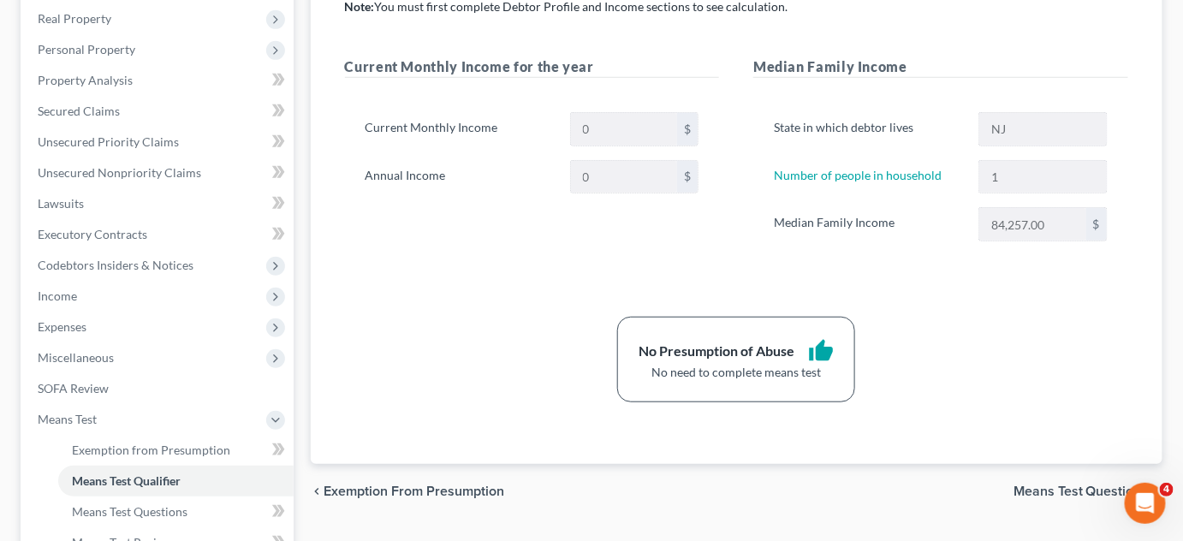
click at [1061, 491] on span "Means Test Questions" at bounding box center [1081, 492] width 135 height 14
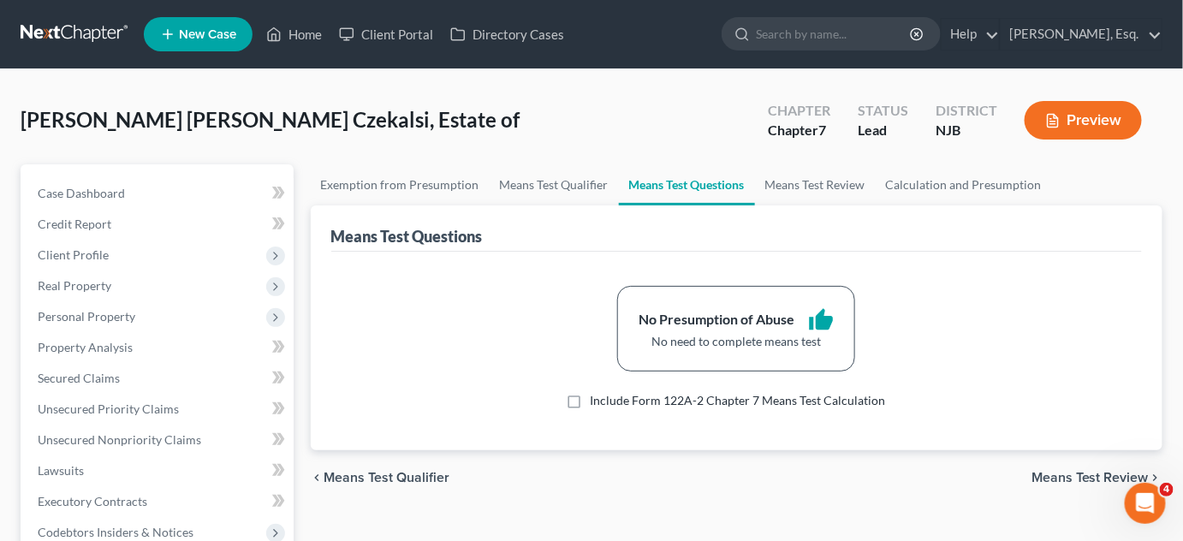
scroll to position [123, 0]
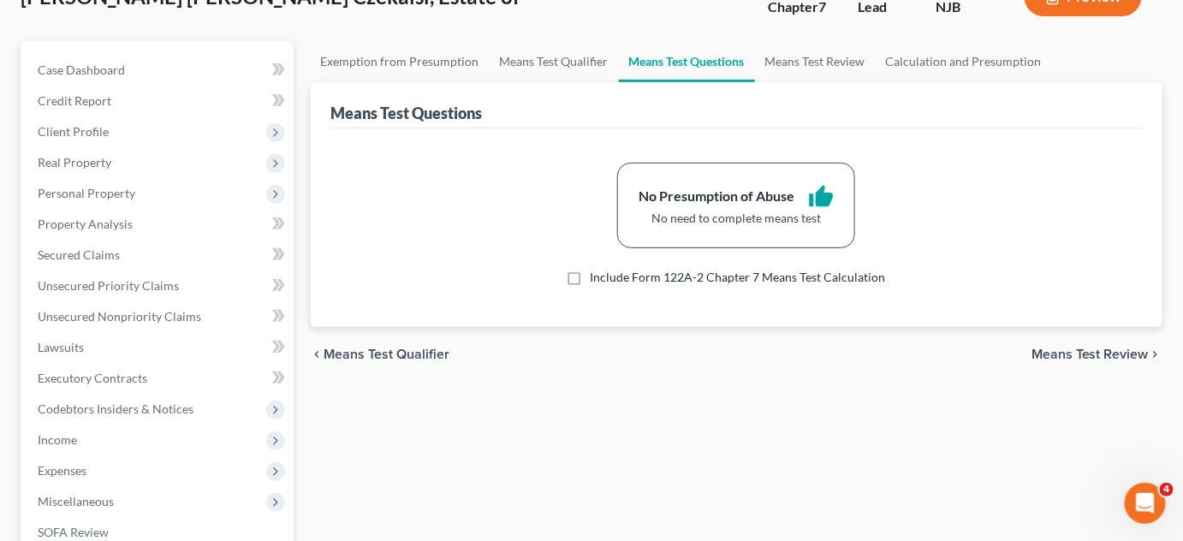
click at [1107, 351] on span "Means Test Review" at bounding box center [1090, 355] width 117 height 14
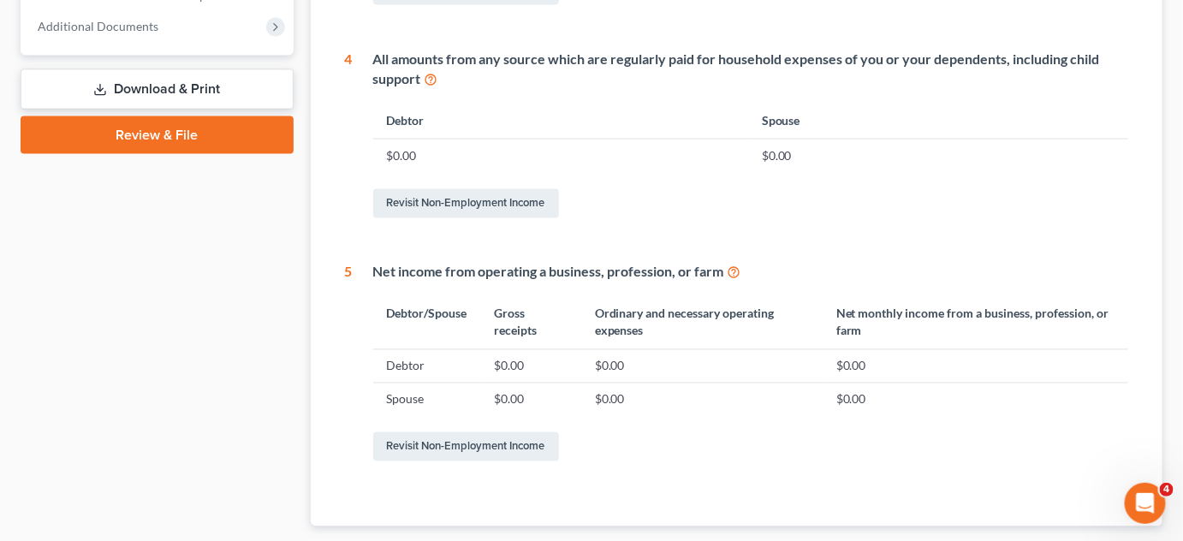
scroll to position [948, 0]
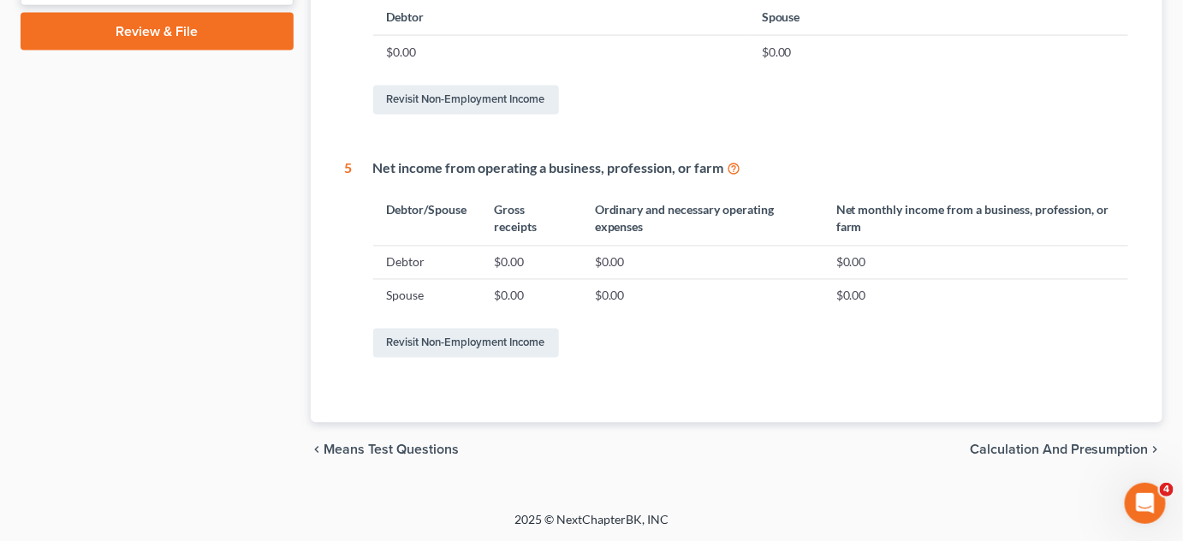
click at [1045, 451] on span "Calculation and Presumption" at bounding box center [1059, 450] width 179 height 14
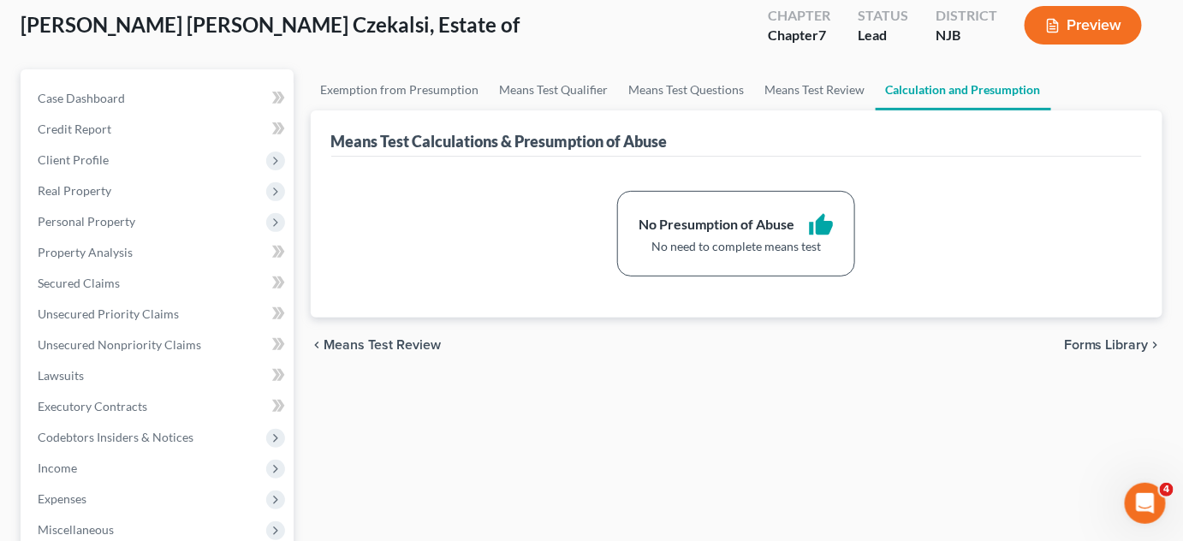
scroll to position [21, 0]
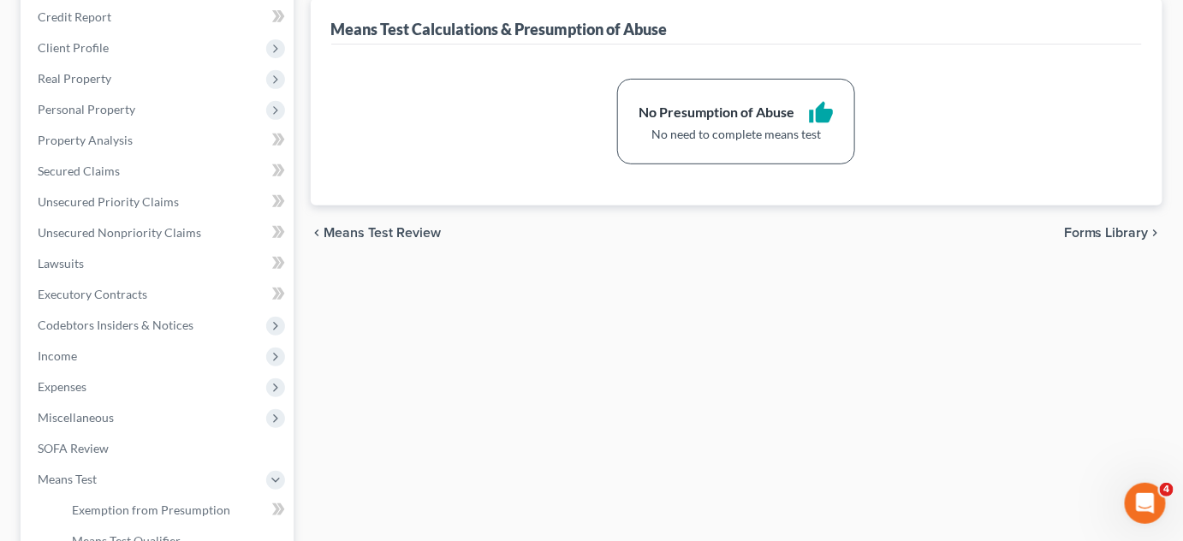
scroll to position [205, 0]
click at [1097, 289] on div "Exemption from Presumption Means Test Qualifier Means Test Questions Means Test…" at bounding box center [737, 376] width 870 height 835
click at [1110, 229] on span "Forms Library" at bounding box center [1106, 235] width 85 height 14
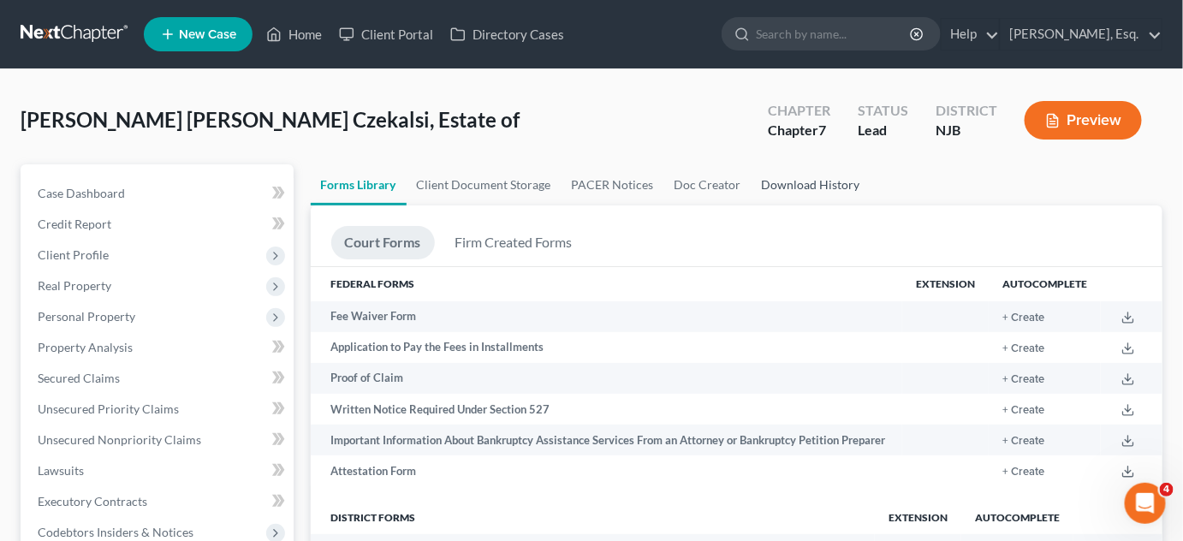
click at [774, 183] on link "Download History" at bounding box center [811, 184] width 119 height 41
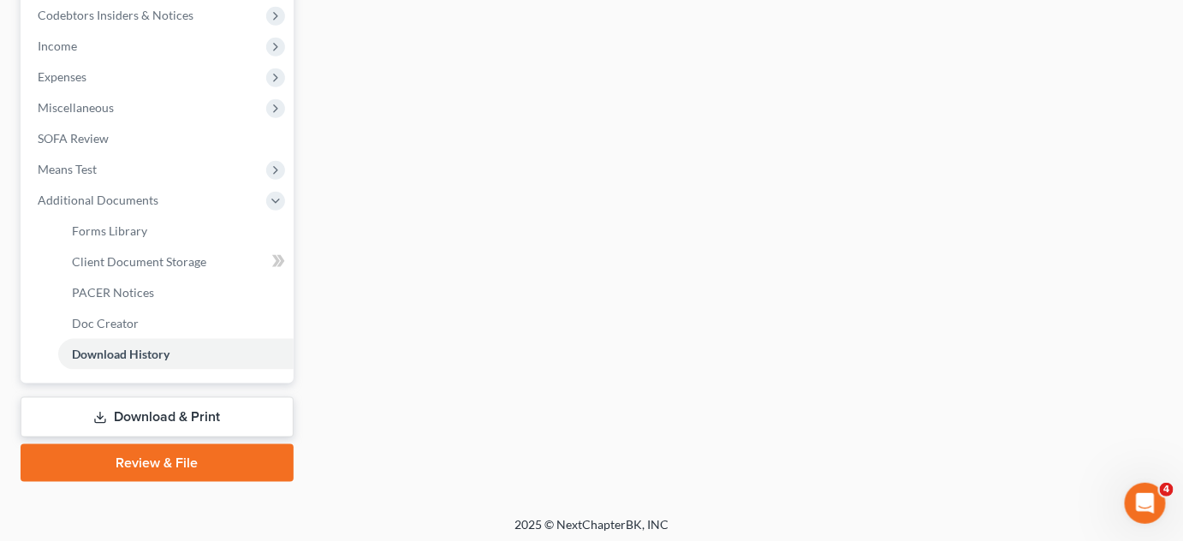
scroll to position [521, 0]
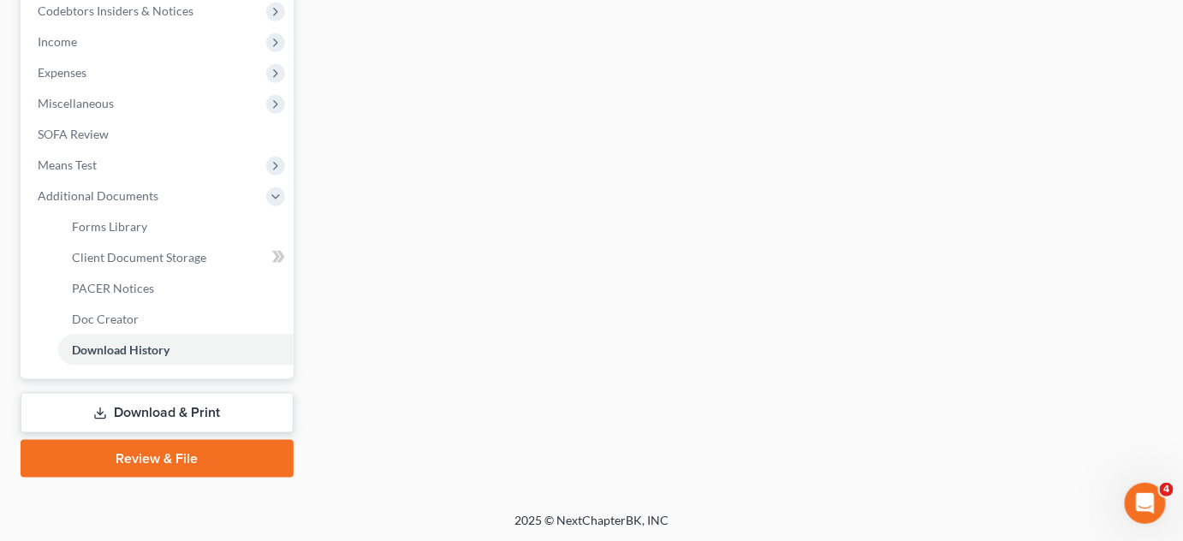
click at [181, 413] on link "Download & Print" at bounding box center [157, 413] width 273 height 40
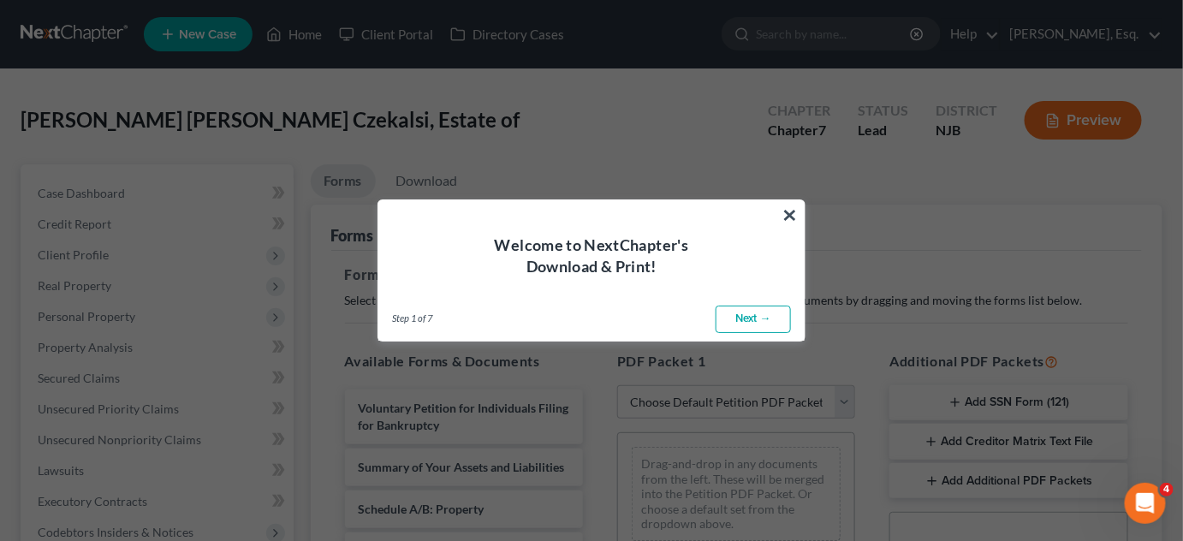
click at [738, 317] on link "Next →" at bounding box center [753, 319] width 75 height 27
select select "0"
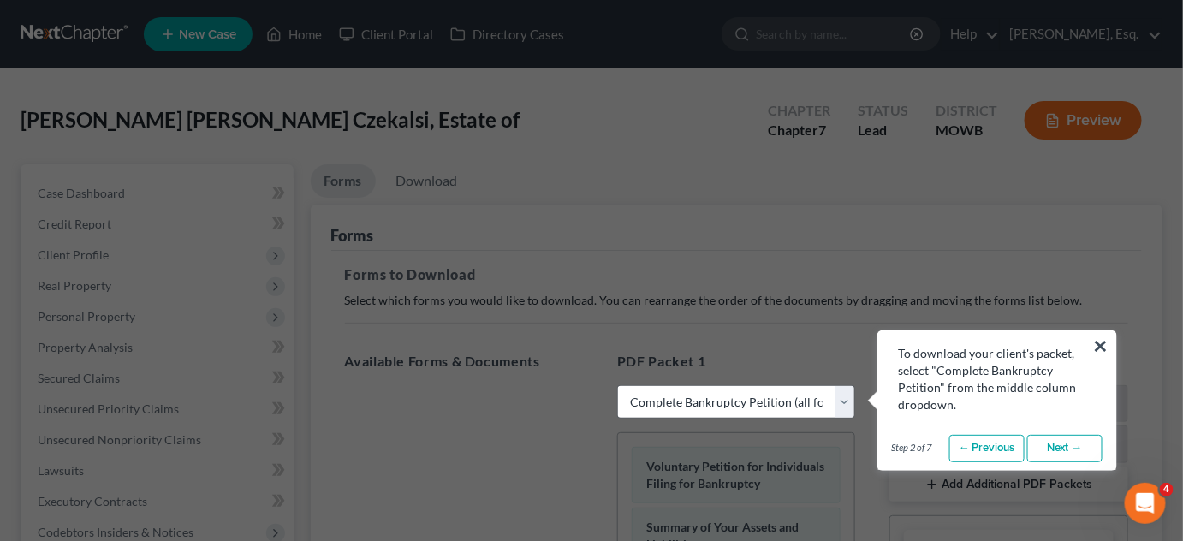
click at [1053, 447] on link "Next →" at bounding box center [1064, 448] width 75 height 27
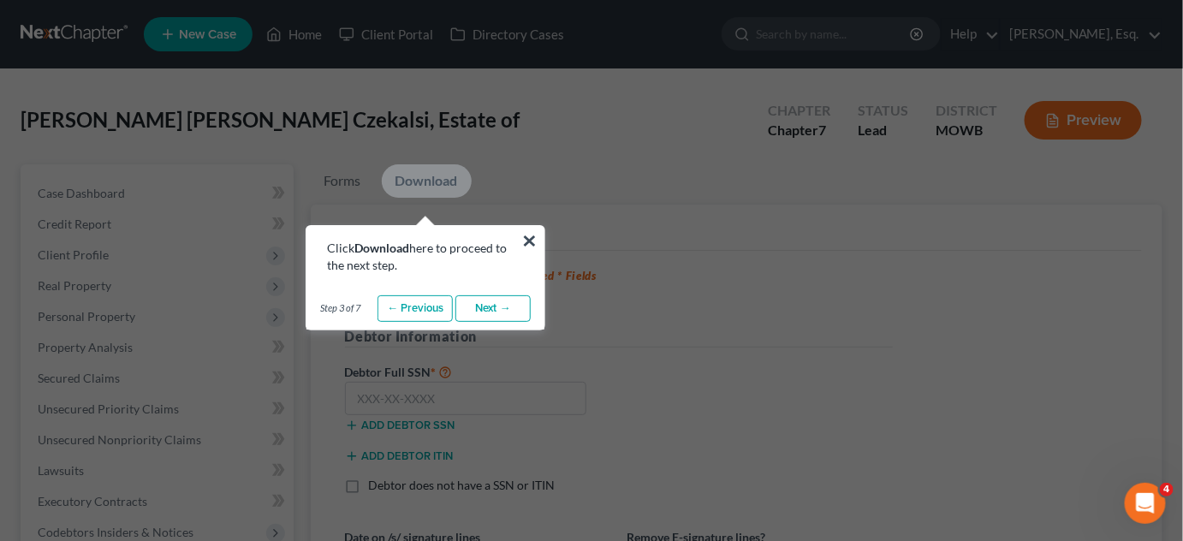
click at [476, 321] on link "Next →" at bounding box center [492, 308] width 75 height 27
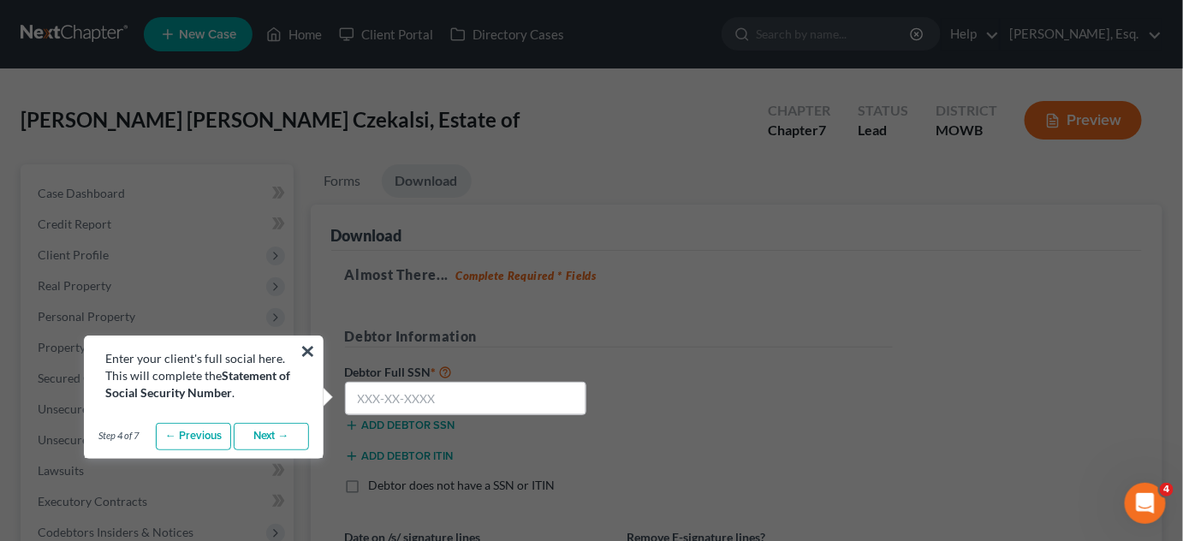
click at [282, 433] on link "Next →" at bounding box center [271, 436] width 75 height 27
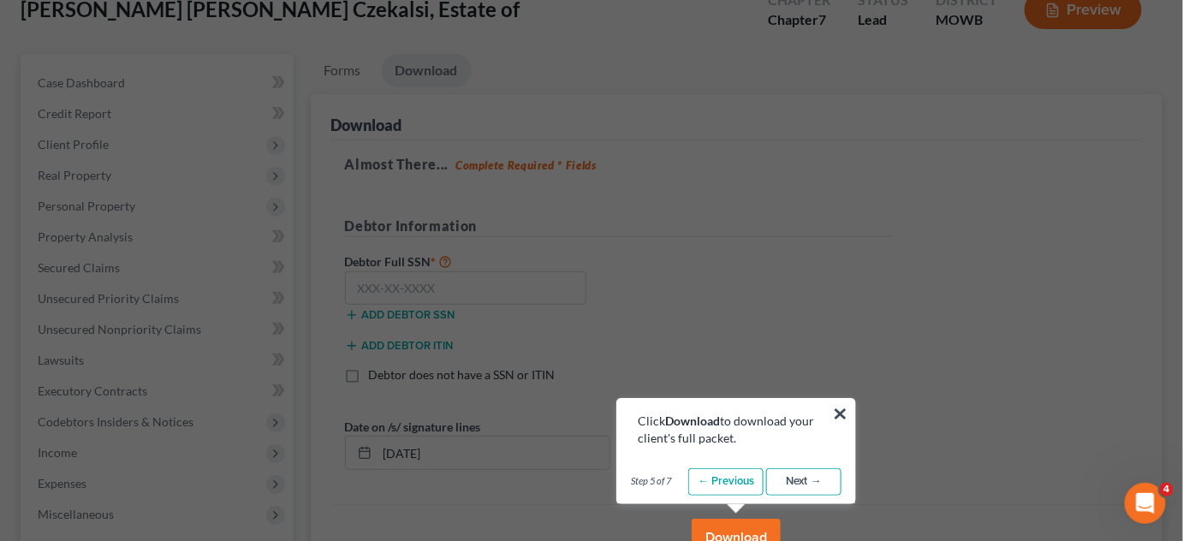
scroll to position [120, 0]
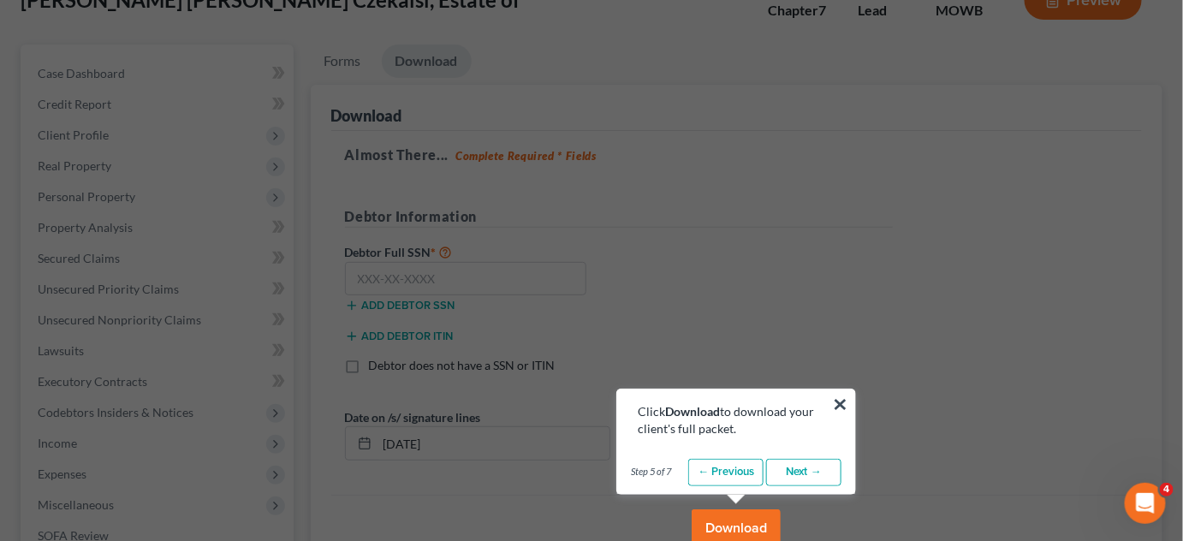
click at [813, 473] on link "Next →" at bounding box center [803, 472] width 75 height 27
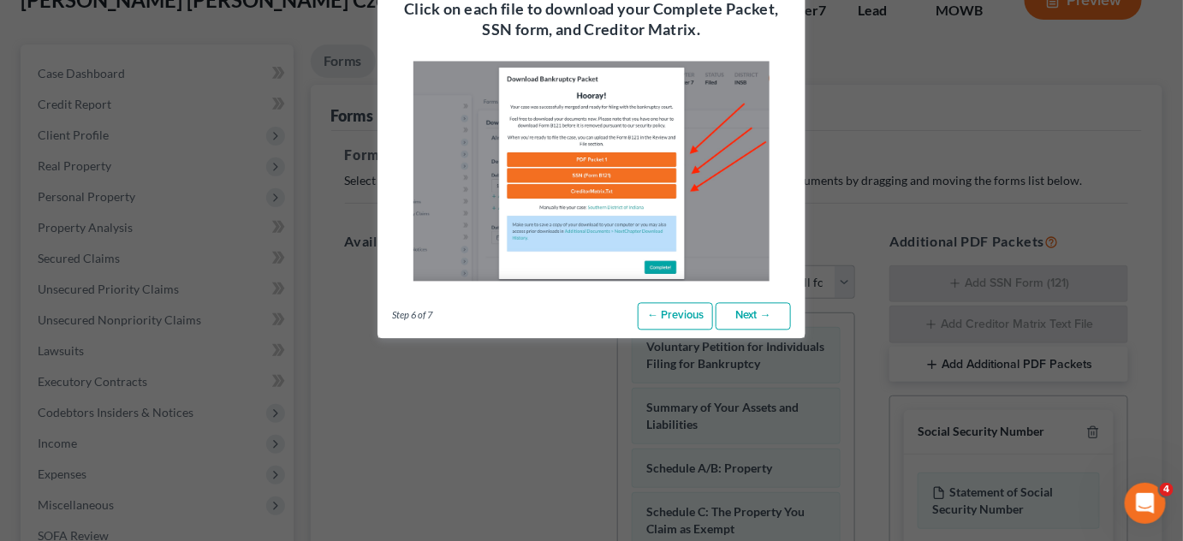
click at [764, 313] on link "Next →" at bounding box center [753, 316] width 75 height 27
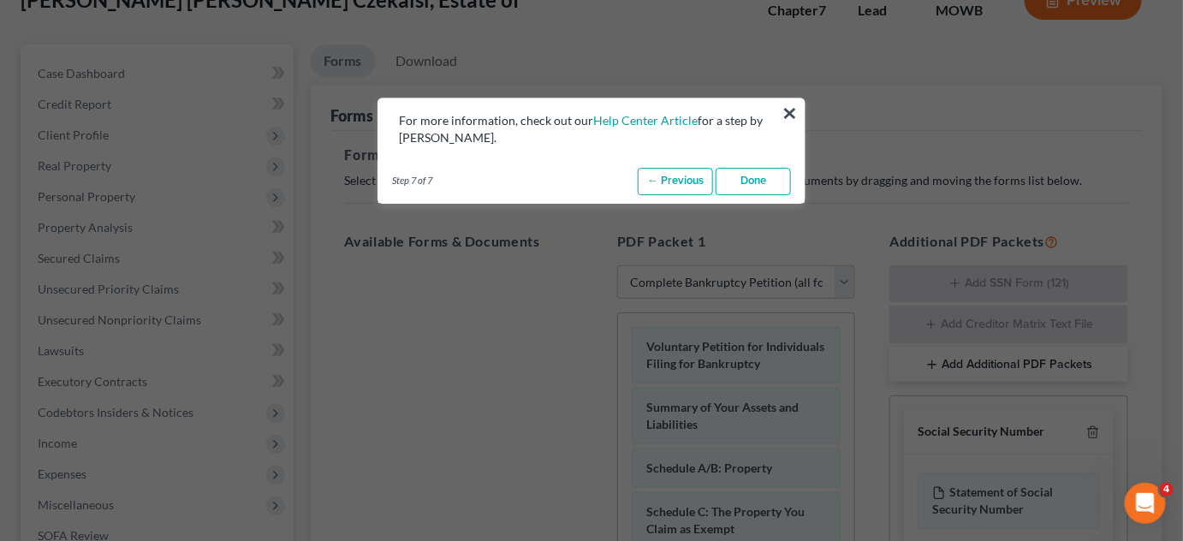
click at [755, 175] on link "Done" at bounding box center [753, 181] width 75 height 27
click at [755, 175] on p "Select which forms you would like to download. You can rearrange the order of t…" at bounding box center [737, 180] width 784 height 17
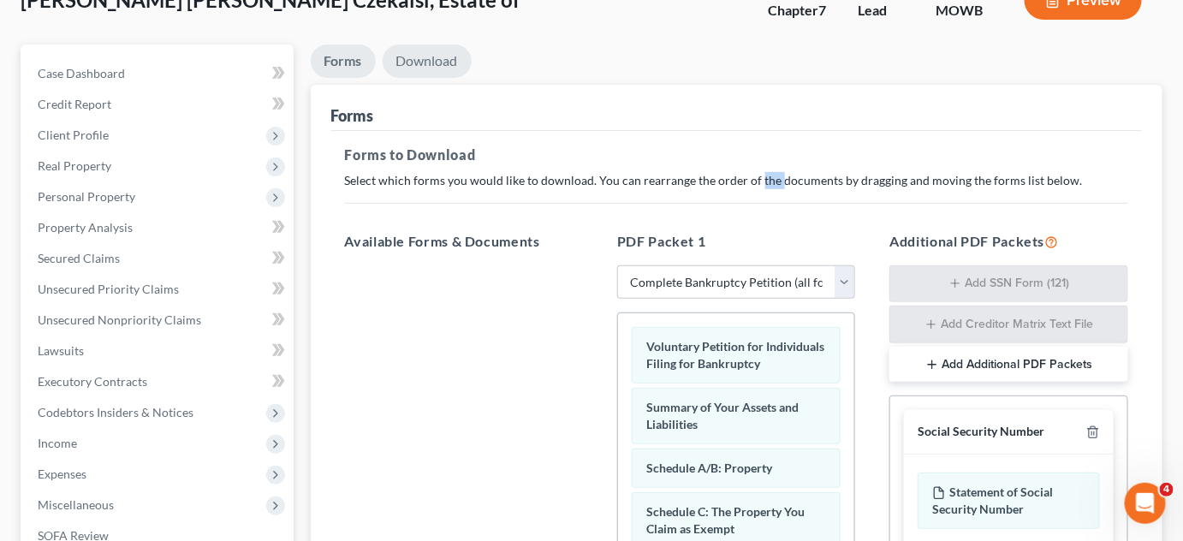
click at [416, 67] on link "Download" at bounding box center [427, 61] width 89 height 33
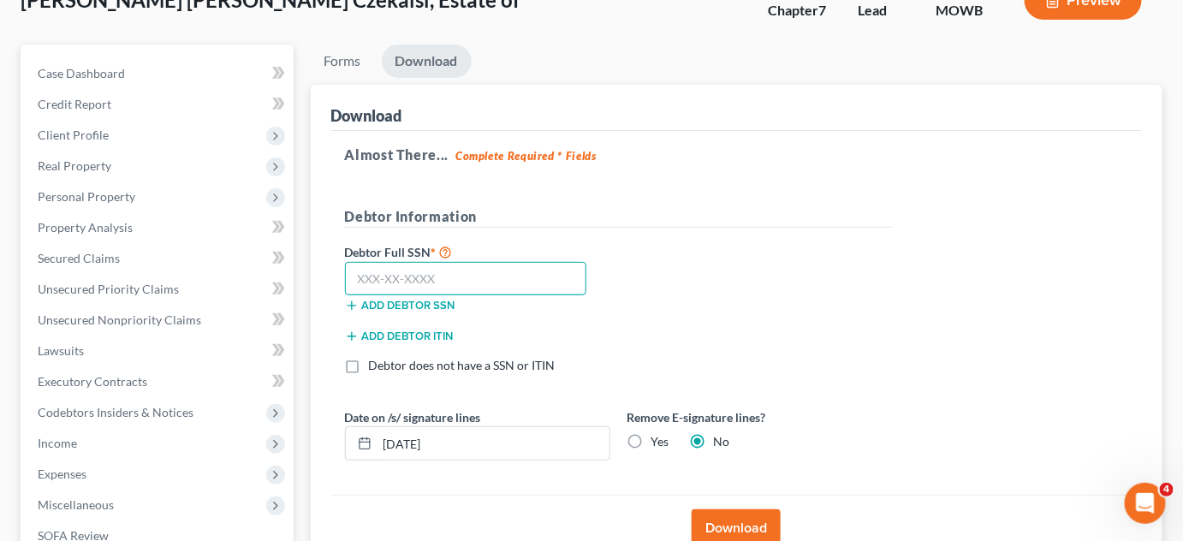
click at [384, 282] on input "text" at bounding box center [466, 279] width 242 height 34
click at [372, 283] on input "text" at bounding box center [466, 279] width 242 height 34
click at [498, 281] on input "154-42-4514" at bounding box center [466, 279] width 242 height 34
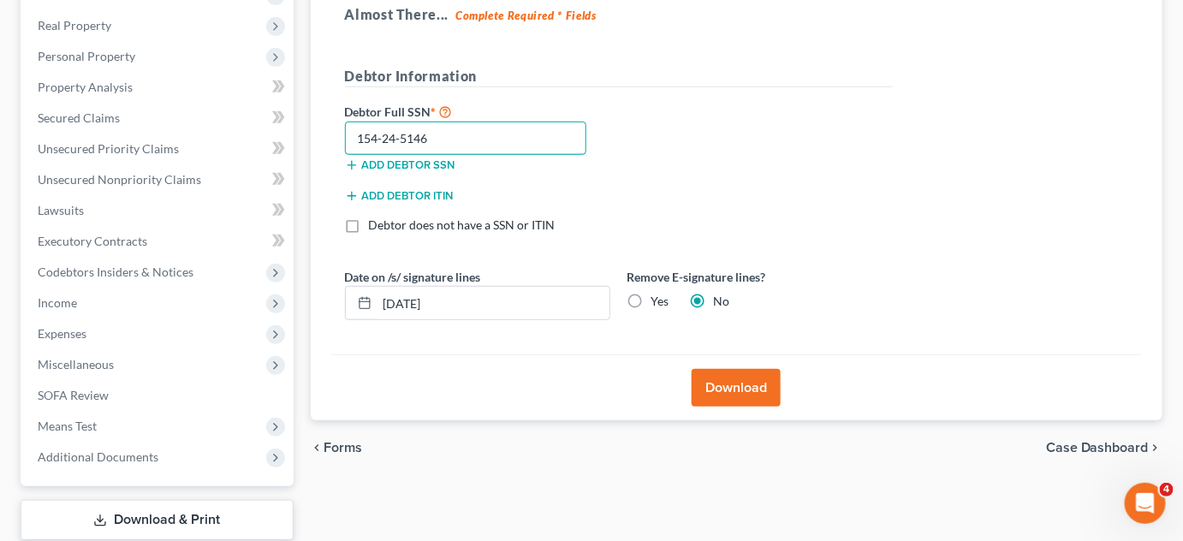
scroll to position [266, 0]
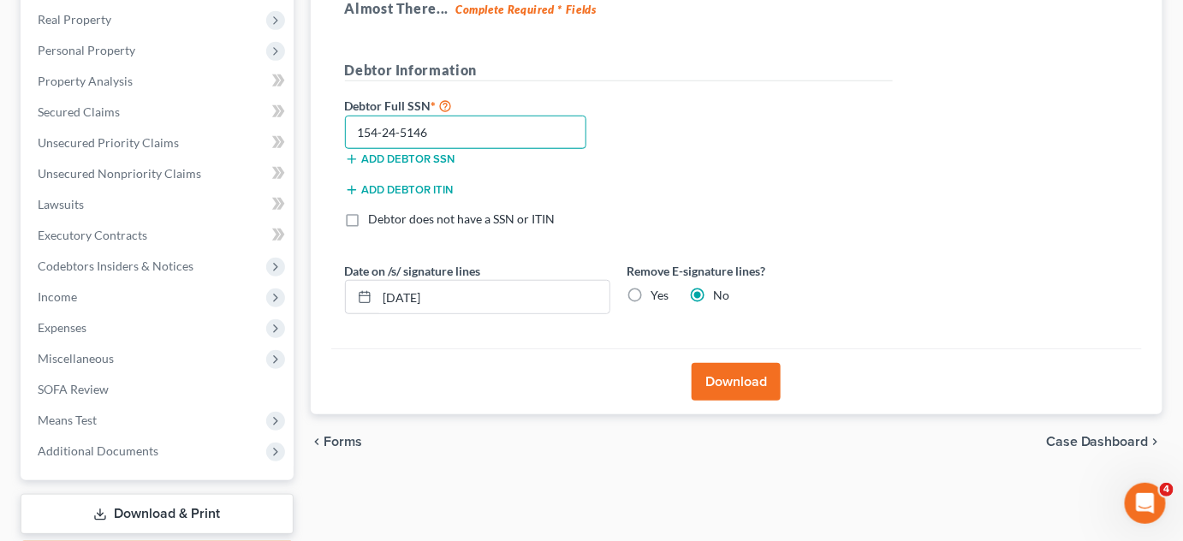
type input "154-24-5146"
click at [752, 387] on button "Download" at bounding box center [736, 382] width 89 height 38
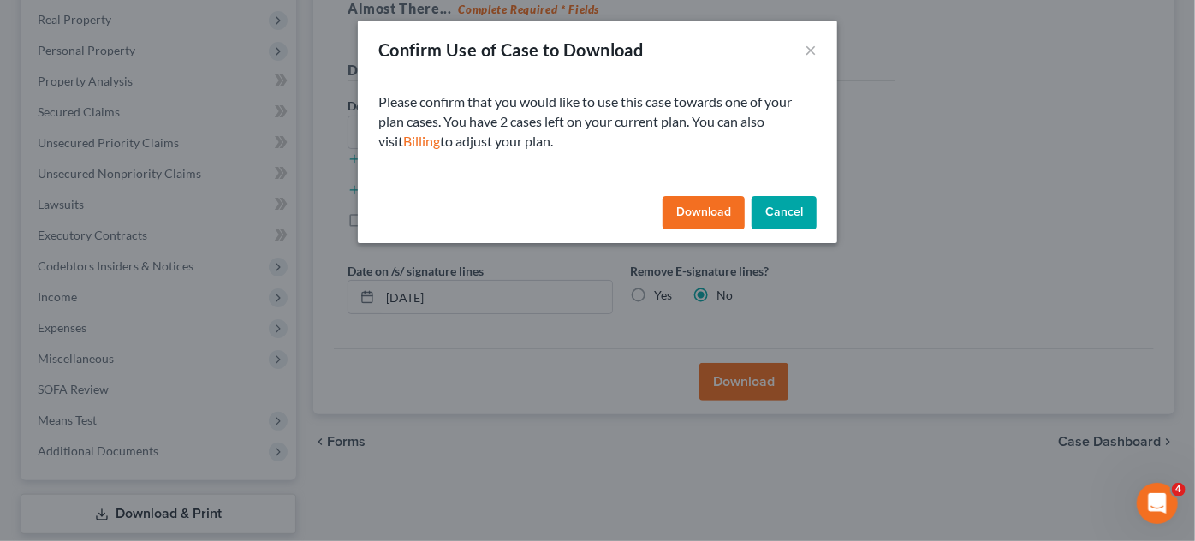
click at [699, 208] on button "Download" at bounding box center [704, 213] width 82 height 34
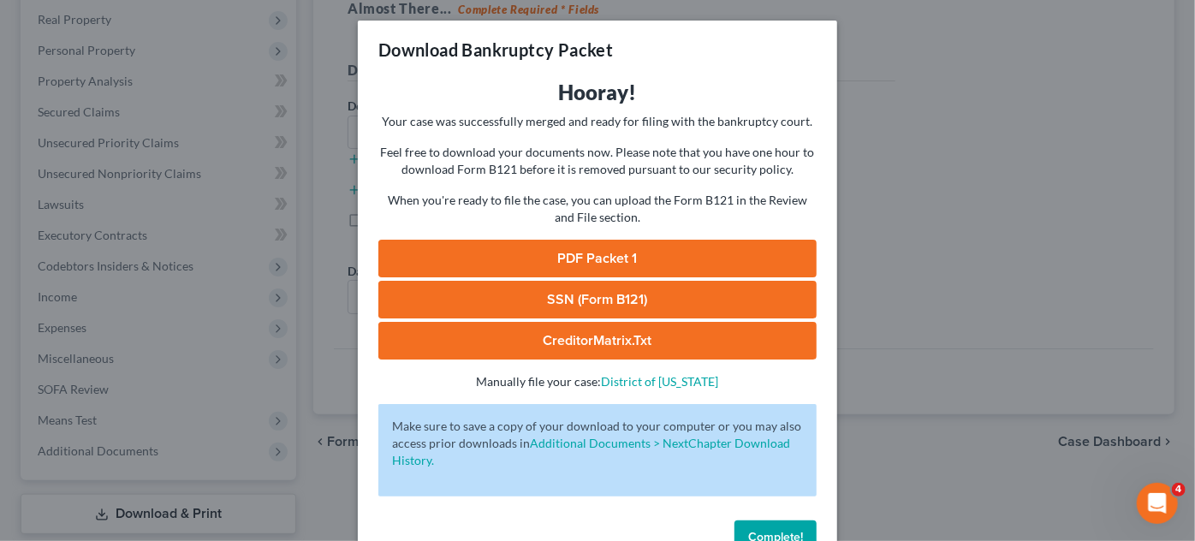
click at [548, 261] on link "PDF Packet 1" at bounding box center [597, 259] width 438 height 38
click at [629, 308] on link "SSN (Form B121)" at bounding box center [597, 300] width 438 height 38
click at [776, 529] on button "Complete!" at bounding box center [775, 537] width 82 height 34
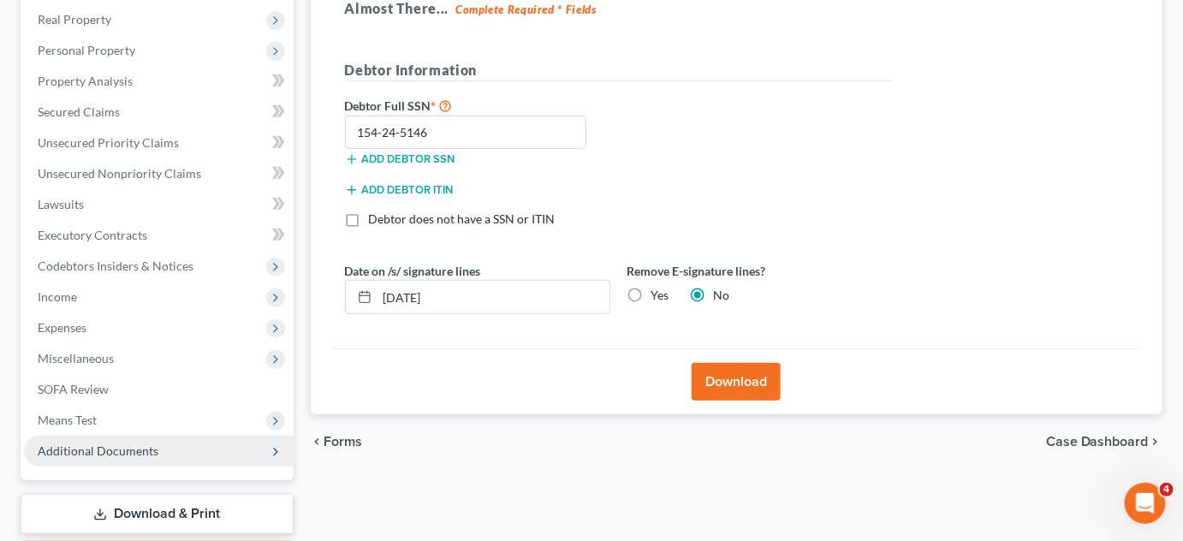
click at [117, 458] on span "Additional Documents" at bounding box center [159, 451] width 270 height 31
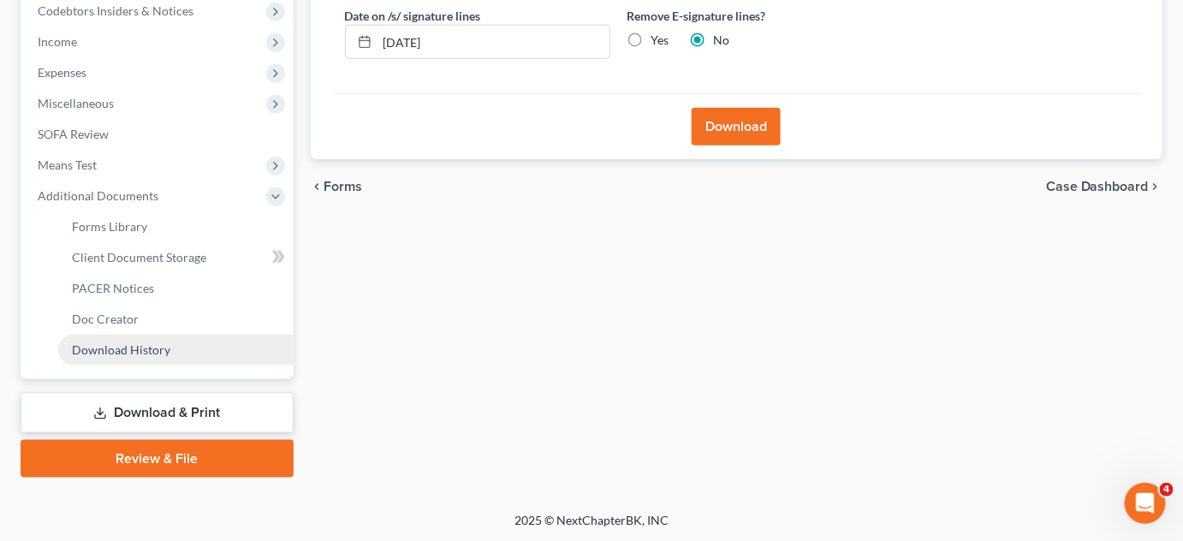
click at [132, 346] on span "Download History" at bounding box center [121, 349] width 98 height 15
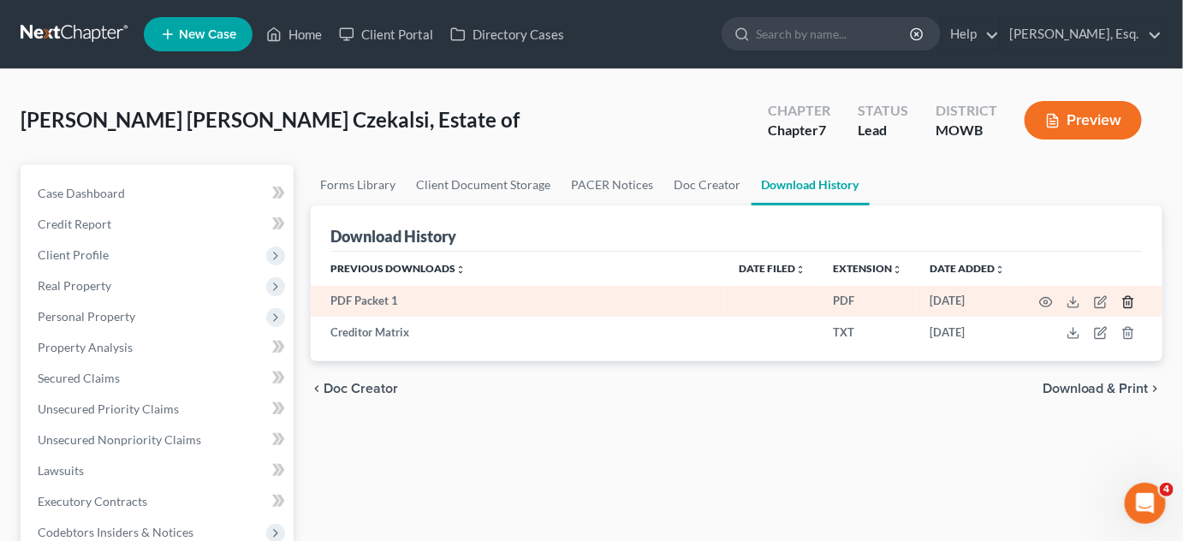
click at [1132, 295] on icon "button" at bounding box center [1128, 302] width 14 height 14
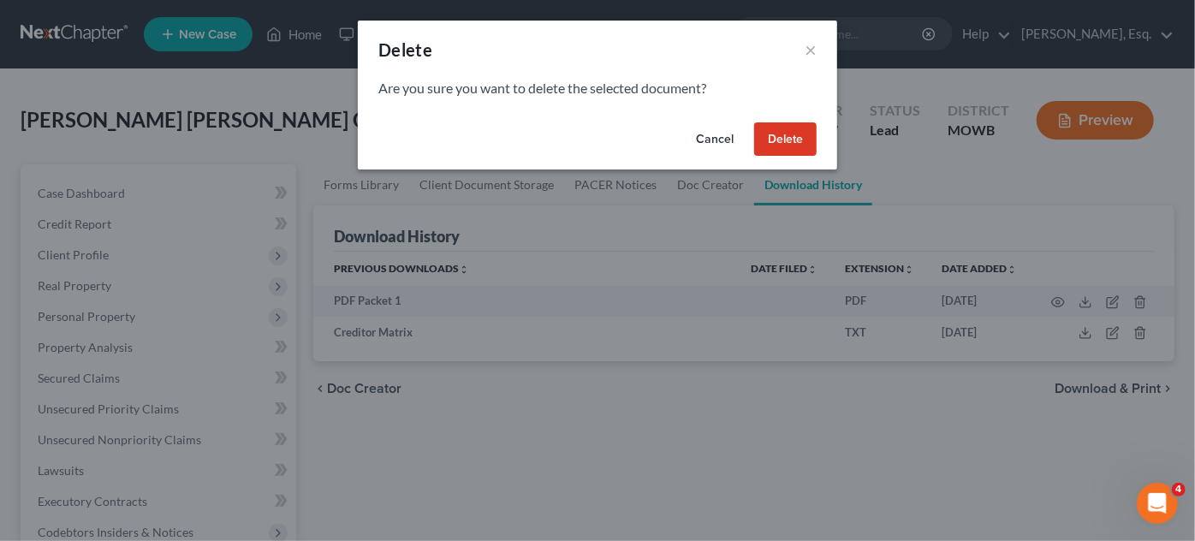
click at [789, 140] on button "Delete" at bounding box center [785, 139] width 62 height 34
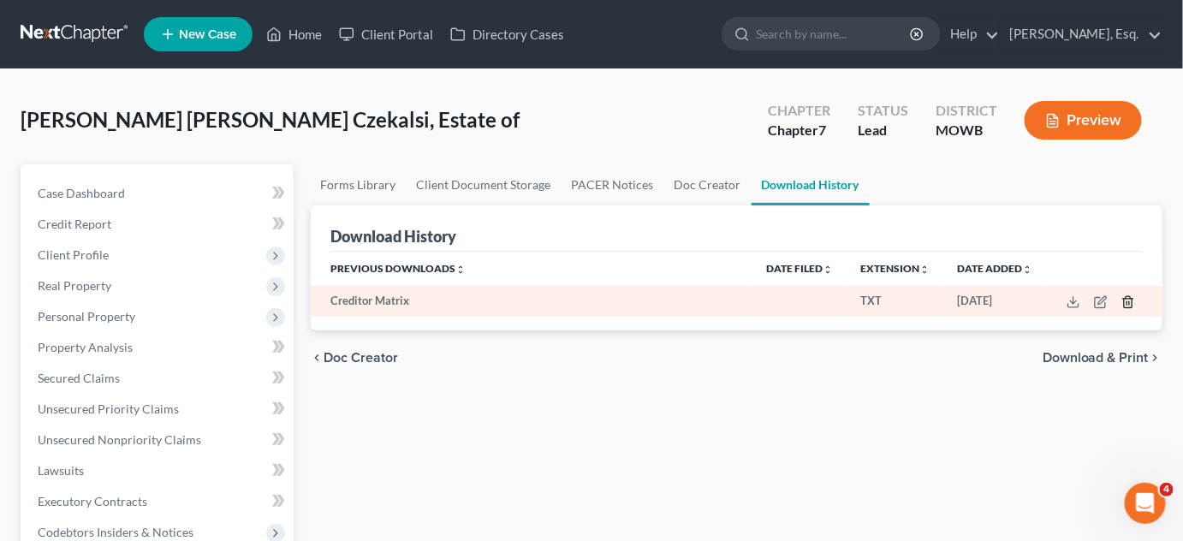
click at [1129, 303] on line "button" at bounding box center [1129, 302] width 0 height 3
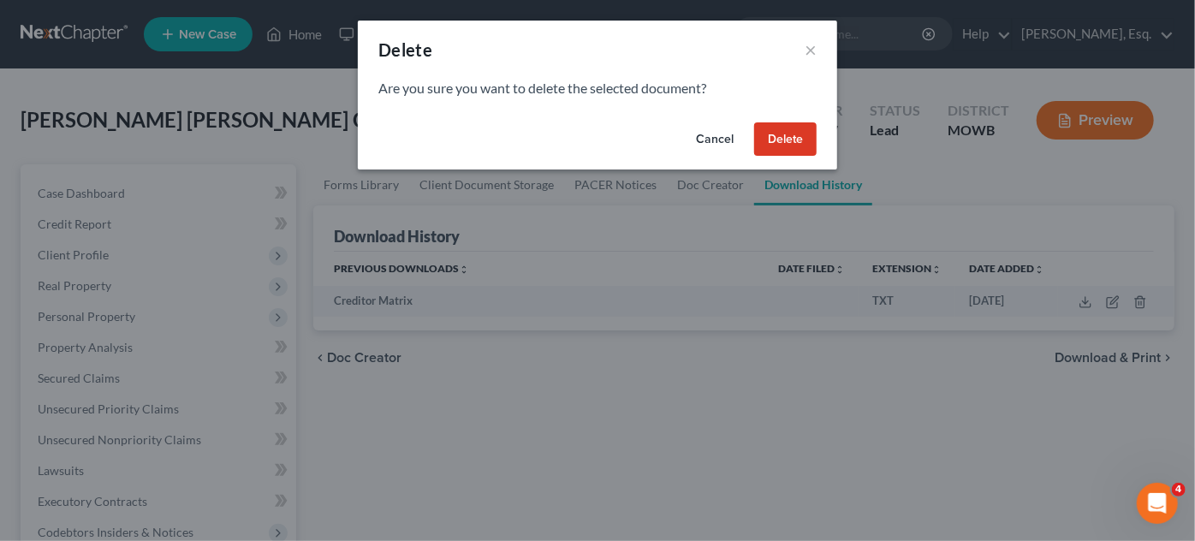
click at [790, 143] on button "Delete" at bounding box center [785, 139] width 62 height 34
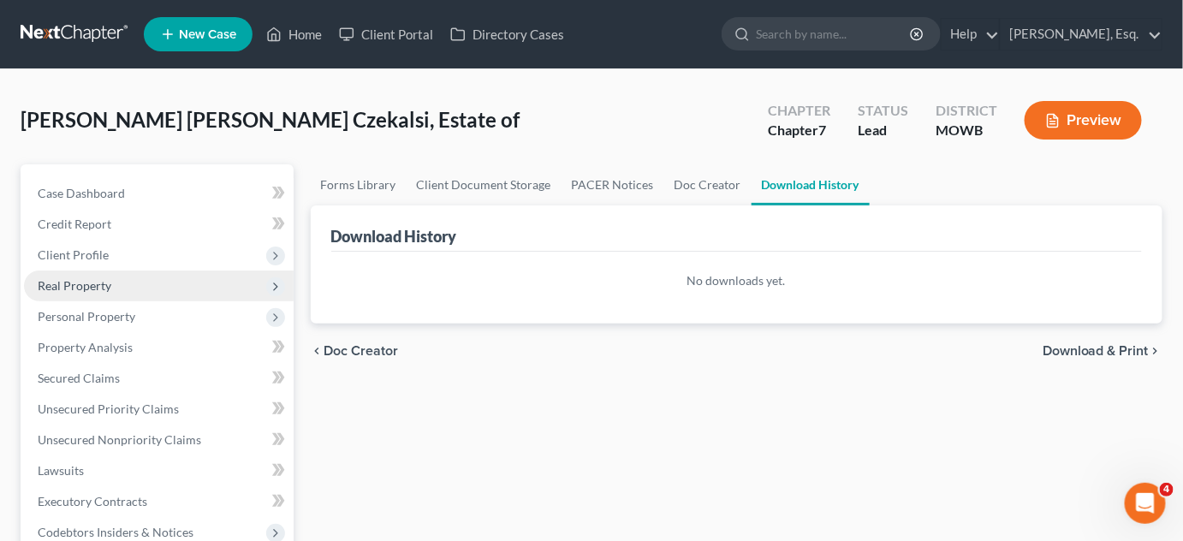
click at [96, 282] on span "Real Property" at bounding box center [75, 285] width 74 height 15
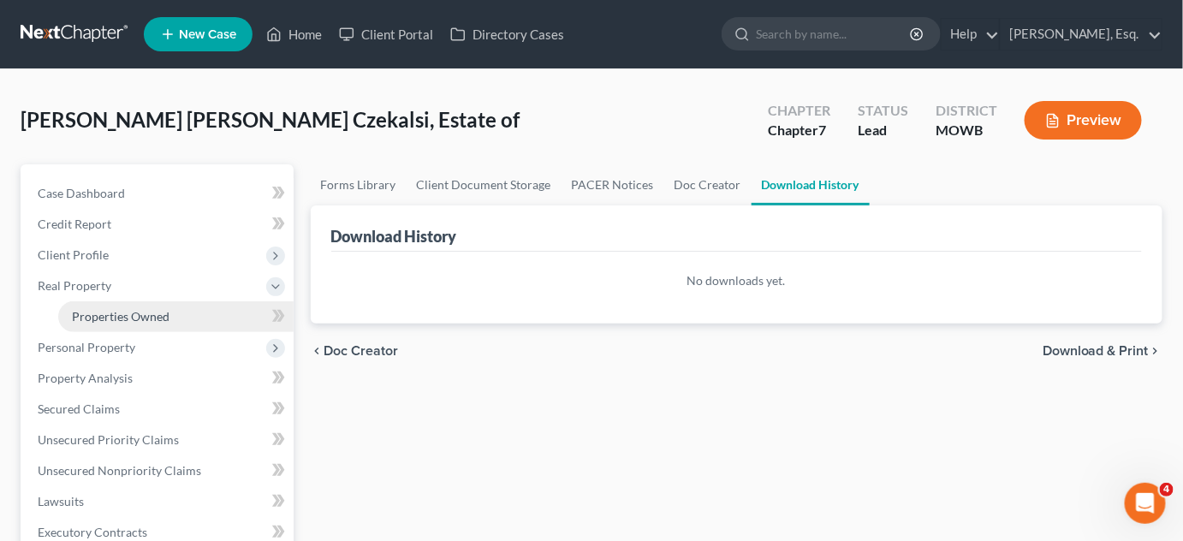
click at [128, 330] on link "Properties Owned" at bounding box center [175, 316] width 235 height 31
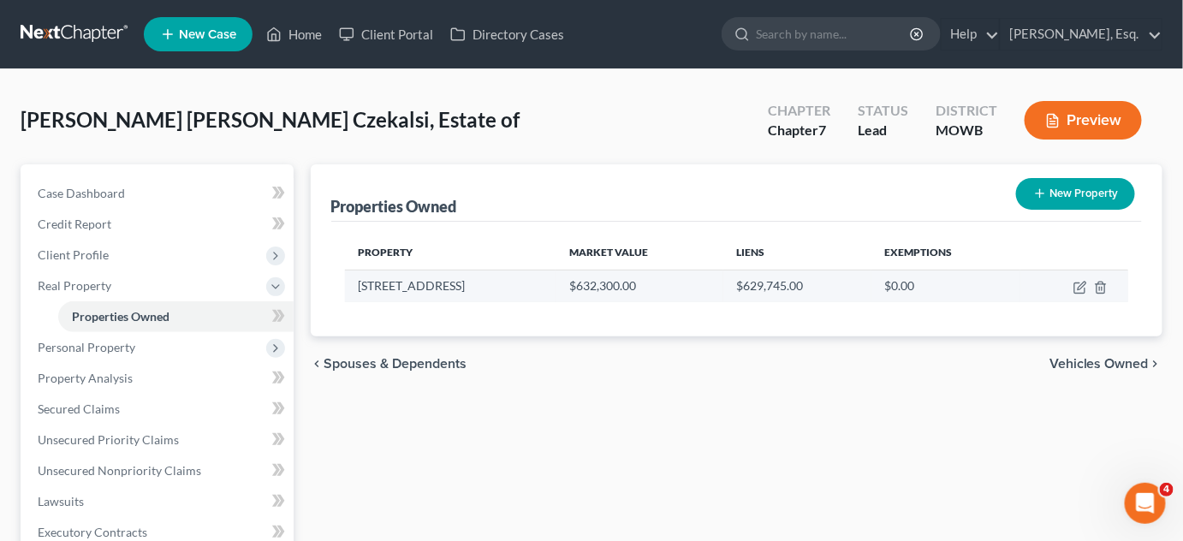
click at [1049, 273] on td at bounding box center [1074, 286] width 108 height 33
click at [1082, 282] on icon "button" at bounding box center [1082, 286] width 8 height 8
select select "33"
select select "1"
select select "0"
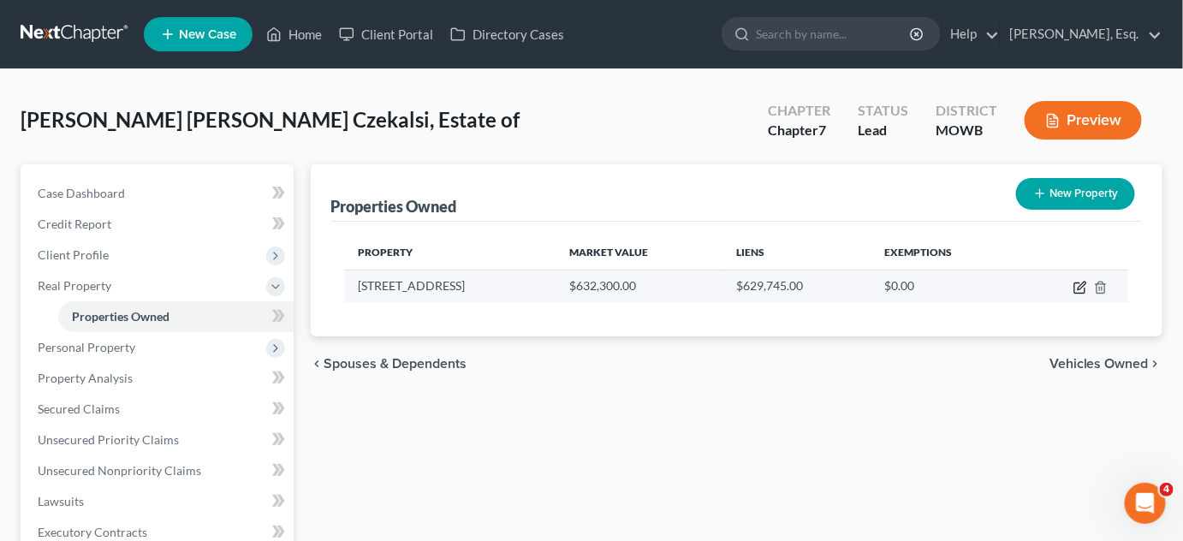
select select "0"
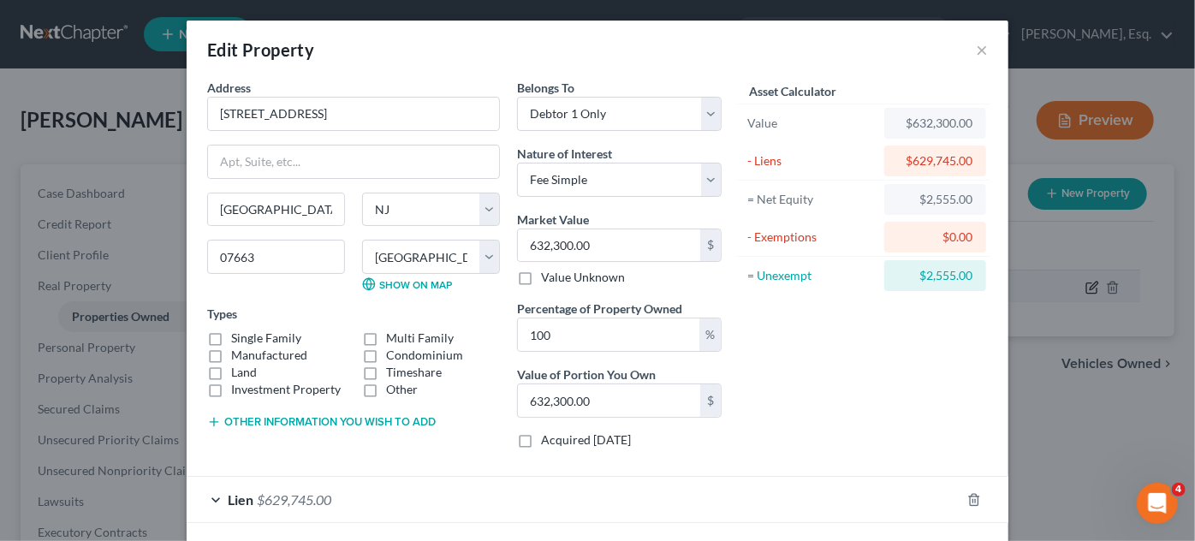
scroll to position [73, 0]
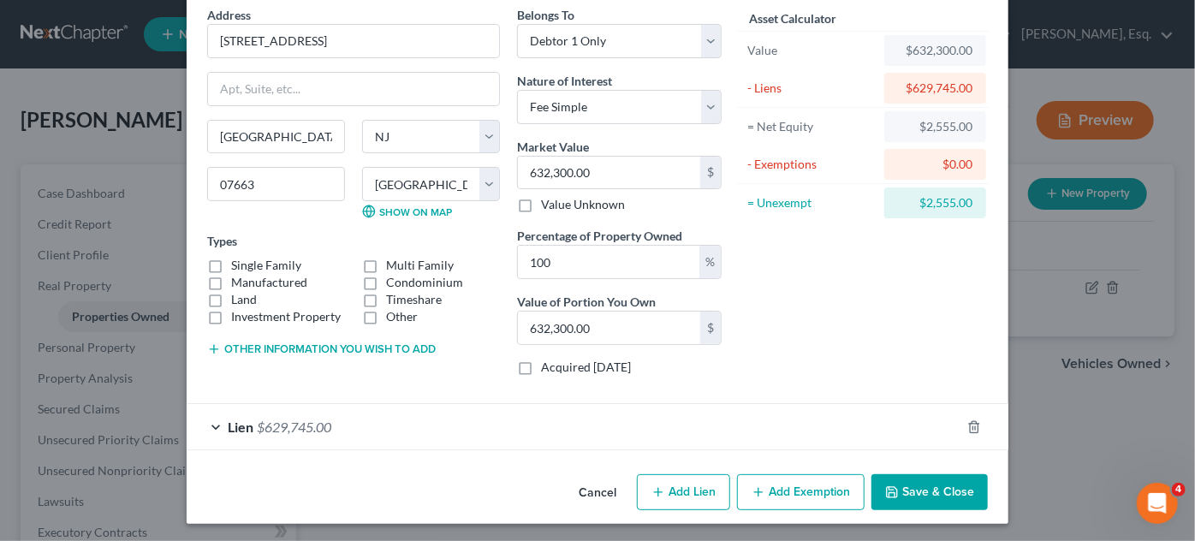
click at [598, 493] on button "Cancel" at bounding box center [597, 493] width 65 height 34
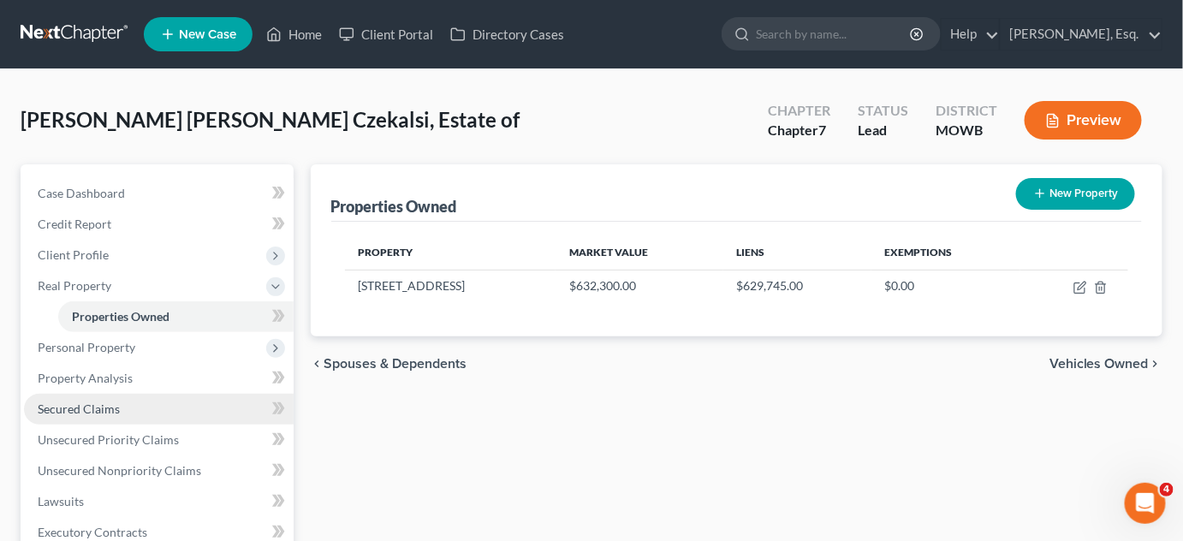
click at [157, 405] on link "Secured Claims" at bounding box center [159, 409] width 270 height 31
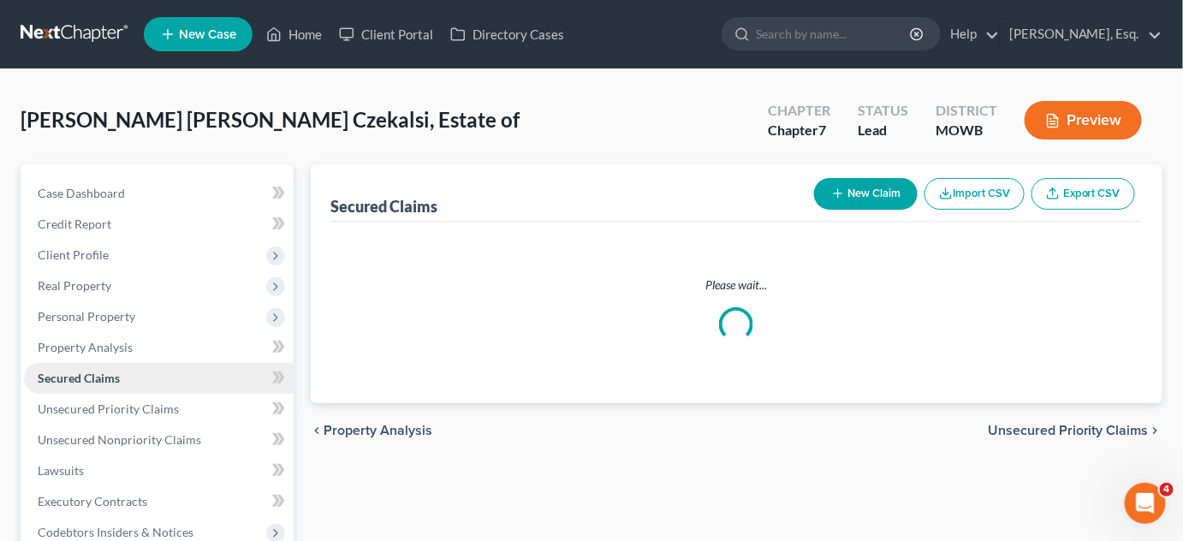
click at [157, 394] on link "Secured Claims" at bounding box center [159, 378] width 270 height 31
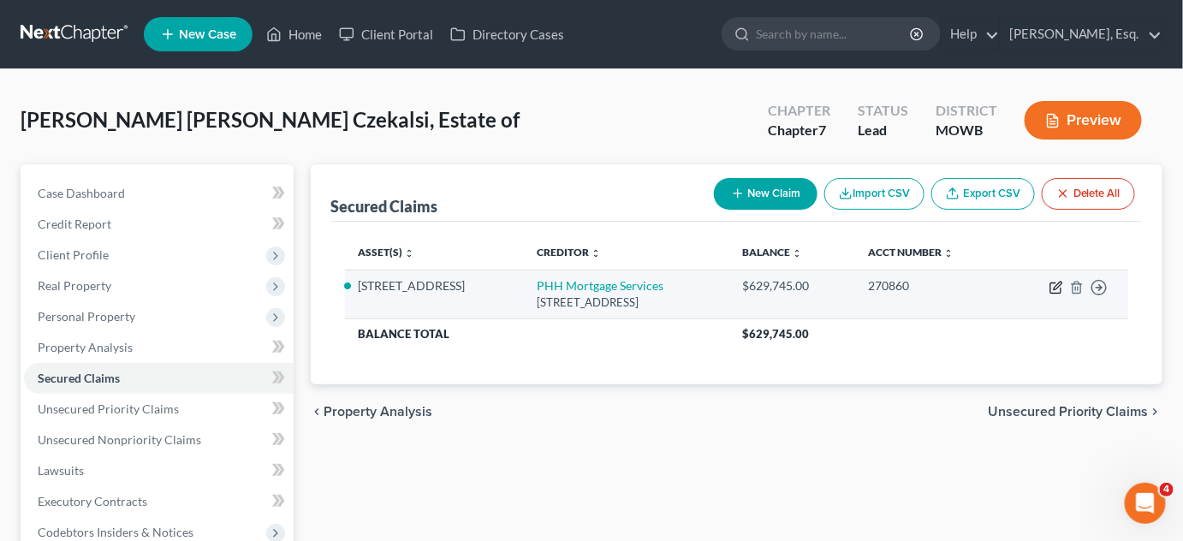
click at [1052, 285] on icon "button" at bounding box center [1056, 288] width 14 height 14
select select "9"
select select "2"
select select "0"
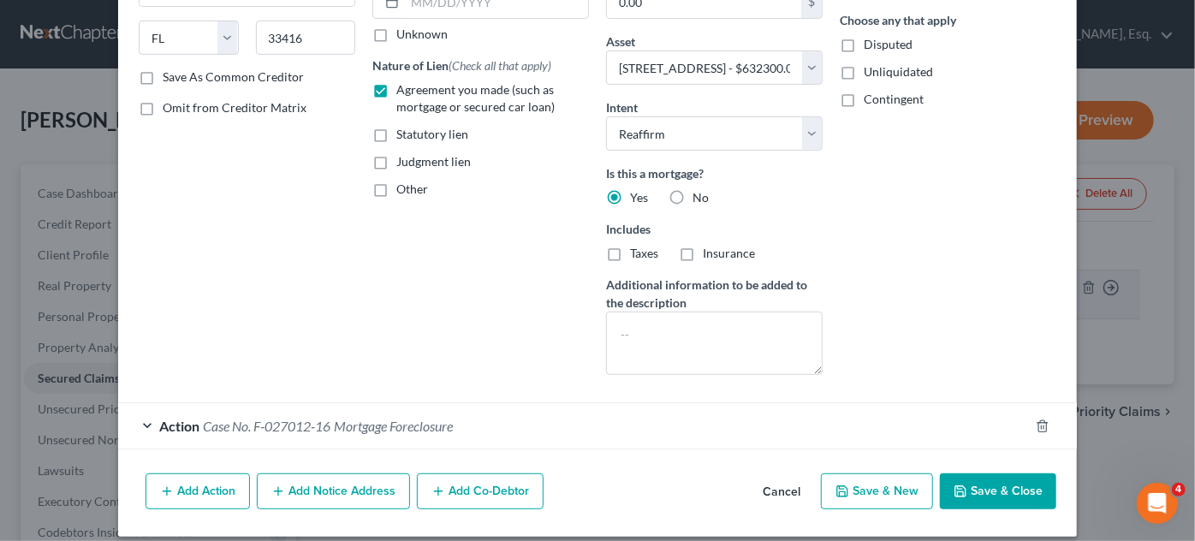
scroll to position [280, 0]
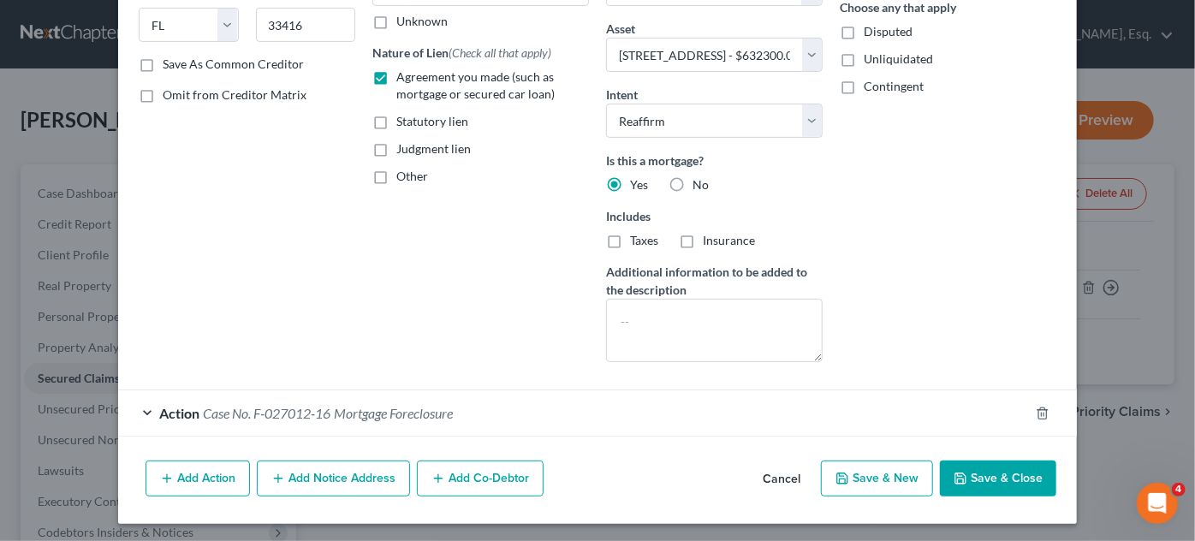
click at [317, 474] on button "Add Notice Address" at bounding box center [333, 479] width 153 height 36
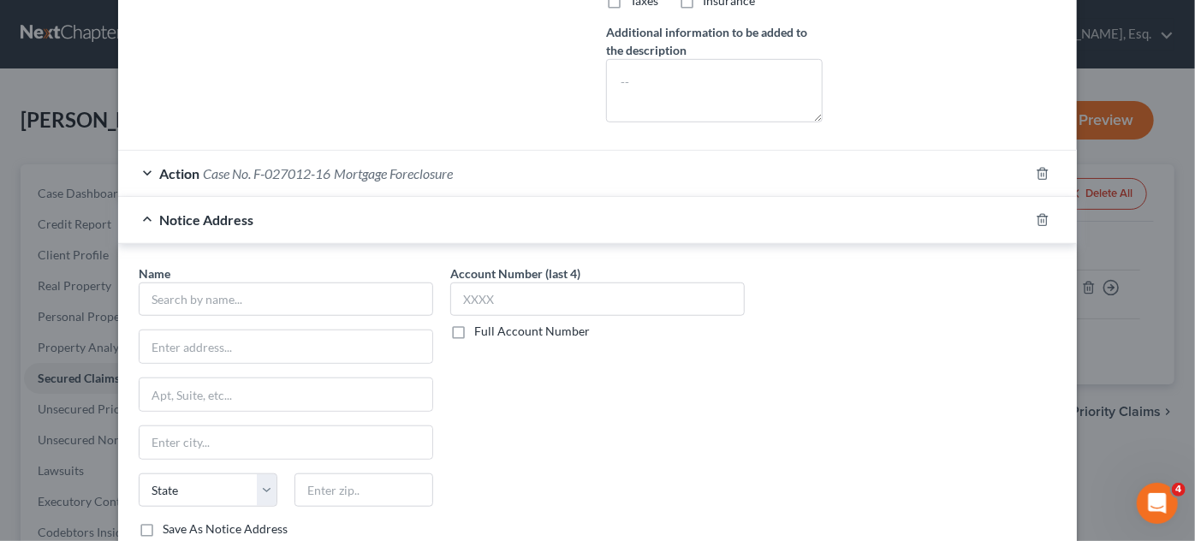
scroll to position [525, 0]
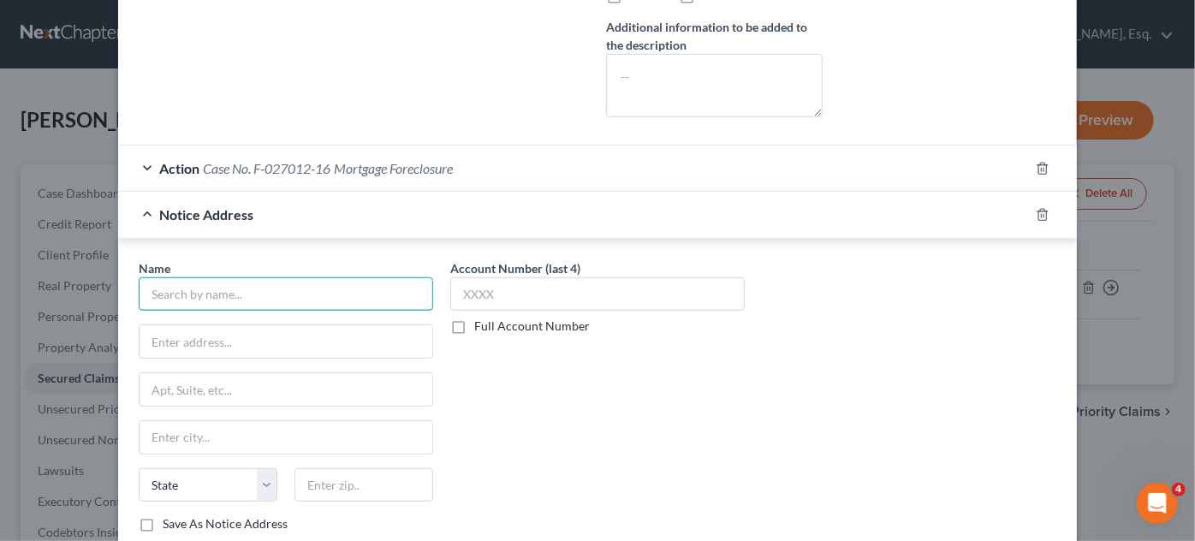
click at [175, 285] on input "text" at bounding box center [286, 294] width 294 height 34
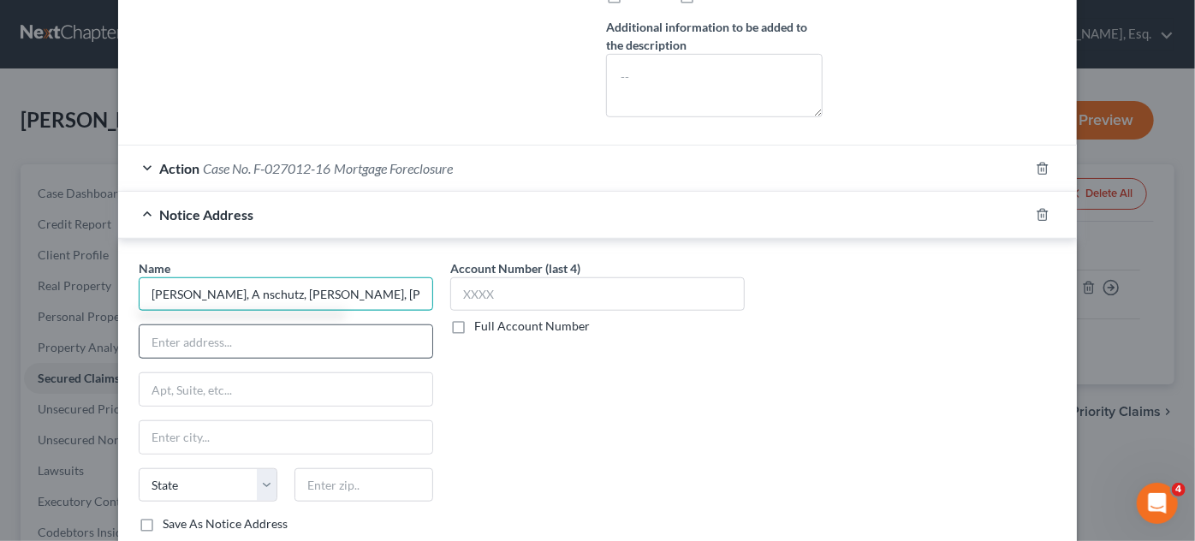
type input "[PERSON_NAME], A nschutz, [PERSON_NAME], [PERSON_NAME] & Partners"
click at [190, 348] on input "text" at bounding box center [286, 341] width 293 height 33
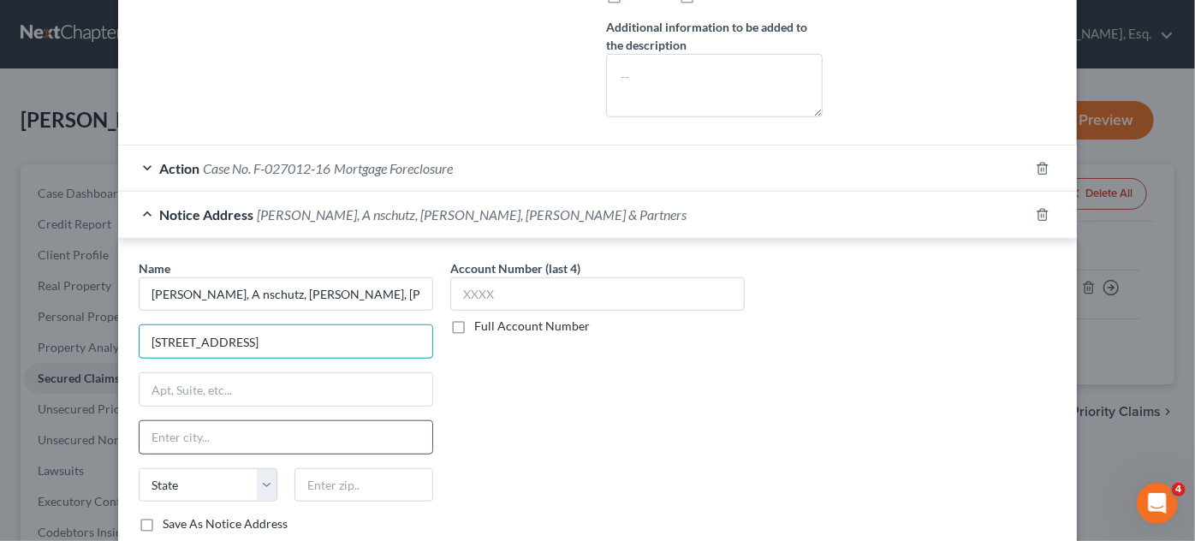
type input "[STREET_ADDRESS]"
click at [184, 429] on input "text" at bounding box center [286, 437] width 293 height 33
click at [198, 385] on input "text" at bounding box center [286, 389] width 293 height 33
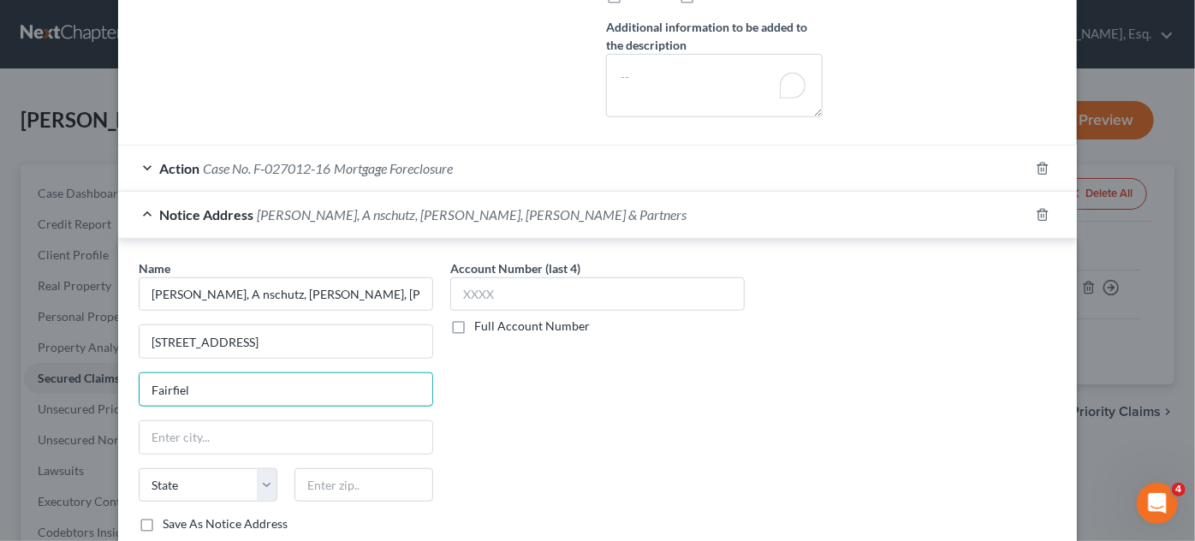
type input "[GEOGRAPHIC_DATA]"
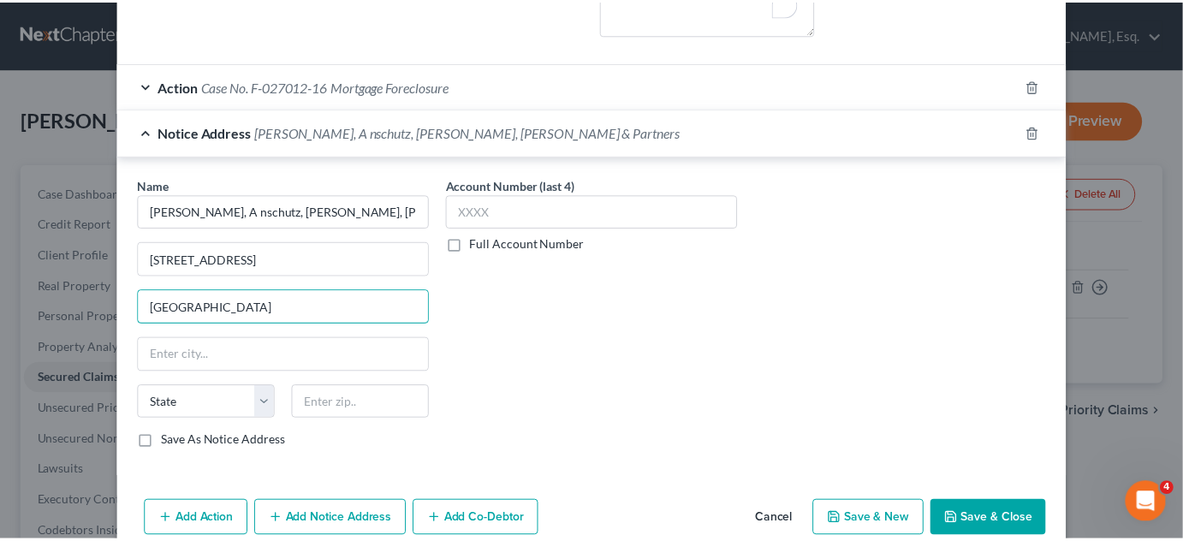
scroll to position [610, 0]
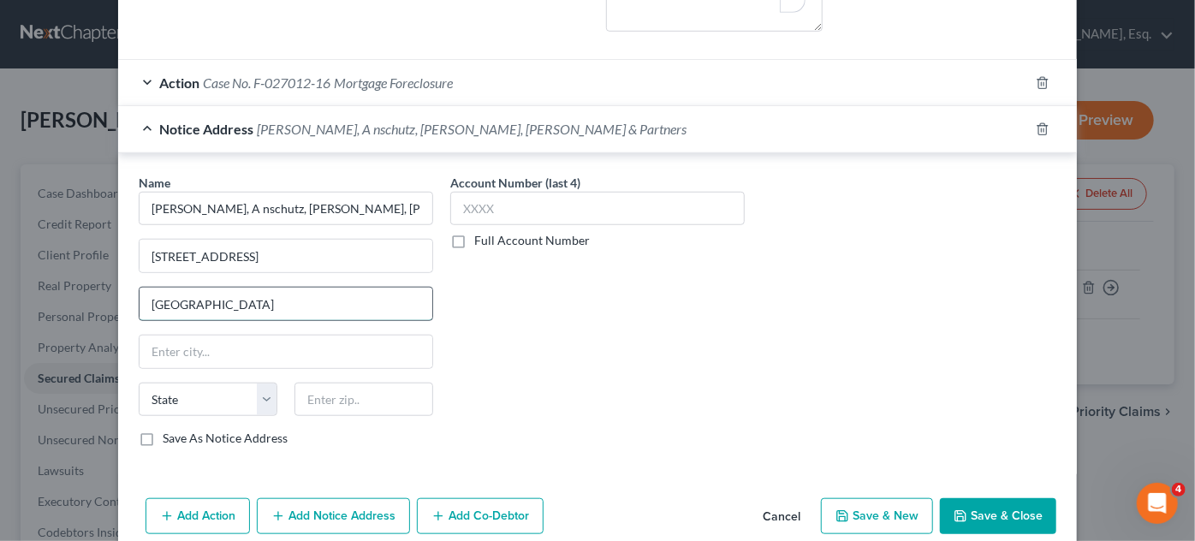
click at [238, 303] on input "[GEOGRAPHIC_DATA]" at bounding box center [286, 304] width 293 height 33
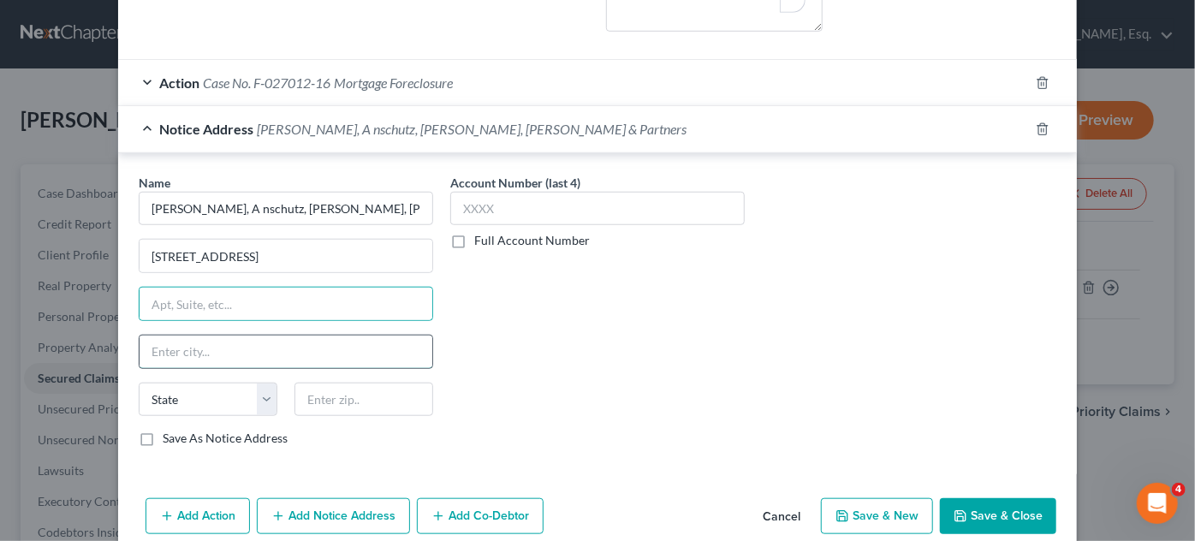
click at [205, 347] on input "text" at bounding box center [286, 352] width 293 height 33
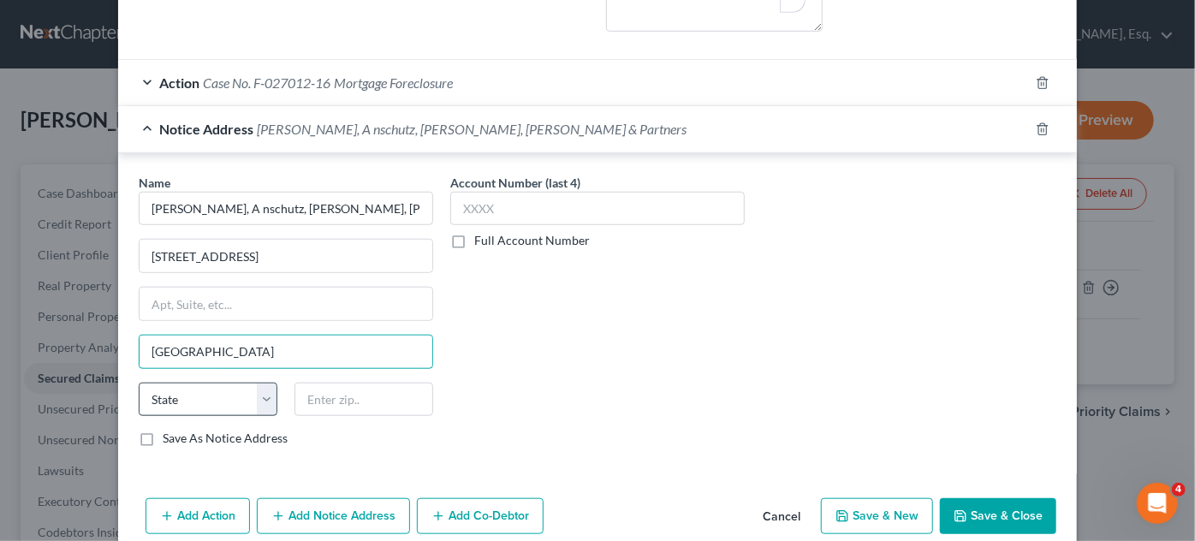
type input "[GEOGRAPHIC_DATA]"
click at [199, 395] on select "State [US_STATE] AK AR AZ CA CO CT DE DC [GEOGRAPHIC_DATA] [GEOGRAPHIC_DATA] GU…" at bounding box center [208, 400] width 139 height 34
select select "33"
click at [139, 383] on select "State [US_STATE] AK AR AZ CA CO CT DE DC [GEOGRAPHIC_DATA] [GEOGRAPHIC_DATA] GU…" at bounding box center [208, 400] width 139 height 34
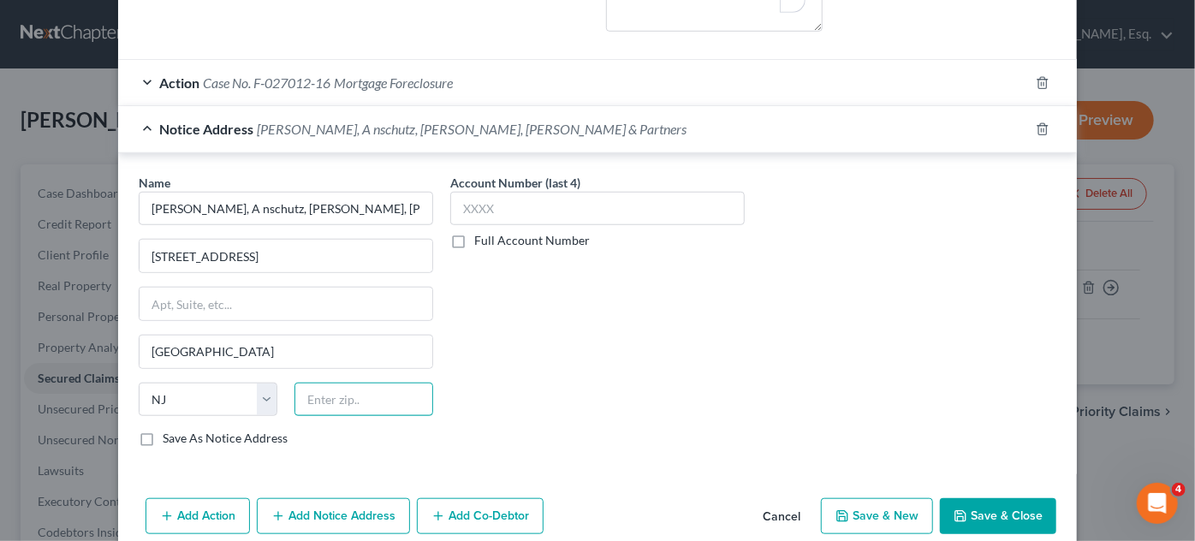
click at [349, 392] on input "text" at bounding box center [363, 400] width 139 height 34
type input "07004"
click at [163, 433] on label "Save As Notice Address" at bounding box center [225, 438] width 125 height 17
click at [169, 433] on input "Save As Notice Address" at bounding box center [174, 435] width 11 height 11
checkbox input "true"
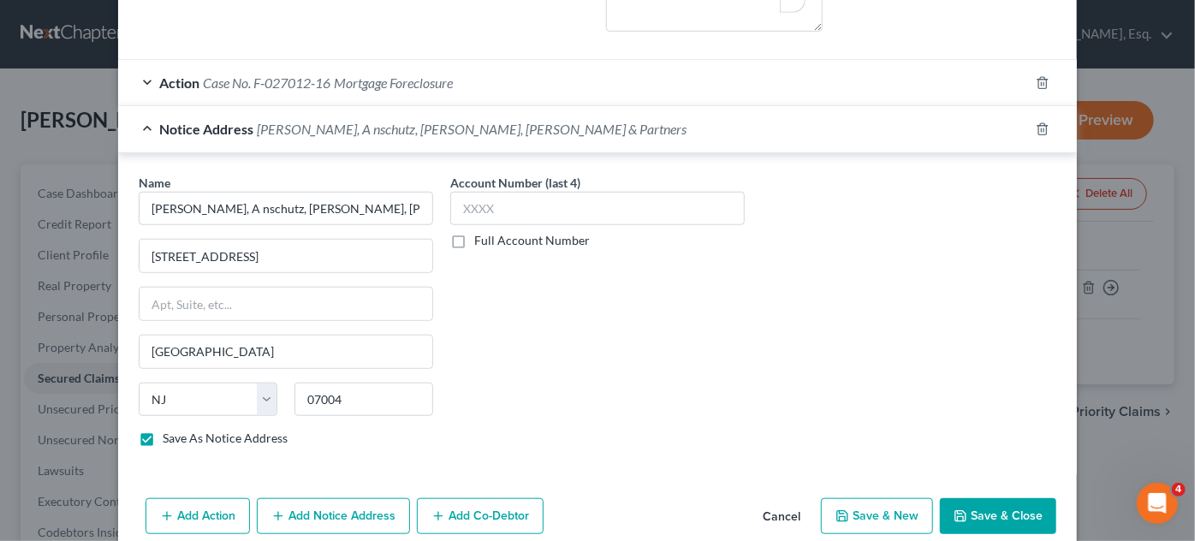
click at [558, 312] on div "Account Number (last 4) Full Account Number" at bounding box center [598, 318] width 312 height 288
click at [1029, 508] on button "Save & Close" at bounding box center [998, 516] width 116 height 36
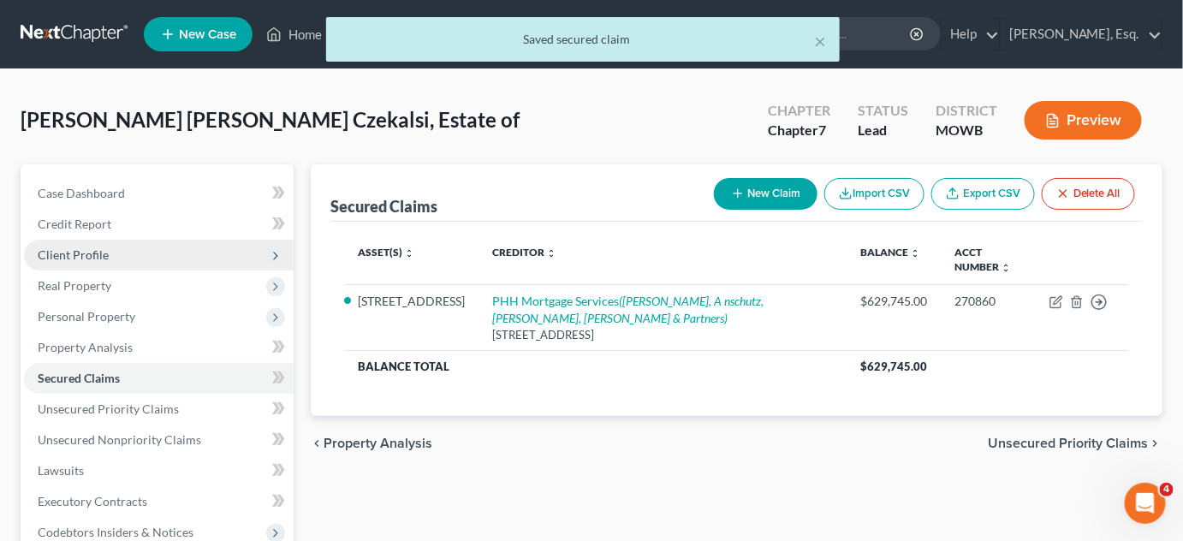
click at [102, 262] on span "Client Profile" at bounding box center [159, 255] width 270 height 31
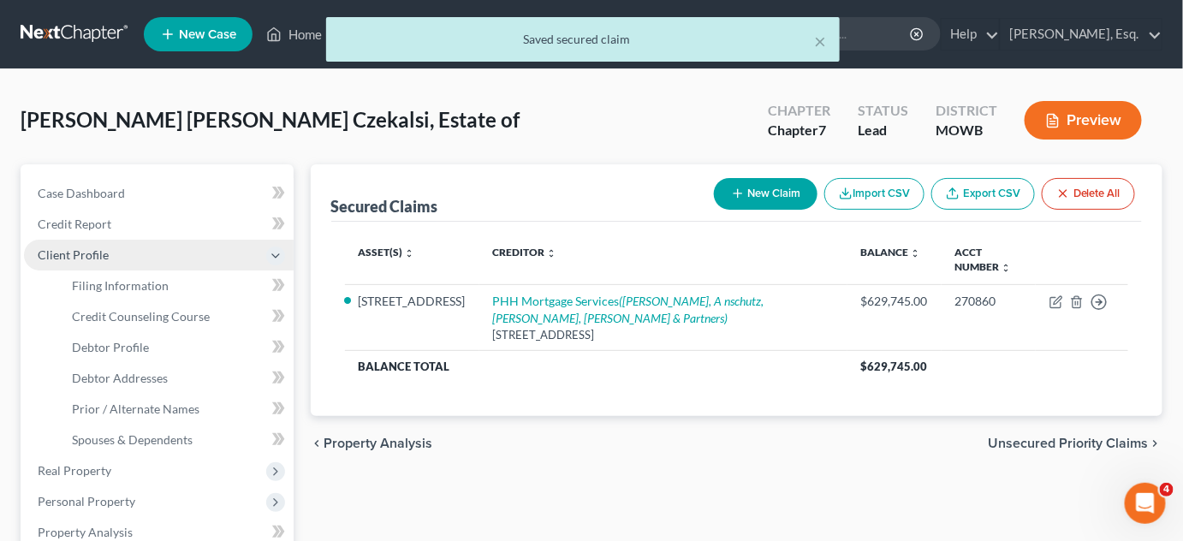
click at [102, 262] on span "Client Profile" at bounding box center [159, 255] width 270 height 31
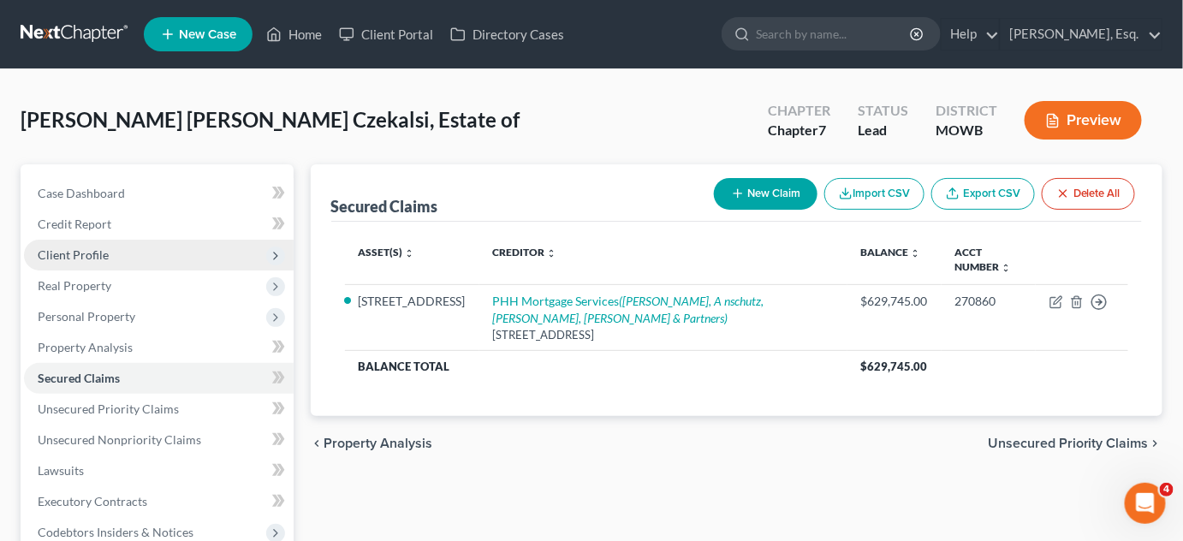
click at [89, 248] on span "Client Profile" at bounding box center [73, 254] width 71 height 15
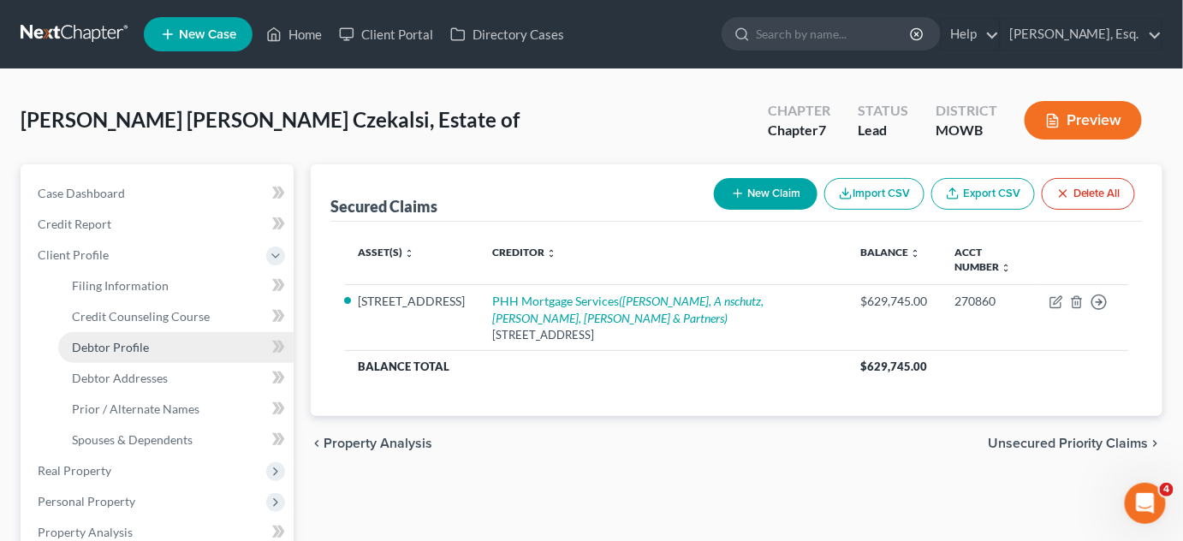
click at [116, 340] on span "Debtor Profile" at bounding box center [110, 347] width 77 height 15
select select "4"
select select "0"
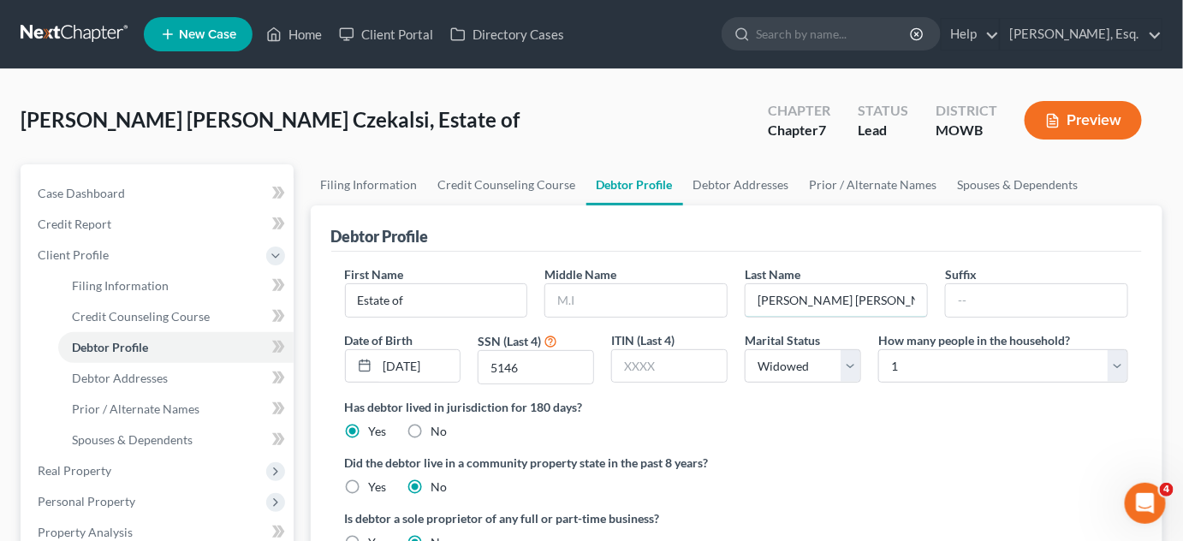
click at [808, 287] on input "[PERSON_NAME] [PERSON_NAME] Czekalsi" at bounding box center [836, 300] width 181 height 33
click at [598, 304] on input "text" at bounding box center [635, 300] width 181 height 33
paste input "[PERSON_NAME] [PERSON_NAME] Czekalsi"
type input "[PERSON_NAME] [PERSON_NAME] Czekalsi"
click at [782, 303] on input "text" at bounding box center [836, 300] width 181 height 33
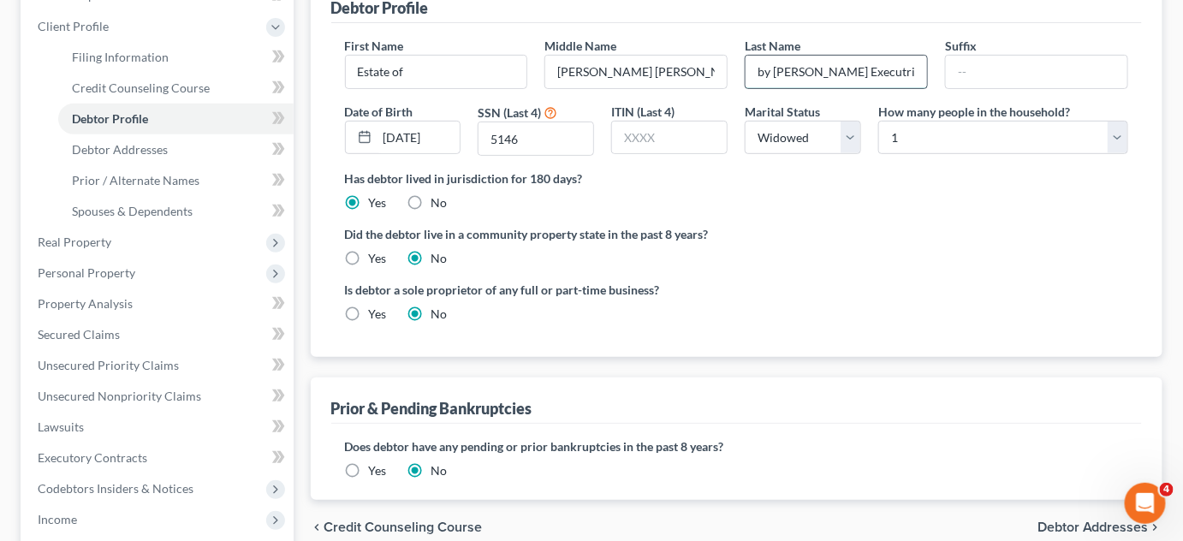
scroll to position [229, 0]
type input "by [PERSON_NAME] Executrix"
click at [1060, 523] on span "Debtor Addresses" at bounding box center [1093, 527] width 111 height 14
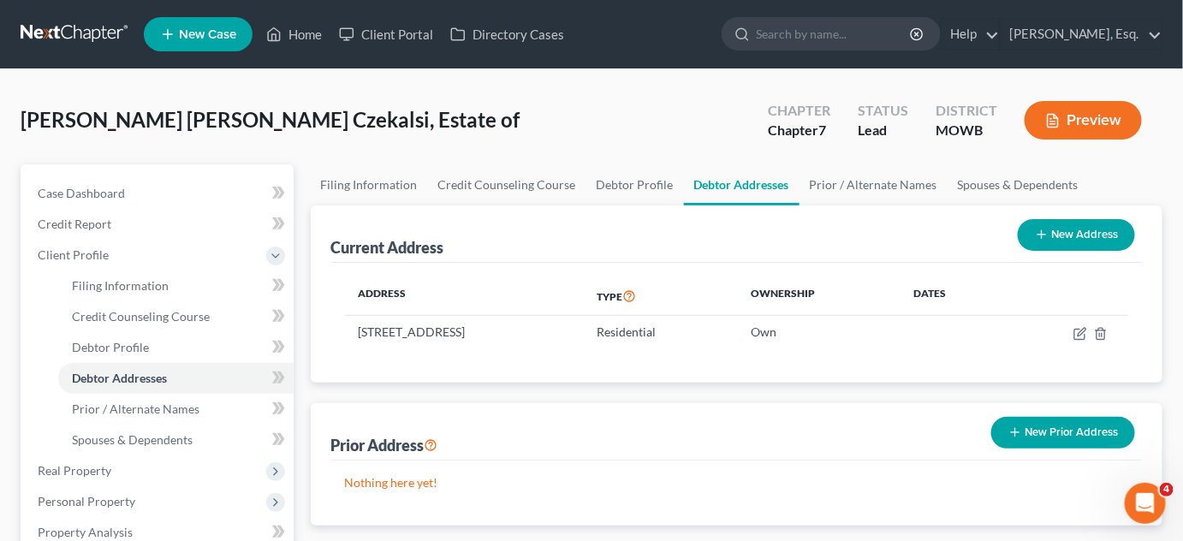
click at [1069, 134] on button "Preview" at bounding box center [1083, 120] width 117 height 39
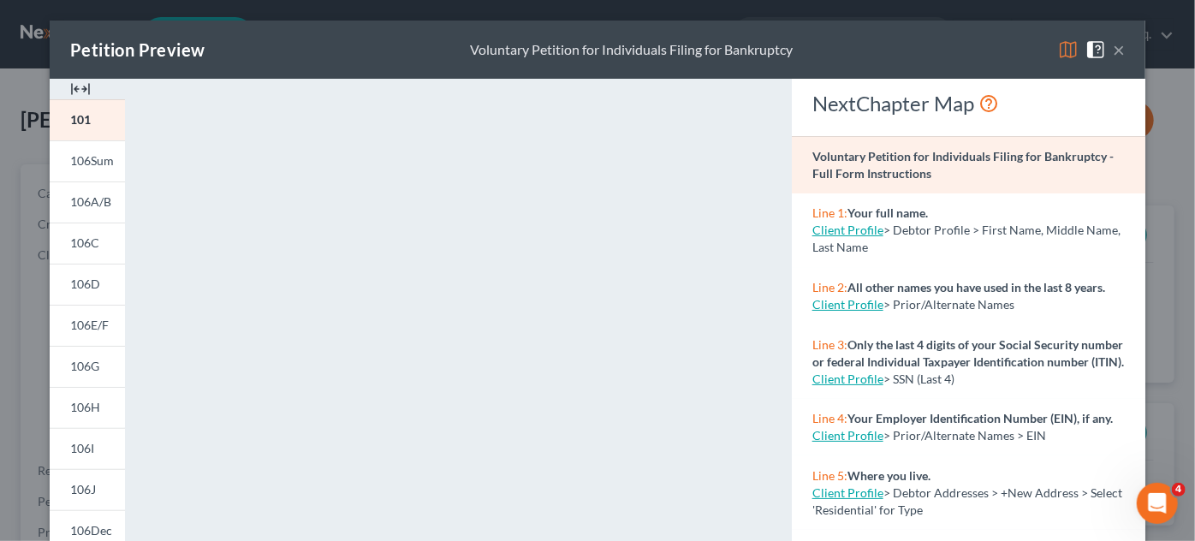
click at [1117, 44] on button "×" at bounding box center [1119, 49] width 12 height 21
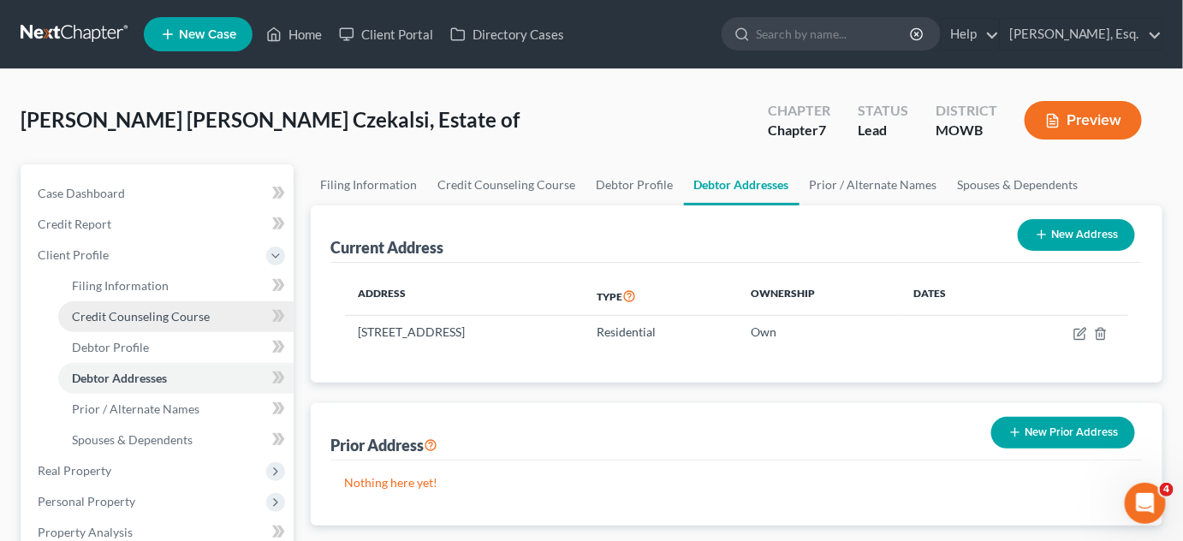
click at [110, 320] on span "Credit Counseling Course" at bounding box center [141, 316] width 138 height 15
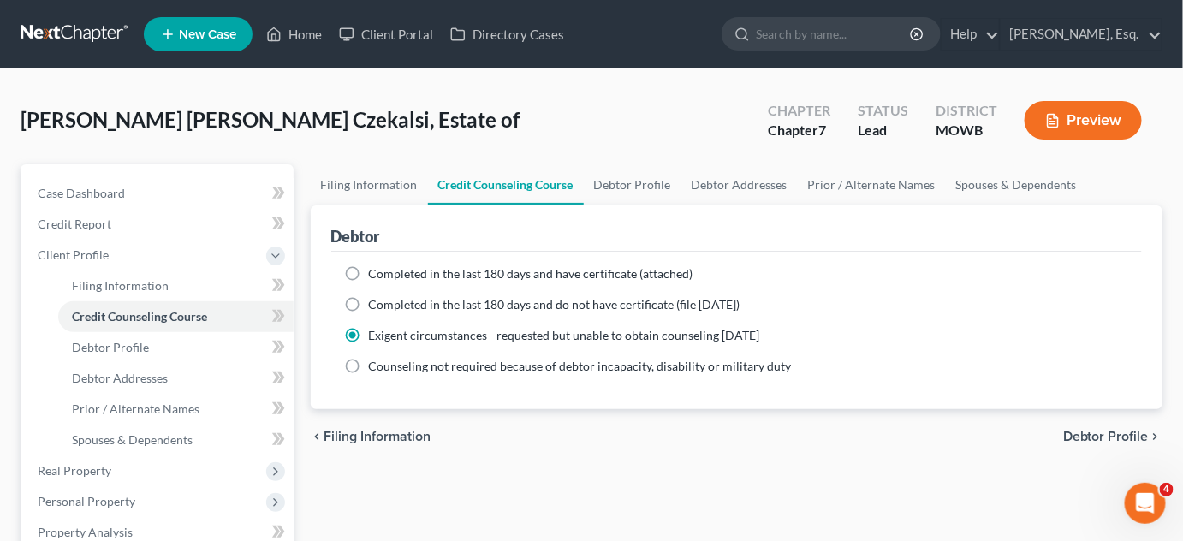
click at [369, 361] on label "Counseling not required because of debtor incapacity, disability or military du…" at bounding box center [580, 366] width 423 height 17
click at [376, 361] on input "Counseling not required because of debtor incapacity, disability or military du…" at bounding box center [381, 363] width 11 height 11
radio input "true"
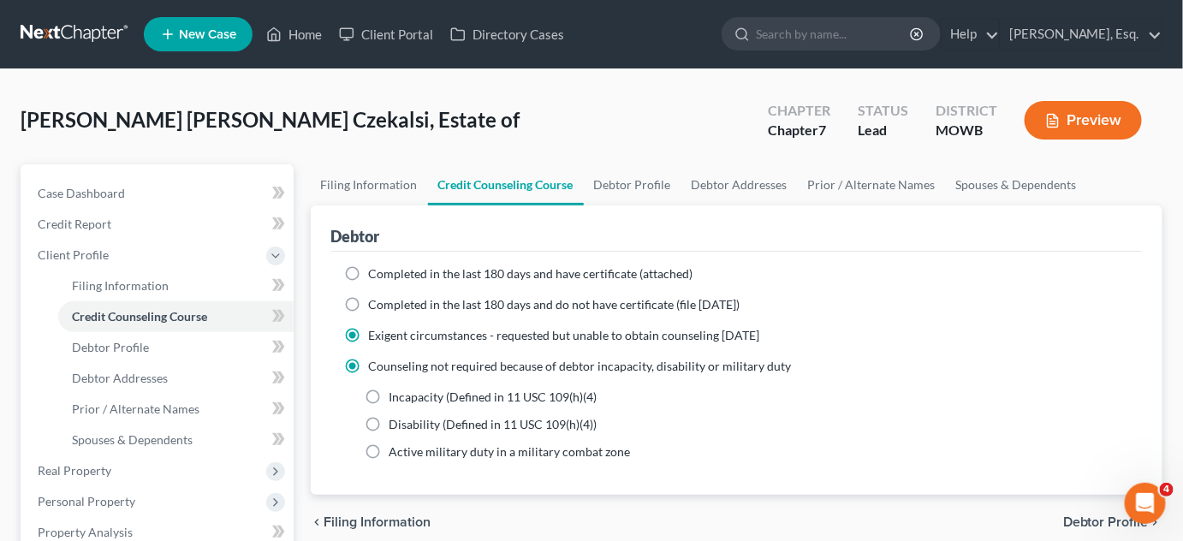
radio input "false"
click at [1085, 524] on span "Debtor Profile" at bounding box center [1106, 522] width 86 height 14
select select "4"
select select "0"
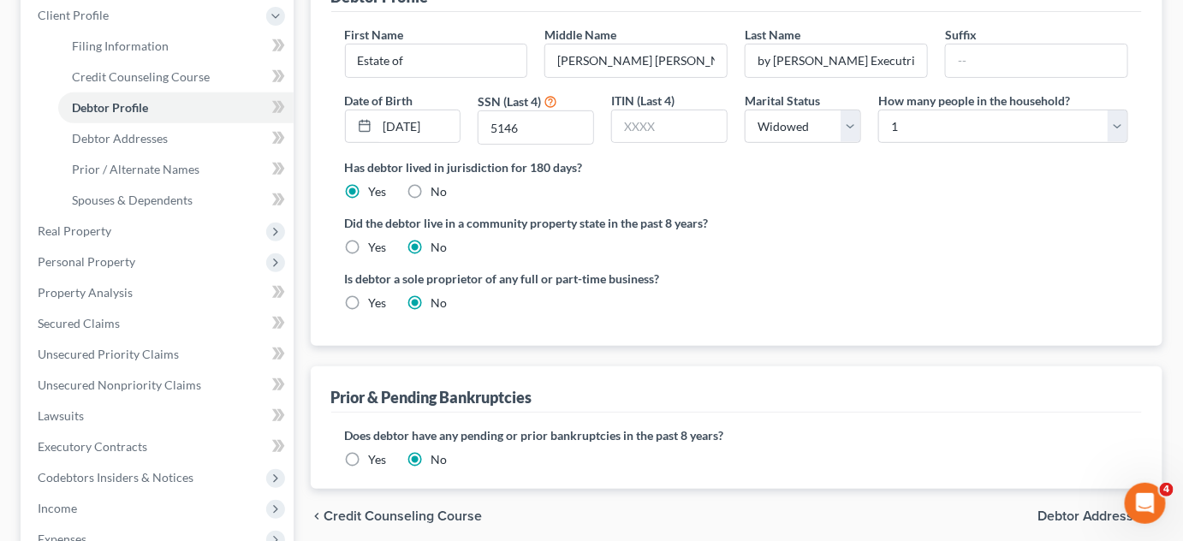
scroll to position [241, 0]
click at [1083, 508] on span "Debtor Addresses" at bounding box center [1093, 515] width 111 height 14
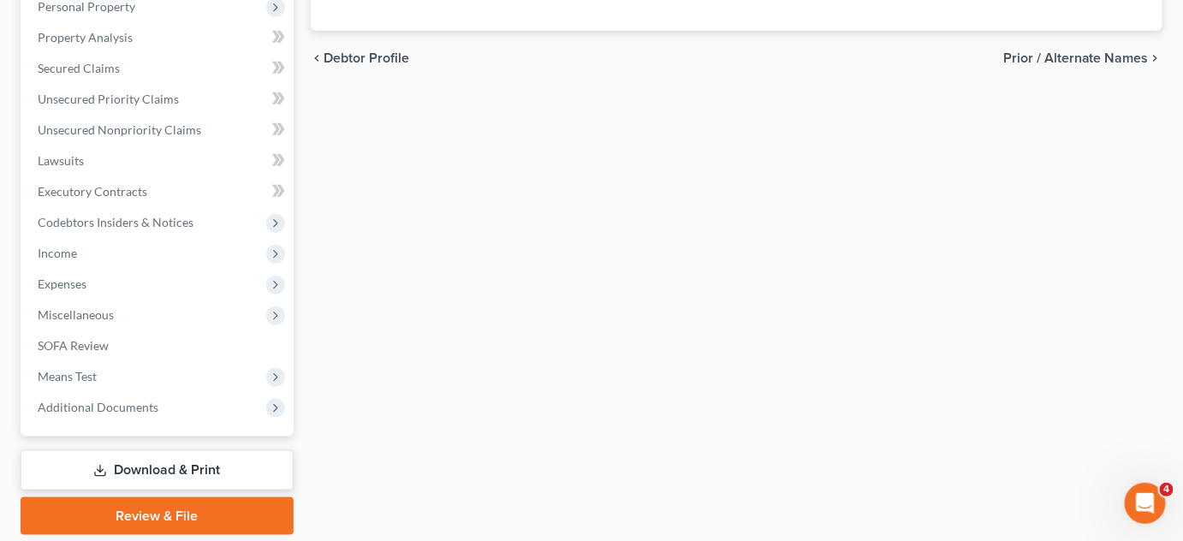
scroll to position [537, 0]
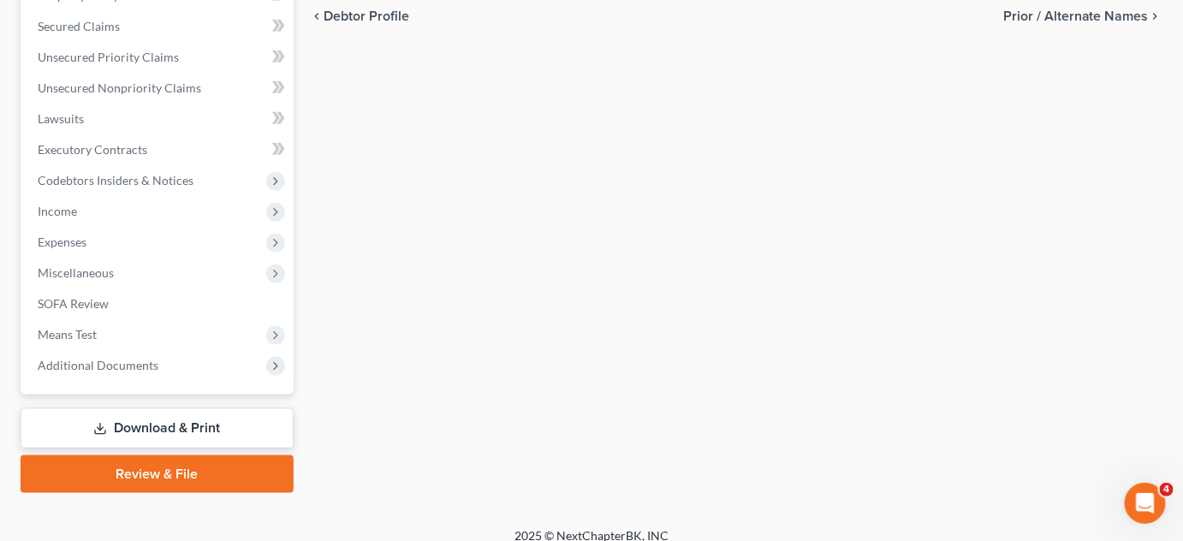
click at [130, 426] on link "Download & Print" at bounding box center [157, 428] width 273 height 40
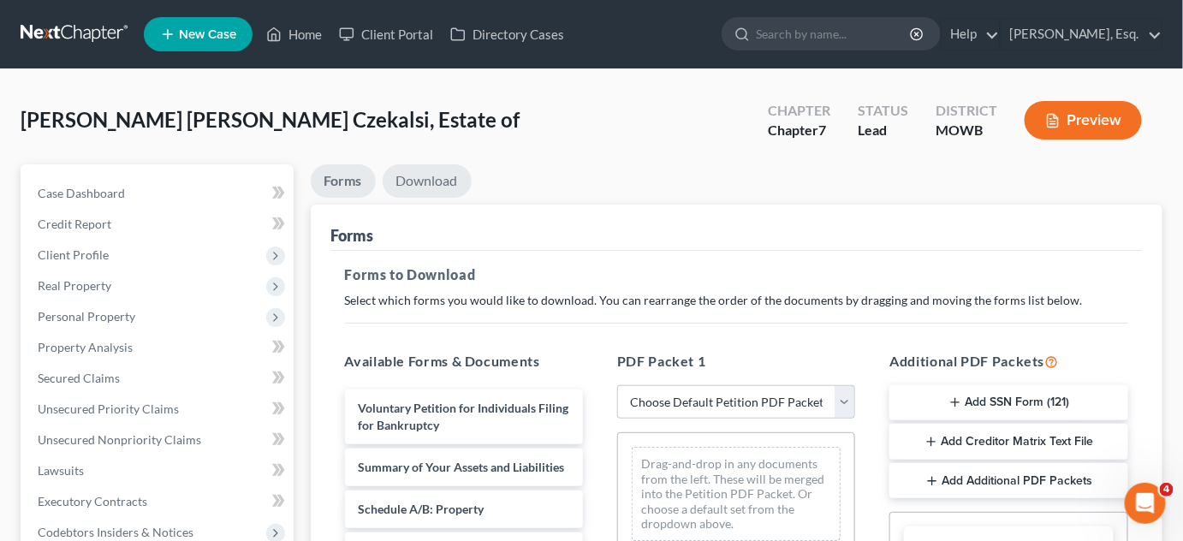
click at [426, 188] on link "Download" at bounding box center [427, 180] width 89 height 33
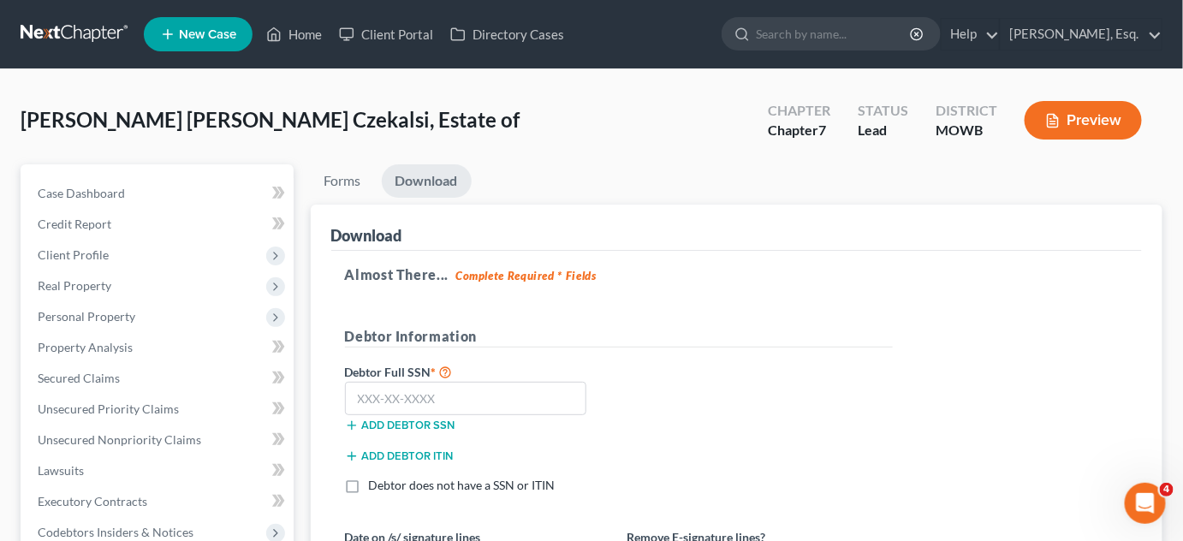
click at [680, 303] on div "Almost There... Complete Required * Fields Debtor Information Debtor Full SSN *…" at bounding box center [737, 433] width 812 height 365
click at [504, 401] on input "text" at bounding box center [466, 399] width 242 height 34
click at [100, 378] on span "Secured Claims" at bounding box center [79, 378] width 82 height 15
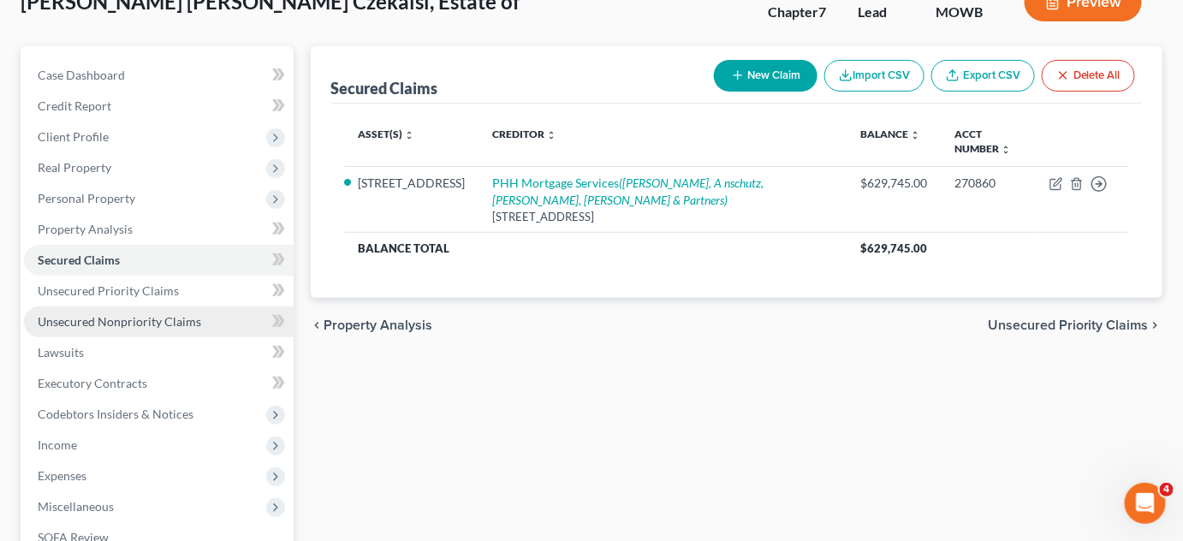
scroll to position [162, 0]
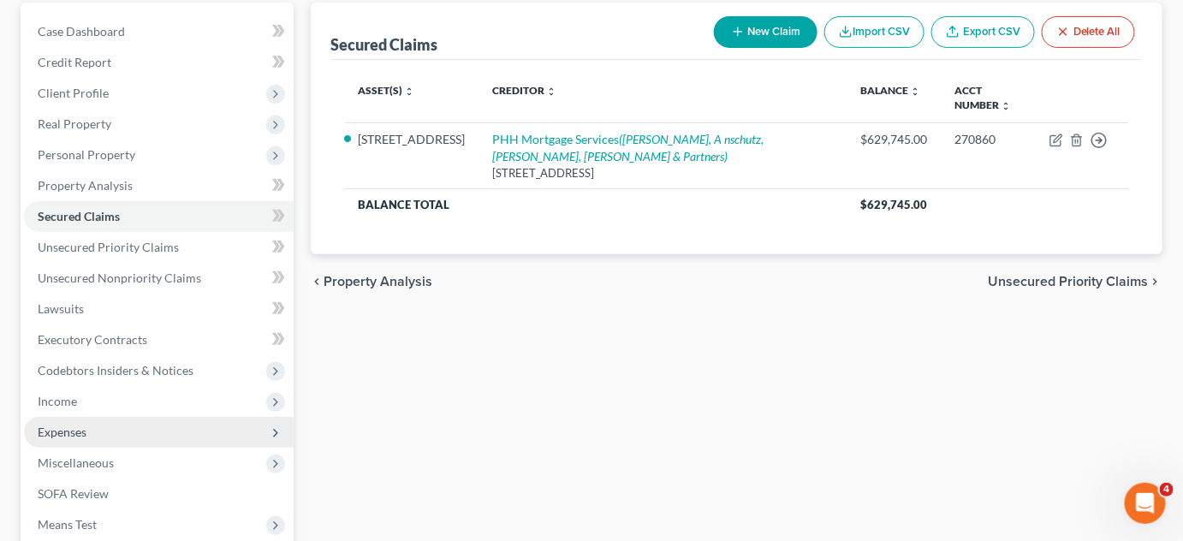
click at [99, 433] on span "Expenses" at bounding box center [159, 432] width 270 height 31
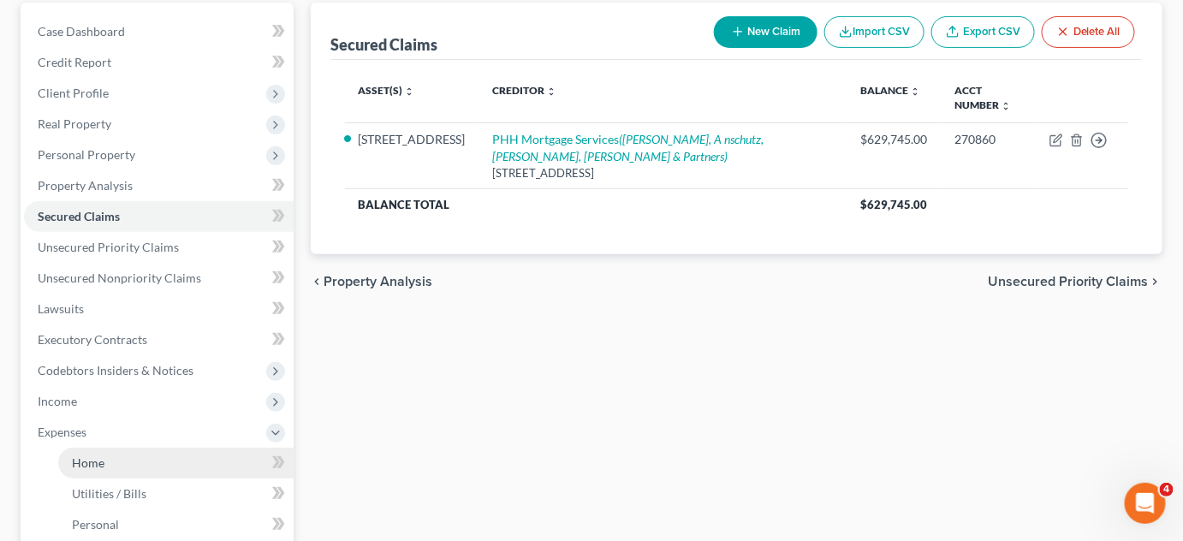
click at [103, 459] on span "Home" at bounding box center [88, 462] width 33 height 15
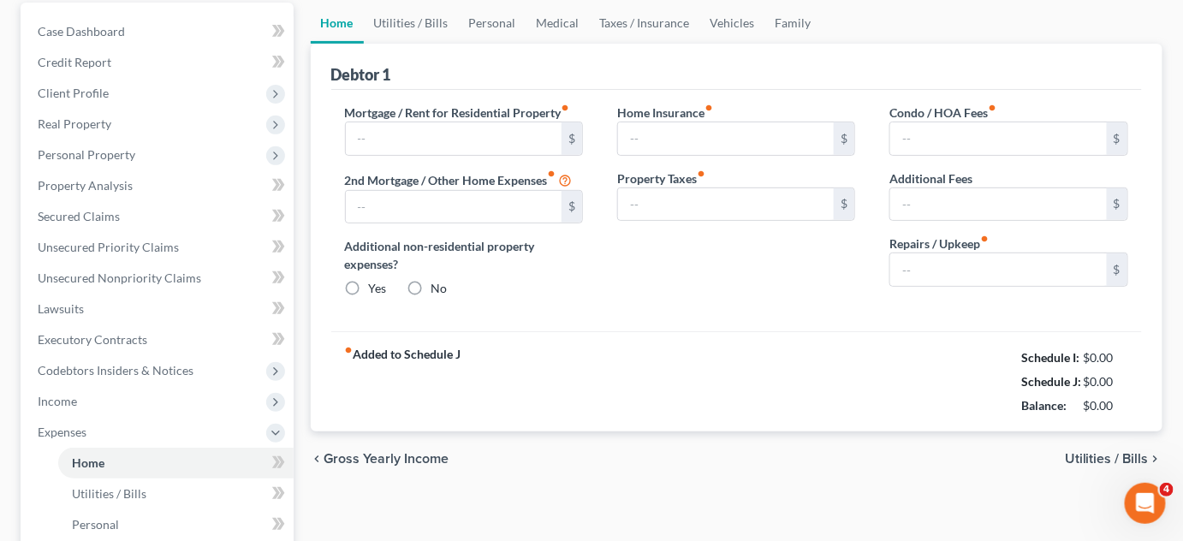
type input "0.00"
radio input "true"
type input "0.00"
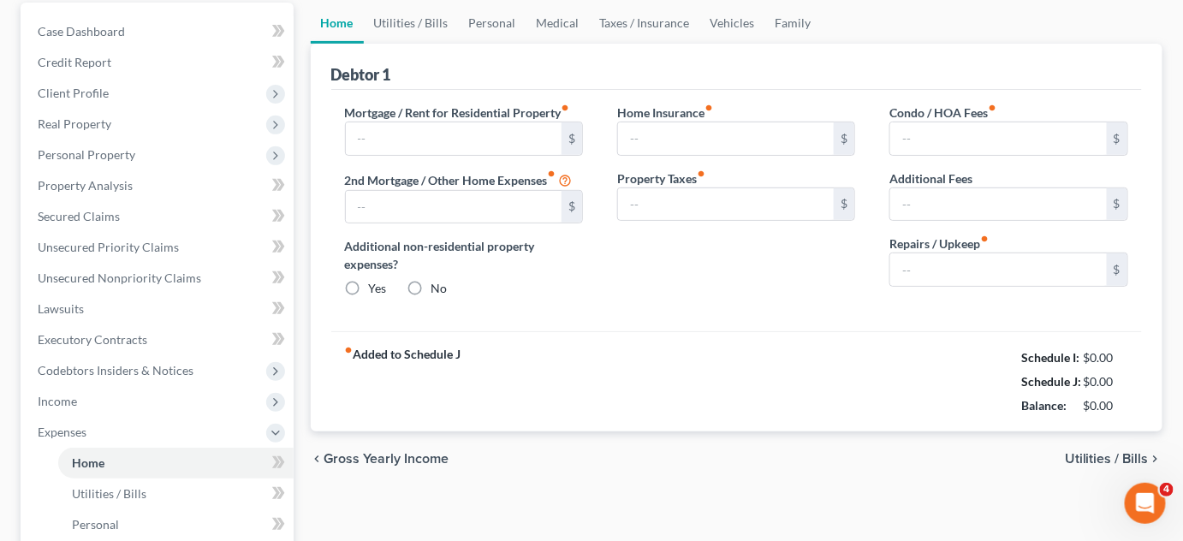
type input "0.00"
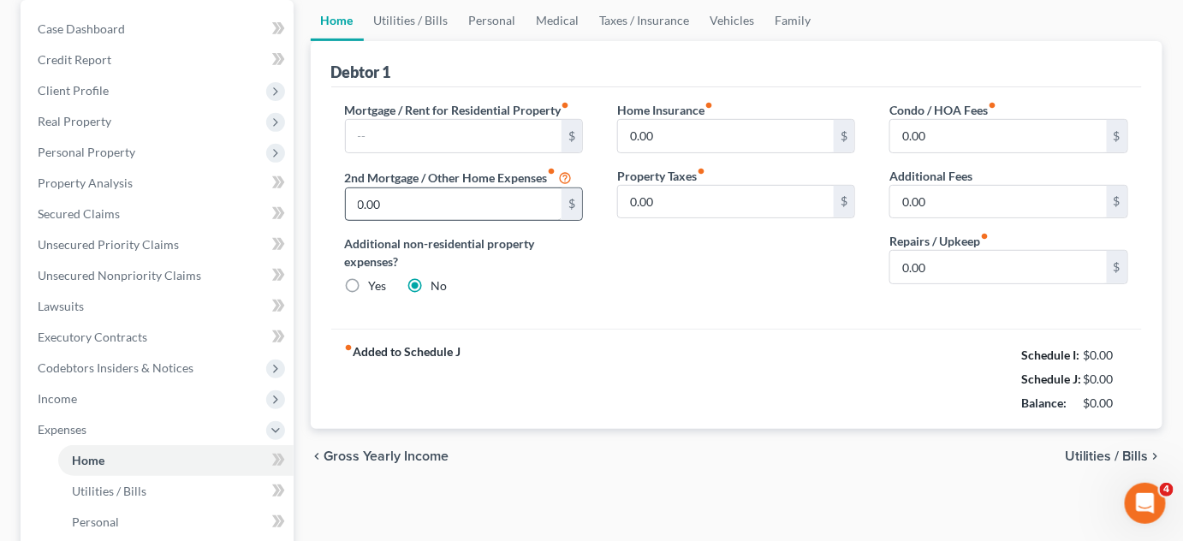
scroll to position [175, 0]
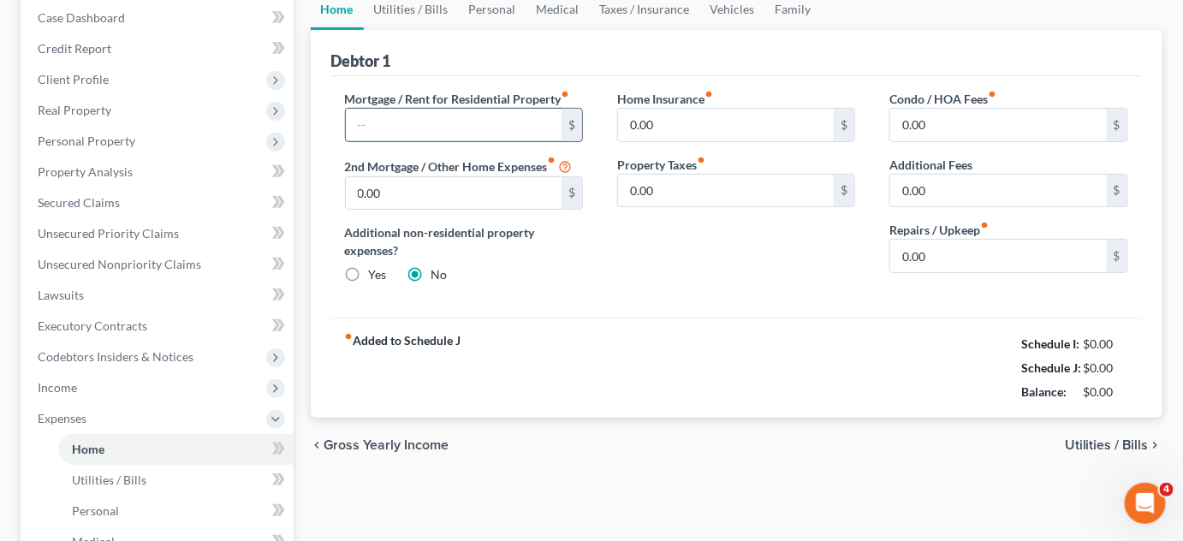
click at [415, 120] on input "text" at bounding box center [454, 125] width 217 height 33
type input "3,037.48"
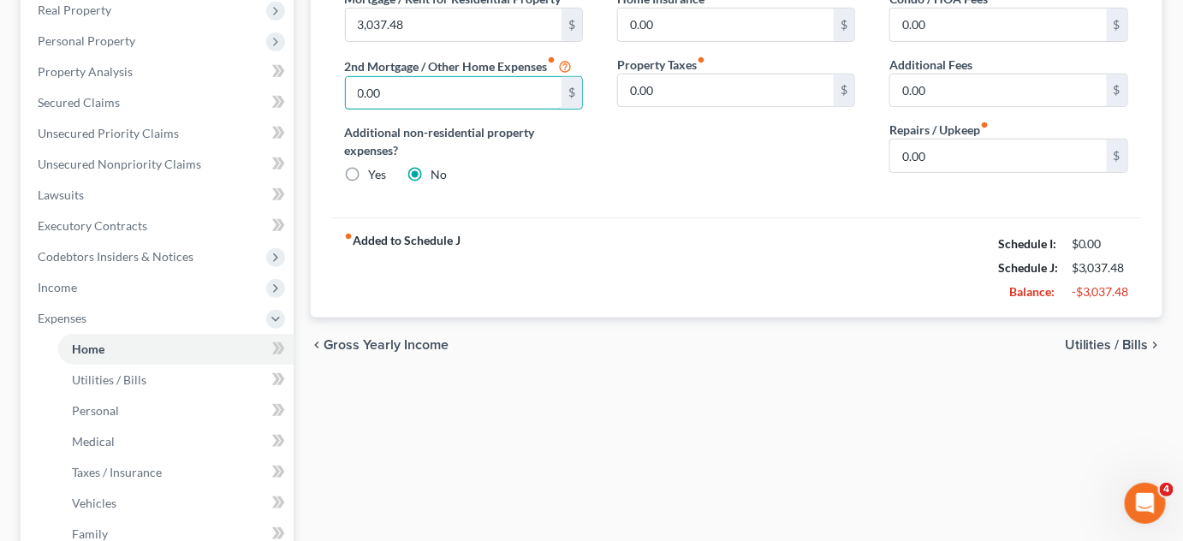
scroll to position [276, 0]
click at [1081, 349] on span "Utilities / Bills" at bounding box center [1107, 345] width 84 height 14
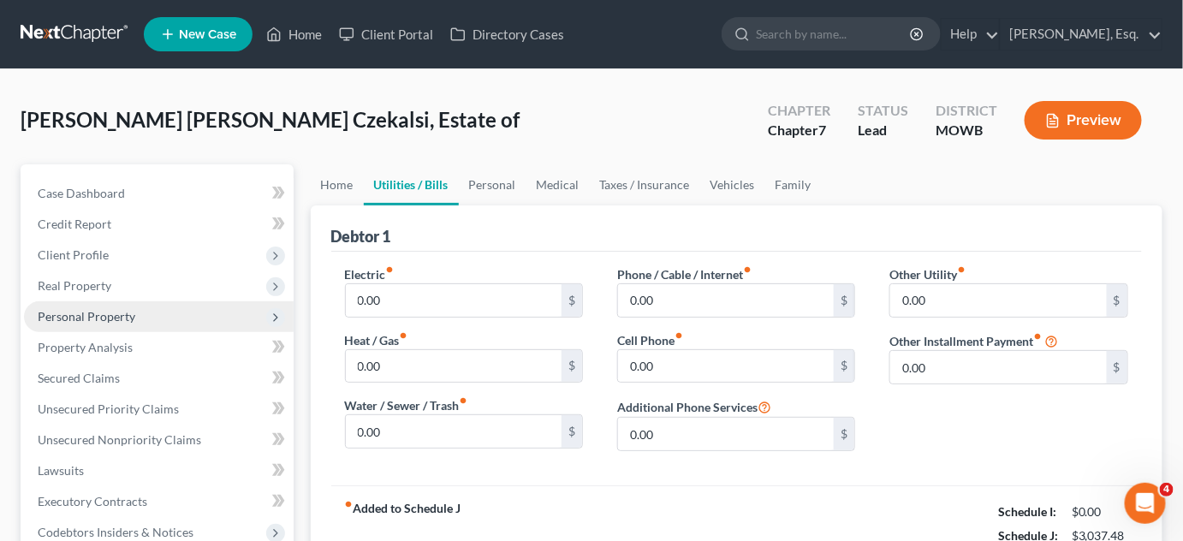
click at [91, 315] on span "Personal Property" at bounding box center [87, 316] width 98 height 15
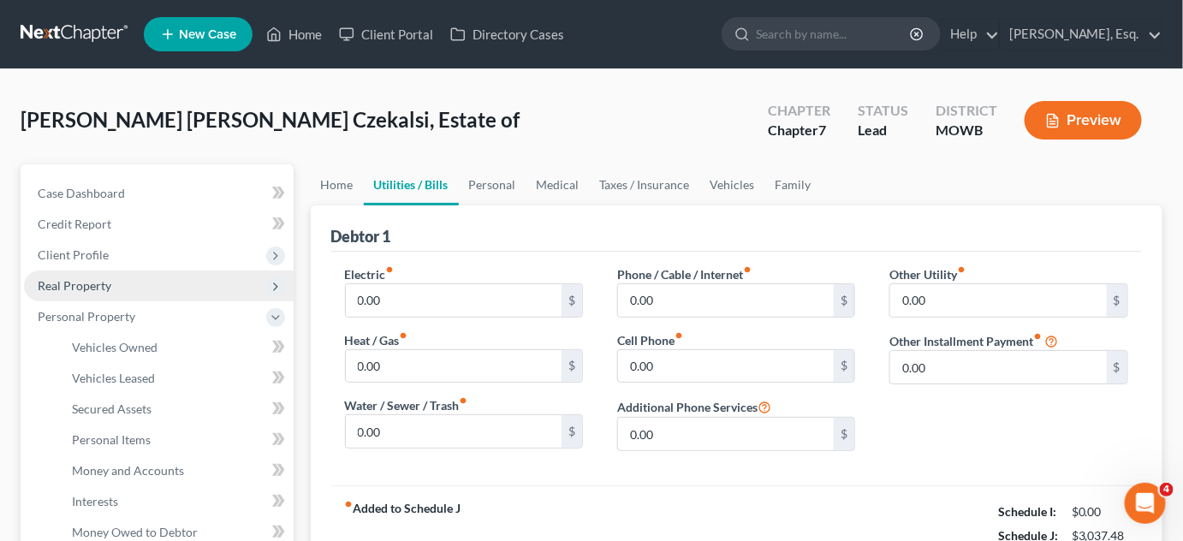
click at [79, 292] on span "Real Property" at bounding box center [159, 286] width 270 height 31
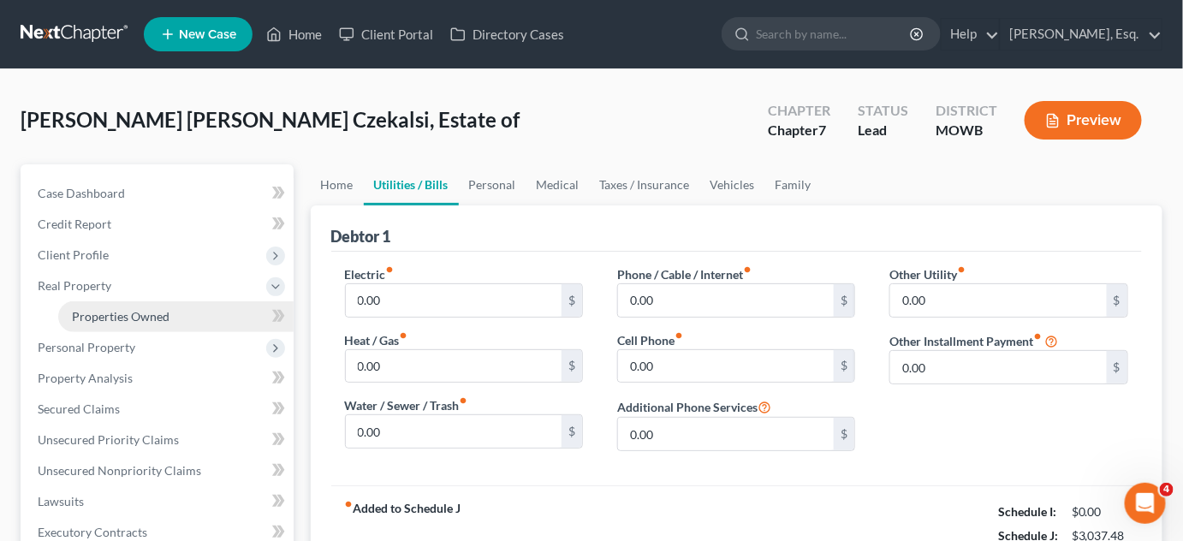
click at [114, 318] on span "Properties Owned" at bounding box center [121, 316] width 98 height 15
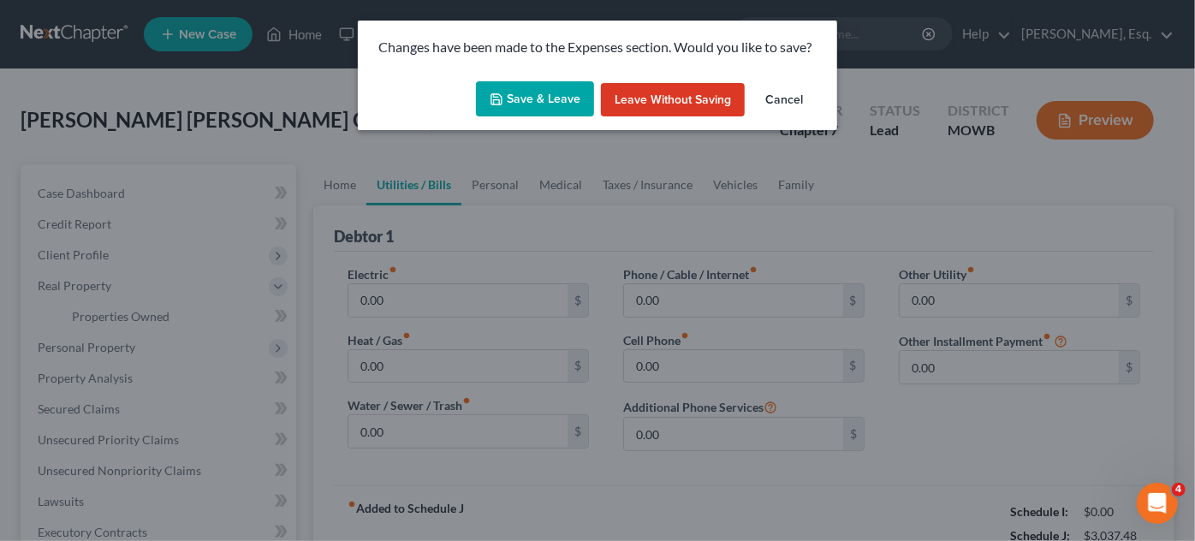
click at [546, 98] on button "Save & Leave" at bounding box center [535, 99] width 118 height 36
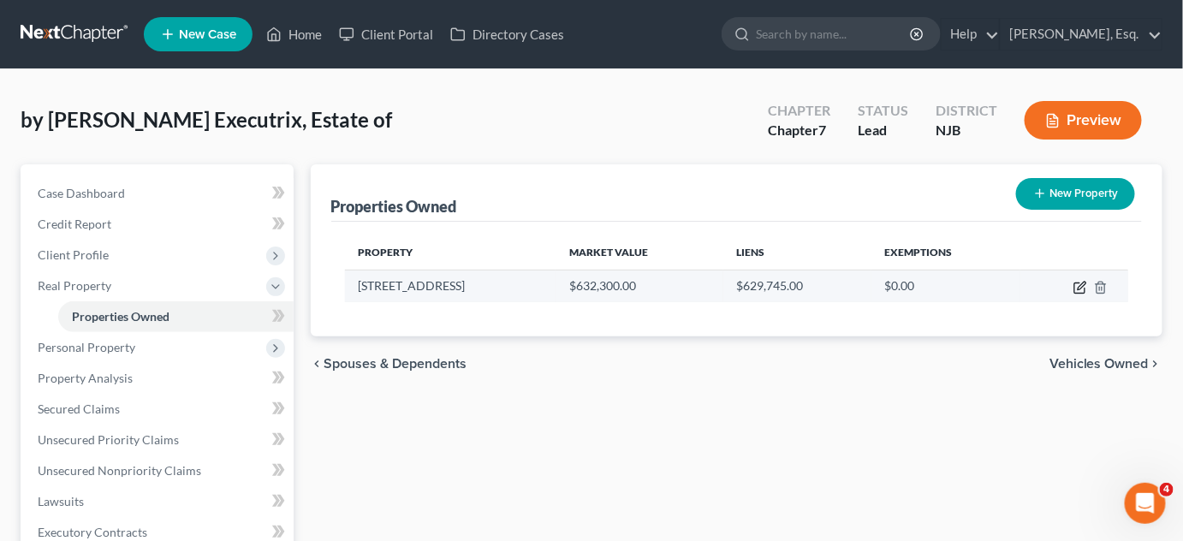
click at [1082, 289] on icon "button" at bounding box center [1080, 288] width 14 height 14
select select "33"
select select "1"
select select "0"
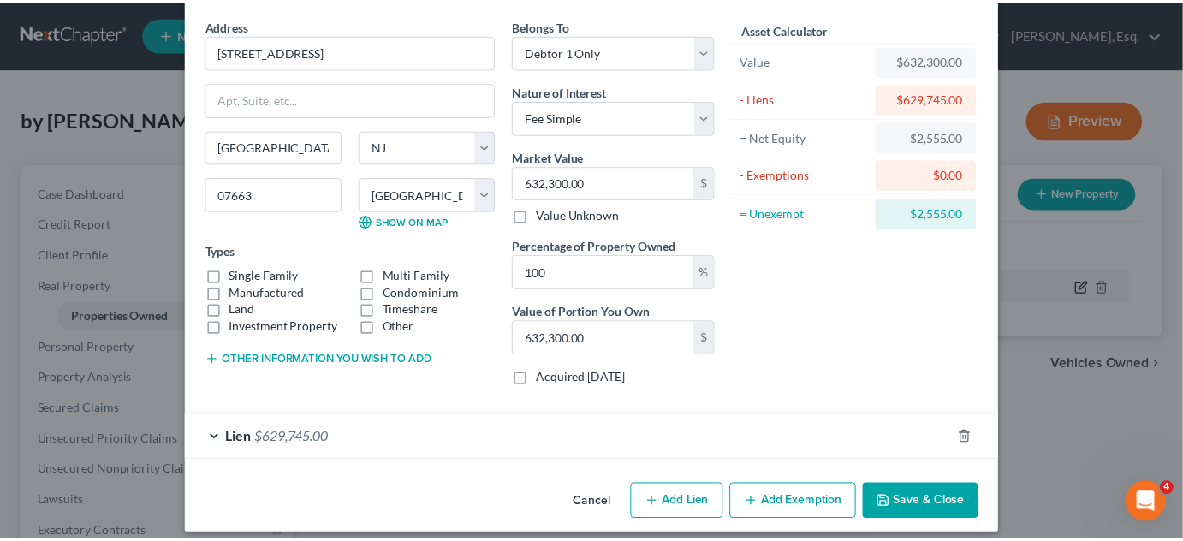
scroll to position [73, 0]
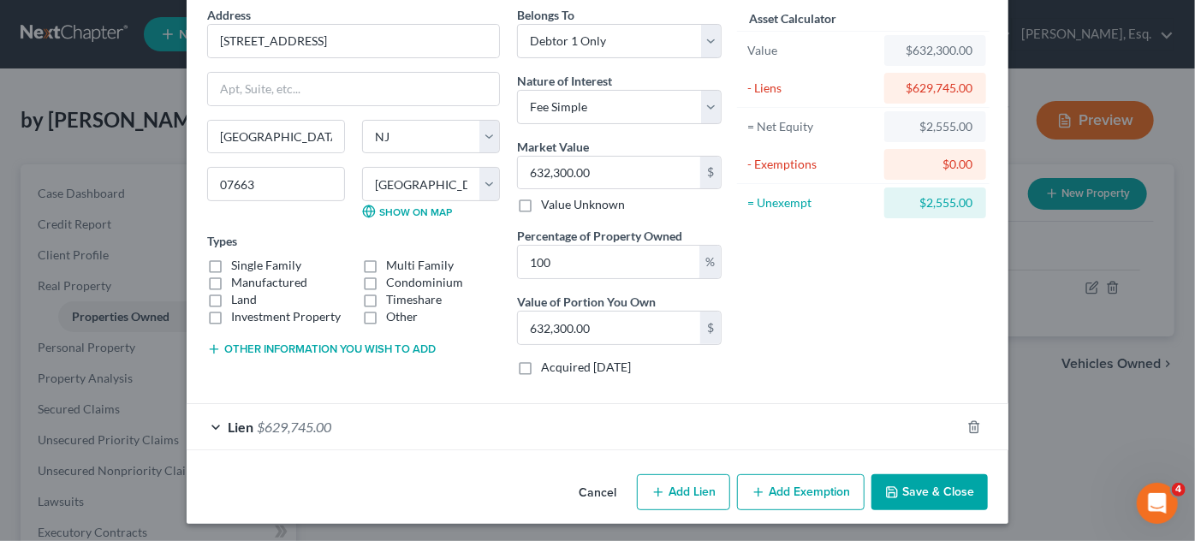
click at [925, 495] on button "Save & Close" at bounding box center [929, 492] width 116 height 36
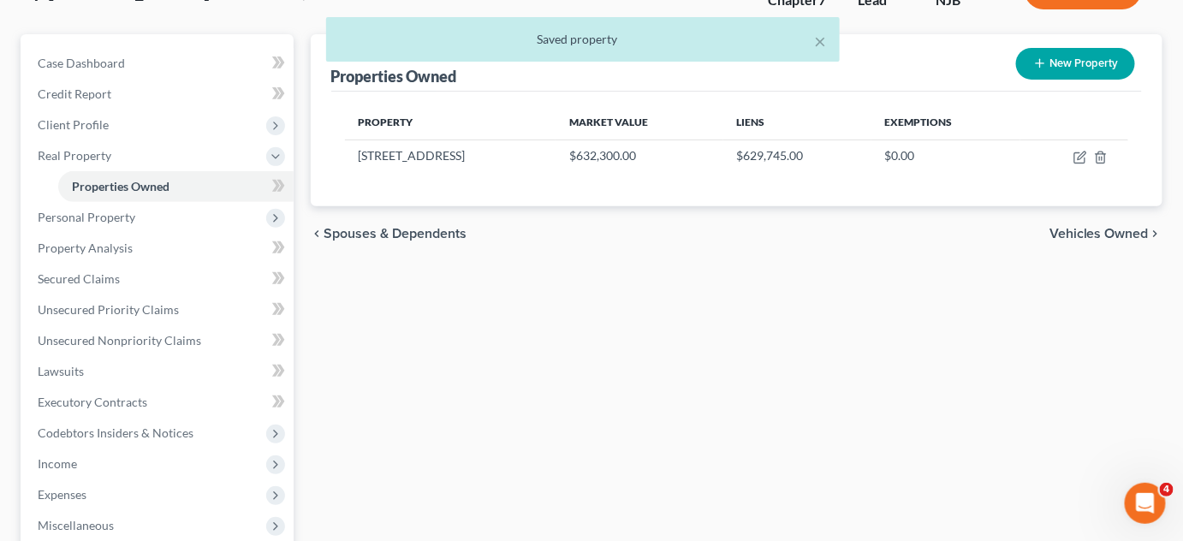
scroll to position [130, 0]
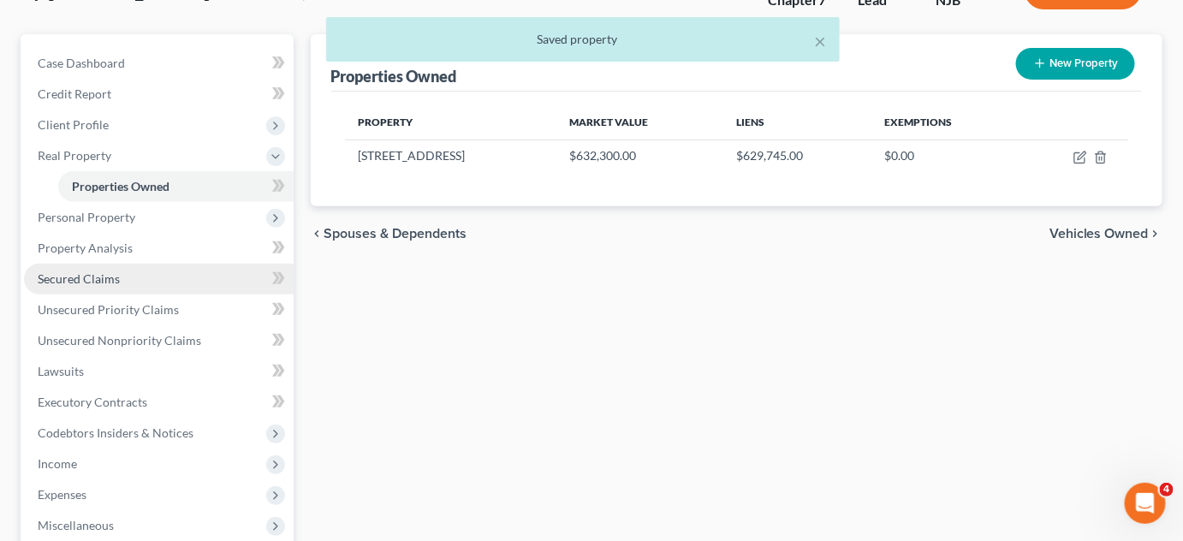
click at [106, 274] on span "Secured Claims" at bounding box center [79, 278] width 82 height 15
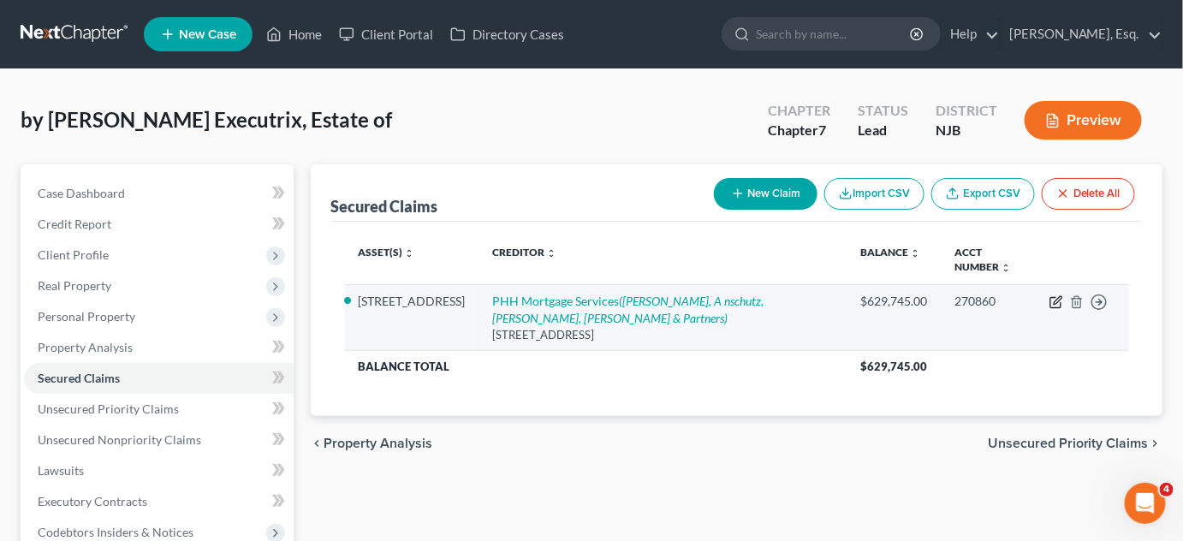
click at [1056, 296] on icon "button" at bounding box center [1056, 302] width 14 height 14
select select "9"
select select "2"
select select "0"
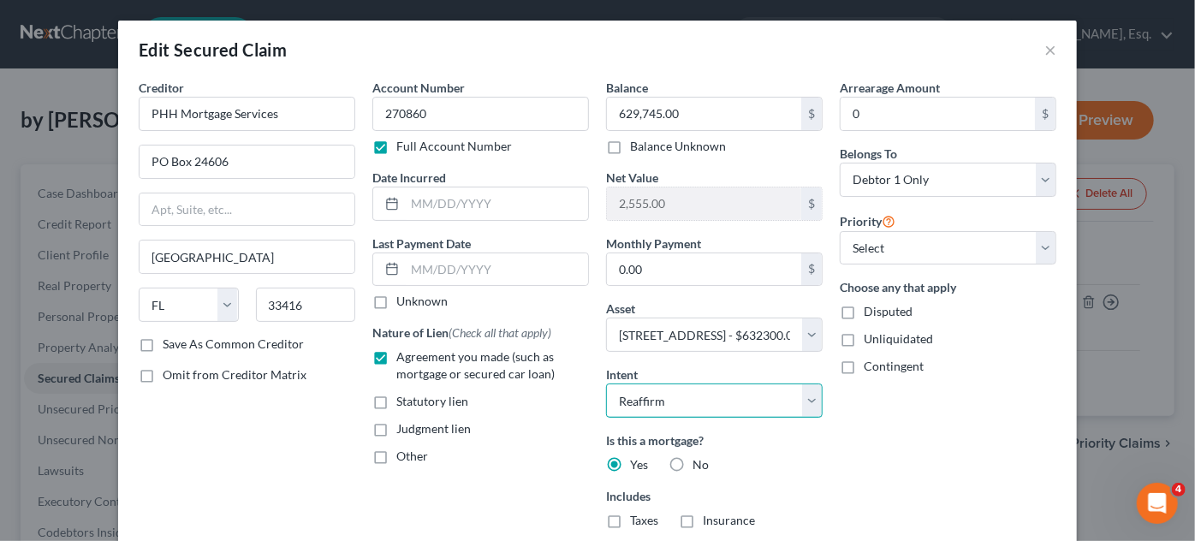
click at [806, 398] on select "Select Surrender Redeem Reaffirm Avoid Other" at bounding box center [714, 401] width 217 height 34
select select "4"
click at [606, 384] on select "Select Surrender Redeem Reaffirm Avoid Other" at bounding box center [714, 401] width 217 height 34
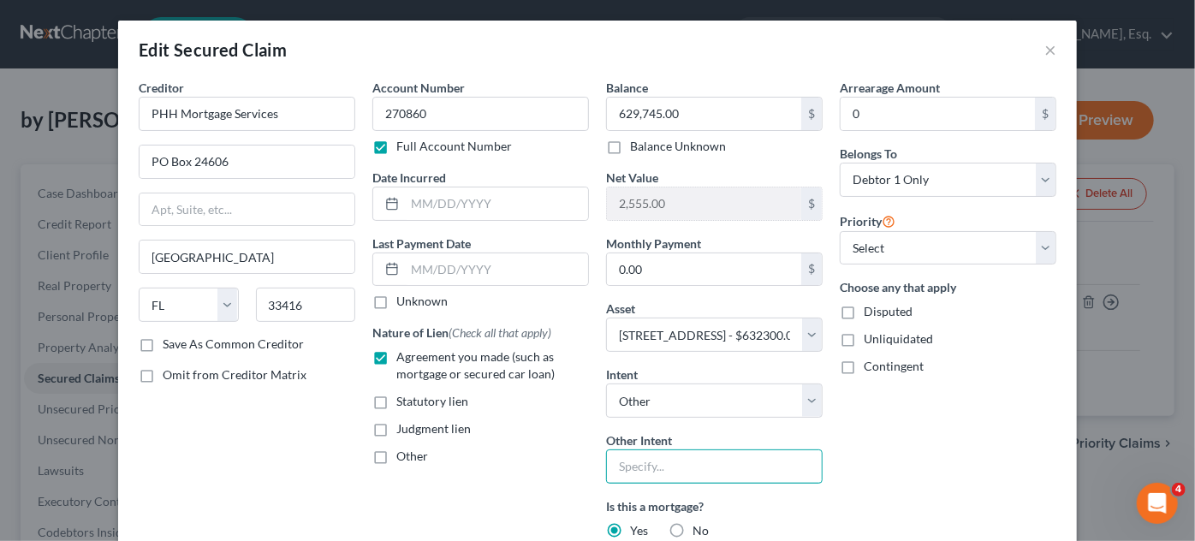
click at [657, 464] on input "text" at bounding box center [714, 466] width 217 height 34
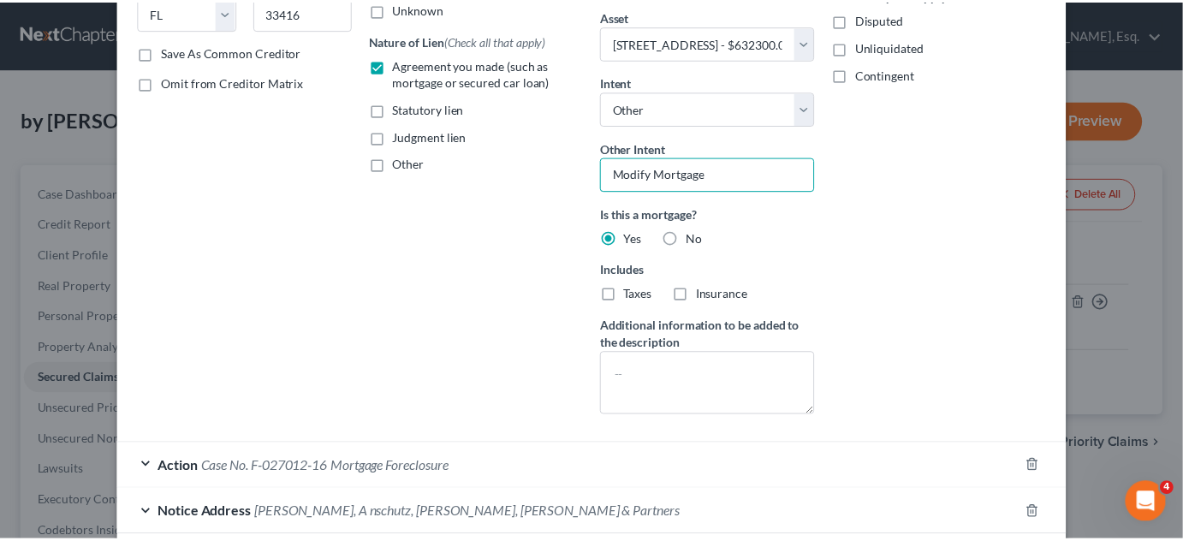
scroll to position [391, 0]
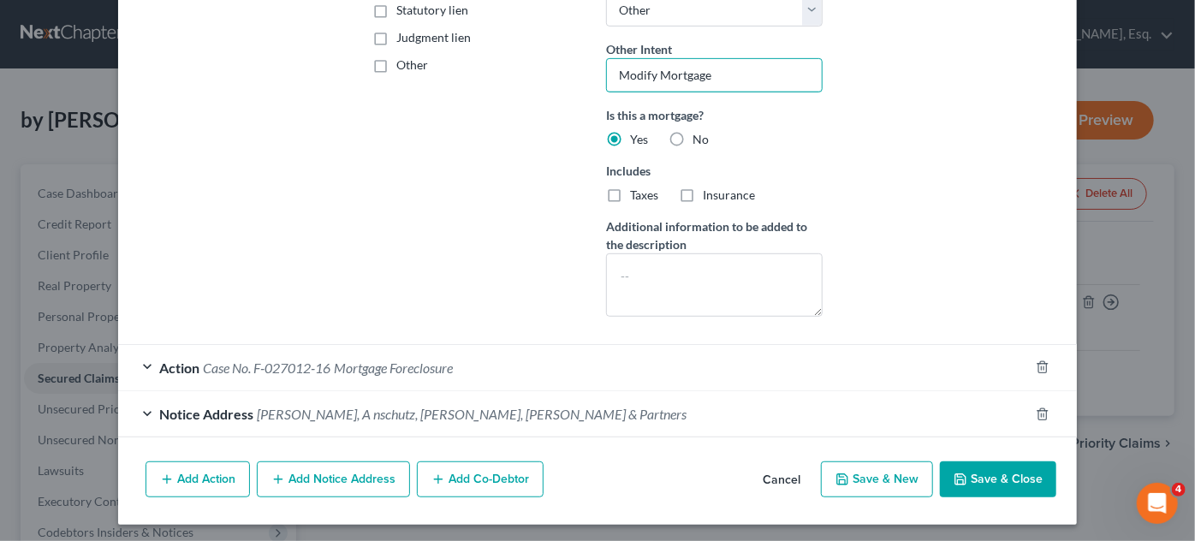
type input "Modify Mortgage"
click at [999, 477] on button "Save & Close" at bounding box center [998, 479] width 116 height 36
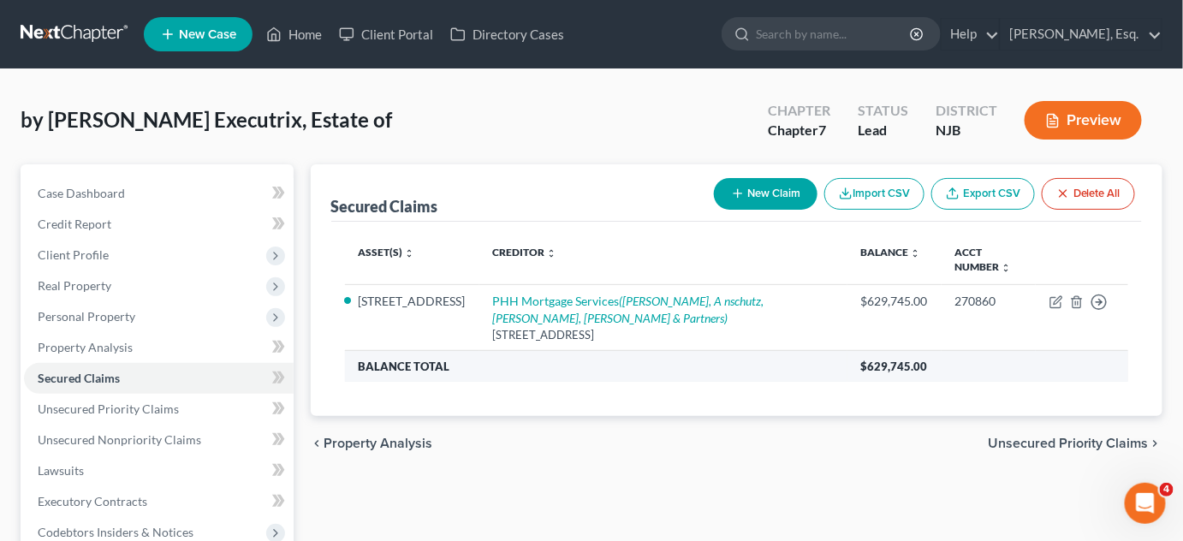
scroll to position [282, 0]
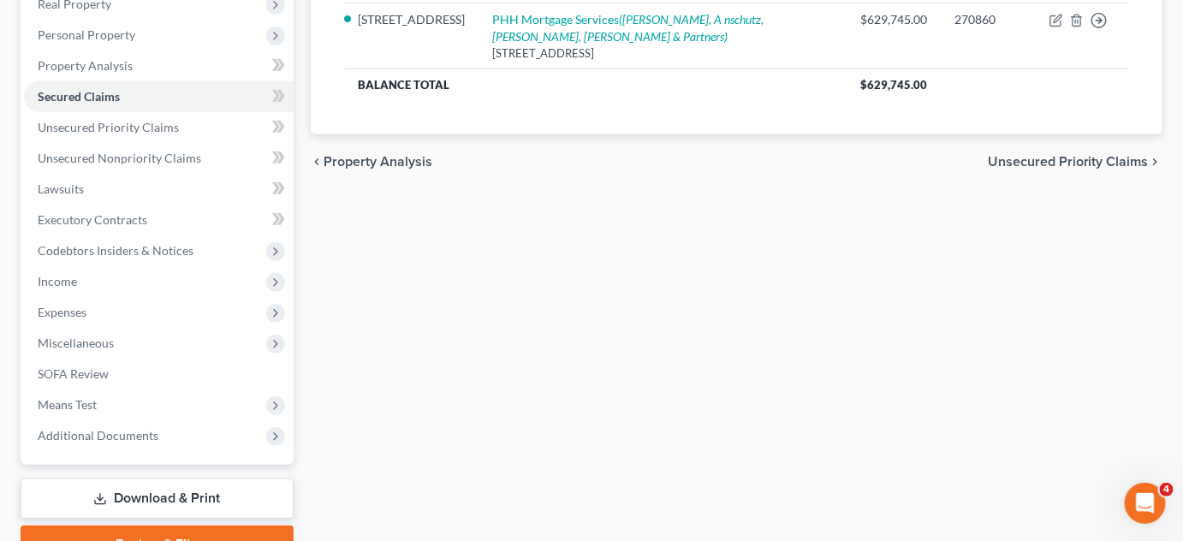
click at [139, 487] on link "Download & Print" at bounding box center [157, 499] width 273 height 40
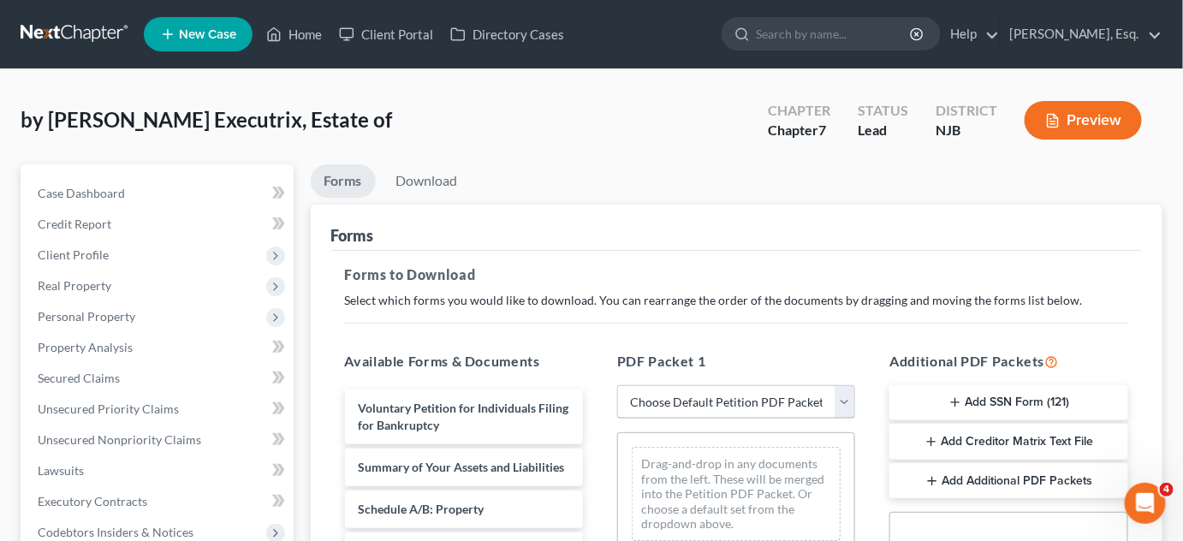
click at [839, 389] on select "Choose Default Petition PDF Packet Complete Bankruptcy Petition (all forms and …" at bounding box center [736, 402] width 238 height 34
select select "0"
click at [617, 385] on select "Choose Default Petition PDF Packet Complete Bankruptcy Petition (all forms and …" at bounding box center [736, 402] width 238 height 34
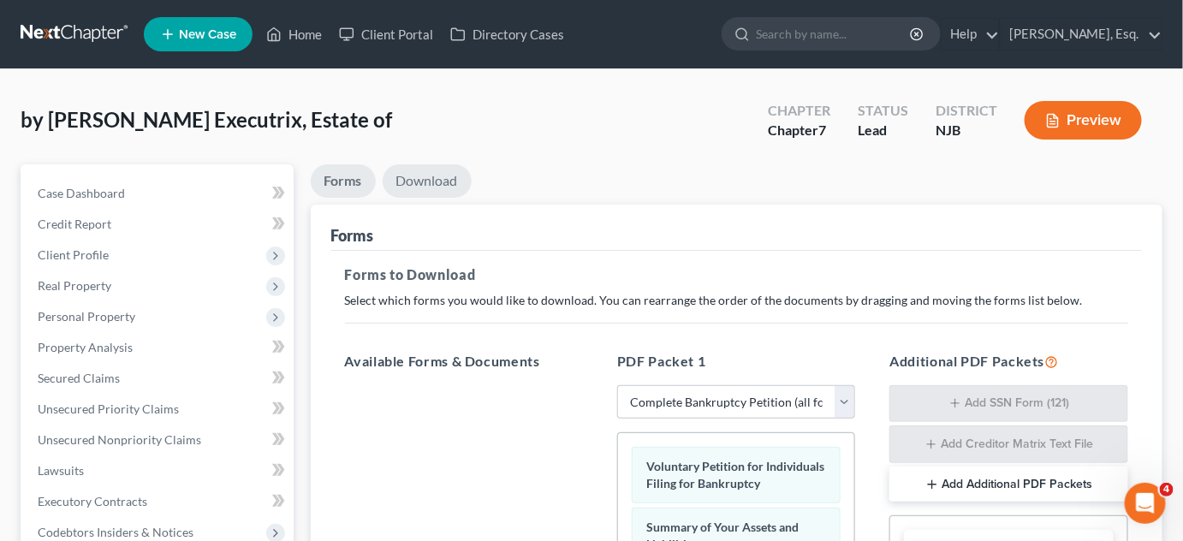
click at [422, 174] on link "Download" at bounding box center [427, 180] width 89 height 33
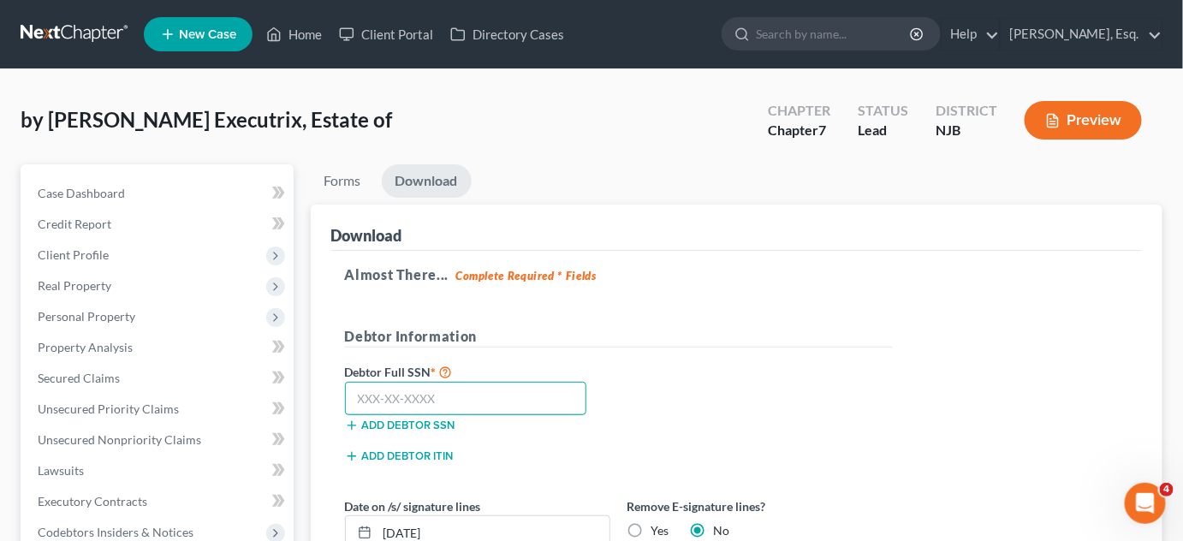
click at [425, 396] on input "text" at bounding box center [466, 399] width 242 height 34
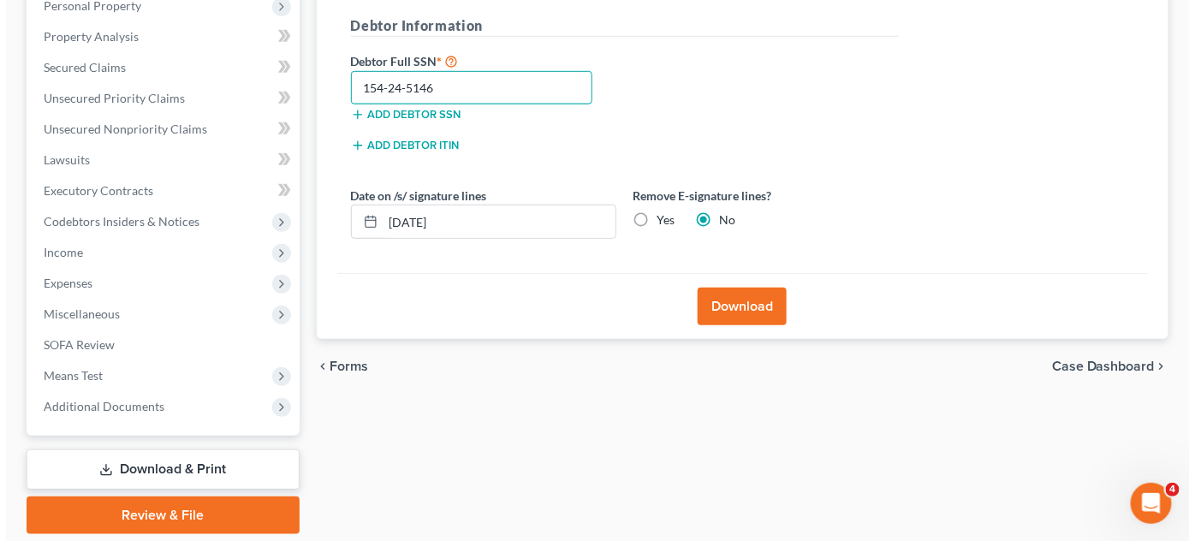
scroll to position [312, 0]
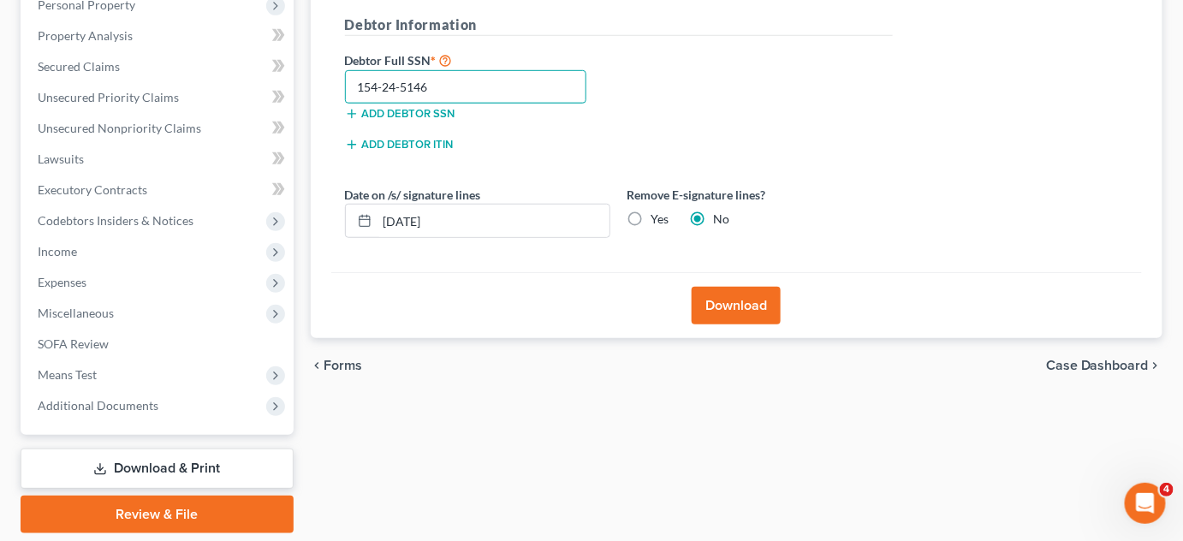
type input "154-24-5146"
click at [737, 302] on button "Download" at bounding box center [736, 306] width 89 height 38
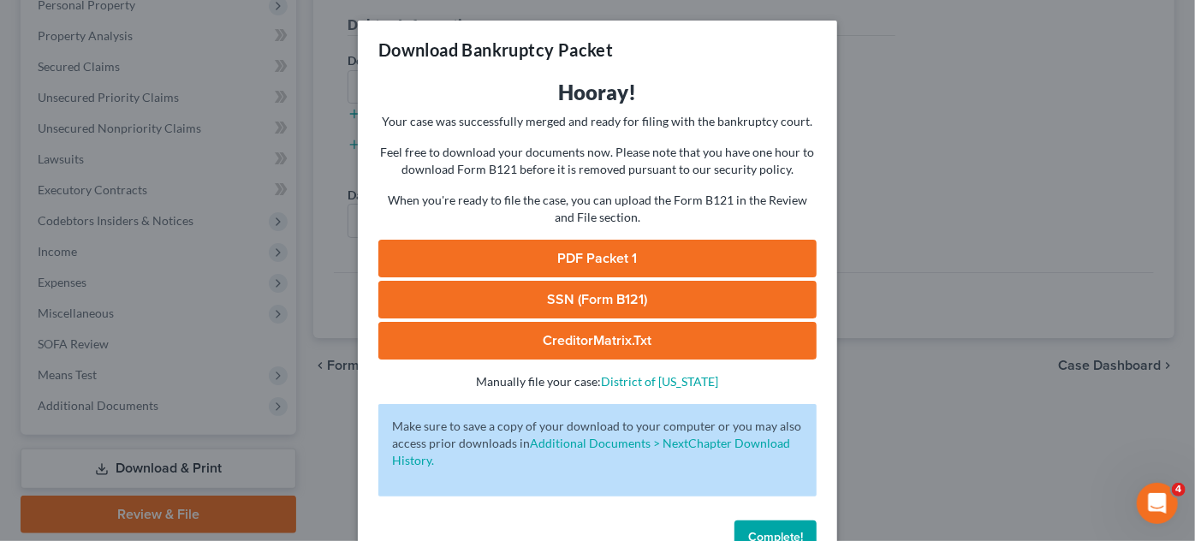
click at [608, 268] on link "PDF Packet 1" at bounding box center [597, 259] width 438 height 38
click at [508, 300] on link "SSN (Form B121)" at bounding box center [597, 300] width 438 height 38
click at [582, 337] on link "CreditorMatrix.txt" at bounding box center [597, 341] width 438 height 38
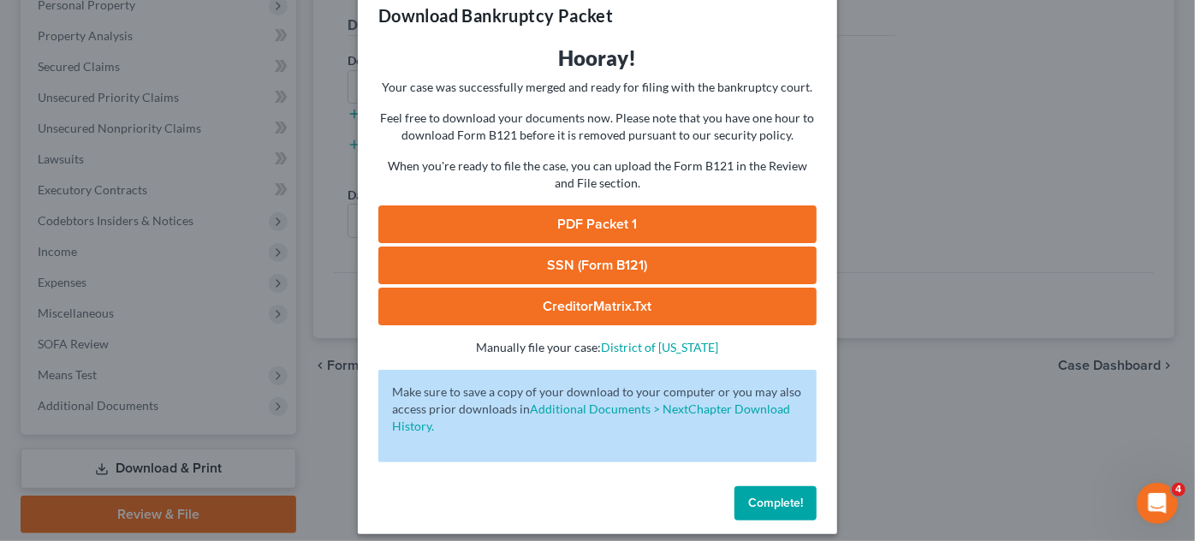
scroll to position [34, 0]
click at [479, 343] on p "Manually file your case: District of [US_STATE]" at bounding box center [597, 347] width 438 height 17
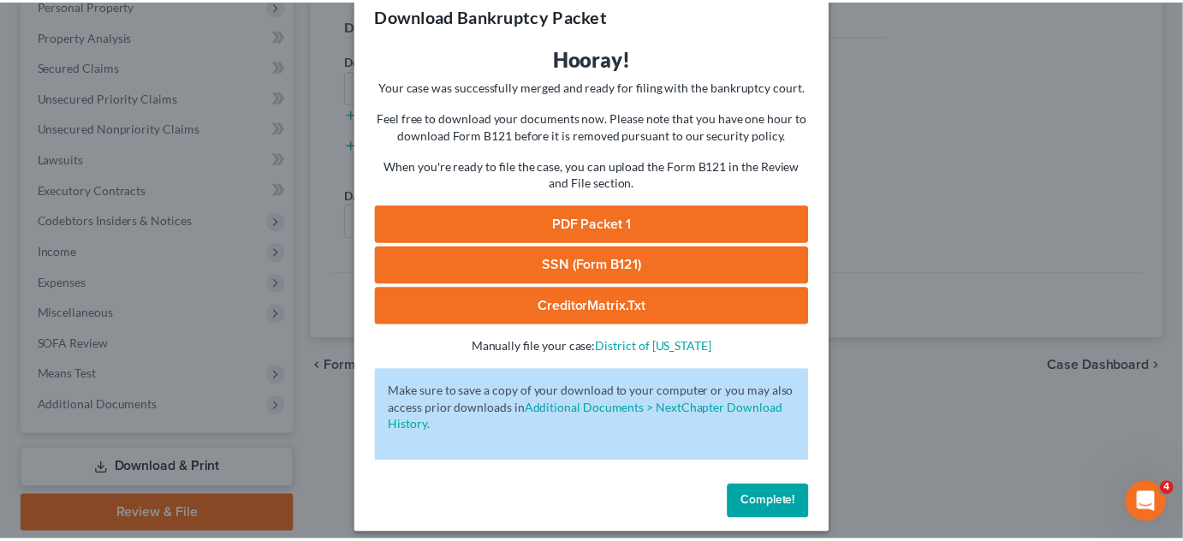
scroll to position [47, 0]
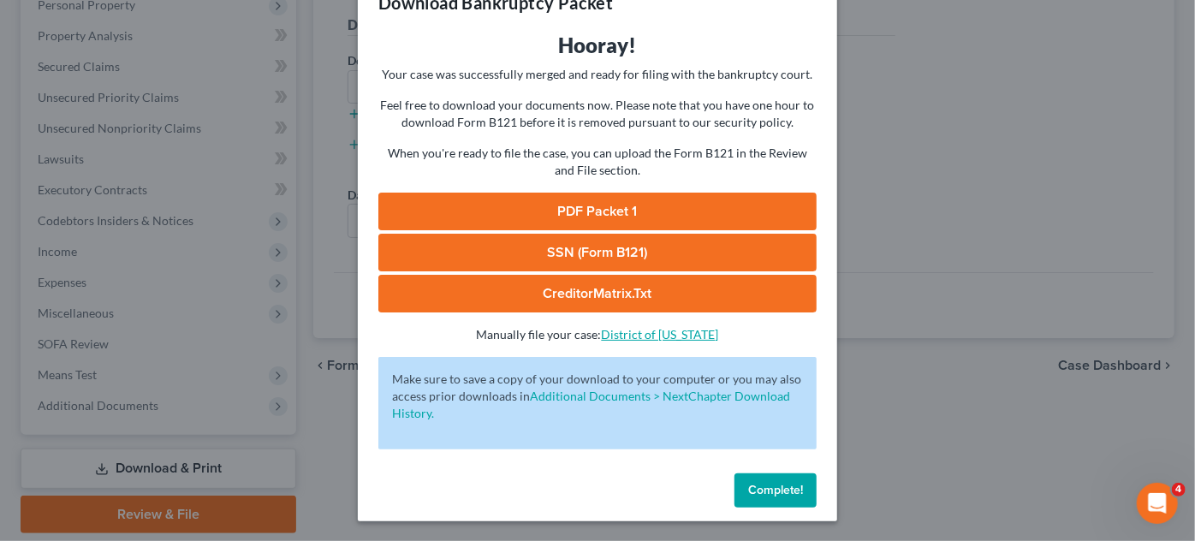
click at [648, 337] on link "District of [US_STATE]" at bounding box center [660, 334] width 117 height 15
click at [667, 424] on div "Make sure to save a copy of your download to your computer or you may also acce…" at bounding box center [597, 403] width 438 height 92
click at [754, 484] on span "Complete!" at bounding box center [775, 490] width 55 height 15
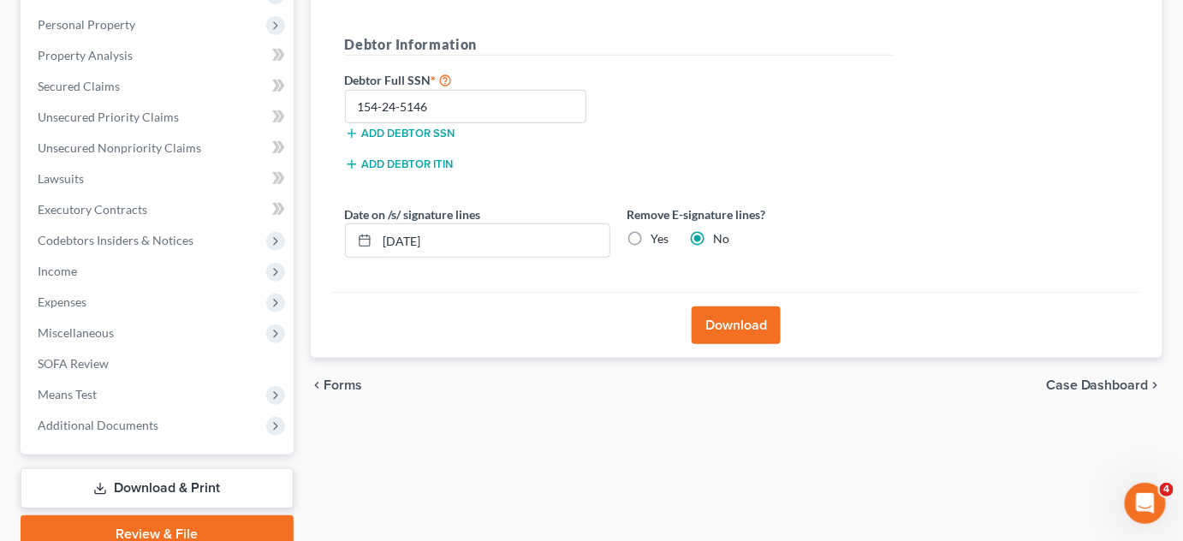
scroll to position [289, 0]
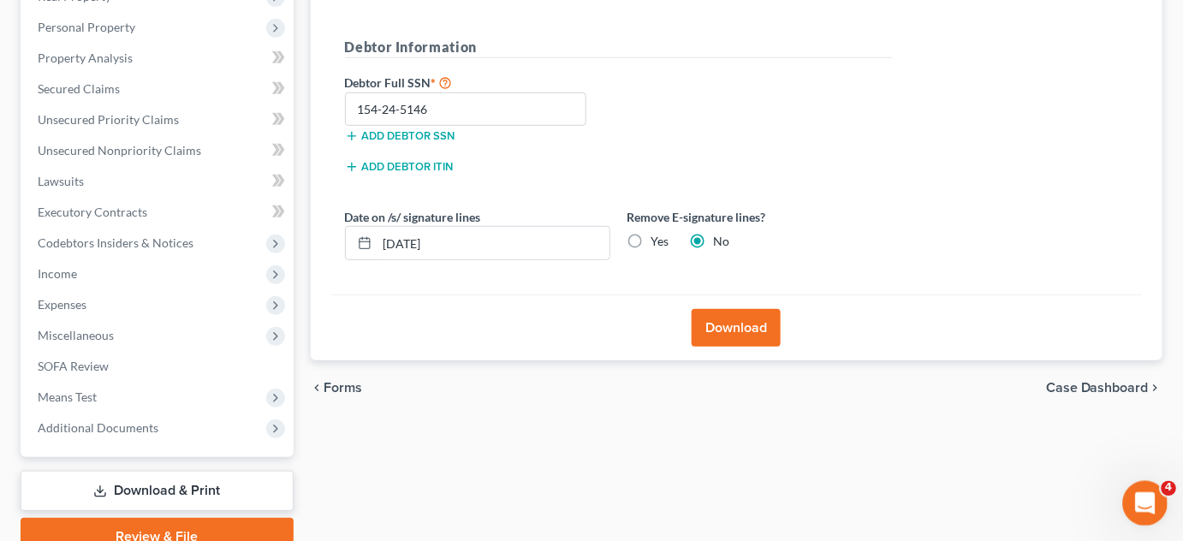
click at [1135, 501] on icon "Open Intercom Messenger" at bounding box center [1143, 501] width 28 height 28
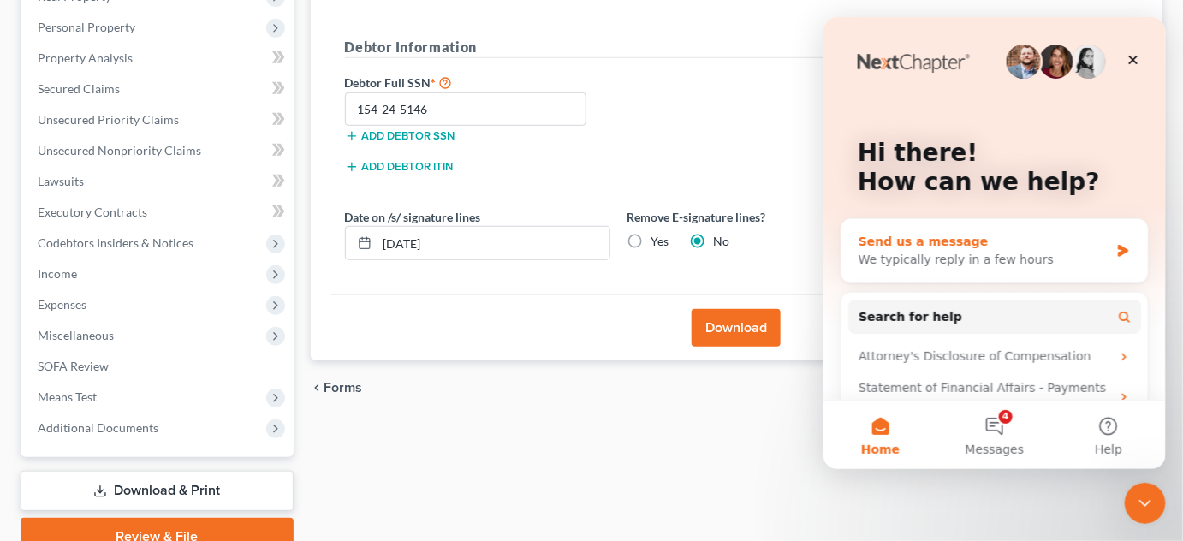
click at [941, 252] on div "We typically reply in a few hours" at bounding box center [983, 259] width 251 height 18
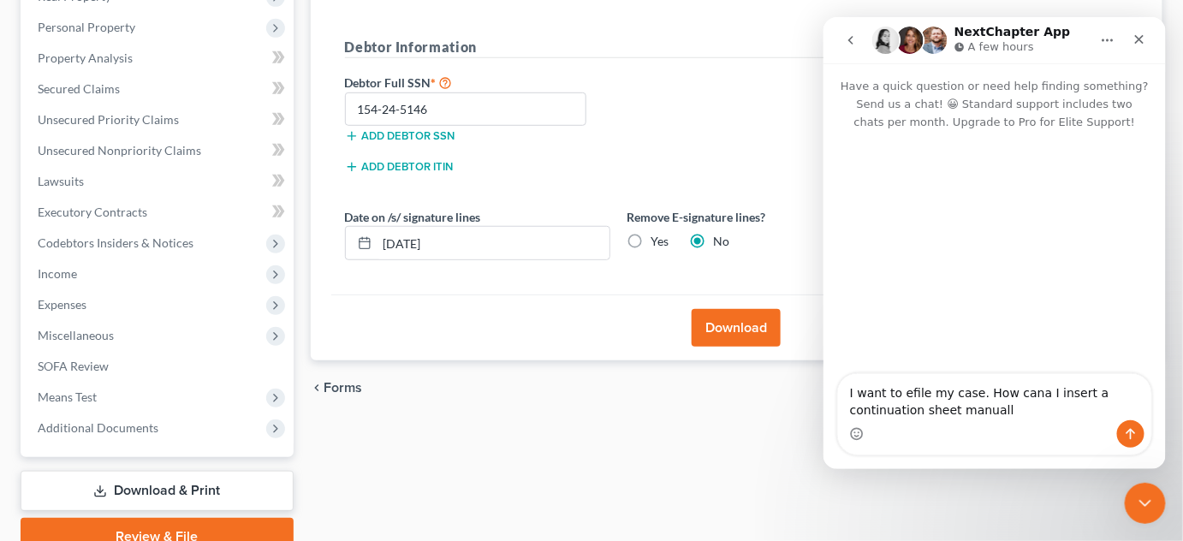
type textarea "I want to efile my case. How cana I insert a continuation sheet manually"
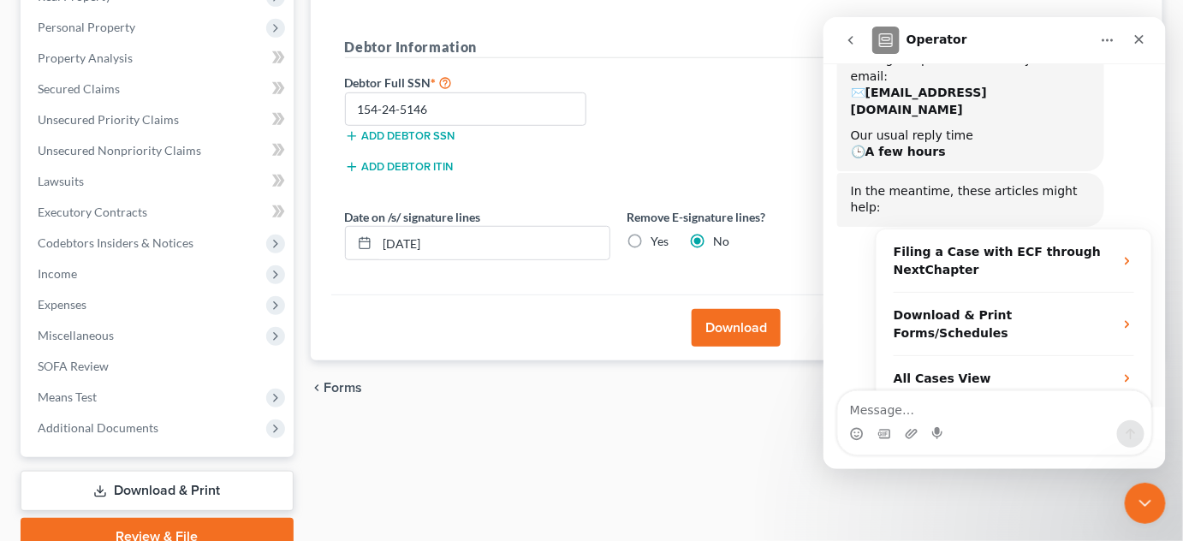
scroll to position [180, 0]
click at [637, 388] on div "chevron_left Forms Case Dashboard chevron_right" at bounding box center [737, 387] width 853 height 55
click at [1143, 38] on icon "Close" at bounding box center [1139, 39] width 14 height 14
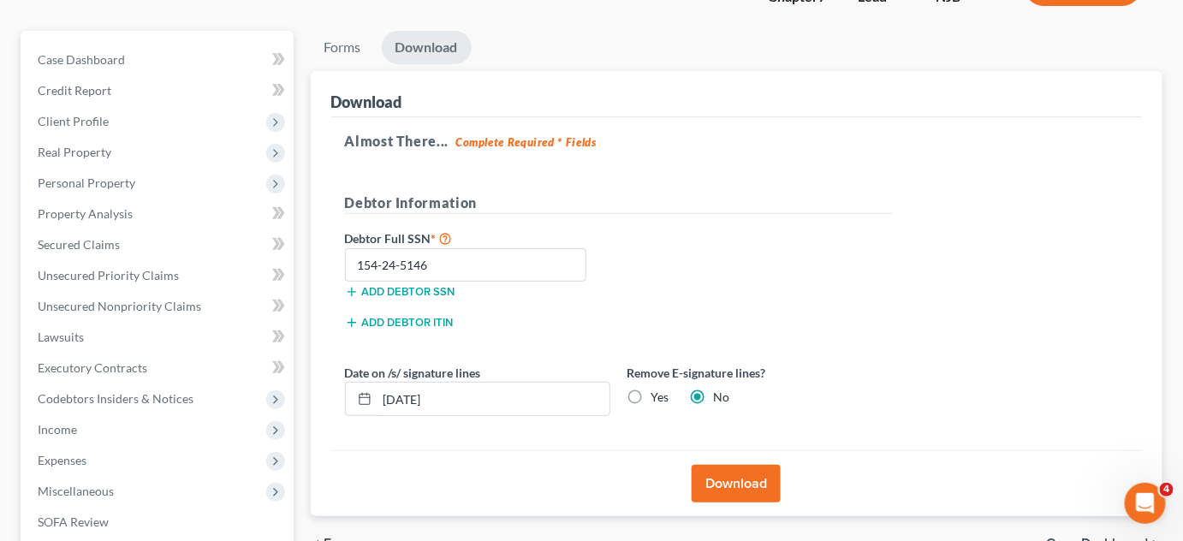
scroll to position [367, 0]
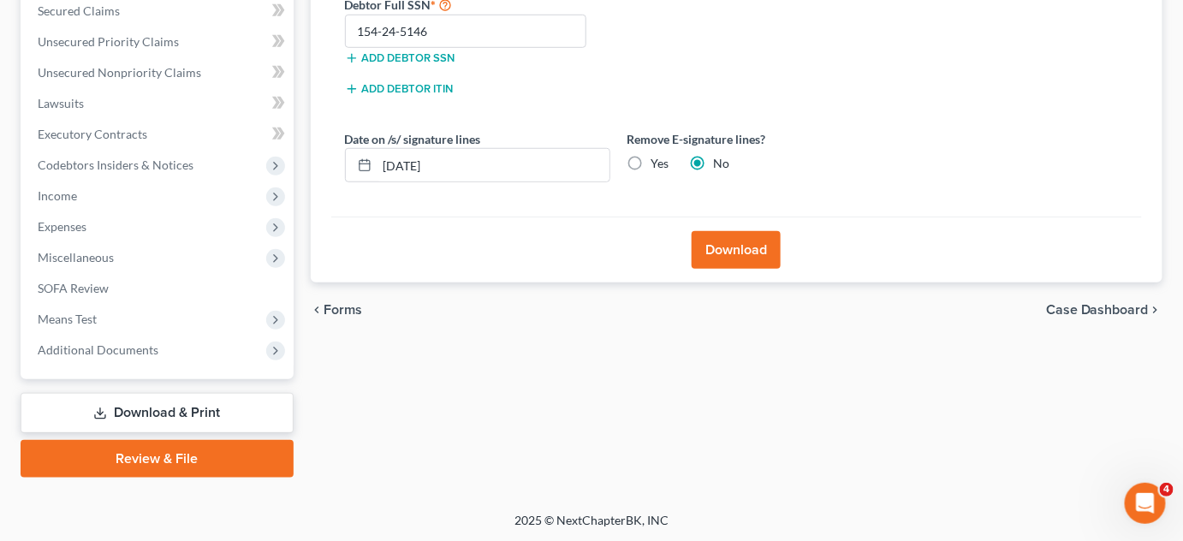
click at [130, 454] on link "Review & File" at bounding box center [157, 459] width 273 height 38
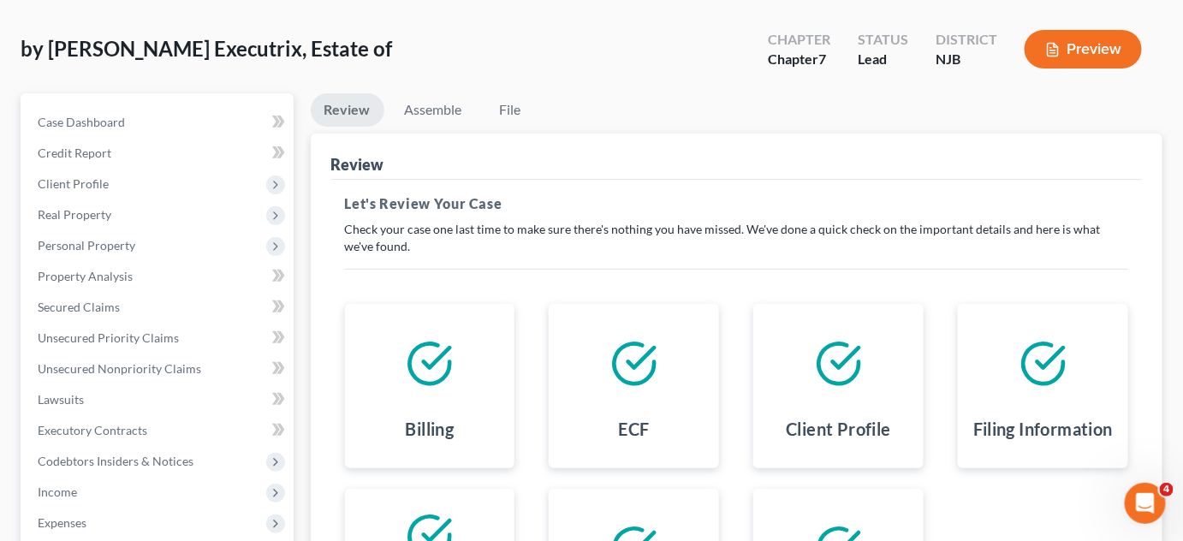
scroll to position [80, 0]
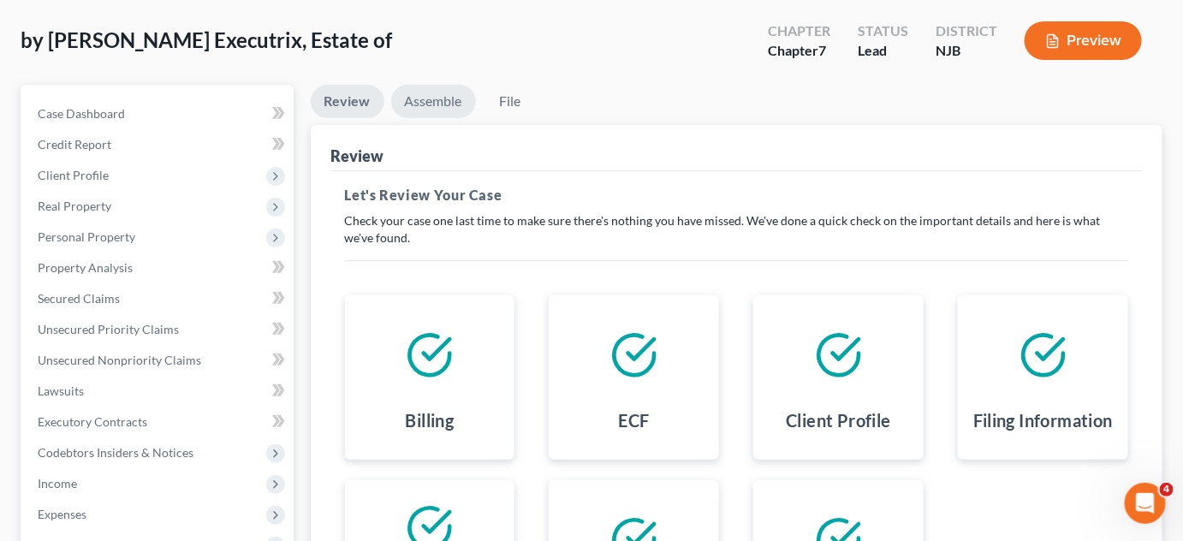
click at [433, 97] on link "Assemble" at bounding box center [433, 101] width 85 height 33
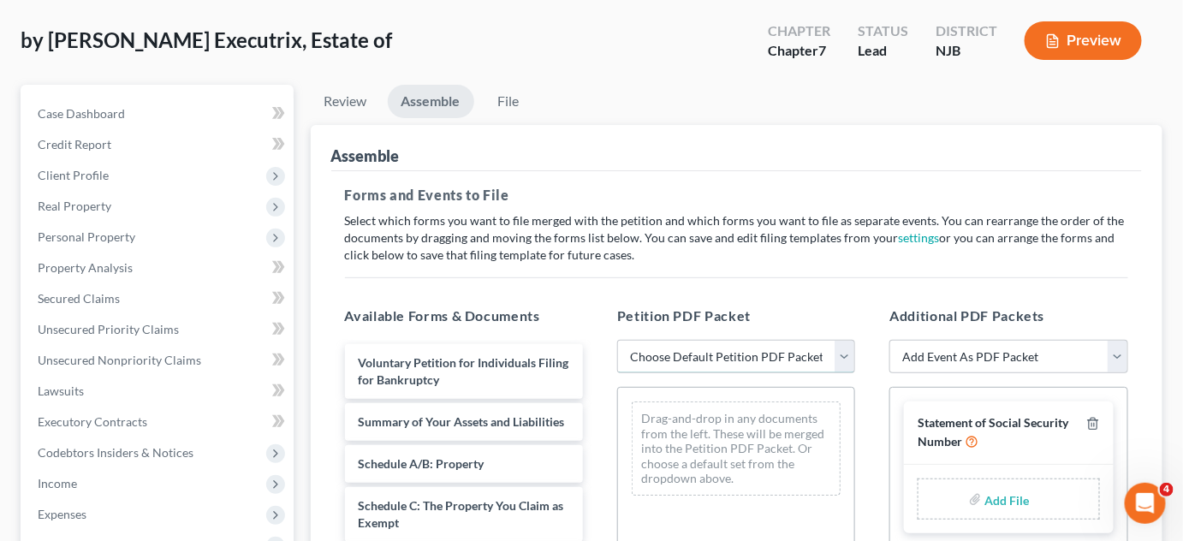
click at [840, 358] on select "Choose Default Petition PDF Packet Complete Bankruptcy Petition (all forms and …" at bounding box center [736, 357] width 238 height 34
select select "0"
click at [617, 340] on select "Choose Default Petition PDF Packet Complete Bankruptcy Petition (all forms and …" at bounding box center [736, 357] width 238 height 34
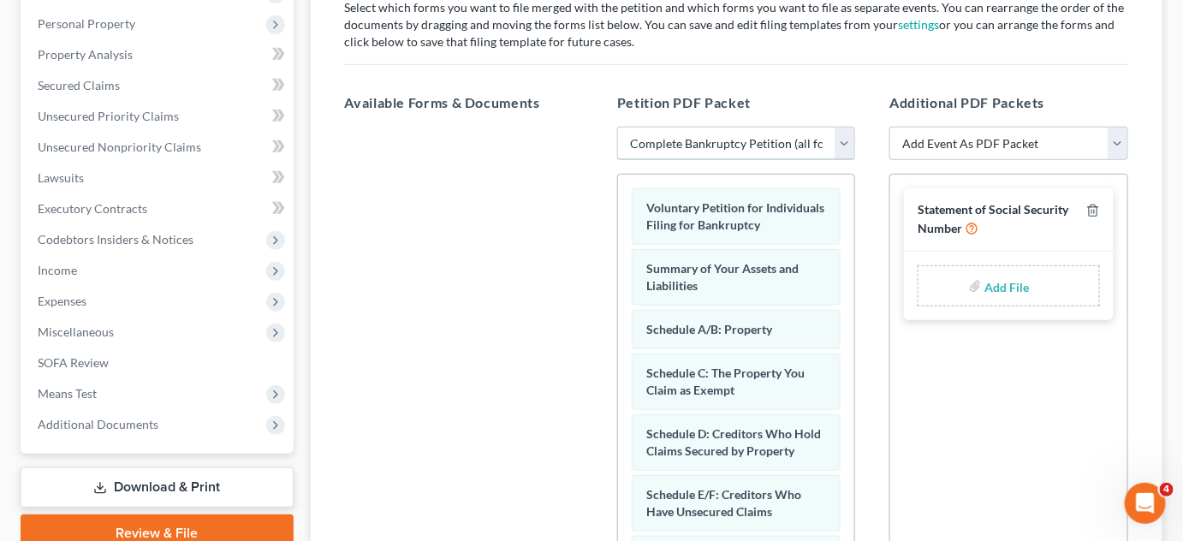
scroll to position [294, 0]
click at [1109, 143] on select "Add Event As PDF Packet Amended Attorney Compensation Statement Amended List of…" at bounding box center [1008, 142] width 238 height 34
click at [429, 266] on div at bounding box center [463, 360] width 265 height 471
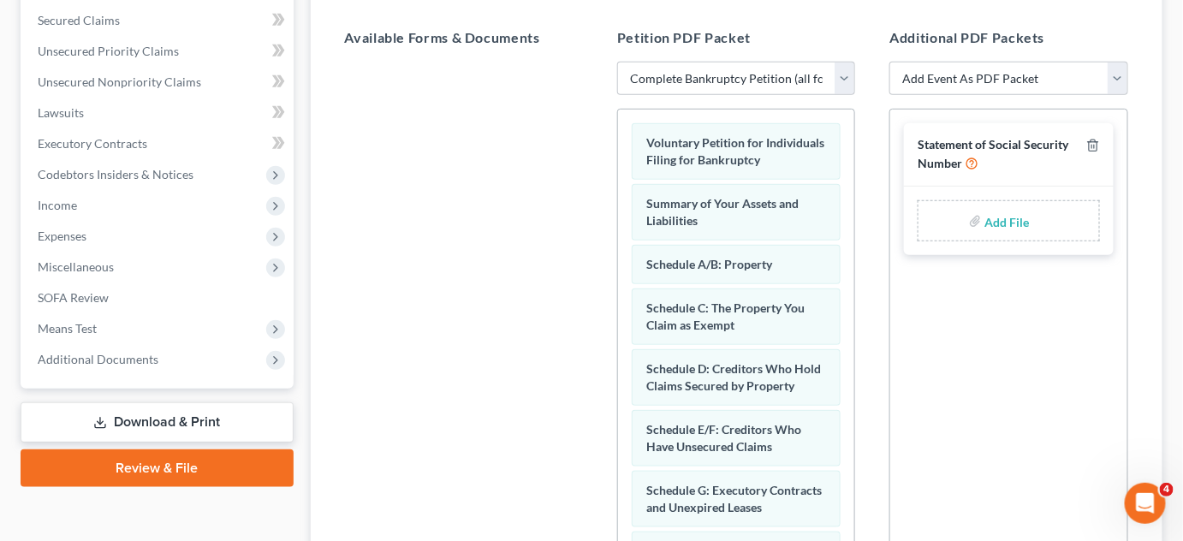
scroll to position [354, 0]
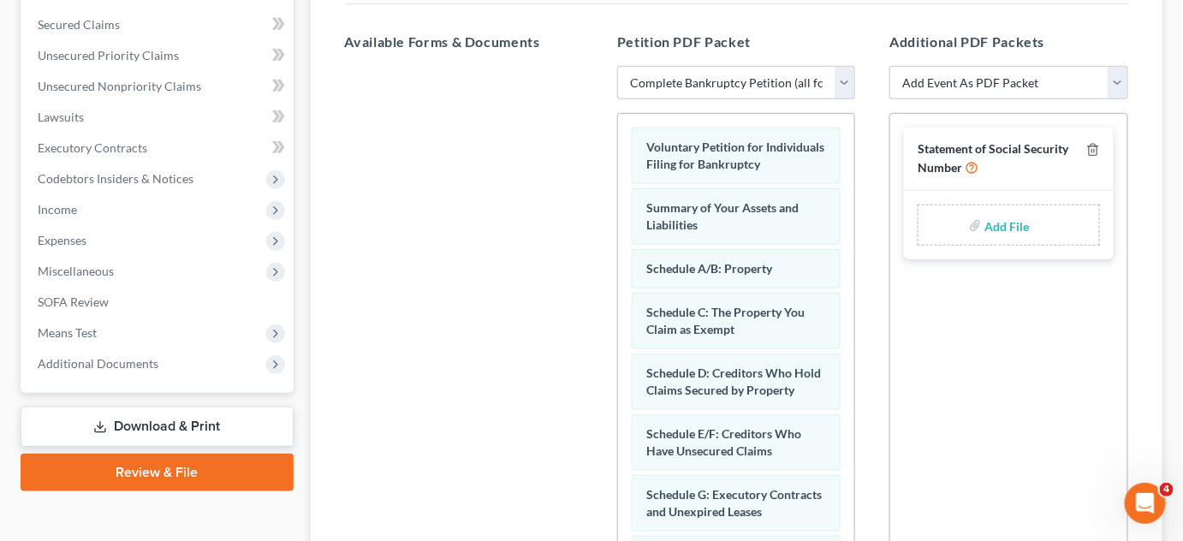
click at [1015, 220] on input "file" at bounding box center [1005, 225] width 41 height 31
type input "C:\fakepath\Continuation Statement.pdf"
click at [945, 403] on div "Statement of Social Security Number Continuation Statement.pdf Continuation Sta…" at bounding box center [1008, 348] width 238 height 471
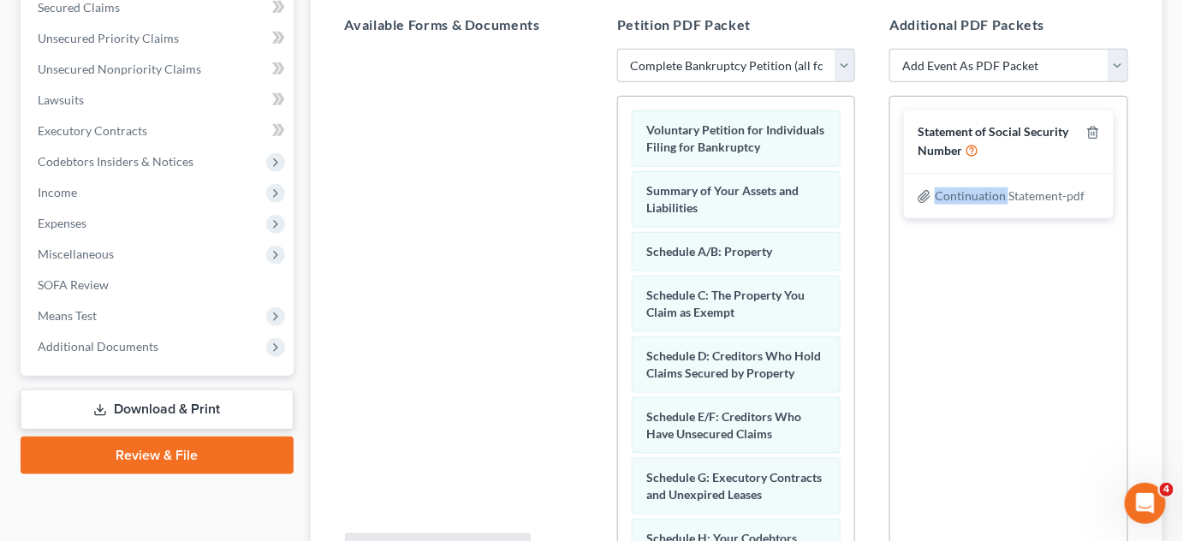
scroll to position [370, 0]
click at [897, 335] on div "Statement of Social Security Number Continuation Statement.pdf Continuation Sta…" at bounding box center [1008, 332] width 238 height 471
click at [1113, 69] on select "Add Event As PDF Packet Amended Attorney Compensation Statement Amended List of…" at bounding box center [1008, 67] width 238 height 34
select select "4"
click at [889, 50] on select "Add Event As PDF Packet Amended Attorney Compensation Statement Amended List of…" at bounding box center [1008, 67] width 238 height 34
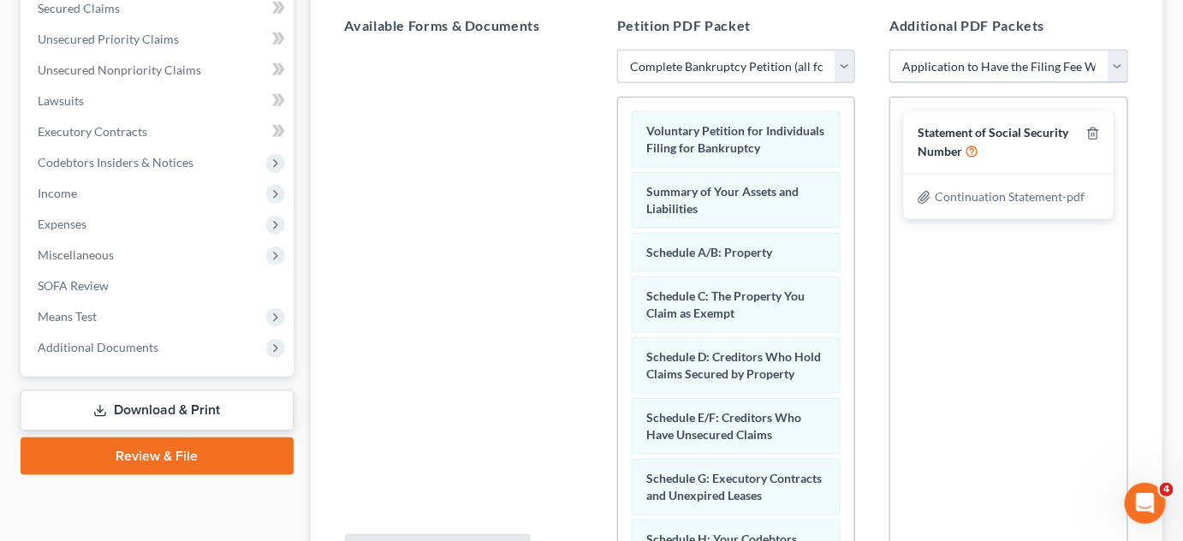
select select
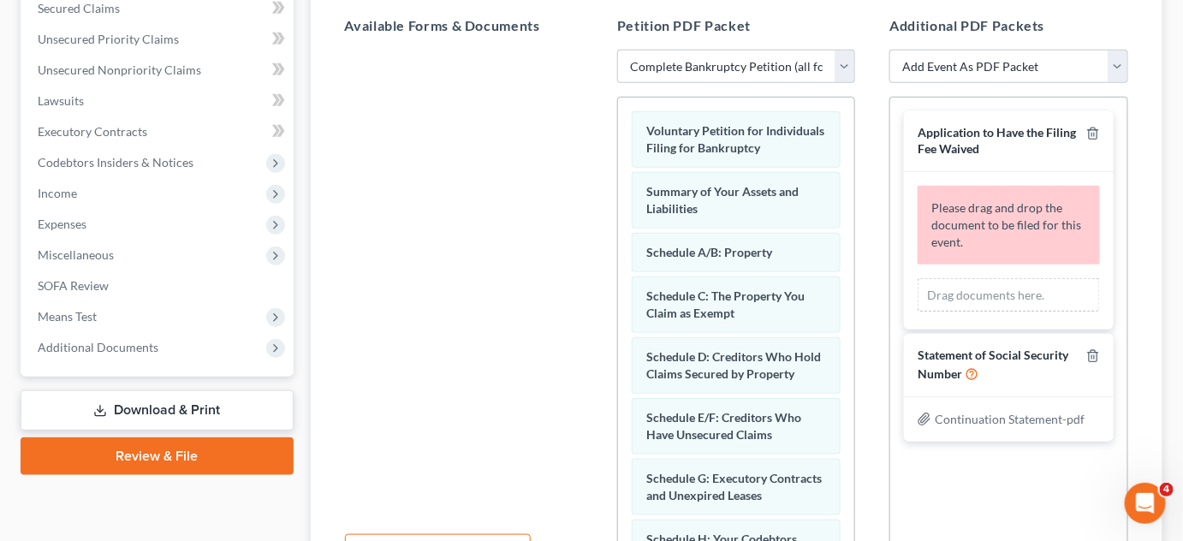
click at [942, 494] on div "Application to Have the Filing Fee Waived Please drag and drop the document to …" at bounding box center [1008, 332] width 238 height 471
click at [1091, 135] on icon "button" at bounding box center [1093, 134] width 14 height 14
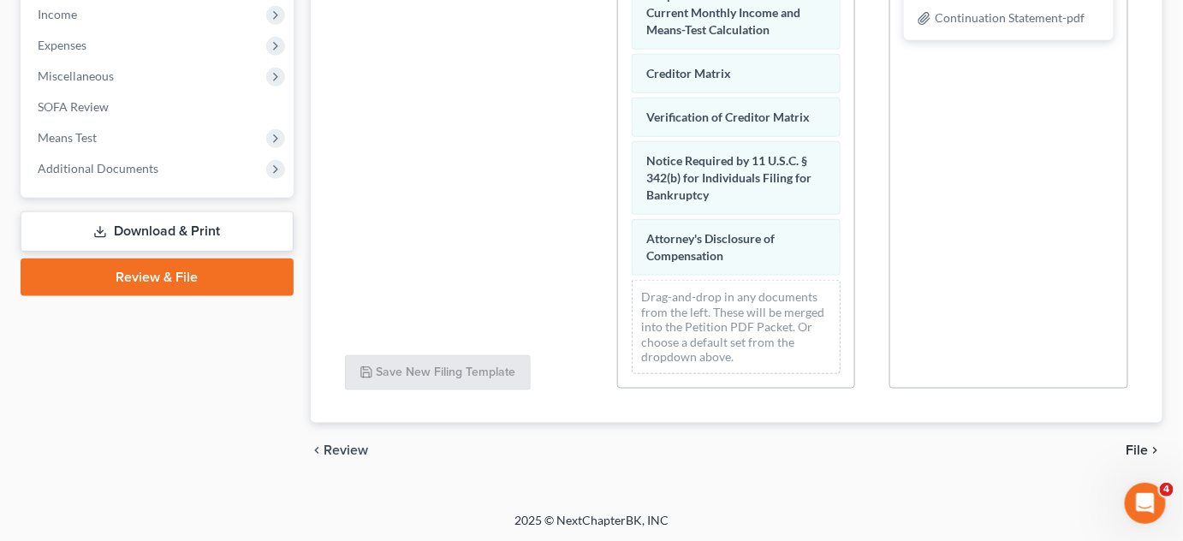
scroll to position [0, 0]
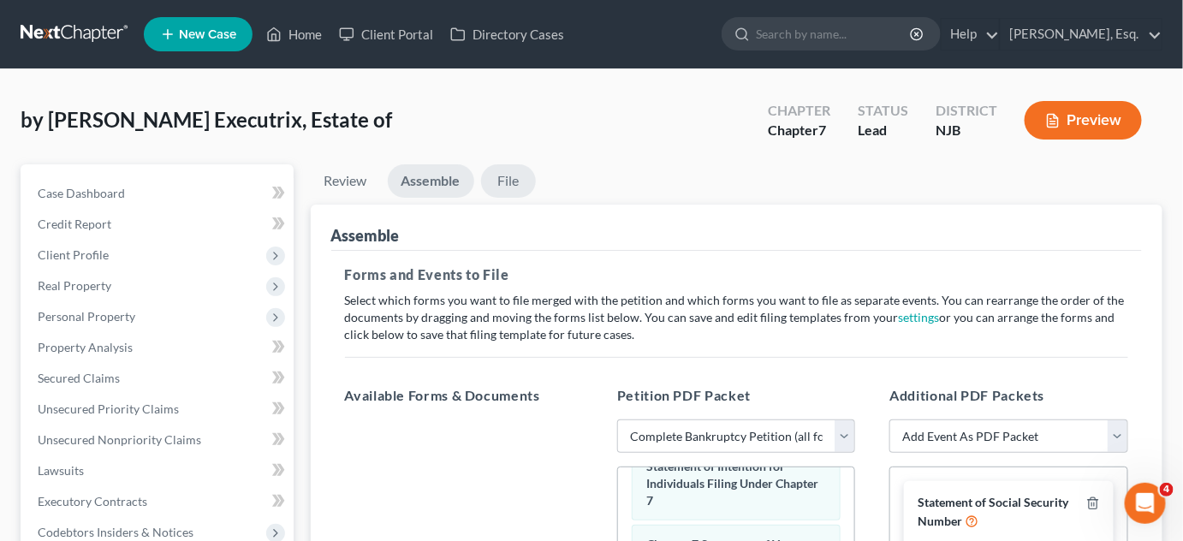
click at [509, 180] on link "File" at bounding box center [508, 180] width 55 height 33
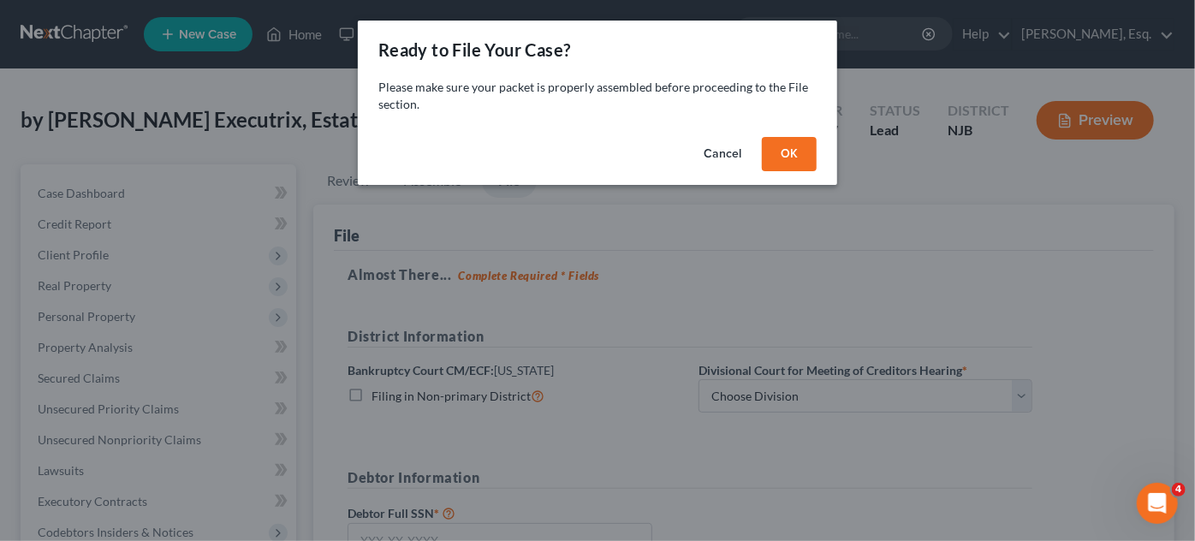
click at [782, 157] on button "OK" at bounding box center [789, 154] width 55 height 34
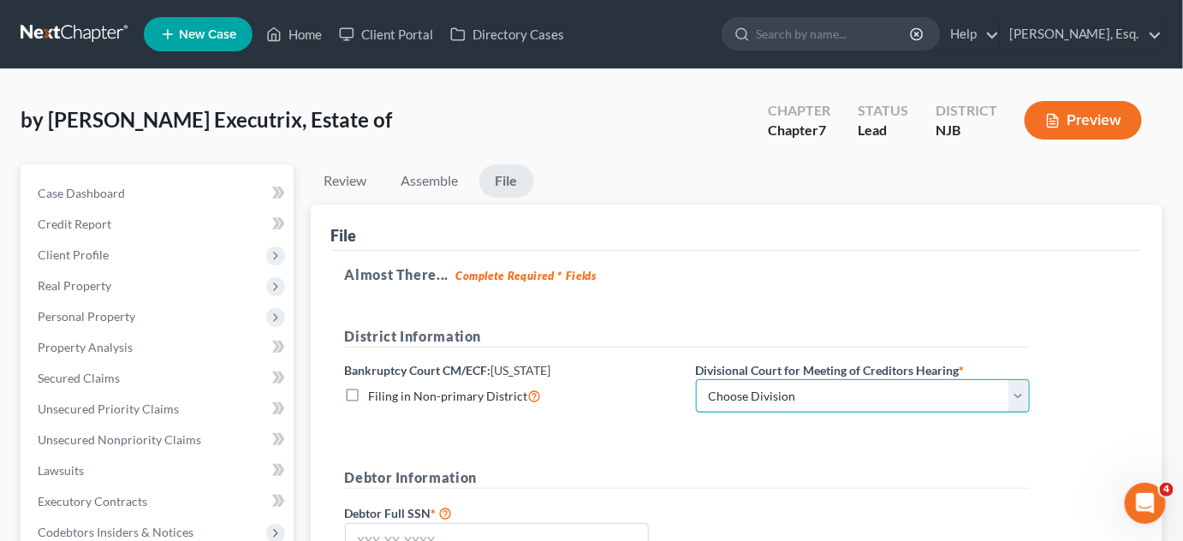
click at [1015, 401] on select "Choose Division [GEOGRAPHIC_DATA] [GEOGRAPHIC_DATA]/[GEOGRAPHIC_DATA] [GEOGRAPH…" at bounding box center [863, 396] width 334 height 34
select select "2"
click at [696, 379] on select "Choose Division [GEOGRAPHIC_DATA] [GEOGRAPHIC_DATA]/[GEOGRAPHIC_DATA] [GEOGRAPH…" at bounding box center [863, 396] width 334 height 34
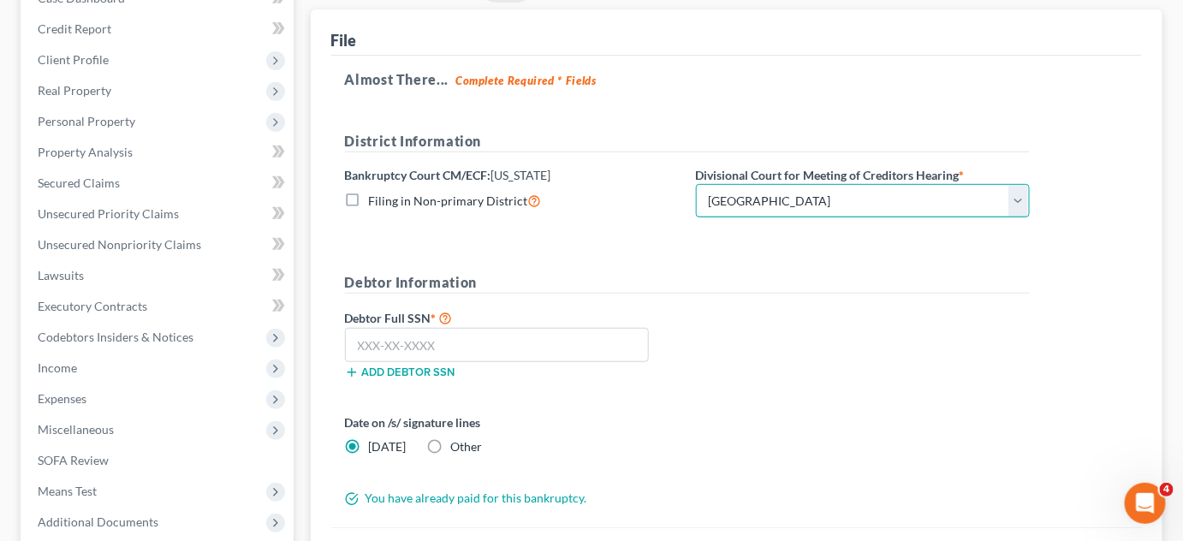
scroll to position [196, 0]
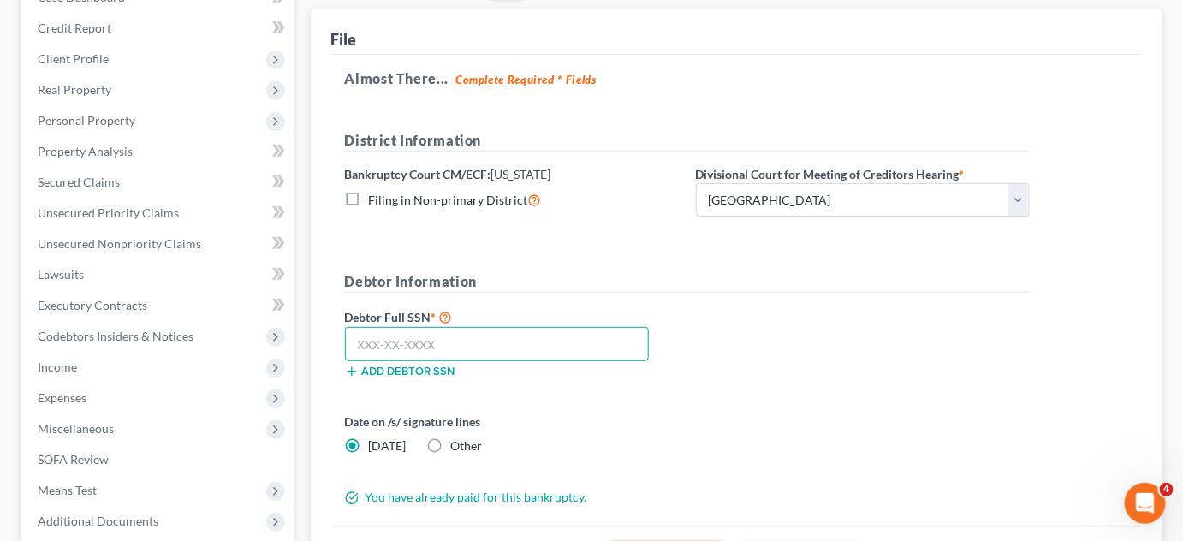
click at [453, 342] on input "text" at bounding box center [497, 344] width 305 height 34
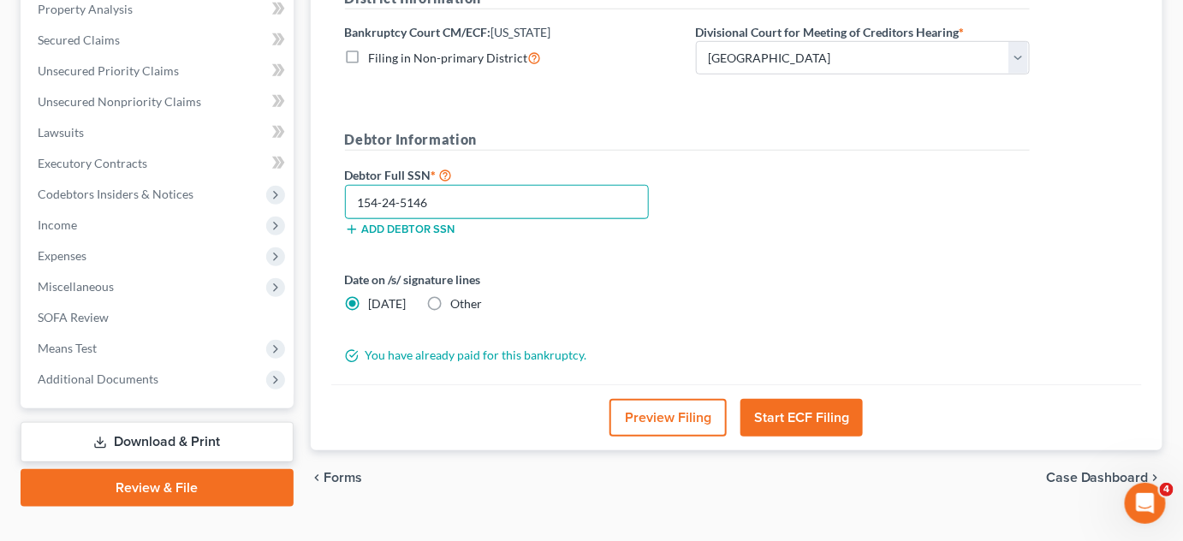
scroll to position [341, 0]
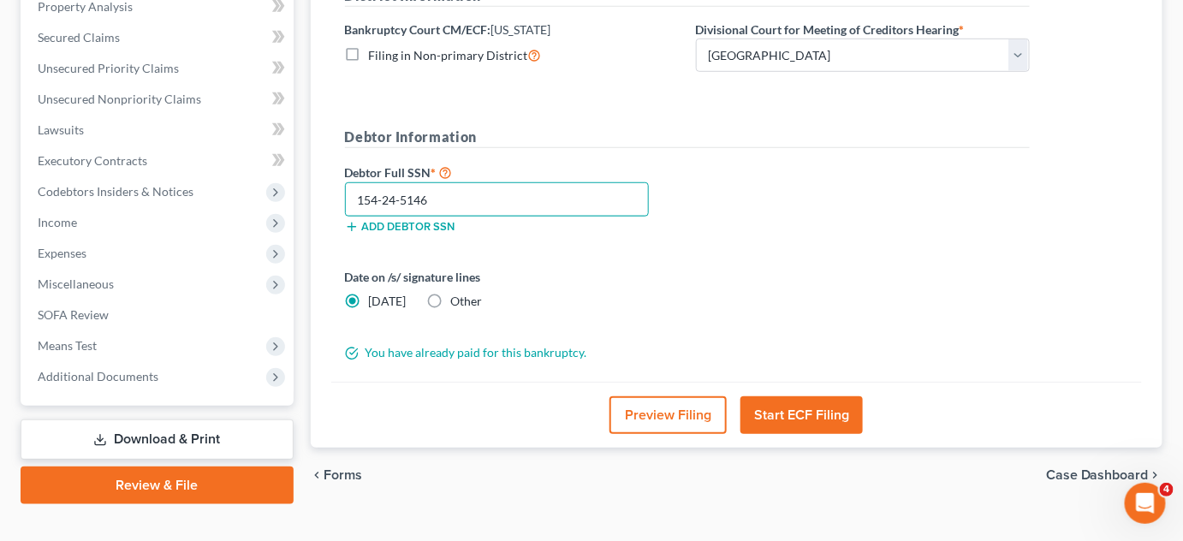
type input "154-24-5146"
click at [817, 408] on button "Start ECF Filing" at bounding box center [801, 415] width 122 height 38
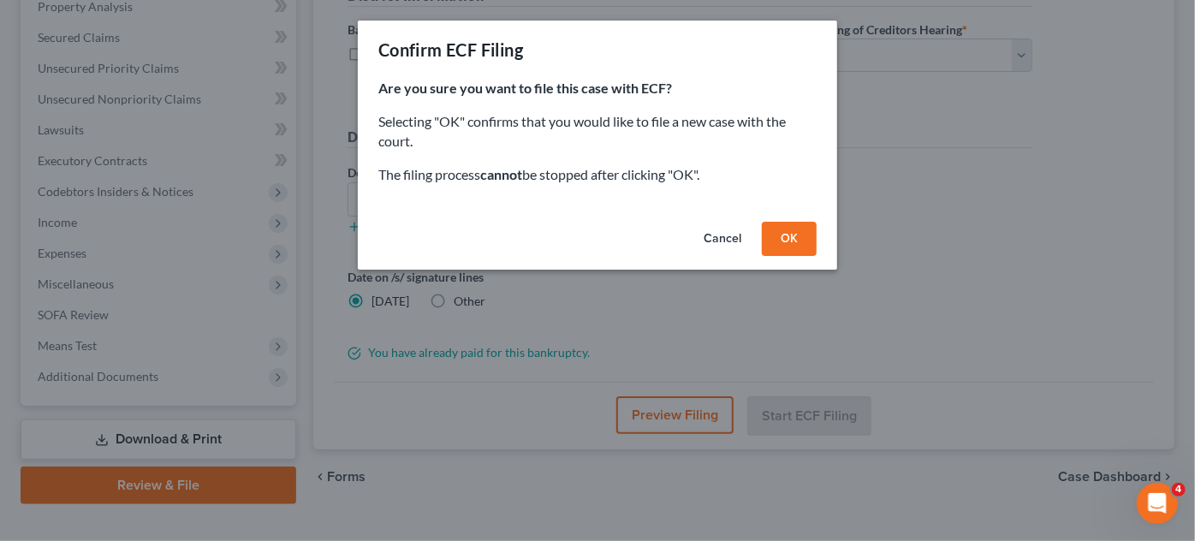
click at [789, 236] on button "OK" at bounding box center [789, 239] width 55 height 34
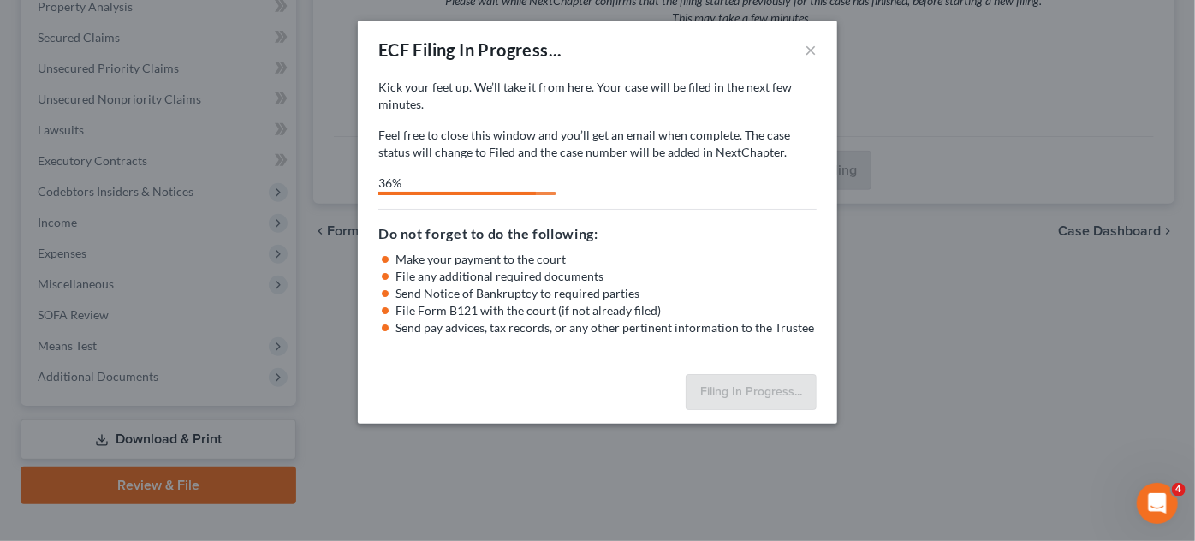
click at [789, 236] on h5 "Do not forget to do the following:" at bounding box center [597, 233] width 438 height 21
select select "2"
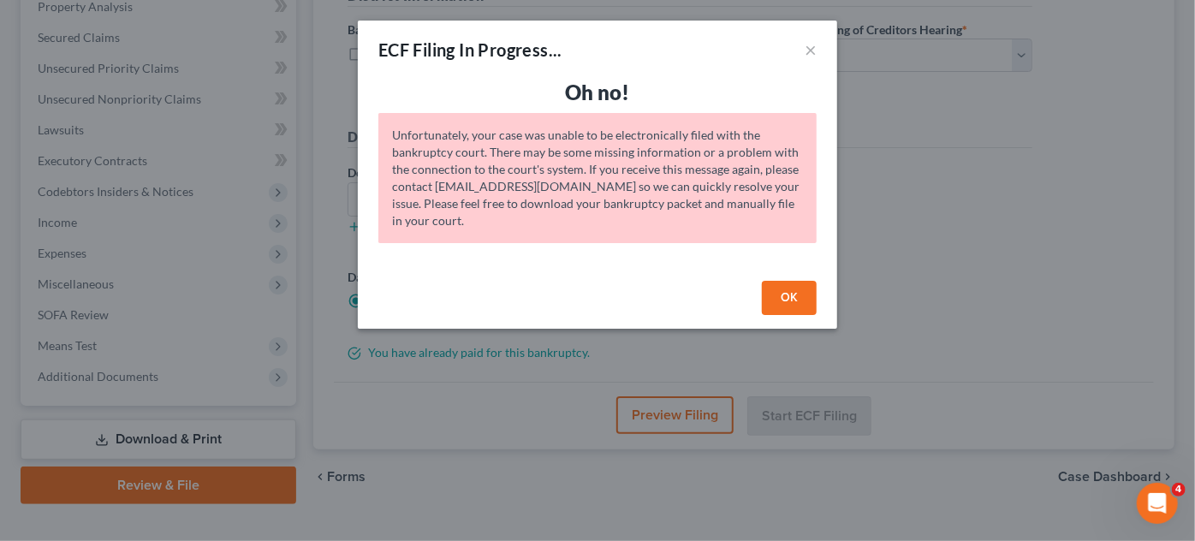
click at [792, 299] on button "OK" at bounding box center [789, 298] width 55 height 34
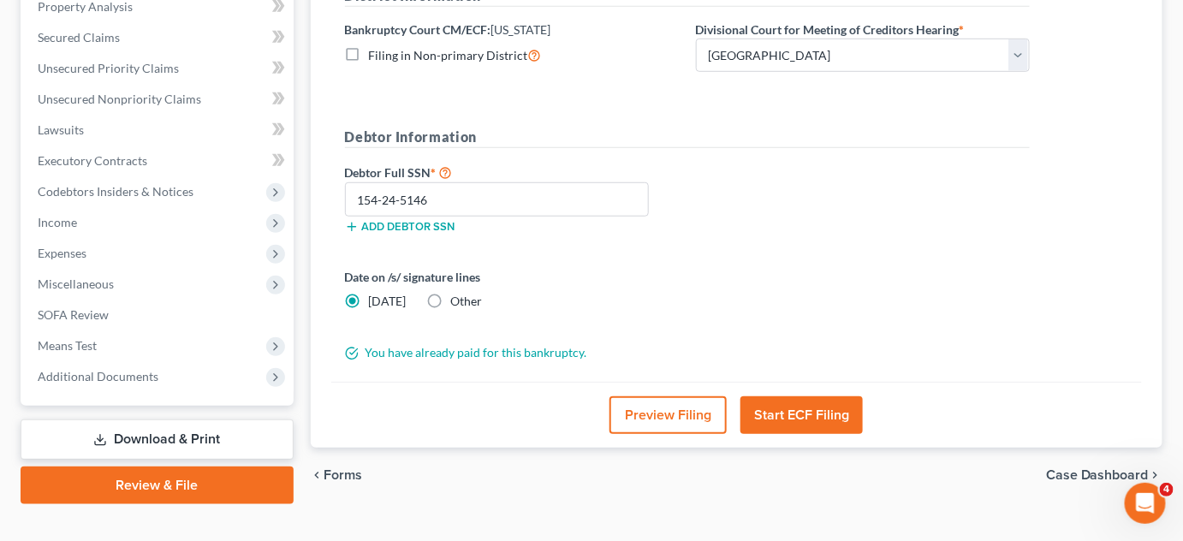
click at [812, 397] on button "Start ECF Filing" at bounding box center [801, 415] width 122 height 38
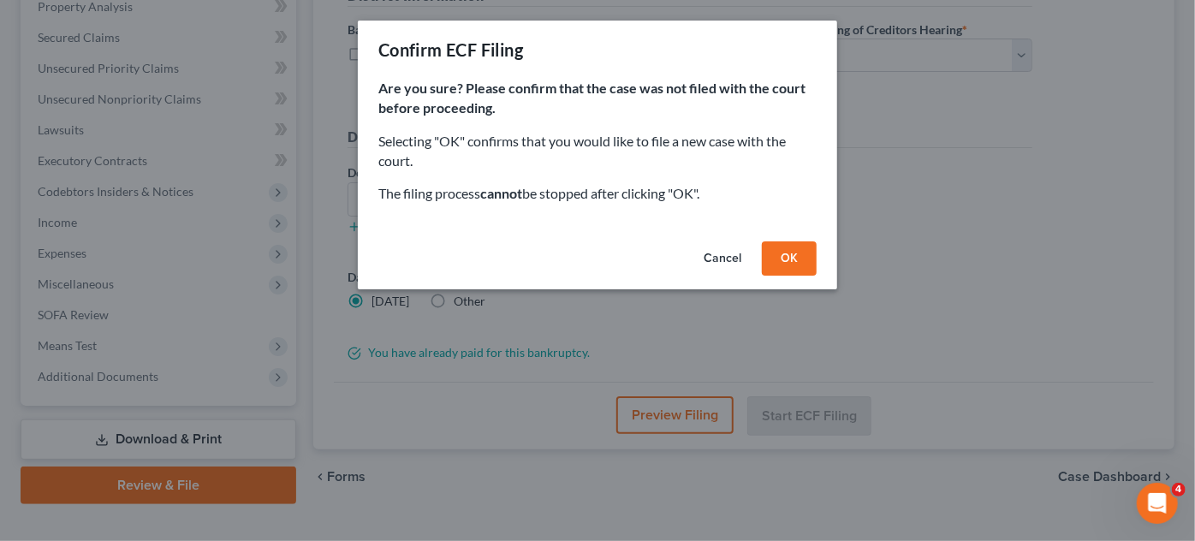
click at [704, 232] on div "Are you sure? Please confirm that the case was not filed with the court before …" at bounding box center [597, 157] width 479 height 156
click at [719, 253] on button "Cancel" at bounding box center [722, 258] width 65 height 34
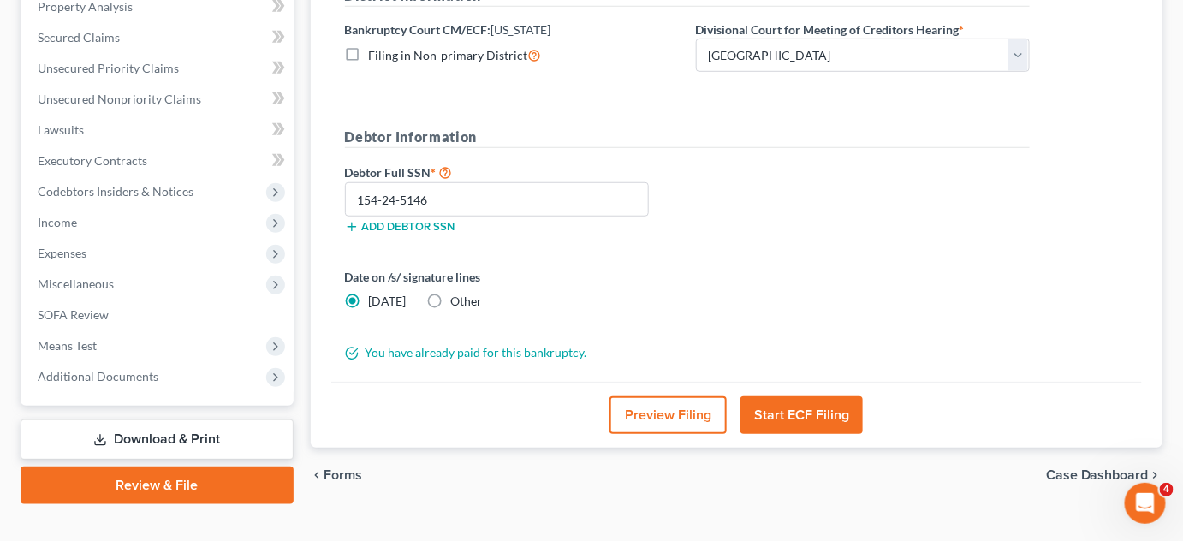
click at [812, 417] on button "Start ECF Filing" at bounding box center [801, 415] width 122 height 38
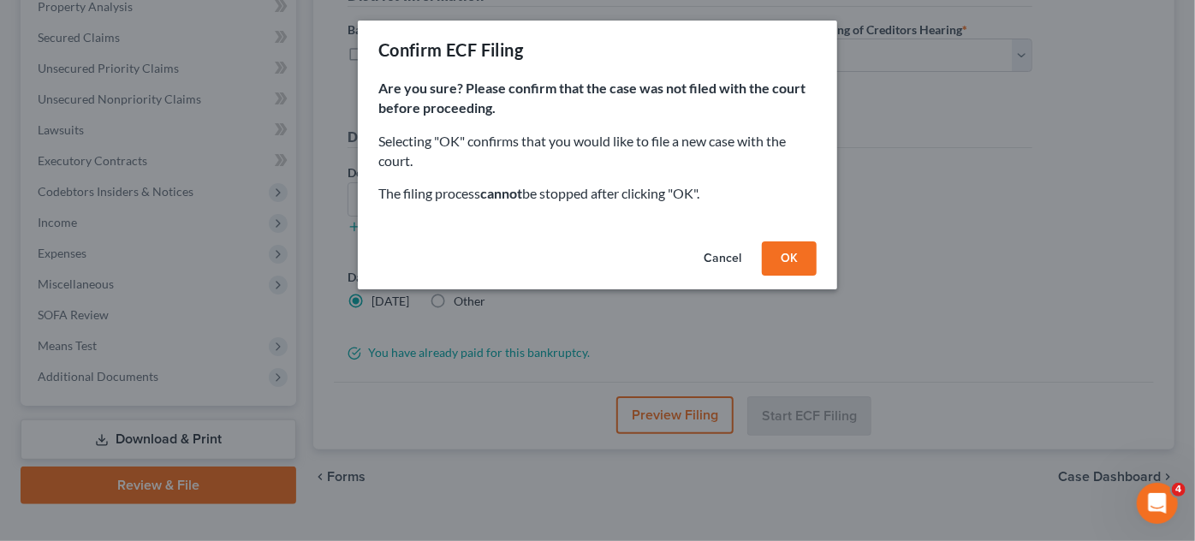
click at [788, 262] on button "OK" at bounding box center [789, 258] width 55 height 34
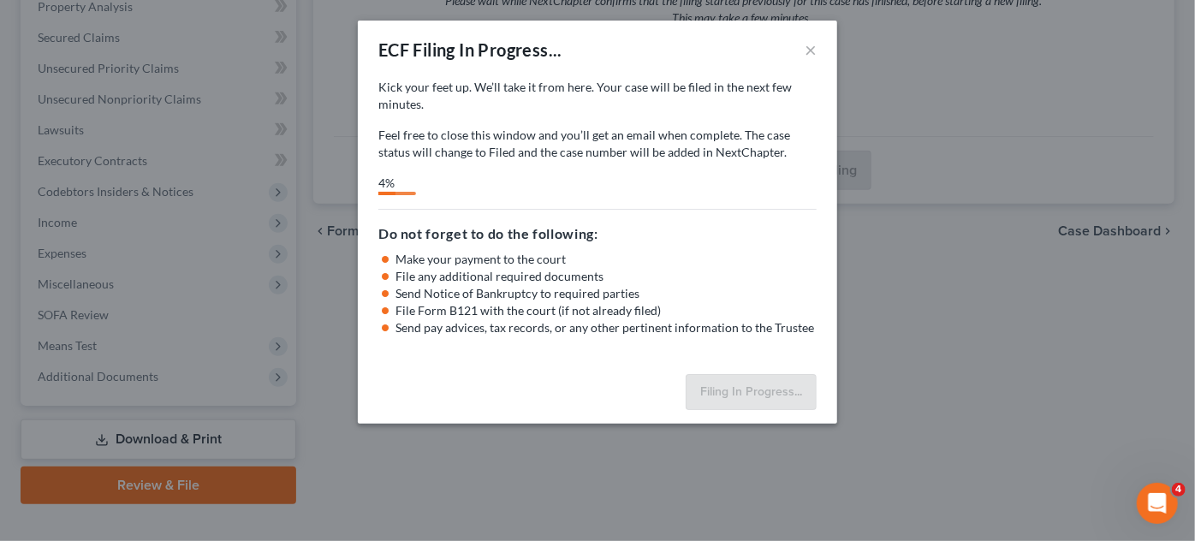
click at [788, 262] on li "Make your payment to the court" at bounding box center [605, 259] width 421 height 17
select select "2"
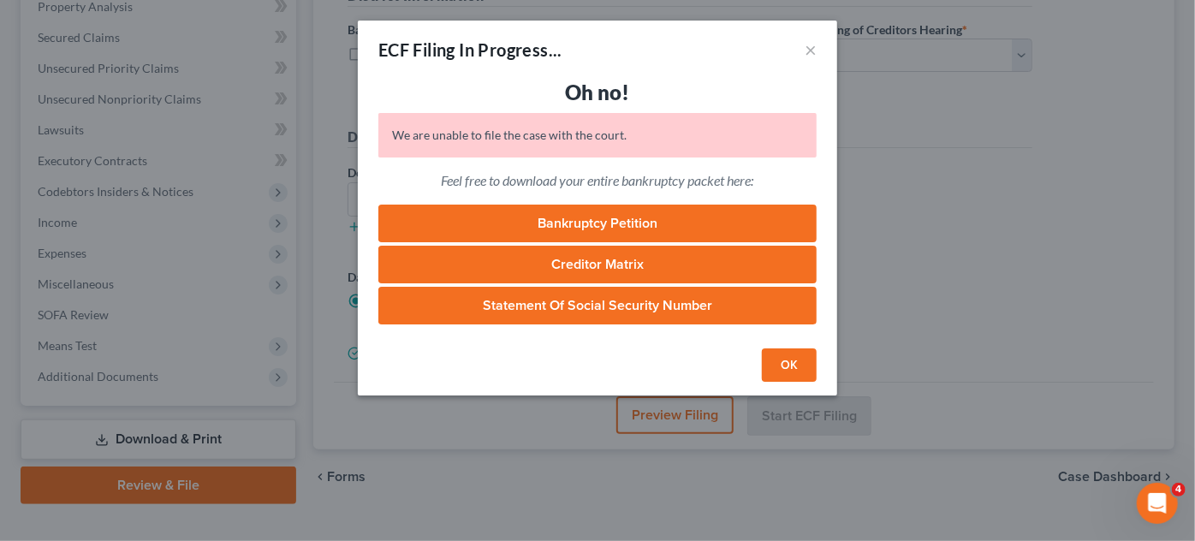
click at [801, 362] on button "OK" at bounding box center [789, 365] width 55 height 34
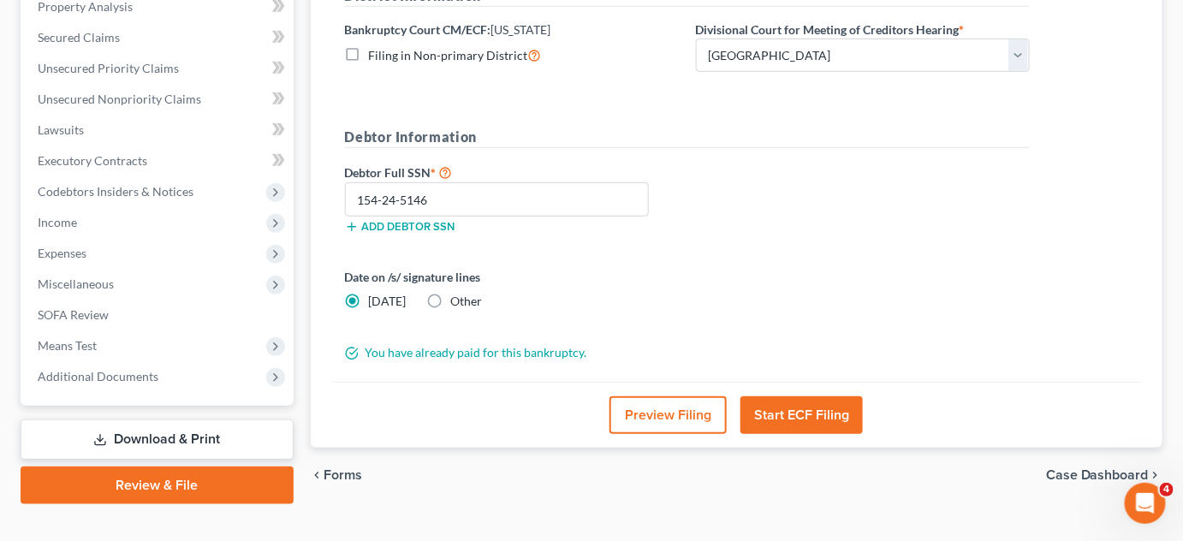
scroll to position [0, 0]
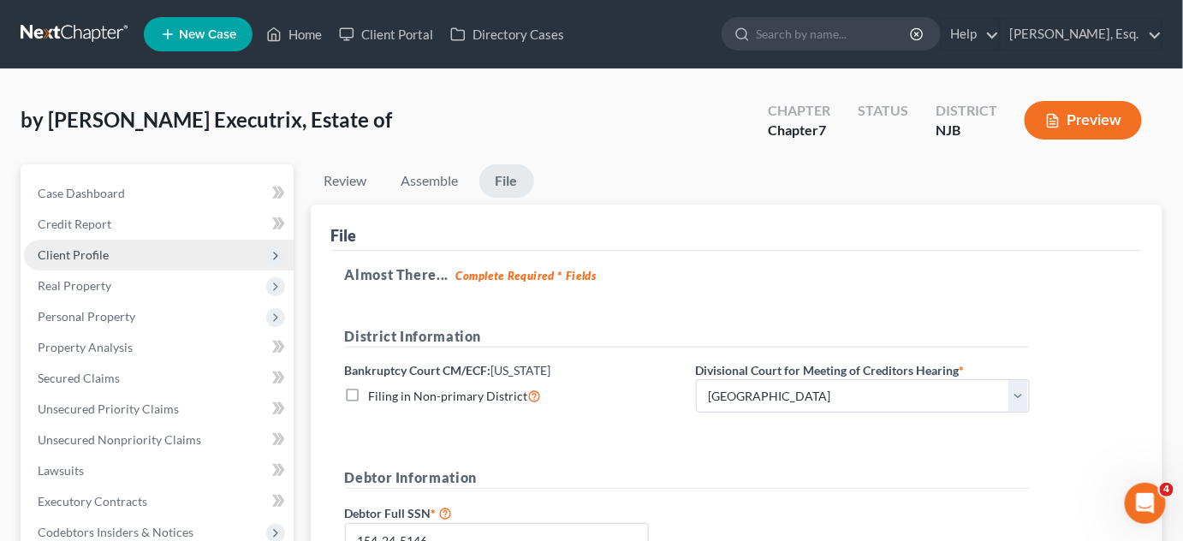
click at [91, 253] on span "Client Profile" at bounding box center [73, 254] width 71 height 15
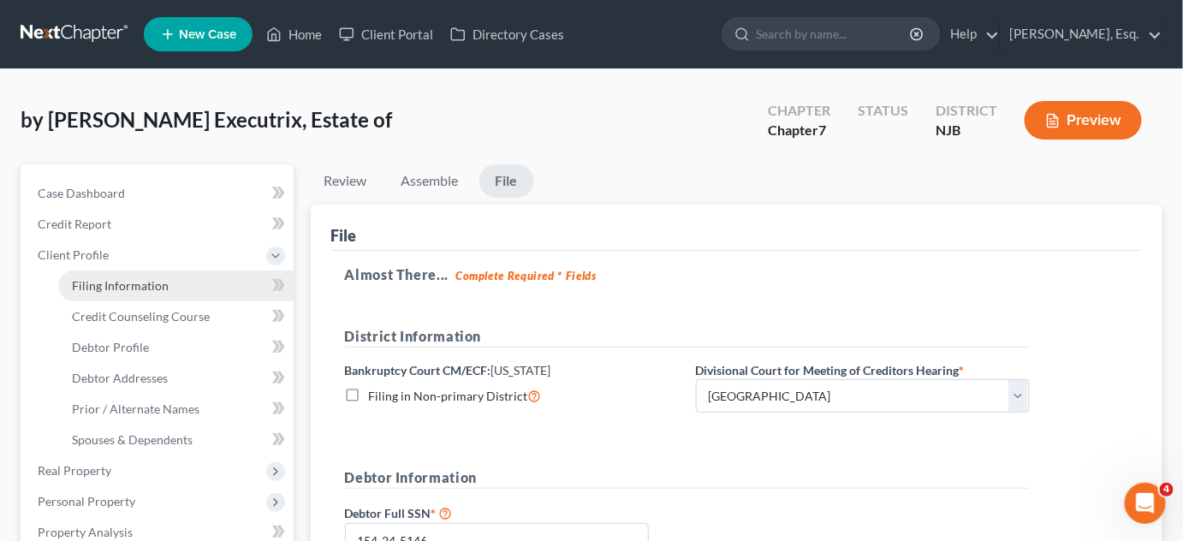
click at [144, 288] on span "Filing Information" at bounding box center [120, 285] width 97 height 15
select select "1"
select select "0"
select select "51"
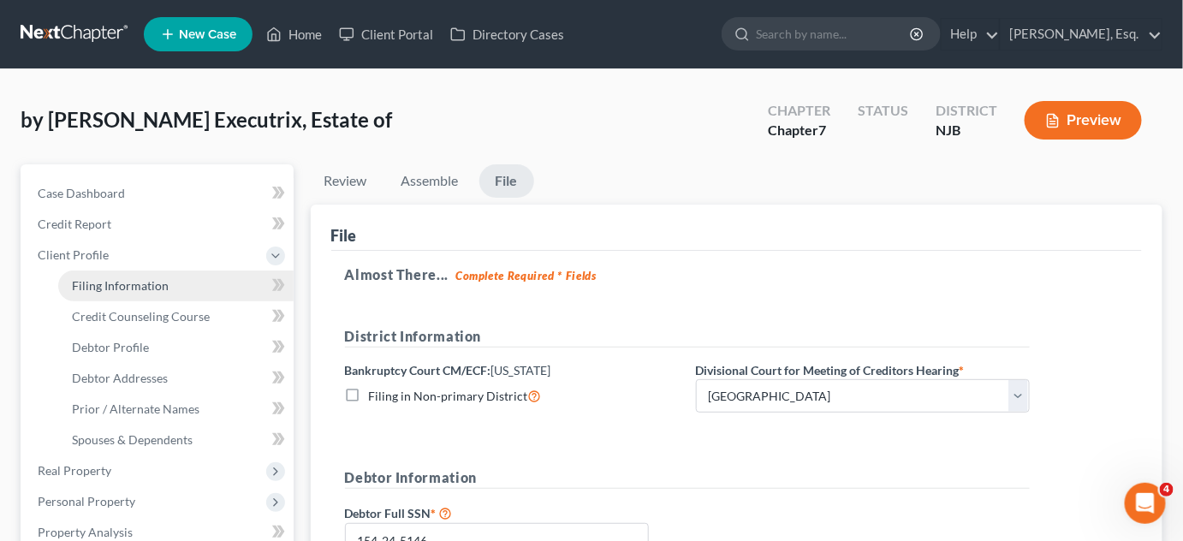
select select "0"
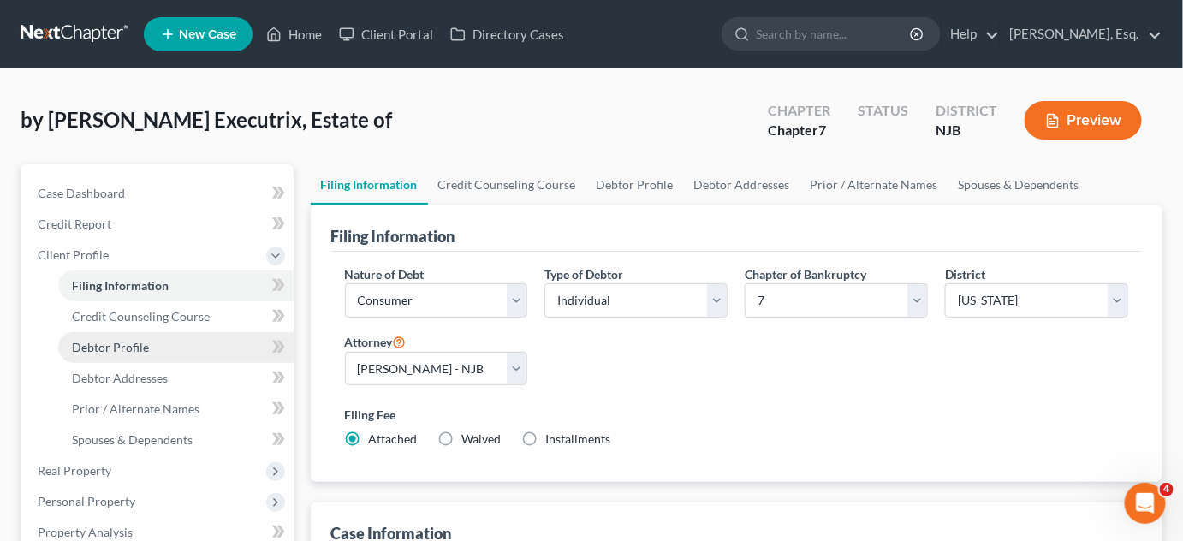
click at [119, 343] on span "Debtor Profile" at bounding box center [110, 347] width 77 height 15
select select "4"
select select "0"
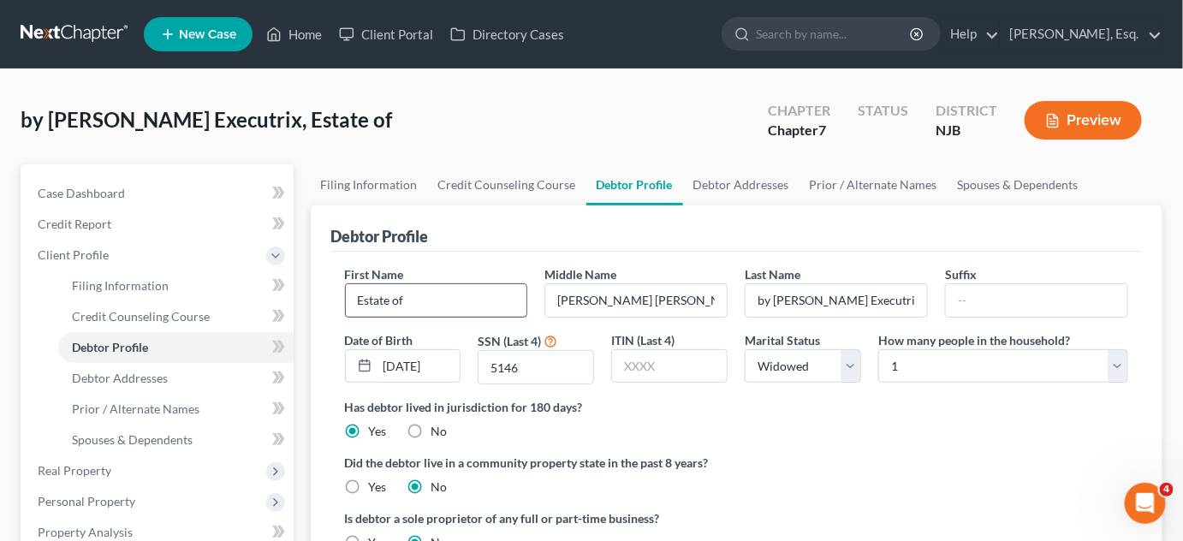
click at [473, 304] on input "Estate of" at bounding box center [436, 300] width 181 height 33
type input "[PERSON_NAME]"
click at [993, 305] on input "text" at bounding box center [1036, 300] width 181 height 33
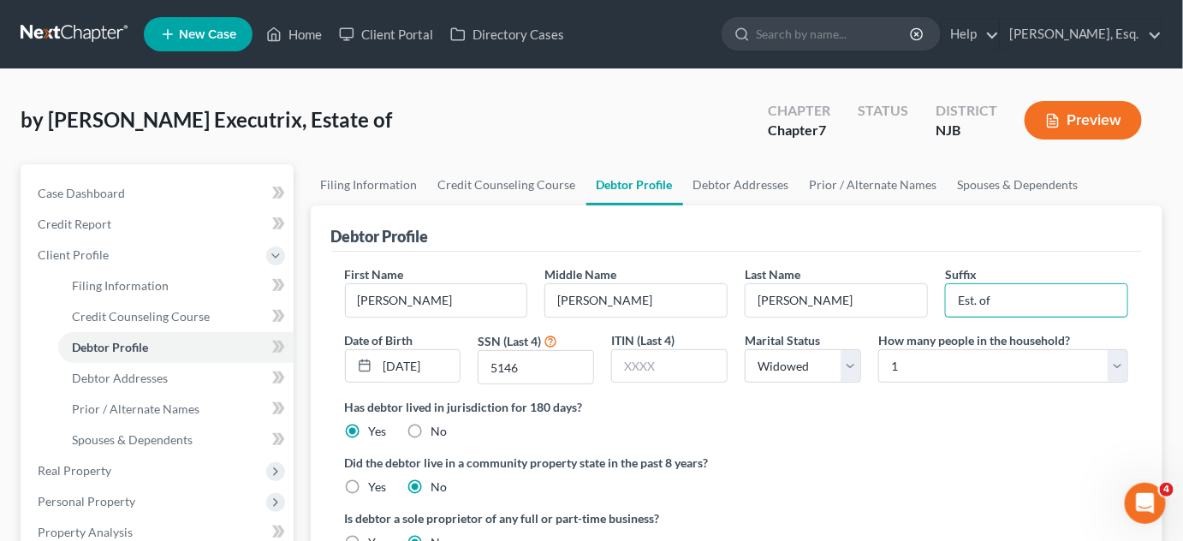
type input "Est. of"
click at [915, 401] on label "Has debtor lived in jurisdiction for 180 days?" at bounding box center [737, 407] width 784 height 18
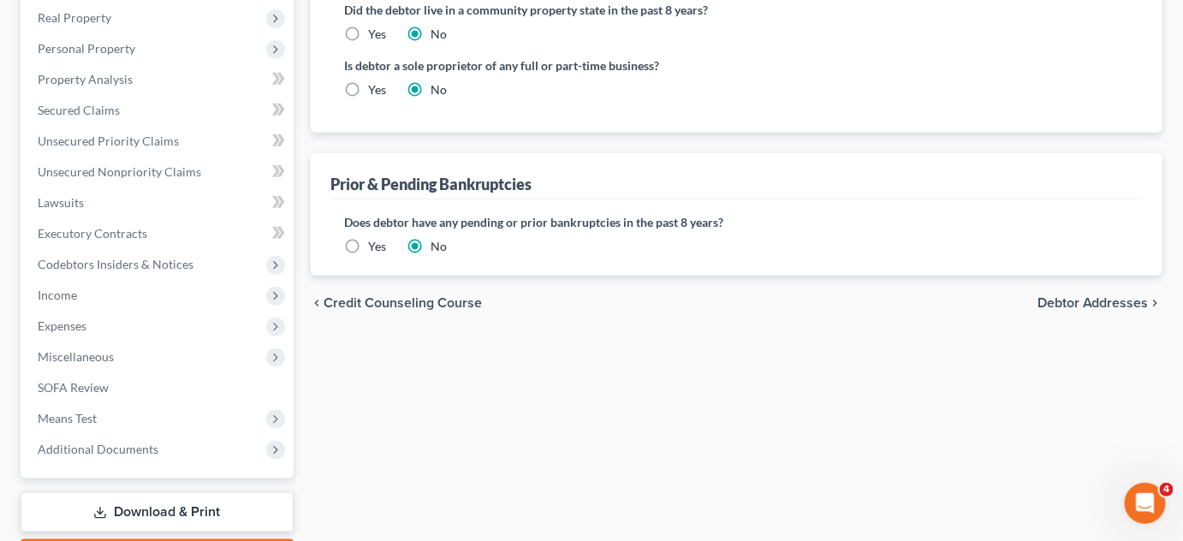
scroll to position [454, 0]
click at [1065, 301] on span "Debtor Addresses" at bounding box center [1093, 302] width 111 height 14
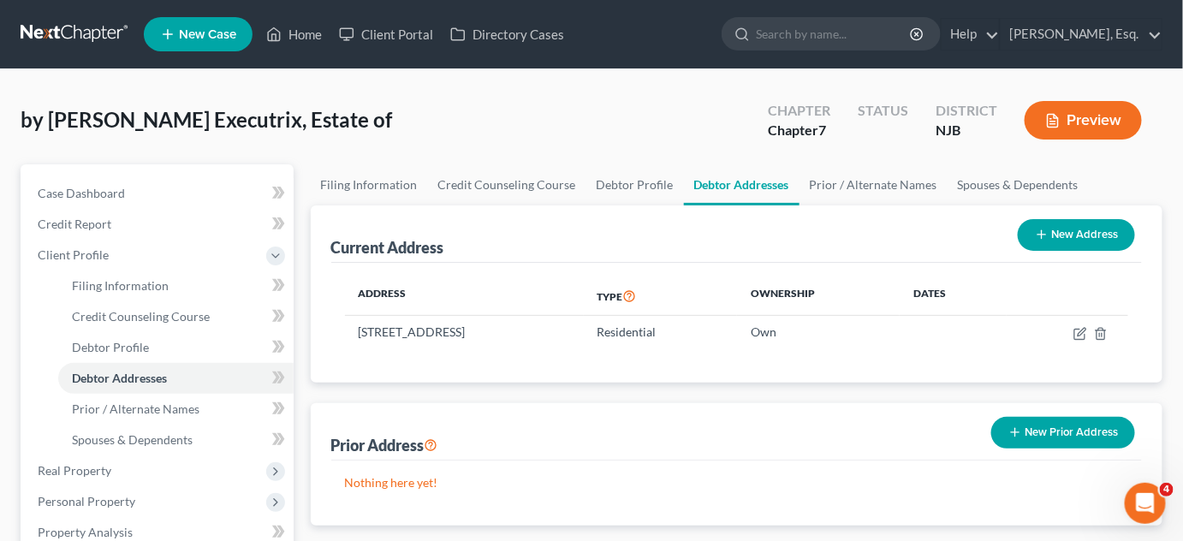
click at [1088, 122] on button "Preview" at bounding box center [1083, 120] width 117 height 39
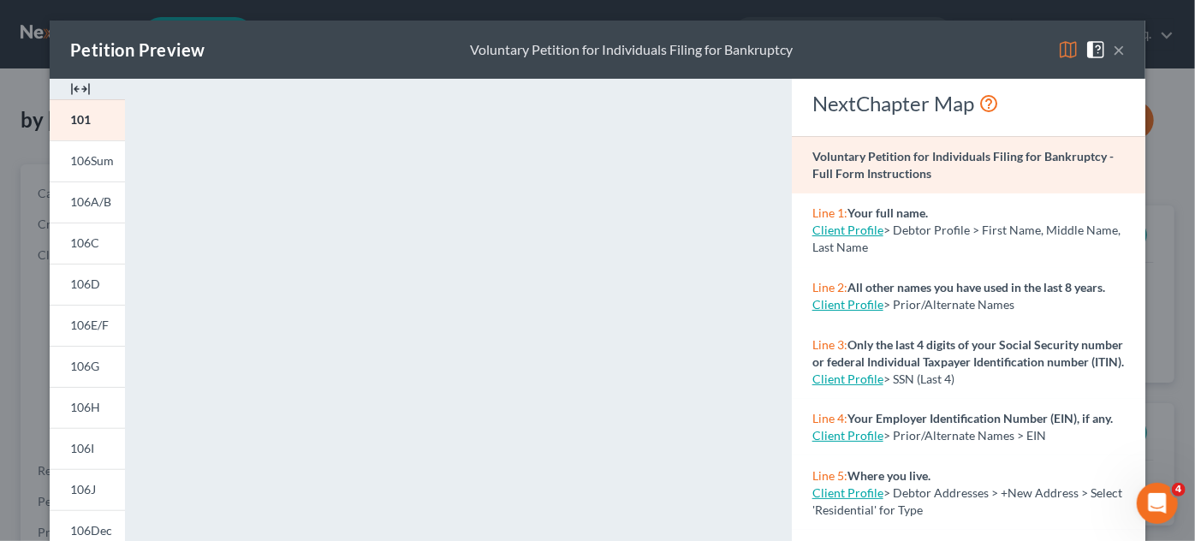
click at [1118, 50] on button "×" at bounding box center [1119, 49] width 12 height 21
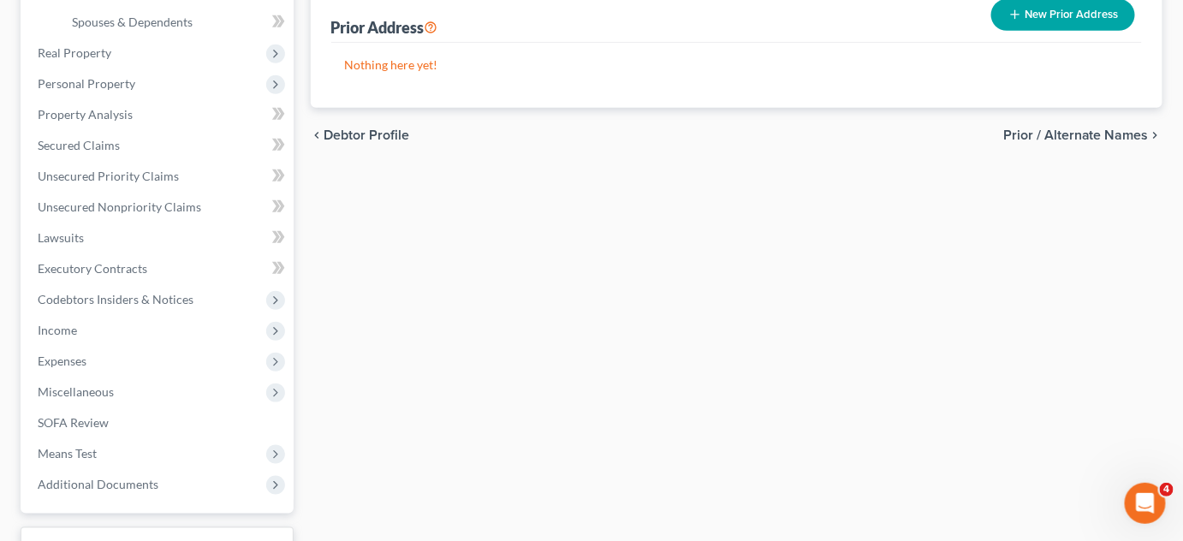
scroll to position [552, 0]
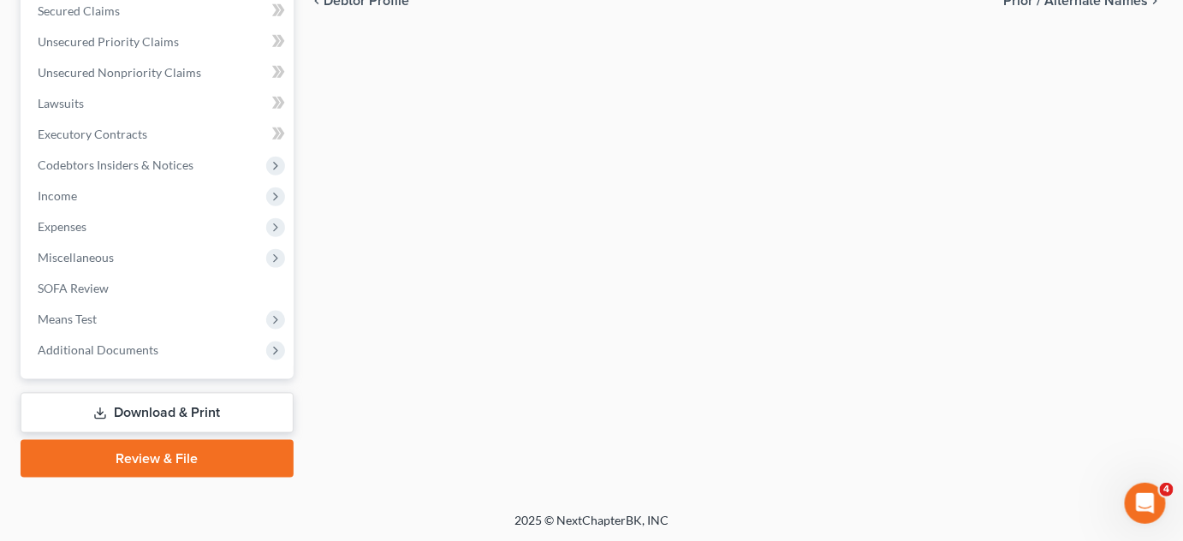
click at [128, 453] on link "Review & File" at bounding box center [157, 459] width 273 height 38
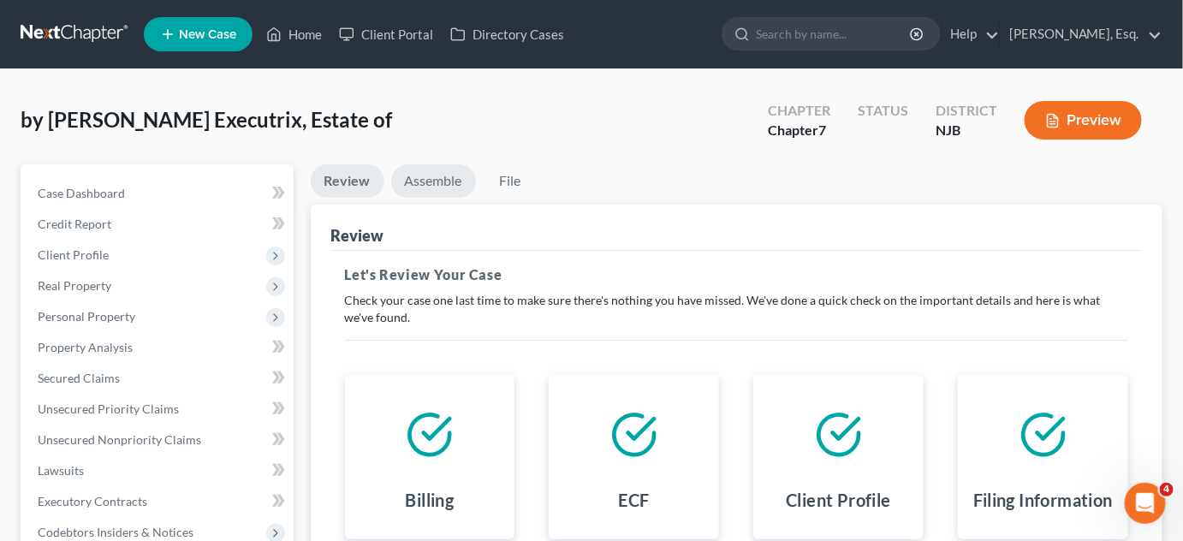
click at [429, 190] on link "Assemble" at bounding box center [433, 180] width 85 height 33
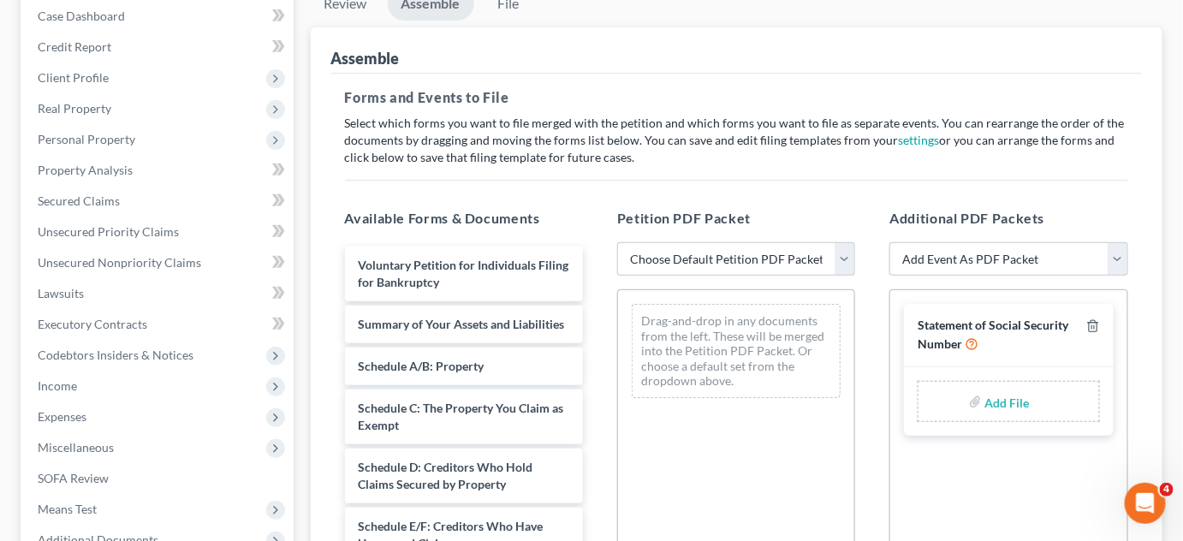
scroll to position [277, 0]
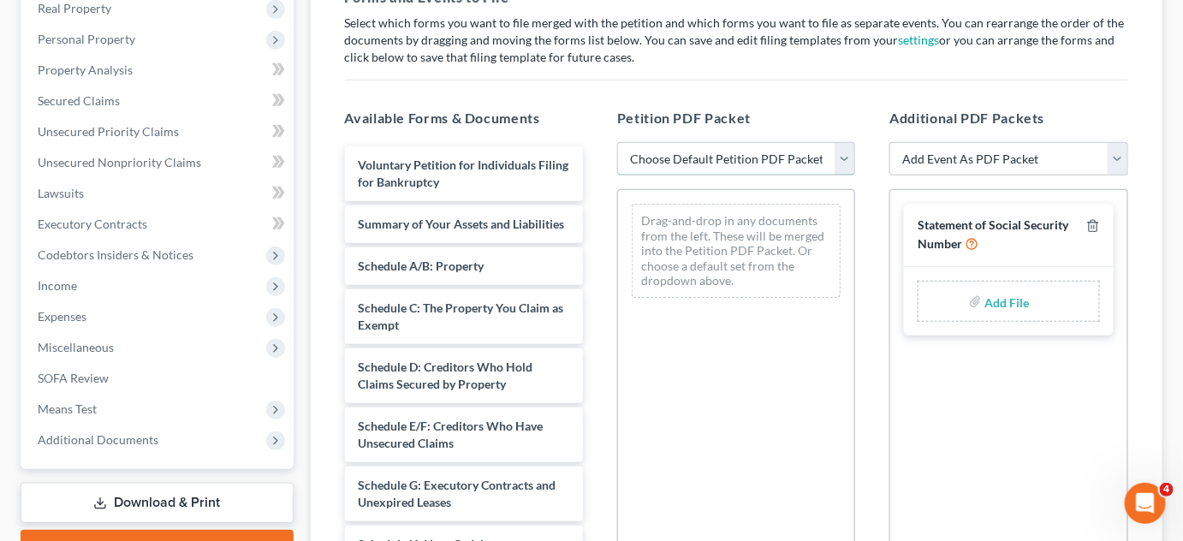
click at [851, 154] on select "Choose Default Petition PDF Packet Complete Bankruptcy Petition (all forms and …" at bounding box center [736, 159] width 238 height 34
click at [843, 161] on select "Choose Default Petition PDF Packet Complete Bankruptcy Petition (all forms and …" at bounding box center [736, 159] width 238 height 34
select select "0"
click at [617, 142] on select "Choose Default Petition PDF Packet Complete Bankruptcy Petition (all forms and …" at bounding box center [736, 159] width 238 height 34
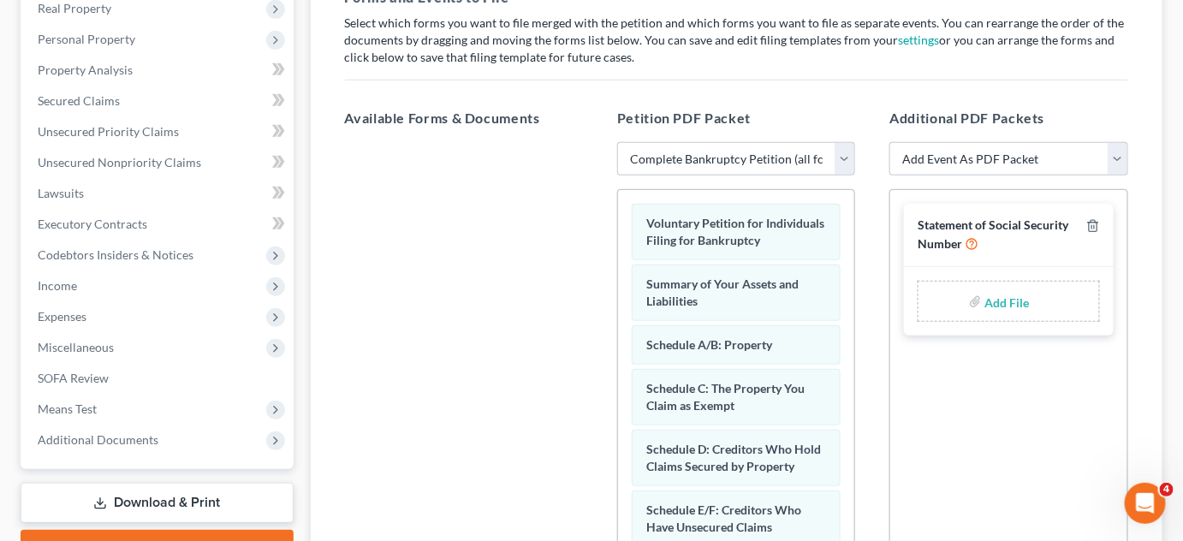
click at [987, 296] on input "file" at bounding box center [1005, 301] width 41 height 31
type input "C:\fakepath\Continuation Statement.pdf"
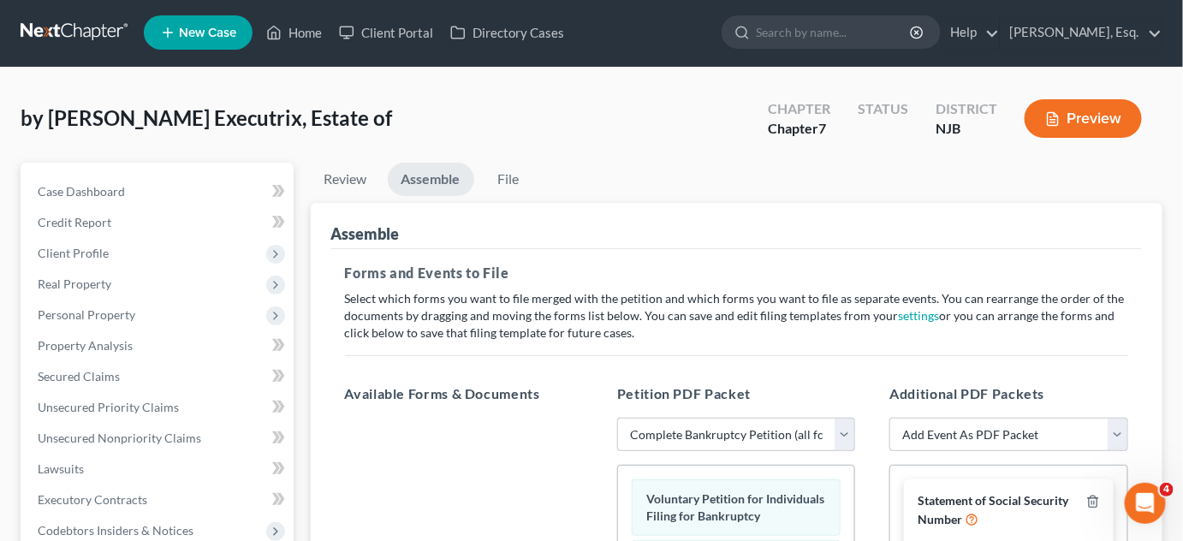
scroll to position [0, 0]
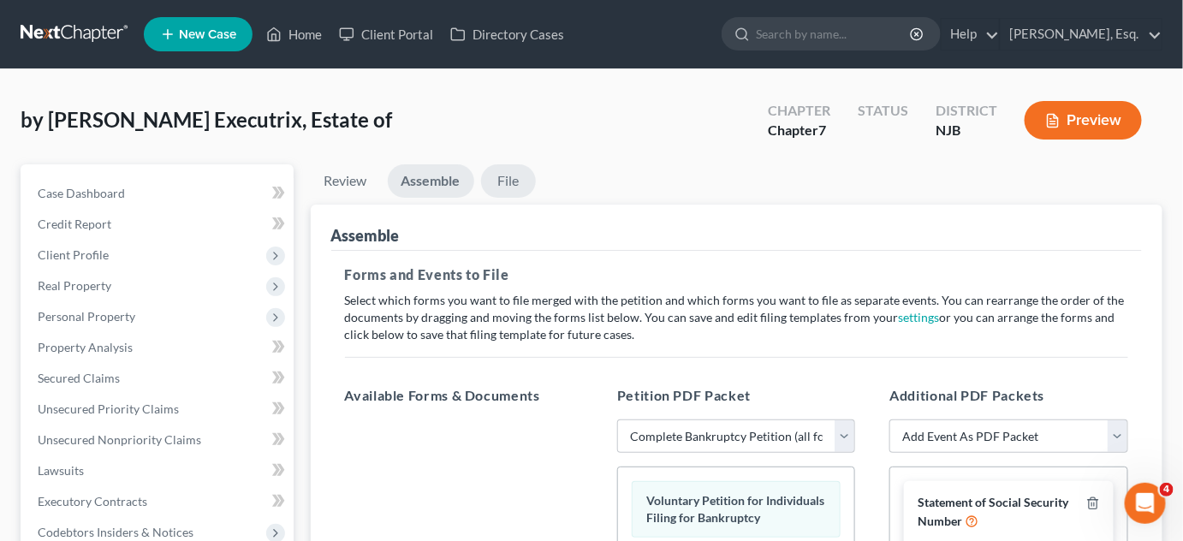
click at [515, 186] on link "File" at bounding box center [508, 180] width 55 height 33
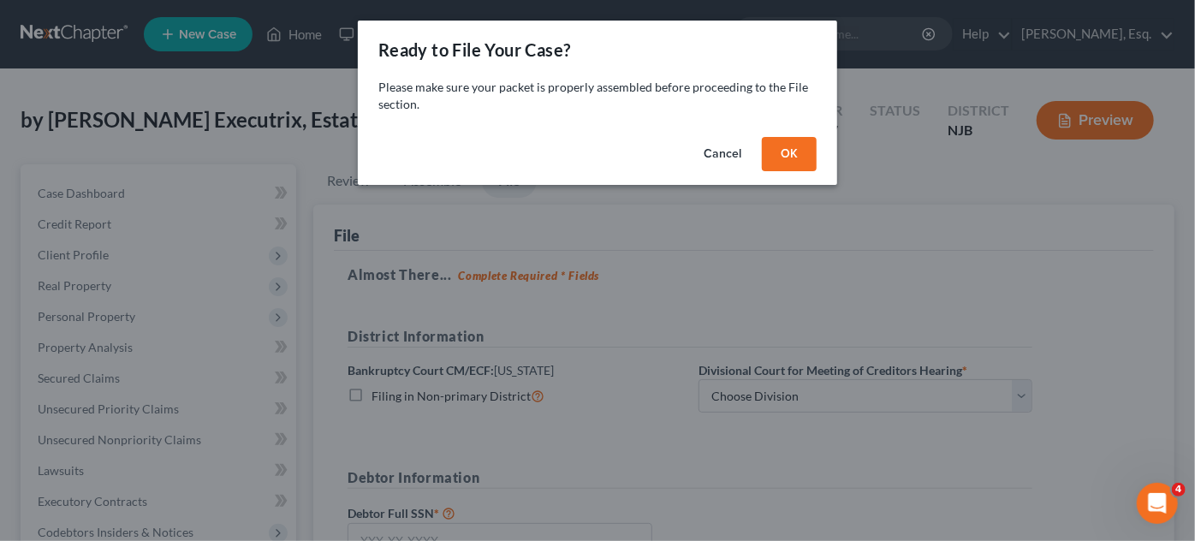
click at [778, 152] on button "OK" at bounding box center [789, 154] width 55 height 34
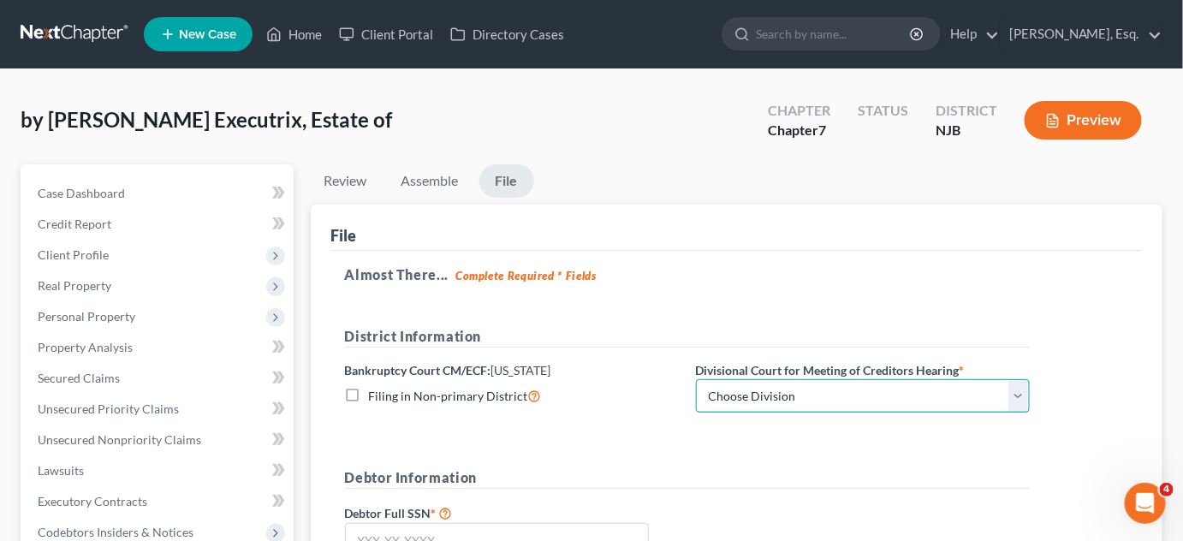
click at [764, 399] on select "Choose Division [GEOGRAPHIC_DATA] [GEOGRAPHIC_DATA]/[GEOGRAPHIC_DATA] [GEOGRAPH…" at bounding box center [863, 396] width 334 height 34
select select "2"
click at [696, 379] on select "Choose Division [GEOGRAPHIC_DATA] [GEOGRAPHIC_DATA]/[GEOGRAPHIC_DATA] [GEOGRAPH…" at bounding box center [863, 396] width 334 height 34
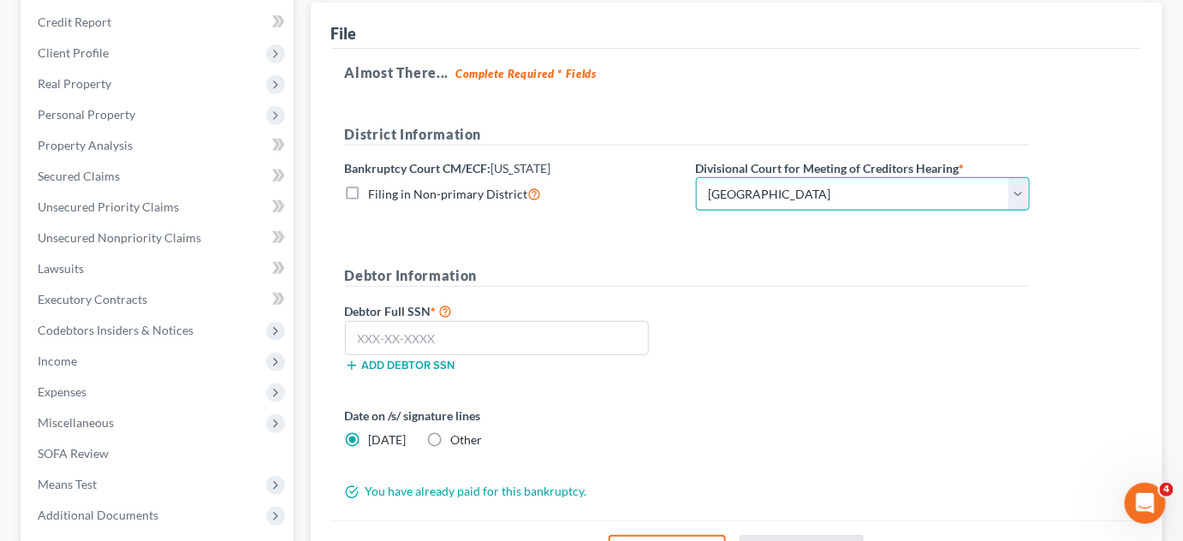
scroll to position [207, 0]
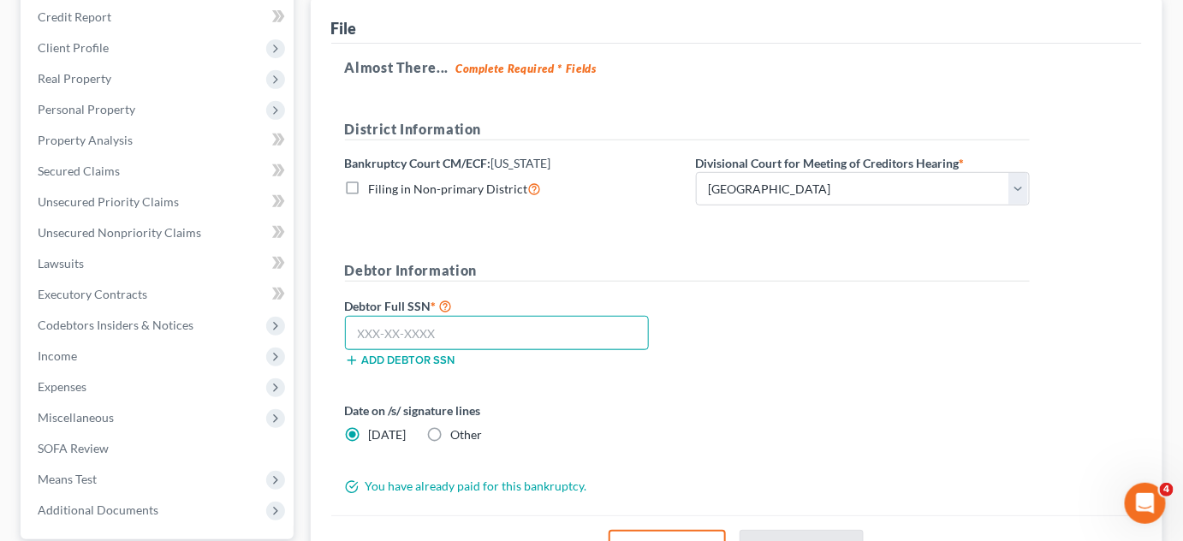
click at [527, 335] on input "text" at bounding box center [497, 333] width 305 height 34
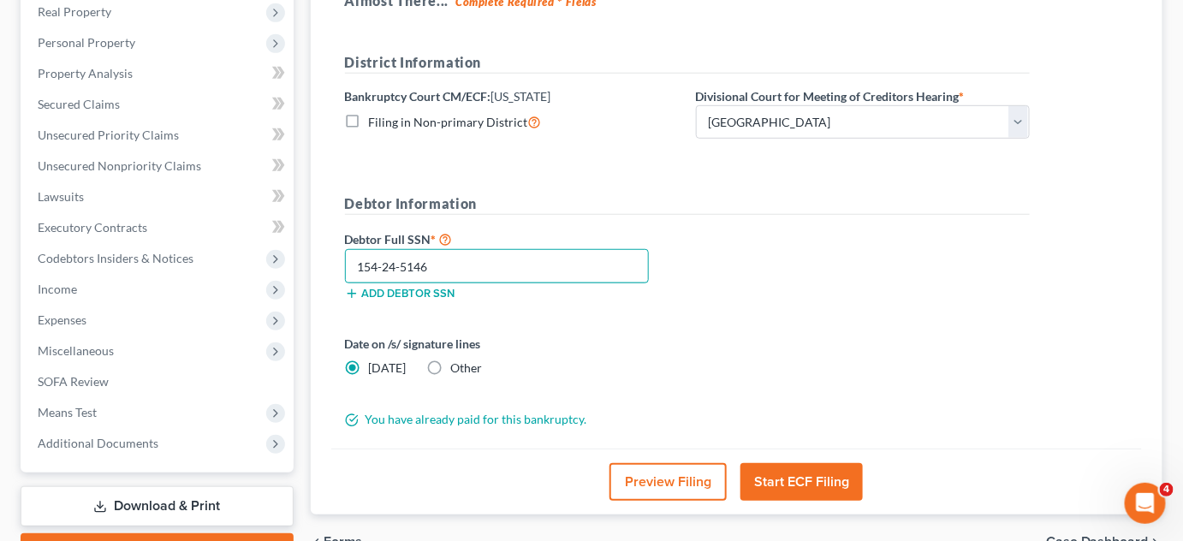
scroll to position [283, 0]
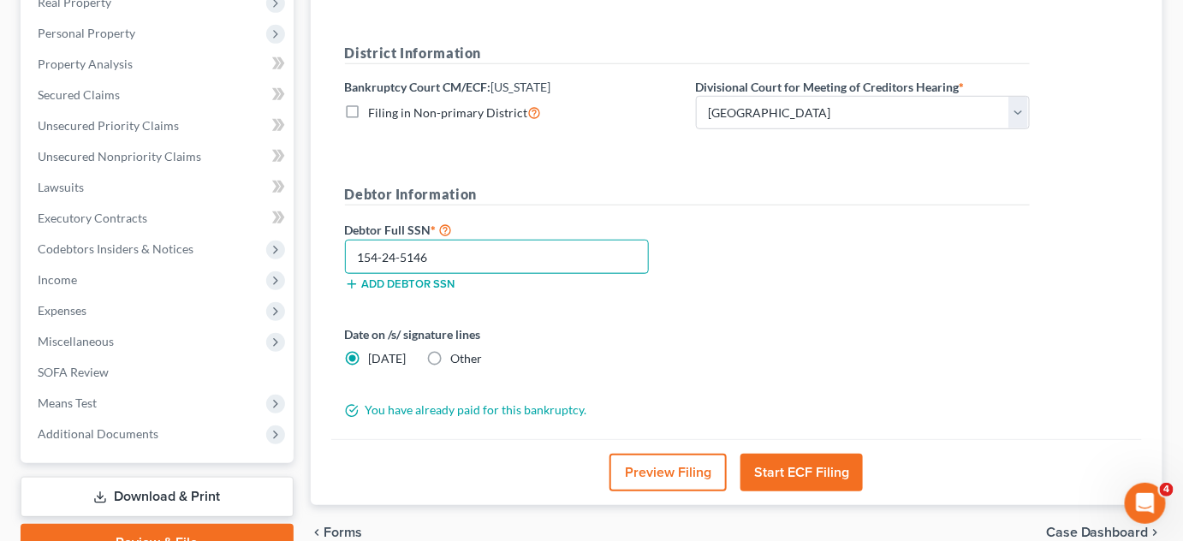
type input "154-24-5146"
click at [802, 467] on button "Start ECF Filing" at bounding box center [801, 473] width 122 height 38
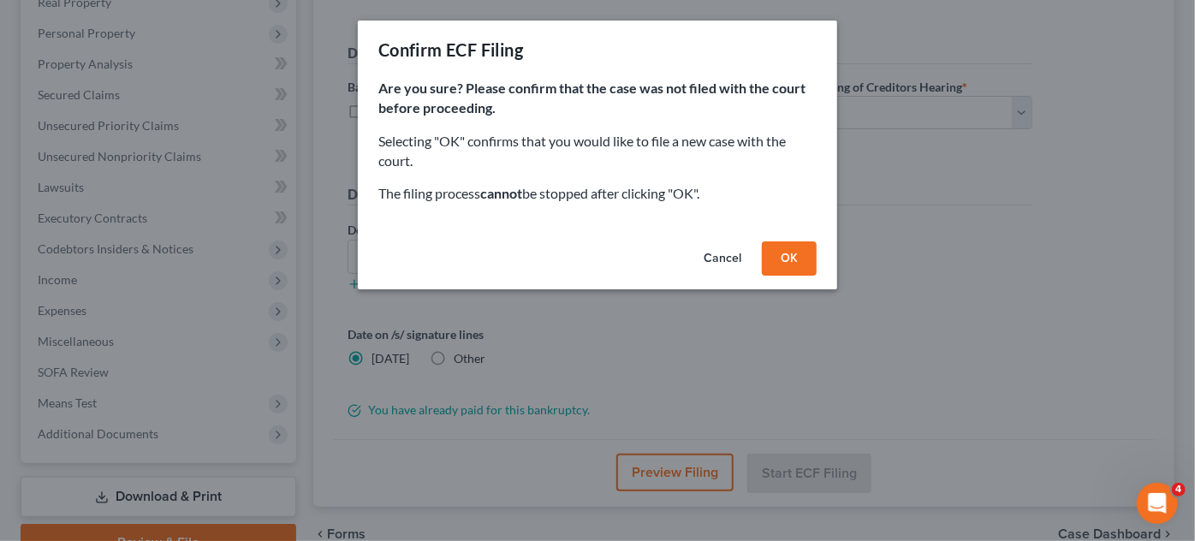
click at [794, 253] on button "OK" at bounding box center [789, 258] width 55 height 34
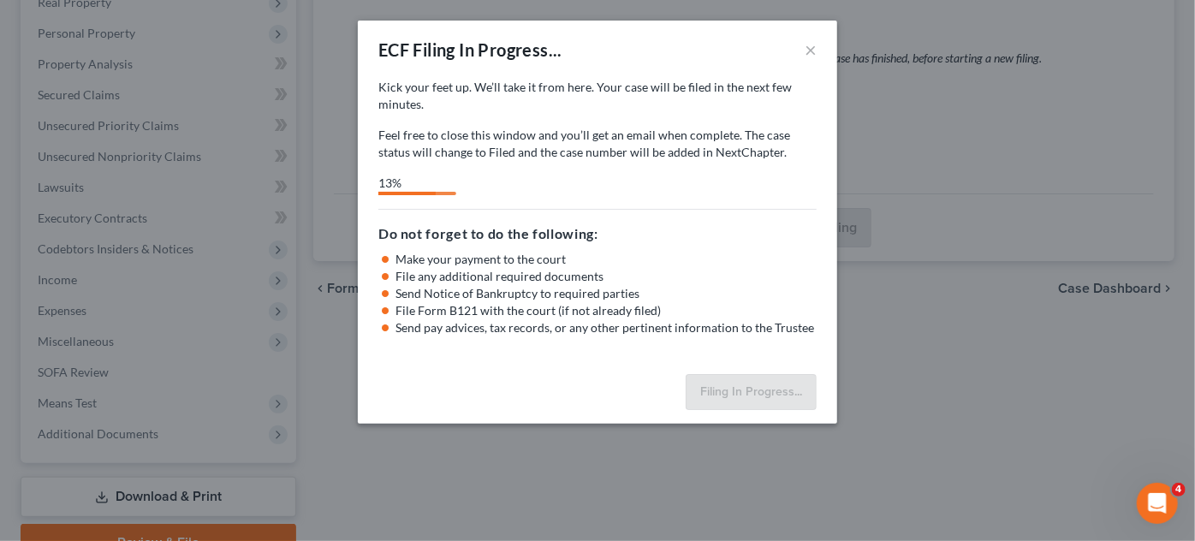
select select "2"
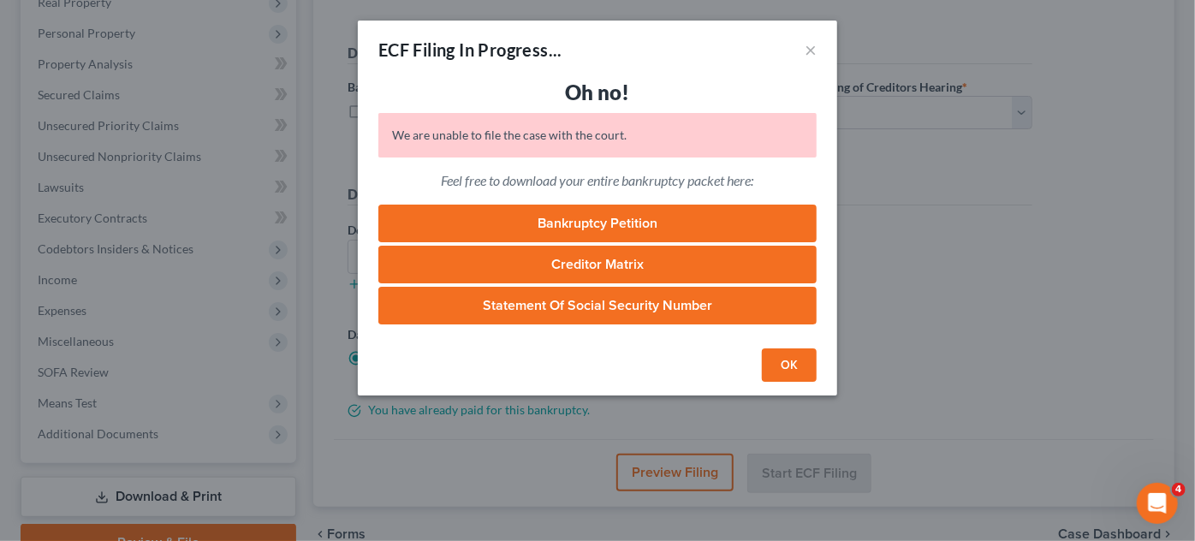
click at [818, 51] on div "ECF Filing In Progress... ×" at bounding box center [597, 50] width 479 height 58
click at [813, 52] on button "×" at bounding box center [811, 49] width 12 height 21
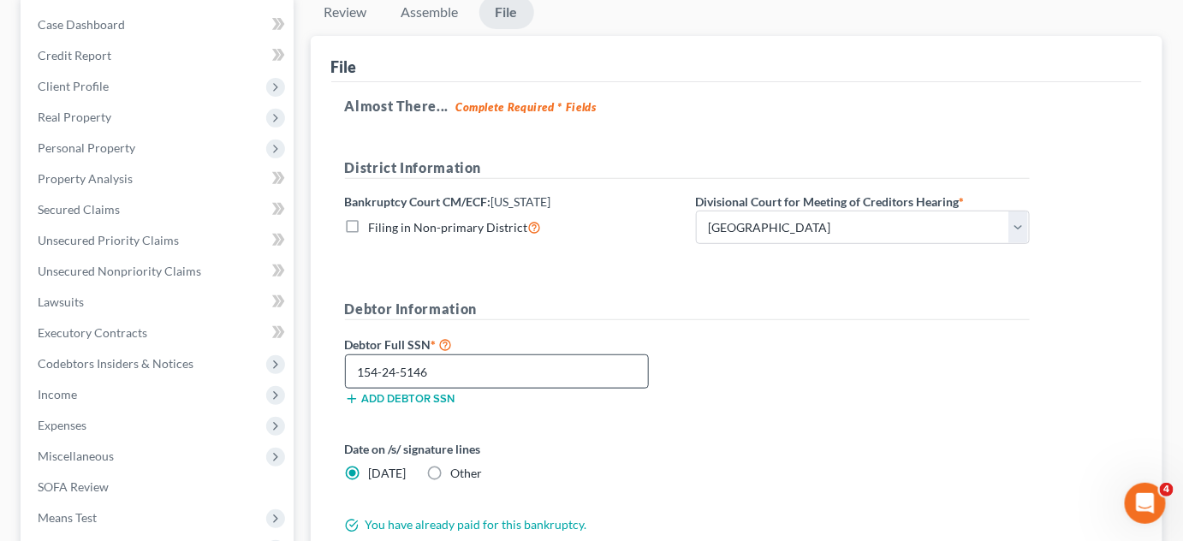
scroll to position [0, 0]
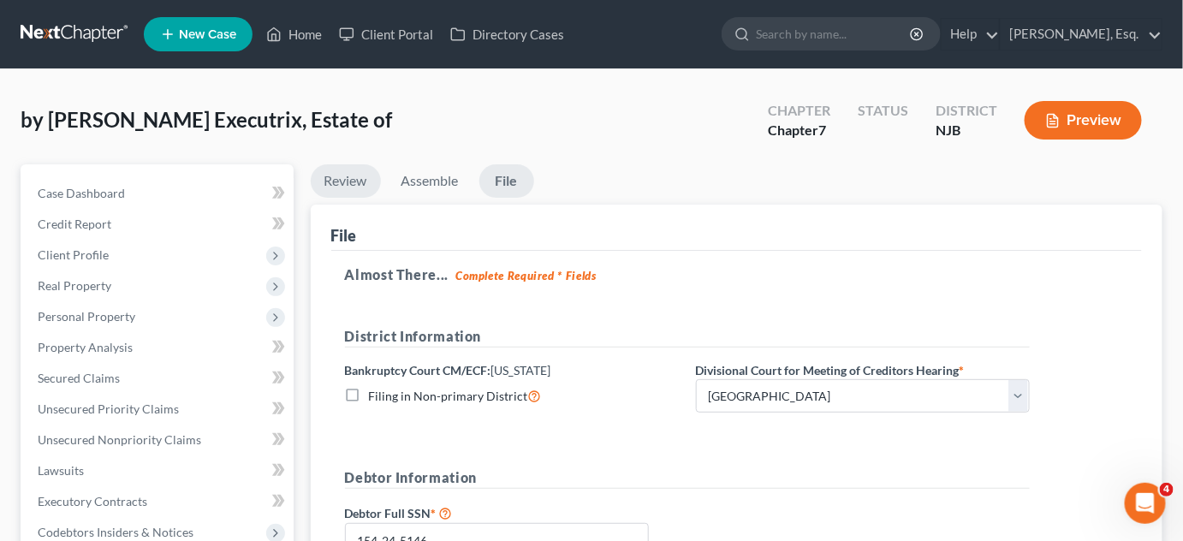
click at [342, 173] on link "Review" at bounding box center [346, 180] width 70 height 33
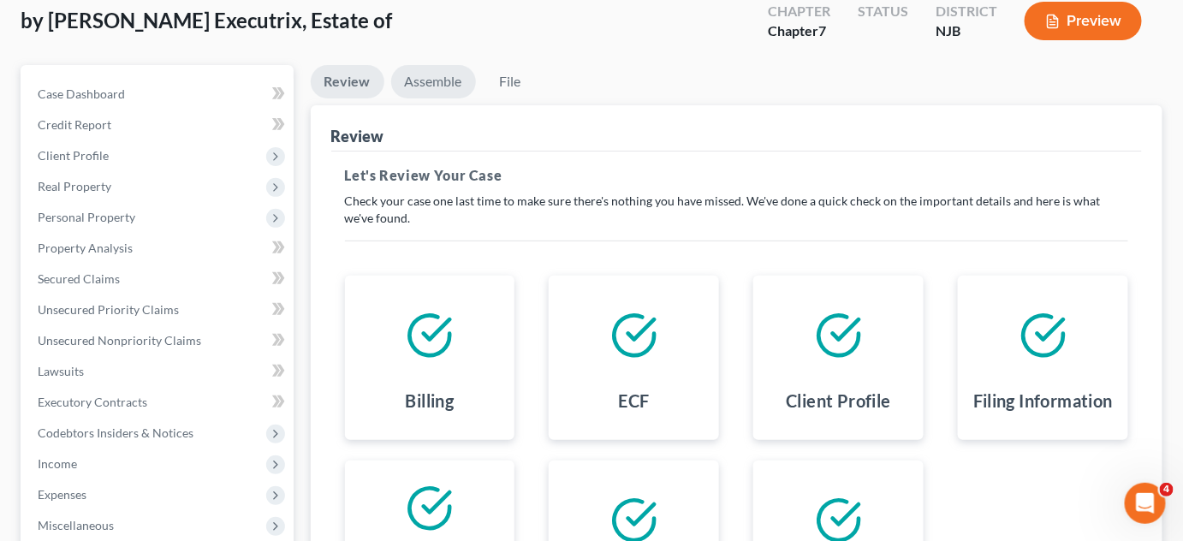
scroll to position [92, 0]
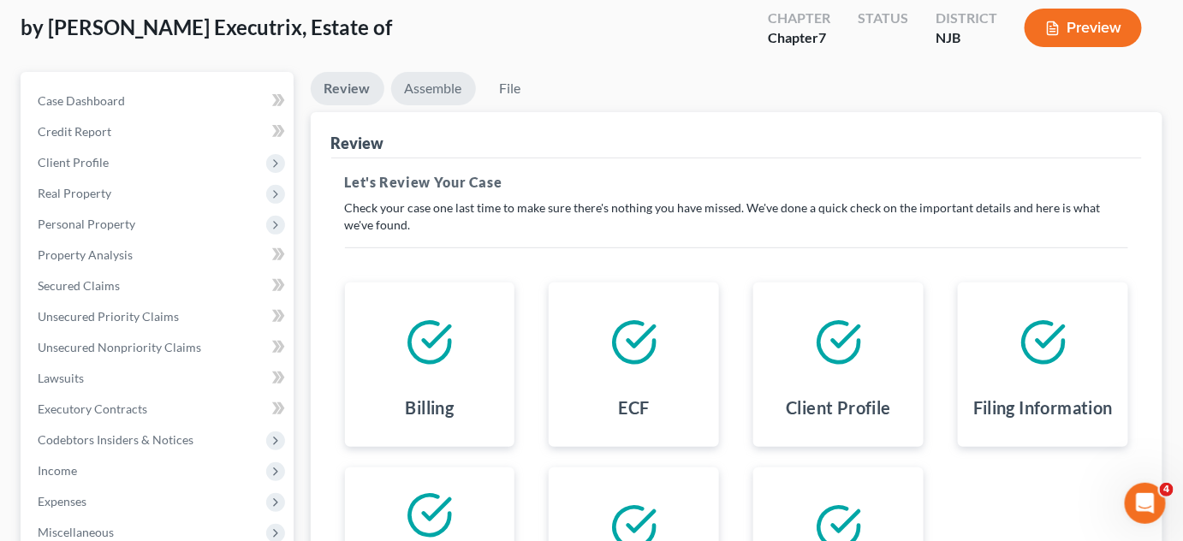
click at [449, 91] on link "Assemble" at bounding box center [433, 88] width 85 height 33
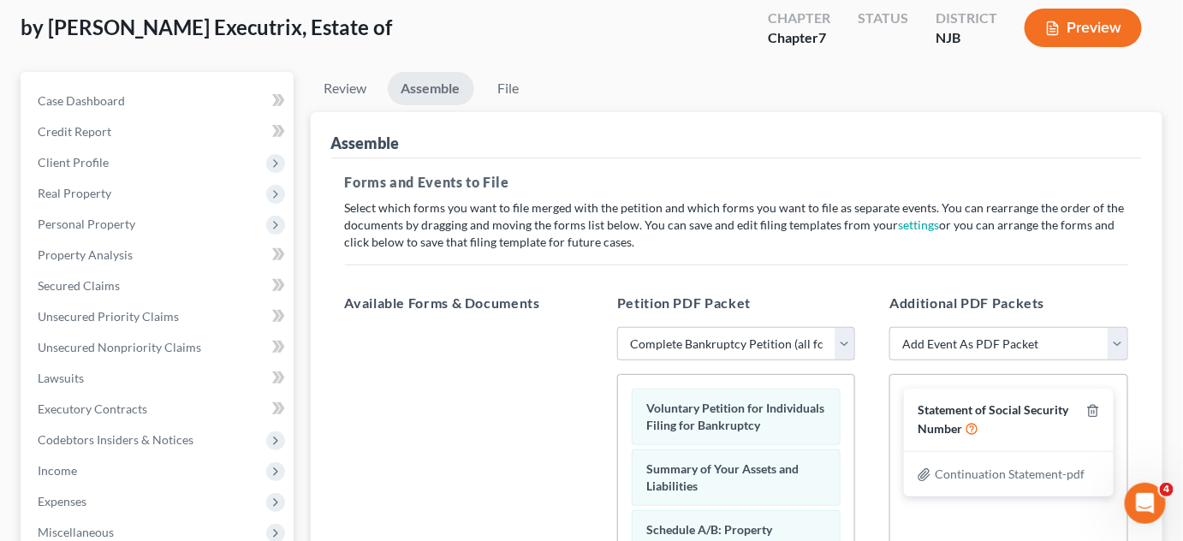
click at [1001, 475] on span "Continuation Statement-pdf" at bounding box center [1010, 474] width 150 height 15
click at [1094, 411] on line "button" at bounding box center [1094, 412] width 0 height 3
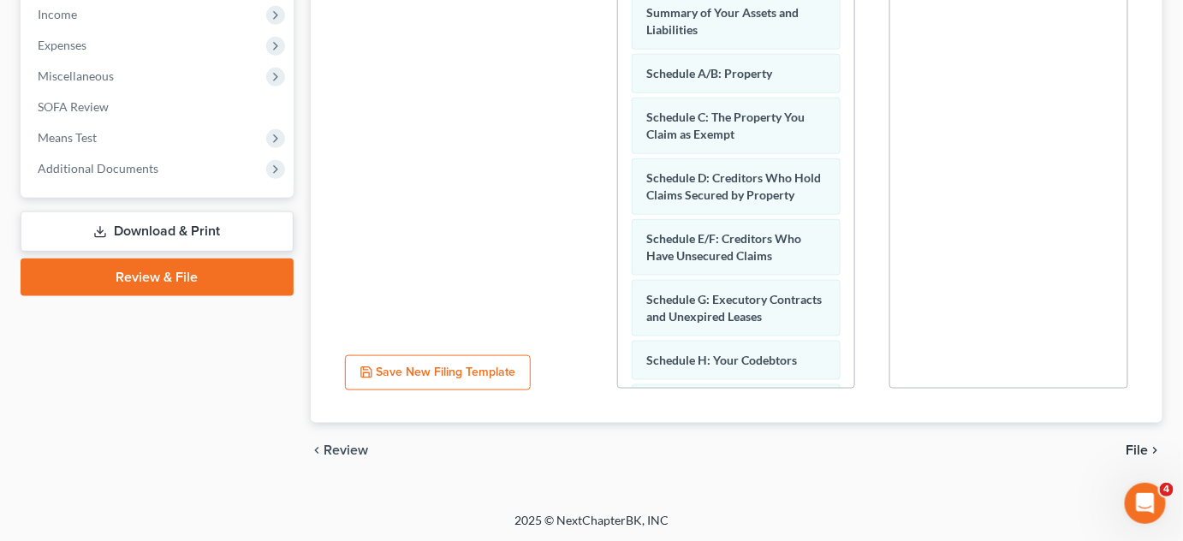
scroll to position [549, 0]
click at [1142, 451] on span "File" at bounding box center [1138, 450] width 22 height 14
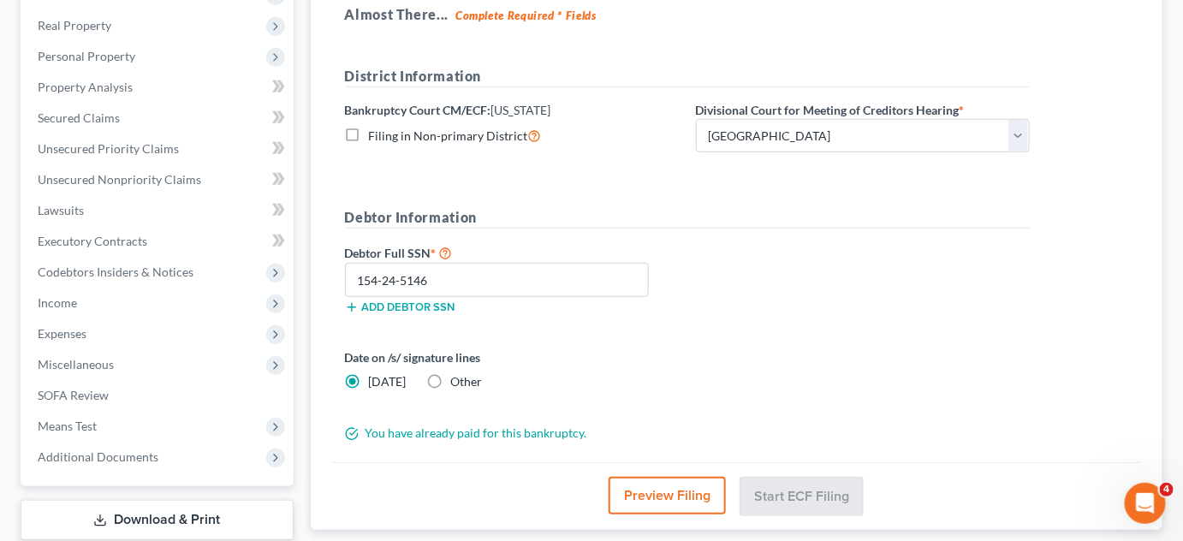
scroll to position [259, 0]
click at [673, 486] on button "Preview Filing" at bounding box center [667, 497] width 117 height 38
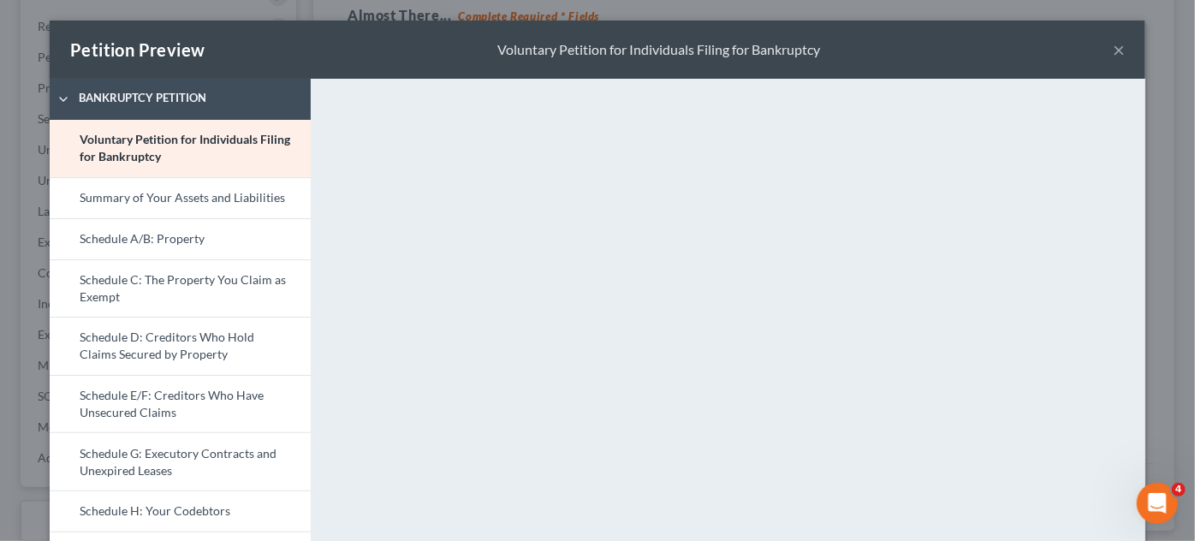
click at [1109, 62] on div "Petition Preview Voluntary Petition for Individuals Filing for Bankruptcy ×" at bounding box center [598, 50] width 1096 height 58
click at [1116, 45] on button "×" at bounding box center [1119, 49] width 12 height 21
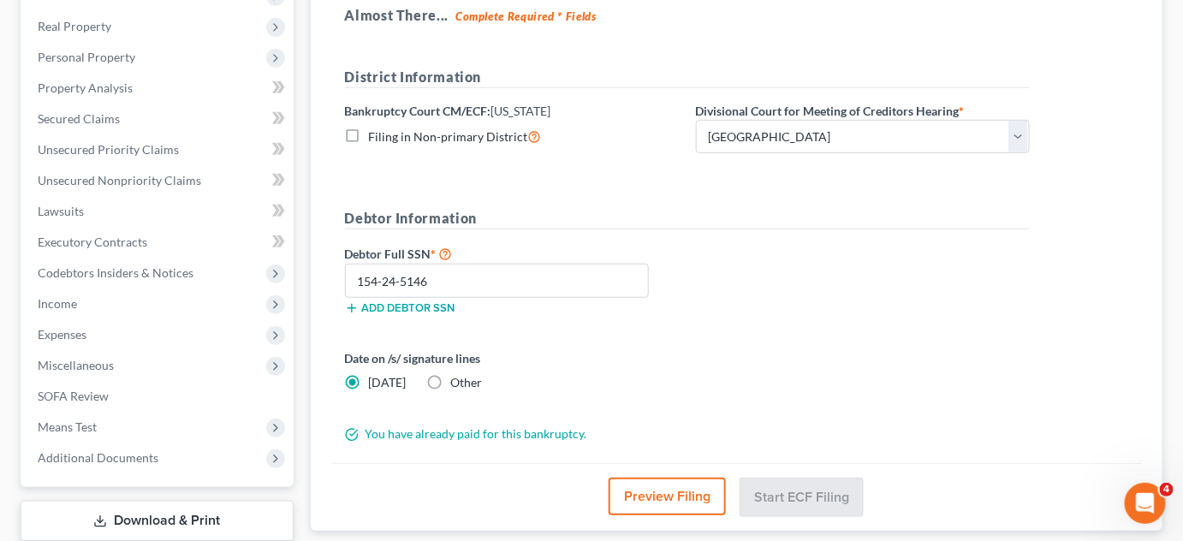
click at [925, 262] on div "Debtor Full SSN * 154-24-5146 Add debtor SSN" at bounding box center [687, 286] width 702 height 86
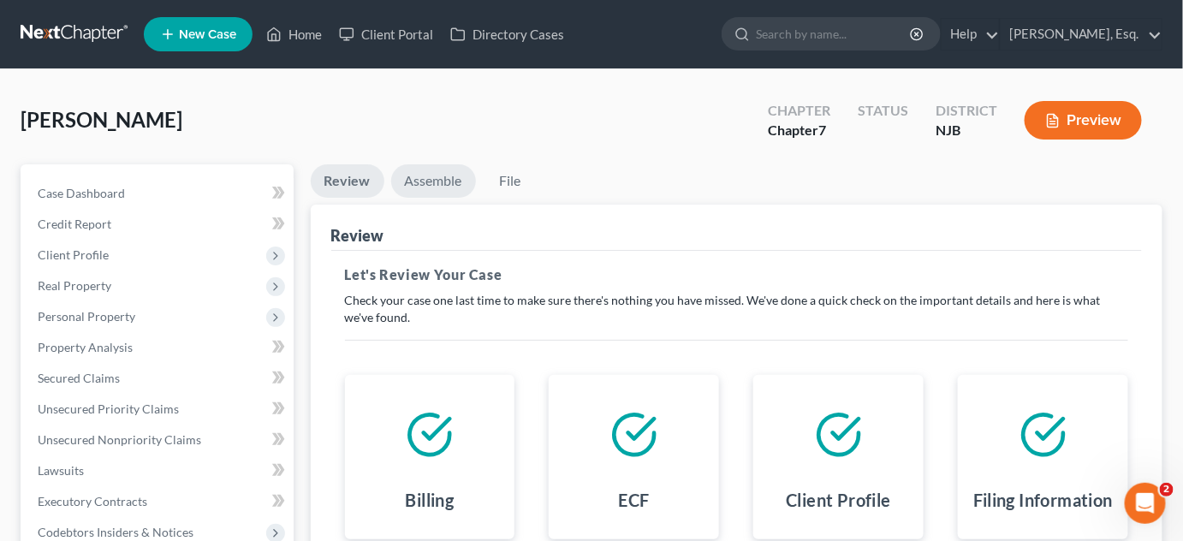
click at [438, 185] on link "Assemble" at bounding box center [433, 180] width 85 height 33
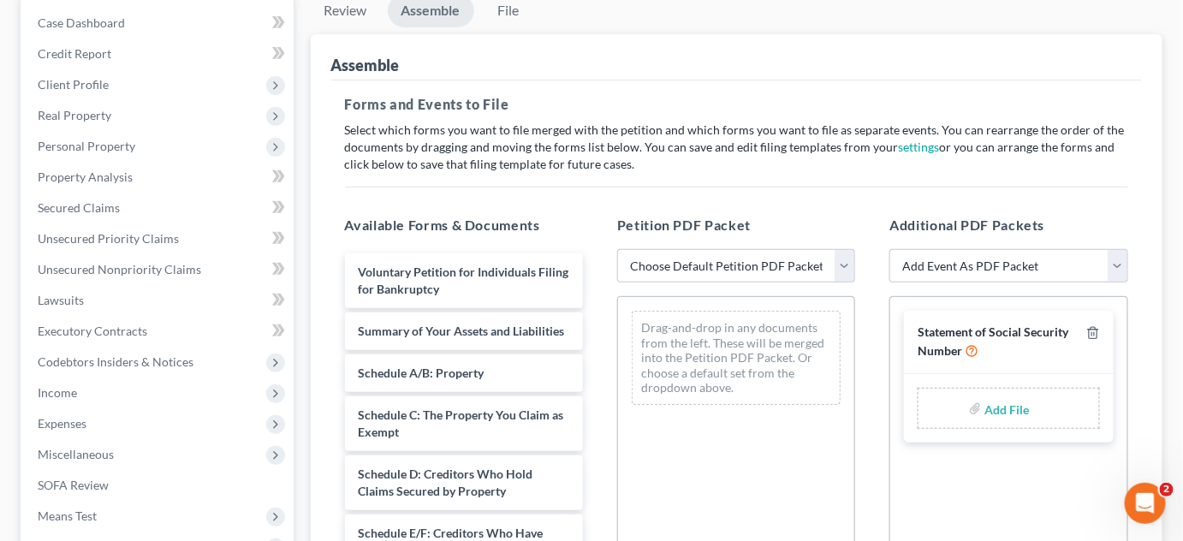
scroll to position [174, 0]
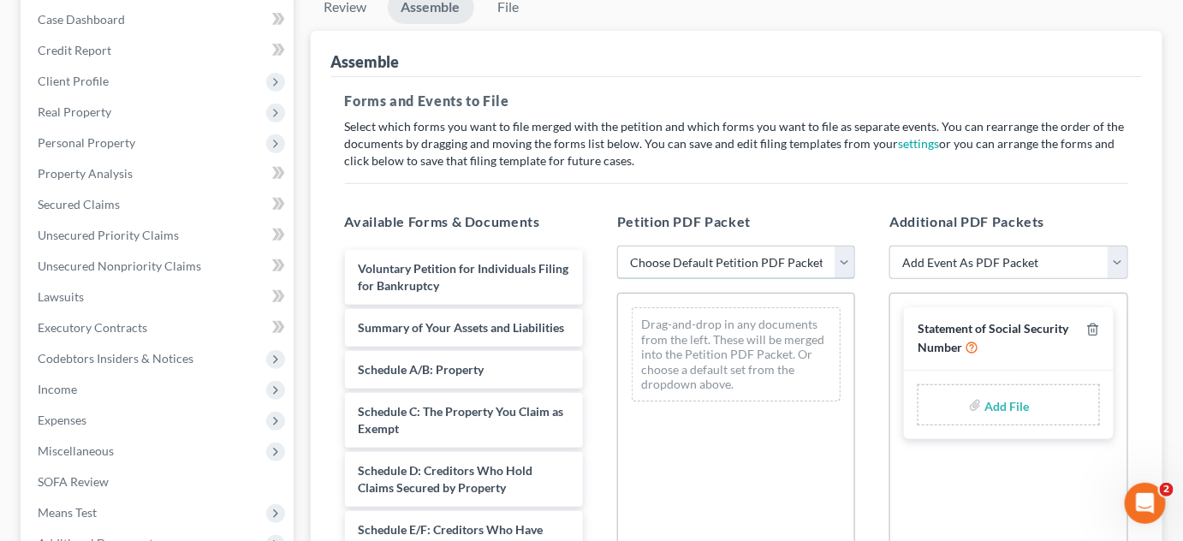
click at [837, 259] on select "Choose Default Petition PDF Packet Complete Bankruptcy Petition (all forms and …" at bounding box center [736, 263] width 238 height 34
select select "1"
click at [617, 246] on select "Choose Default Petition PDF Packet Complete Bankruptcy Petition (all forms and …" at bounding box center [736, 263] width 238 height 34
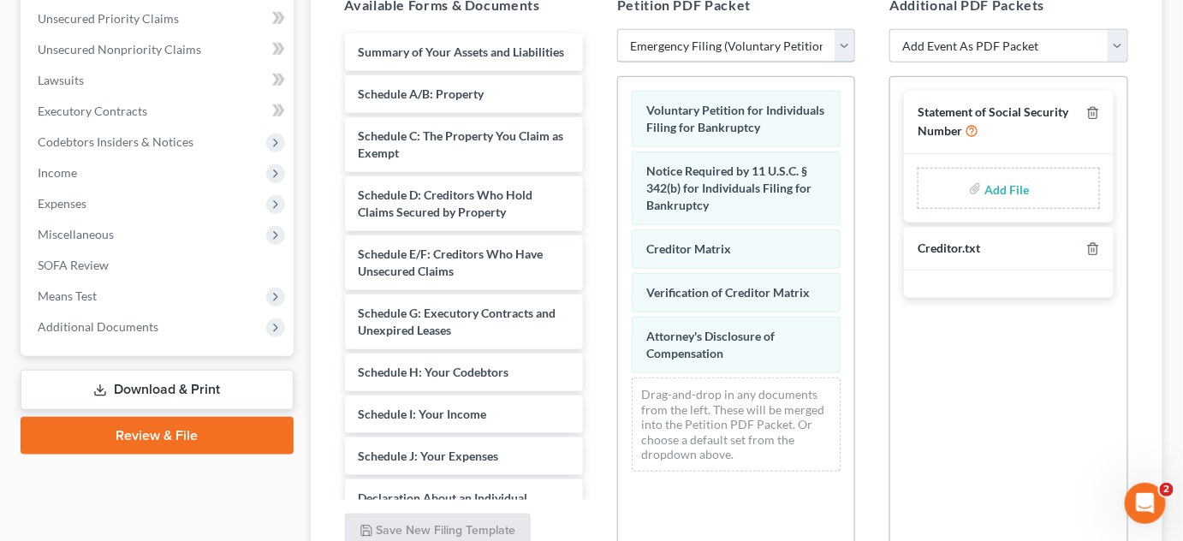
scroll to position [549, 0]
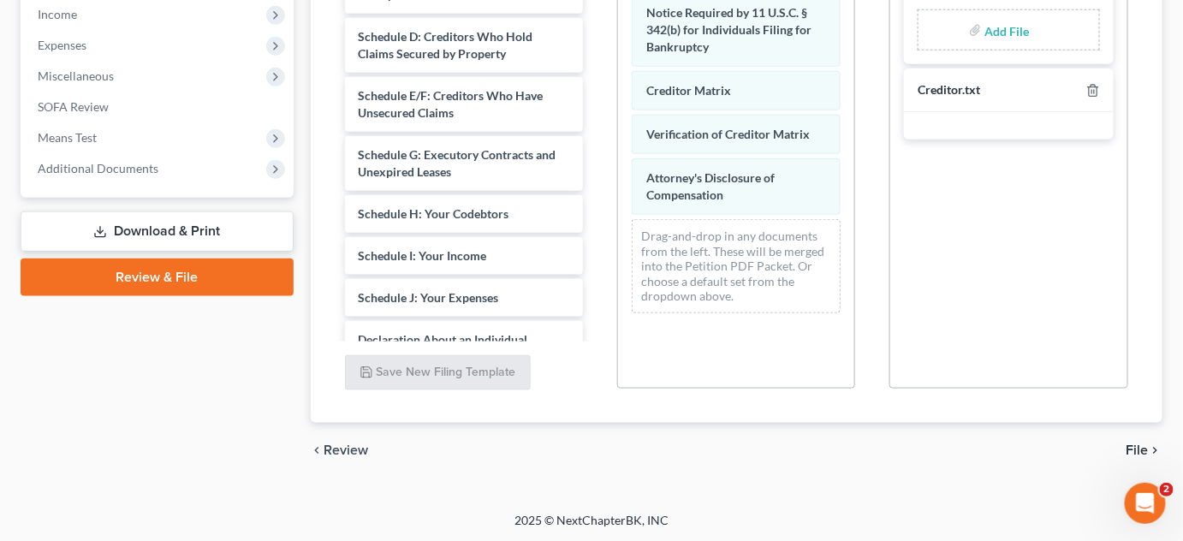
click at [1133, 445] on span "File" at bounding box center [1138, 450] width 22 height 14
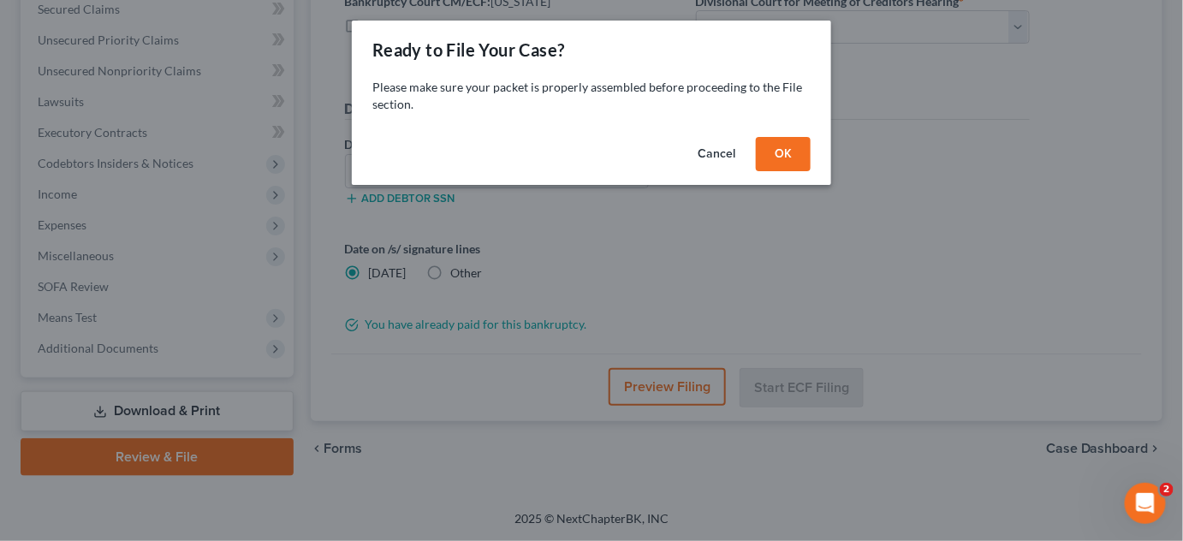
scroll to position [367, 0]
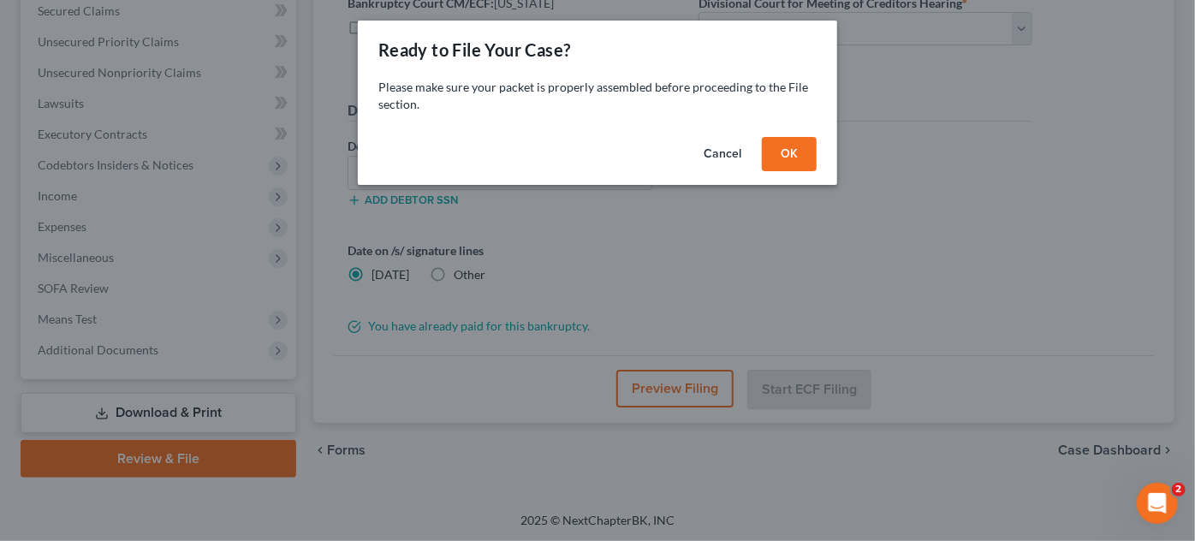
click at [810, 161] on button "OK" at bounding box center [789, 154] width 55 height 34
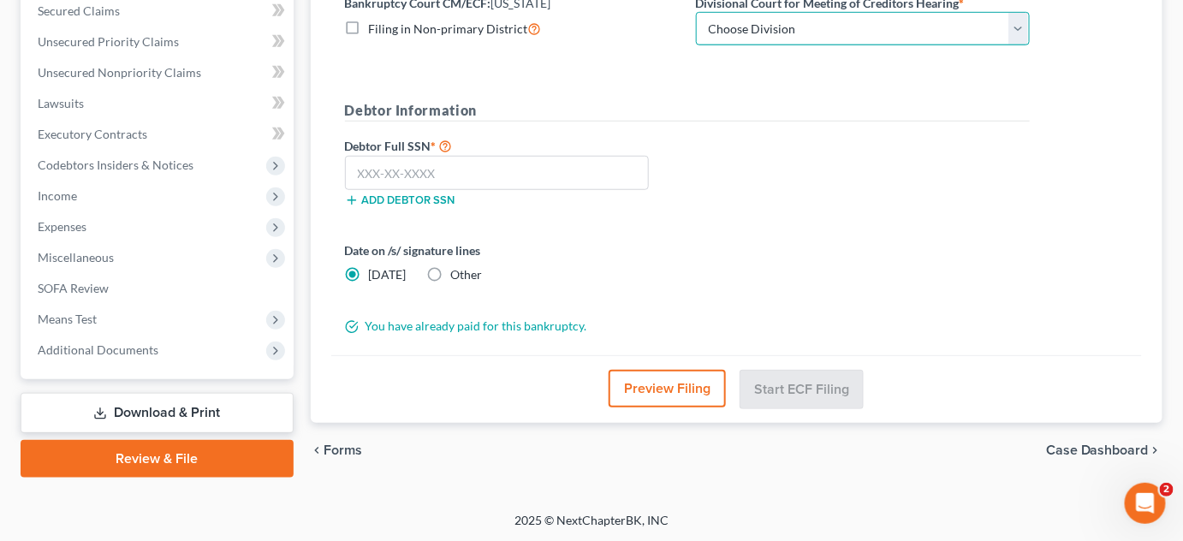
click at [824, 30] on select "Choose Division [GEOGRAPHIC_DATA] [GEOGRAPHIC_DATA]/[GEOGRAPHIC_DATA] [GEOGRAPH…" at bounding box center [863, 29] width 334 height 34
select select "2"
click at [696, 12] on select "Choose Division [GEOGRAPHIC_DATA] [GEOGRAPHIC_DATA]/[GEOGRAPHIC_DATA] [GEOGRAPH…" at bounding box center [863, 29] width 334 height 34
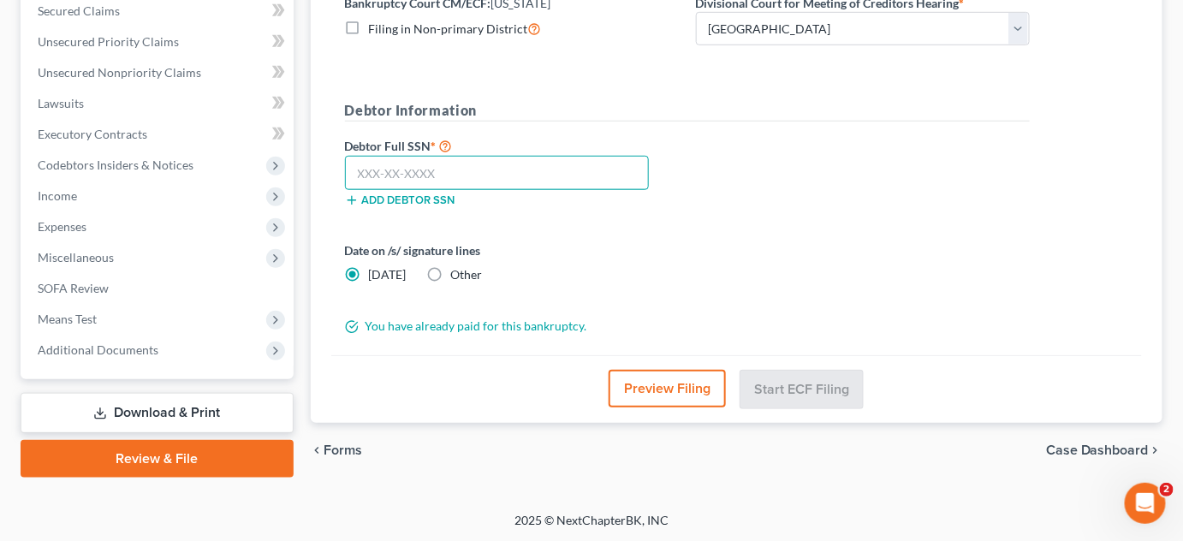
click at [557, 175] on input "text" at bounding box center [497, 173] width 305 height 34
type input "154-24-5146"
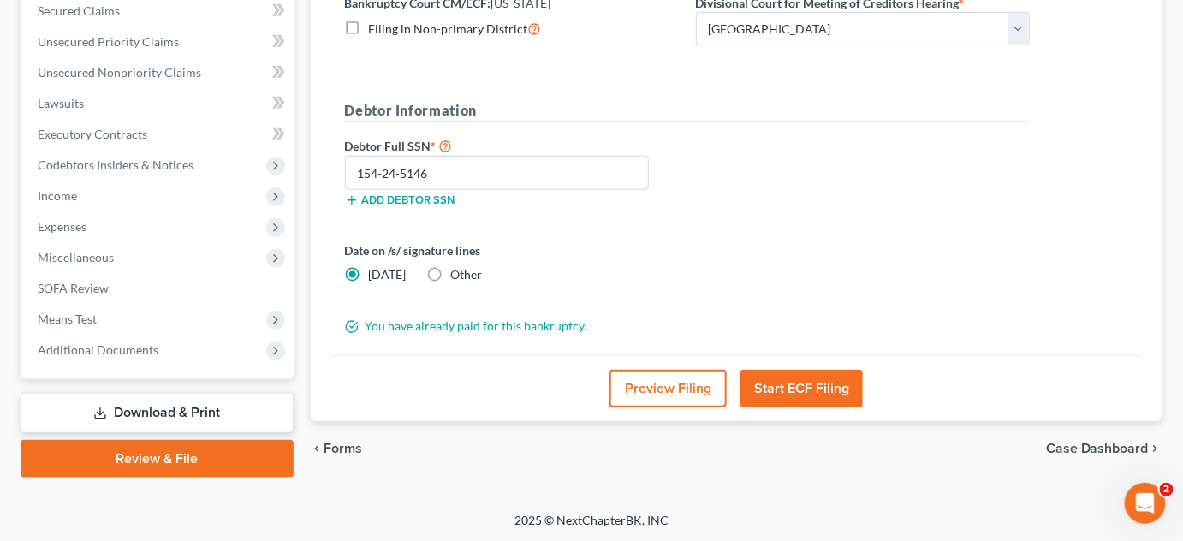
click at [797, 380] on button "Start ECF Filing" at bounding box center [801, 389] width 122 height 38
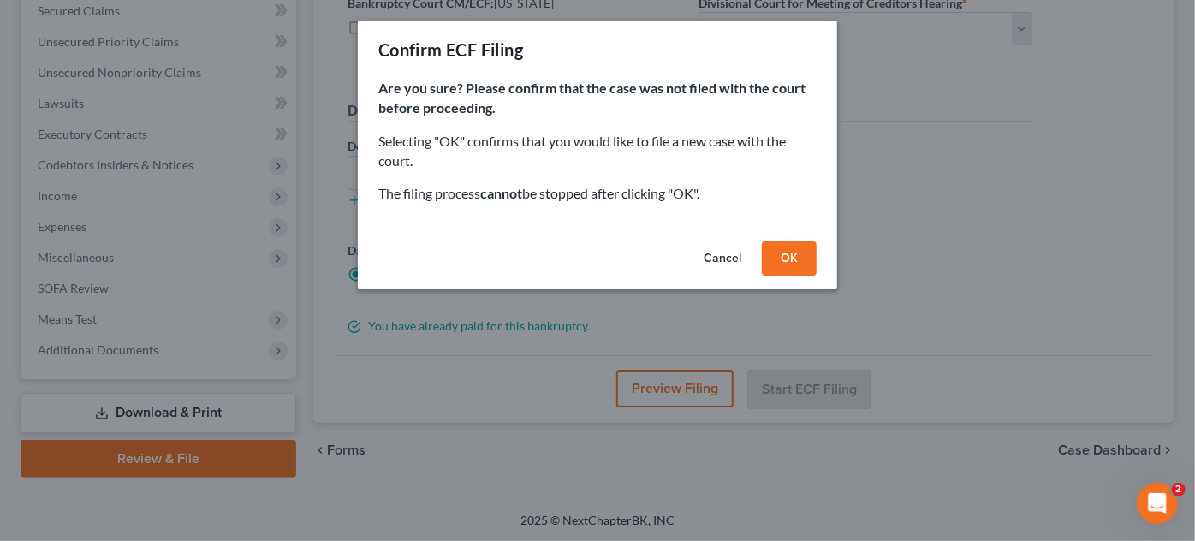
click at [782, 256] on button "OK" at bounding box center [789, 258] width 55 height 34
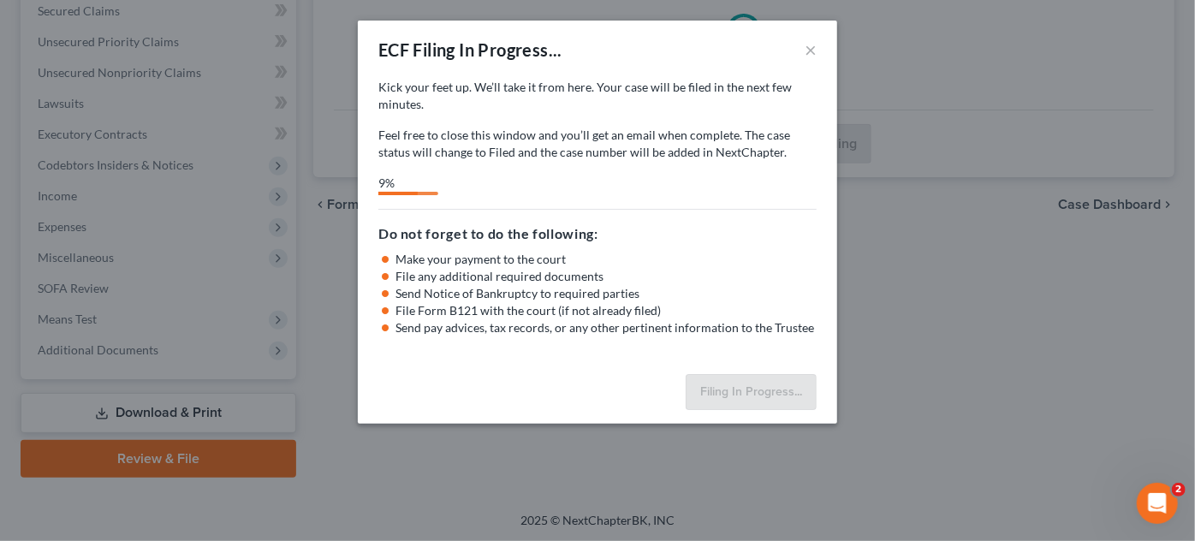
select select "2"
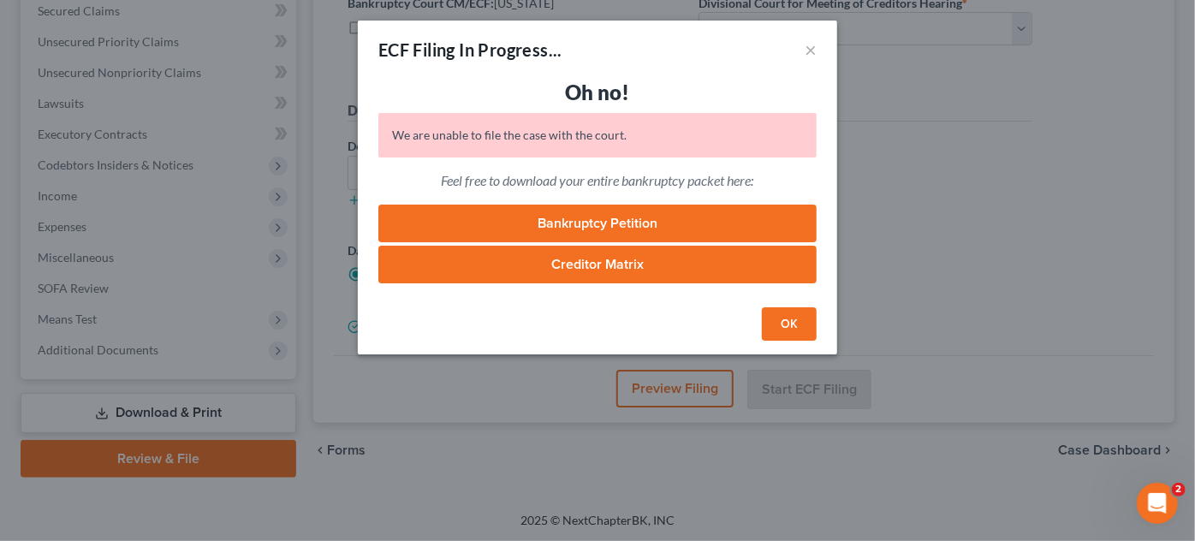
click at [797, 321] on button "OK" at bounding box center [789, 324] width 55 height 34
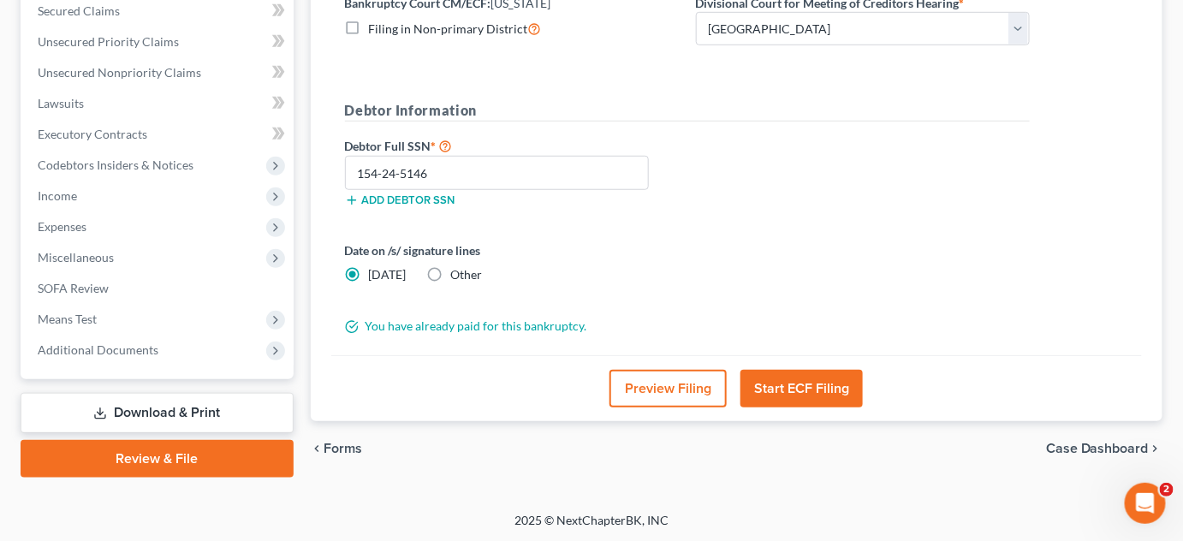
click at [705, 273] on div "Date on /s/ signature lines Today Other" at bounding box center [687, 269] width 702 height 56
click at [443, 499] on div "Czekalski, Josephine Upgraded Chapter Chapter 7 Status District NJB Preview Pet…" at bounding box center [591, 107] width 1183 height 810
click at [205, 409] on link "Download & Print" at bounding box center [157, 413] width 273 height 40
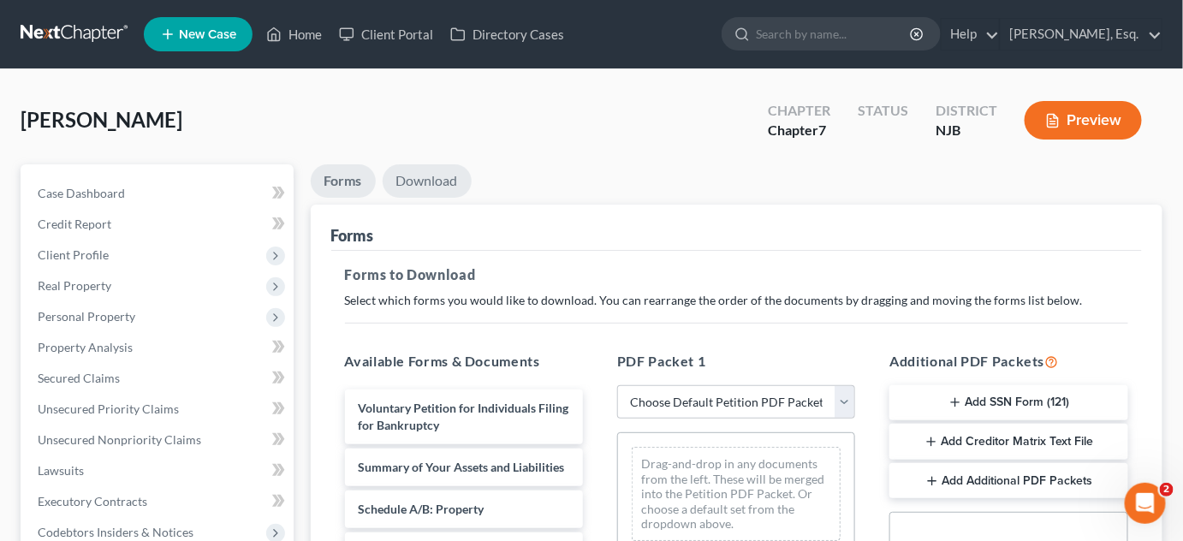
click at [442, 179] on link "Download" at bounding box center [427, 180] width 89 height 33
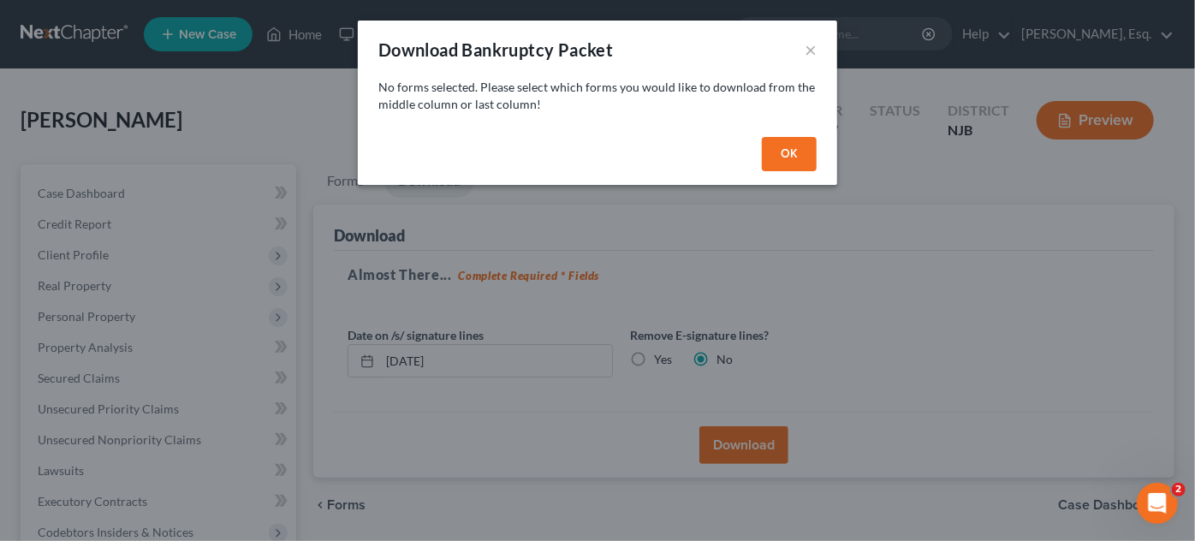
click at [776, 147] on button "OK" at bounding box center [789, 154] width 55 height 34
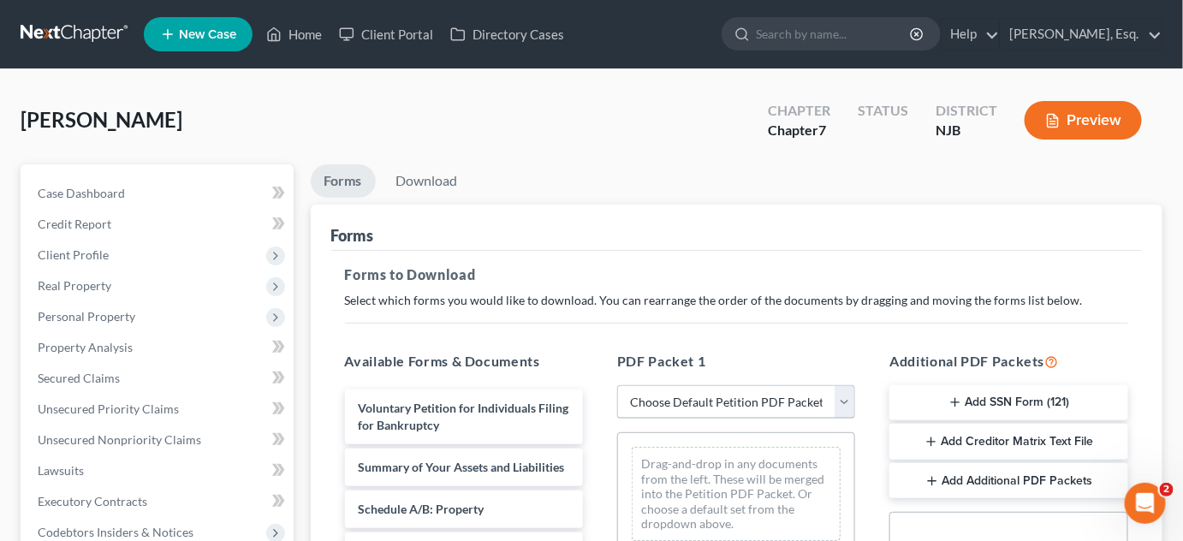
click at [844, 395] on select "Choose Default Petition PDF Packet Complete Bankruptcy Petition (all forms and …" at bounding box center [736, 402] width 238 height 34
select select "0"
click at [617, 385] on select "Choose Default Petition PDF Packet Complete Bankruptcy Petition (all forms and …" at bounding box center [736, 402] width 238 height 34
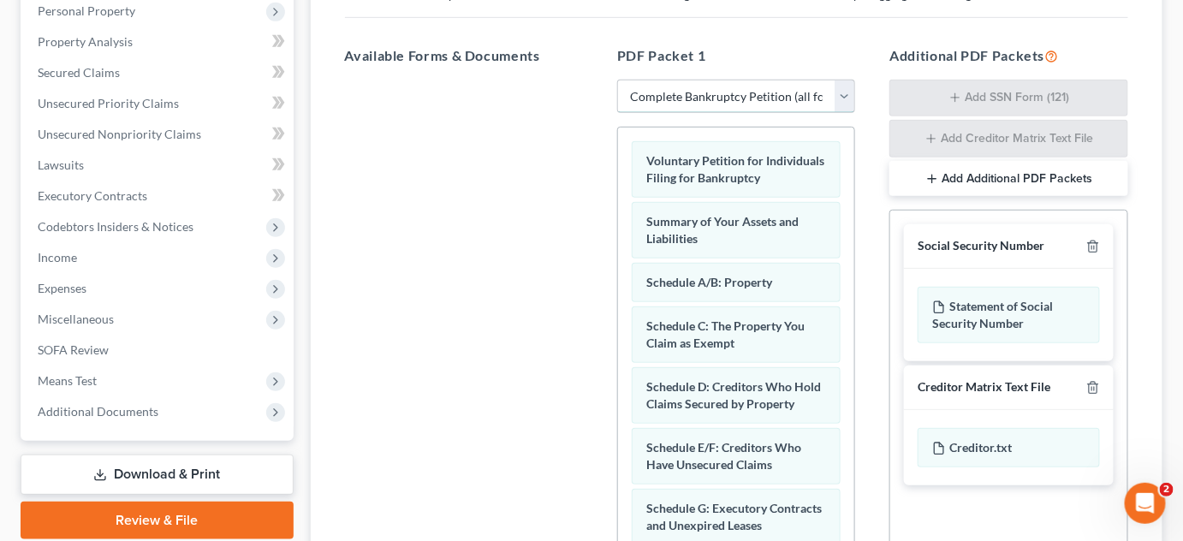
scroll to position [344, 0]
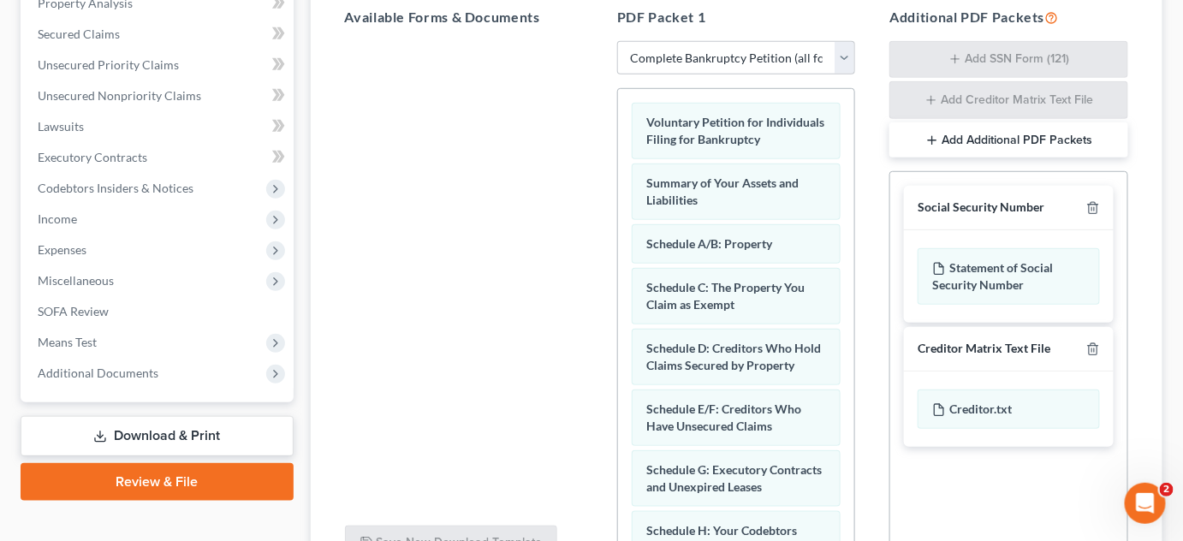
click at [995, 142] on button "Add Additional PDF Packets" at bounding box center [1008, 140] width 238 height 36
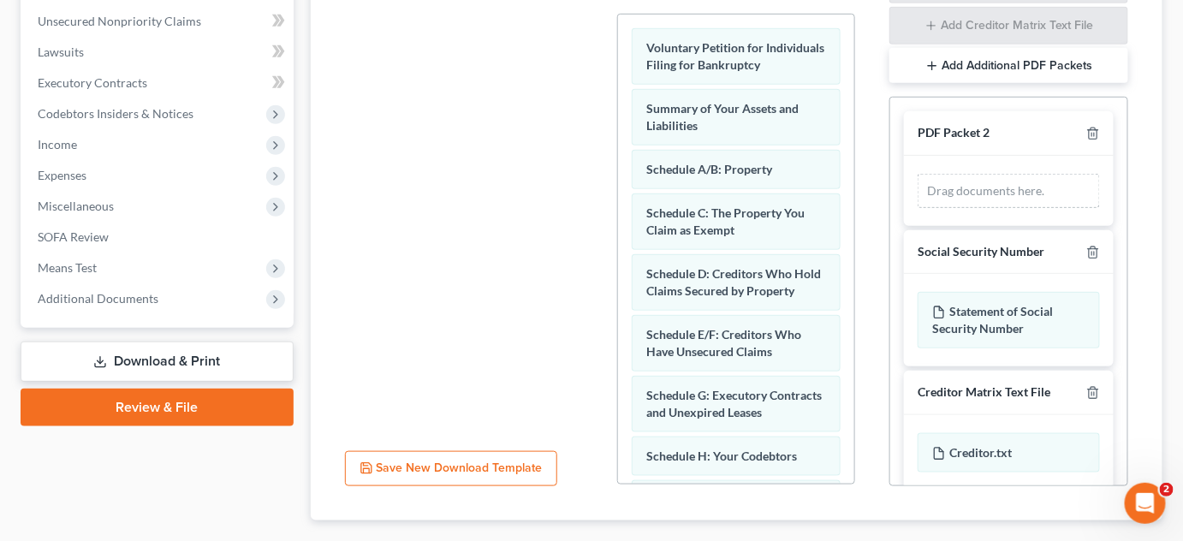
scroll to position [419, 0]
click at [979, 192] on div "Drag documents here." at bounding box center [1008, 190] width 181 height 34
click at [988, 175] on div "Drag documents here." at bounding box center [1008, 190] width 181 height 34
click at [978, 183] on div "Drag documents here." at bounding box center [1008, 190] width 181 height 34
click at [988, 188] on div "Drag documents here." at bounding box center [1008, 190] width 181 height 34
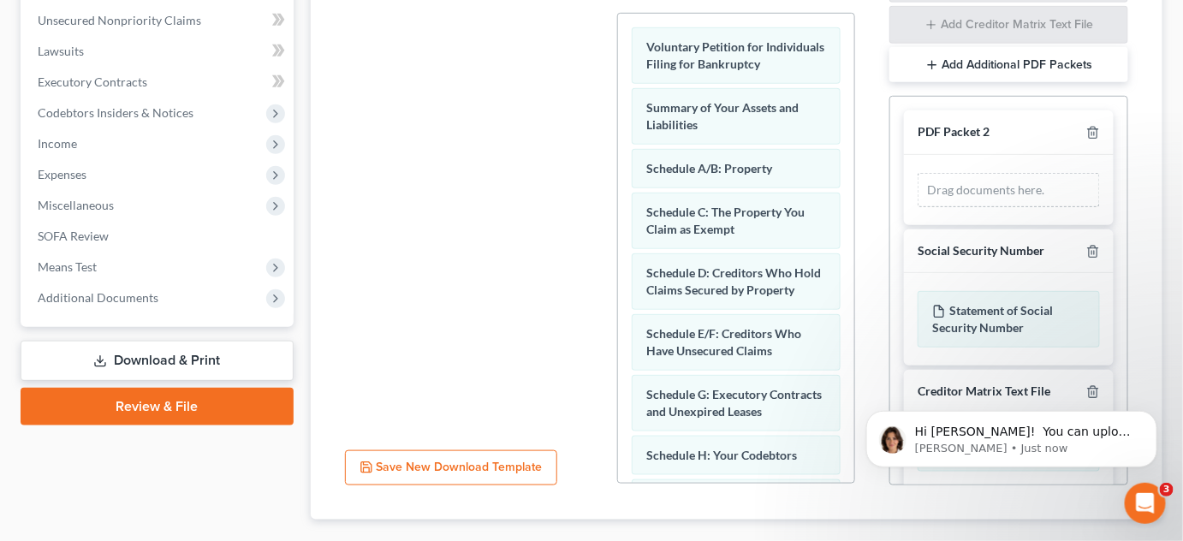
scroll to position [0, 0]
click at [993, 432] on p "Hi Ernest! ​ You can upload that sheet to Additional Documents &gt; Client Docu…" at bounding box center [1024, 431] width 221 height 17
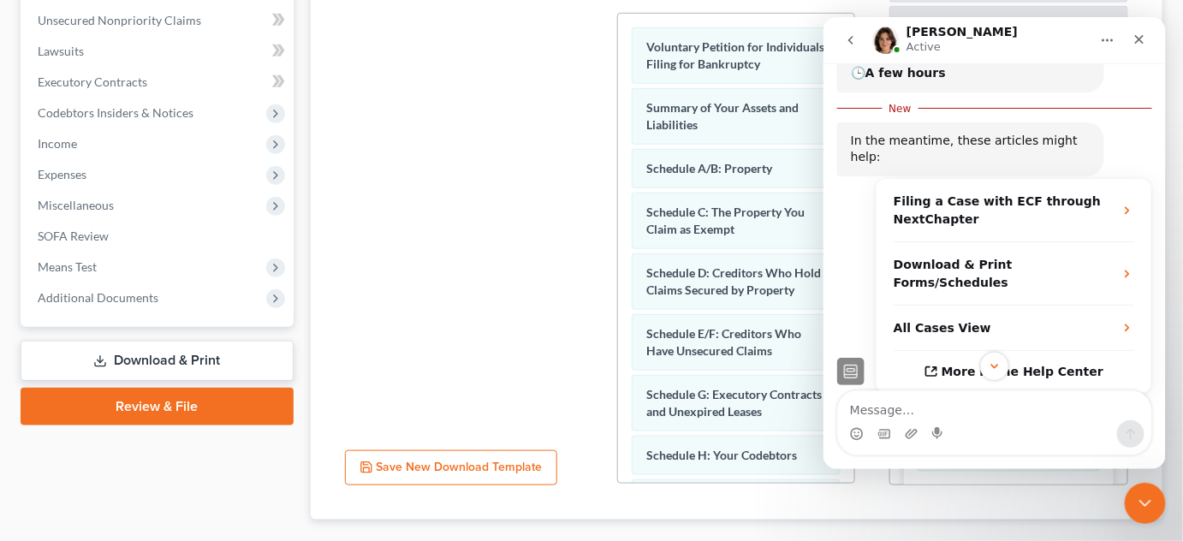
scroll to position [256, 0]
click at [959, 407] on textarea "Message…" at bounding box center [993, 404] width 313 height 29
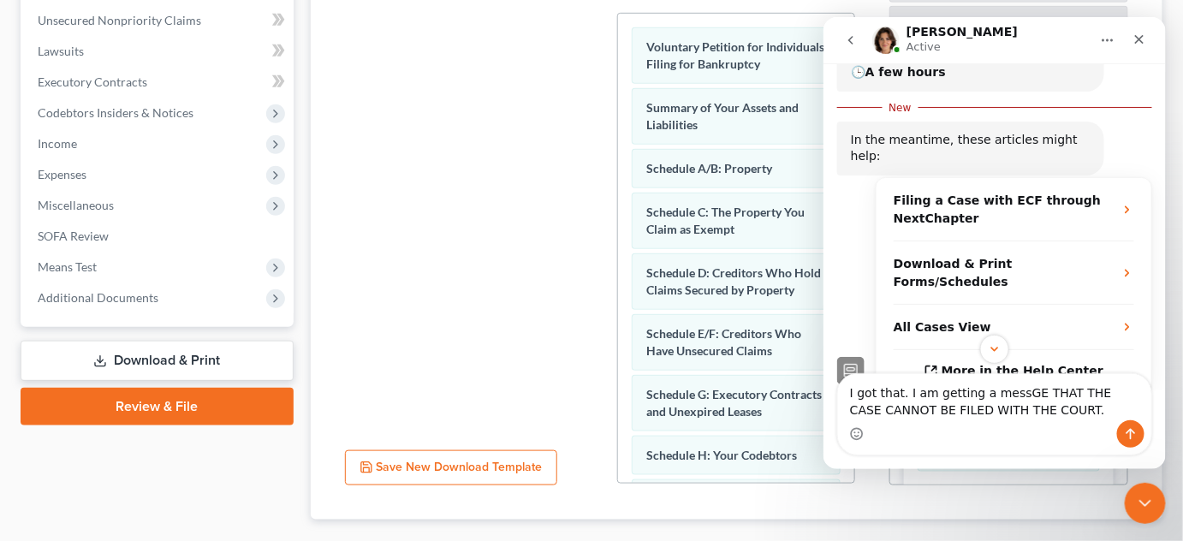
type textarea "I got that. I am getting a messGE THAT THE CASE CANNOT BE FILED WITH THE COURT."
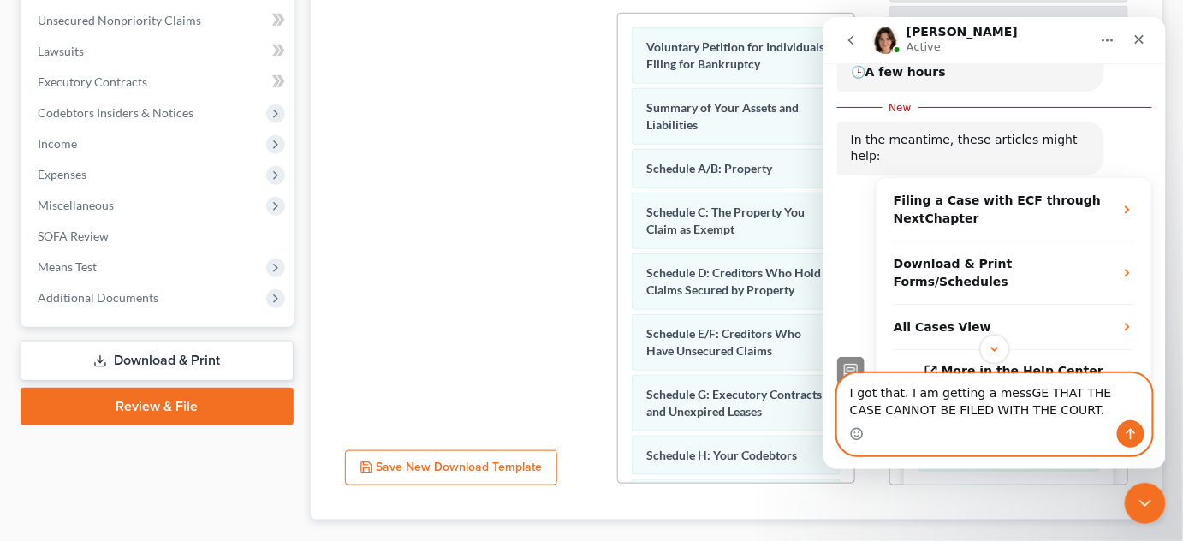
click at [1085, 409] on textarea "I got that. I am getting a messGE THAT THE CASE CANNOT BE FILED WITH THE COURT." at bounding box center [993, 396] width 313 height 46
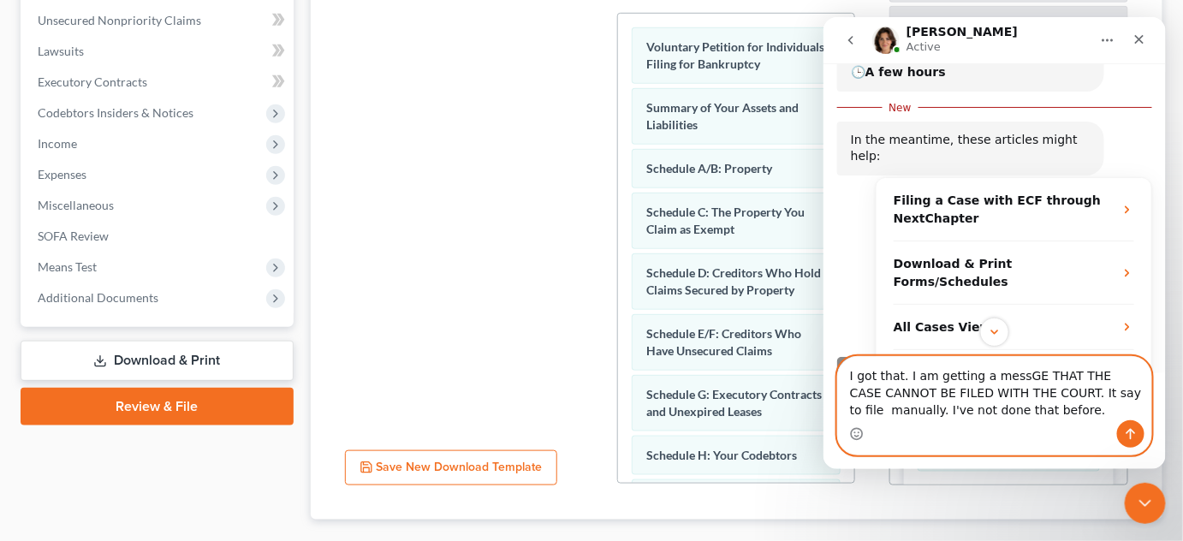
type textarea "I got that. I am getting a messGE THAT THE CASE CANNOT BE FILED WITH THE COURT.…"
click at [1129, 435] on icon "Send a message…" at bounding box center [1130, 433] width 14 height 14
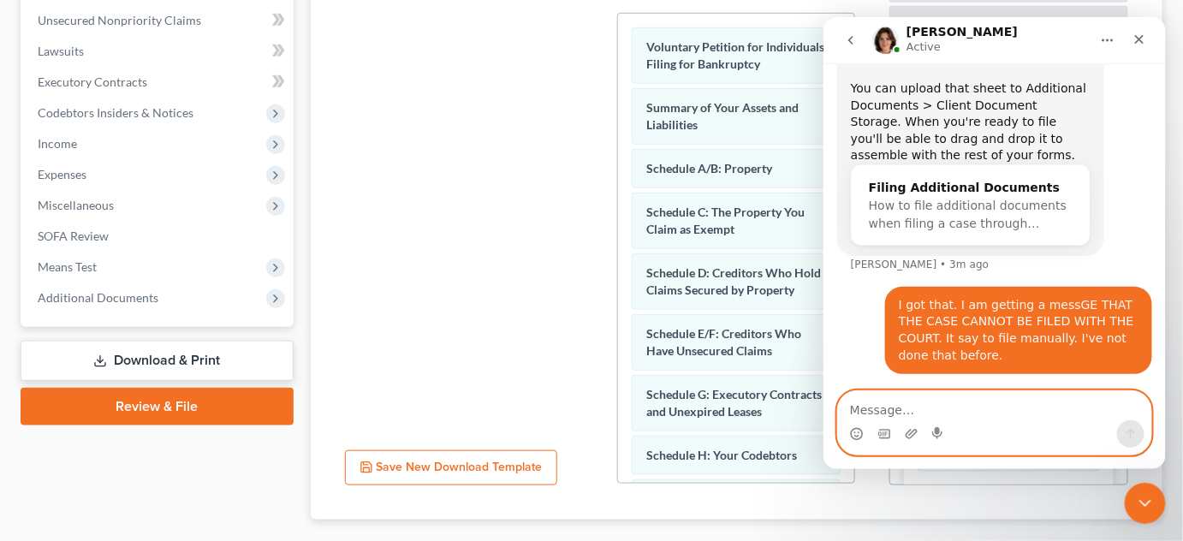
scroll to position [570, 0]
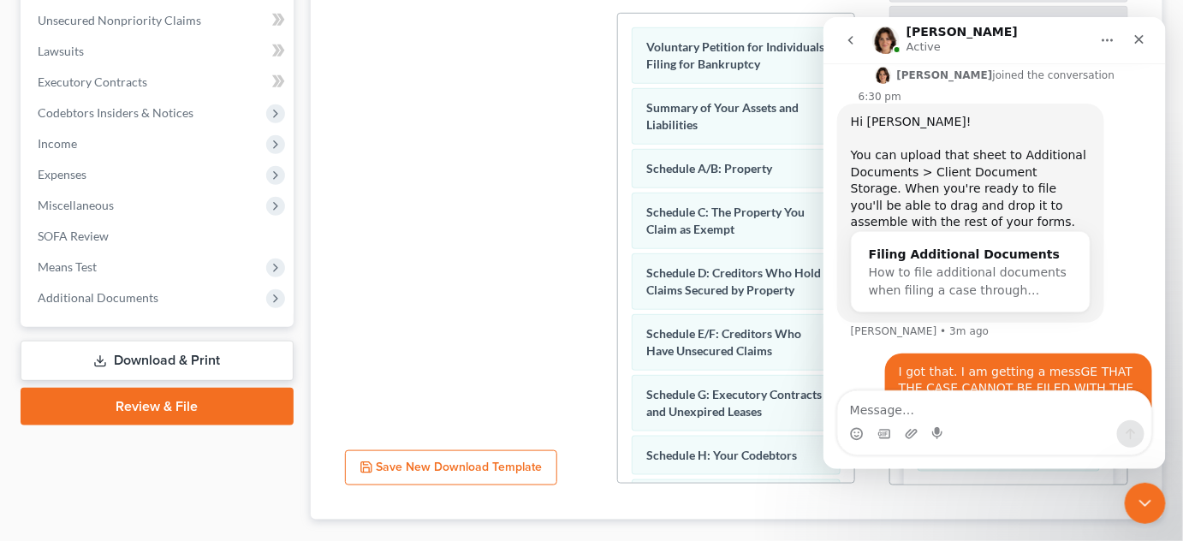
click at [452, 275] on div at bounding box center [463, 201] width 265 height 471
click at [885, 409] on textarea "Message…" at bounding box center [993, 404] width 313 height 29
